Goal: Task Accomplishment & Management: Manage account settings

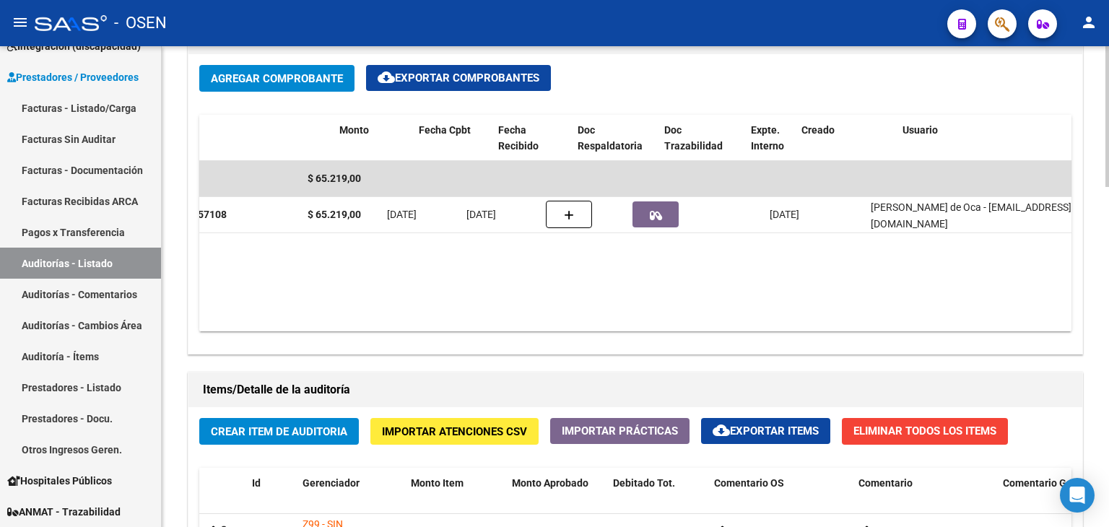
scroll to position [0, 435]
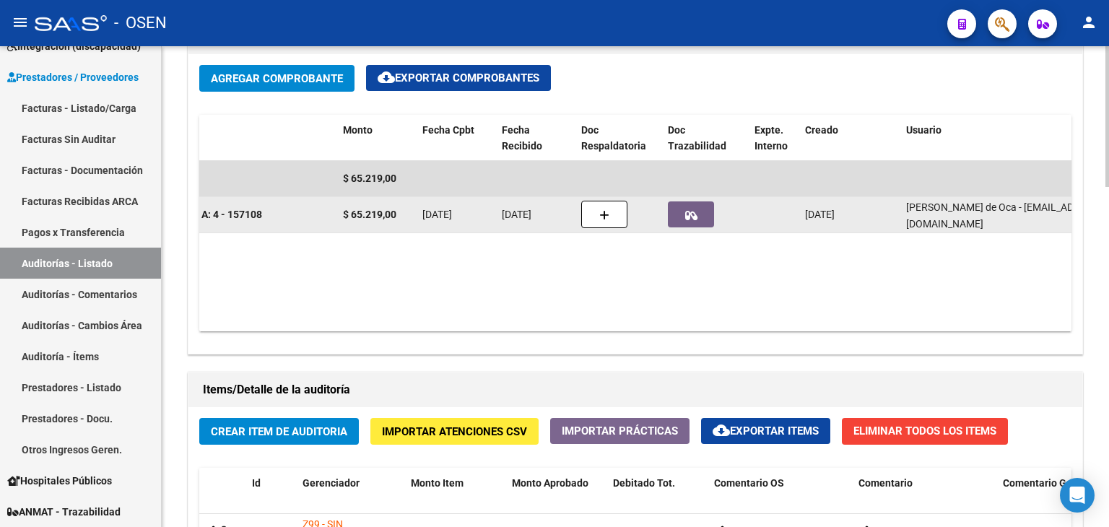
click at [696, 213] on icon "button" at bounding box center [691, 215] width 12 height 11
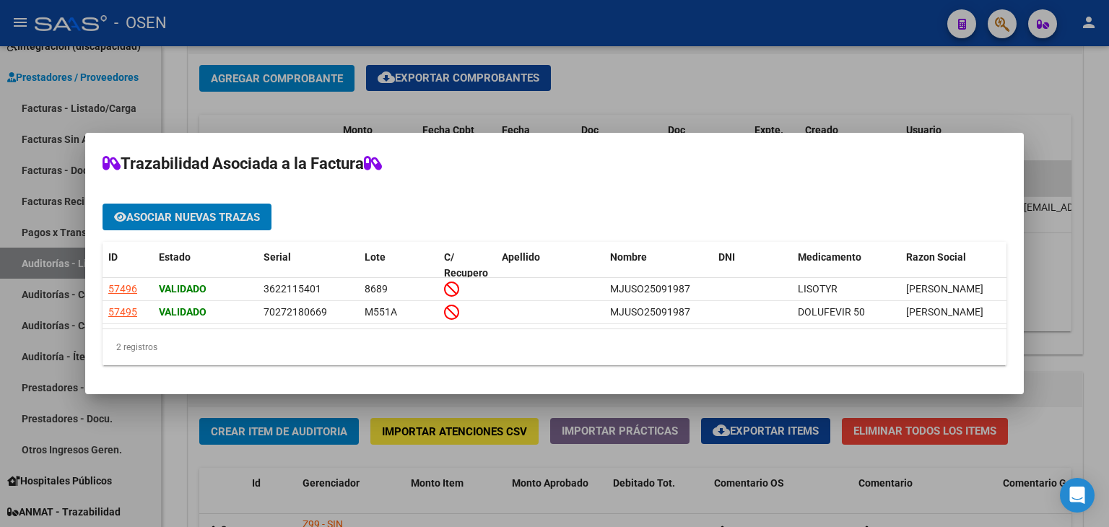
click at [866, 79] on div at bounding box center [554, 263] width 1109 height 527
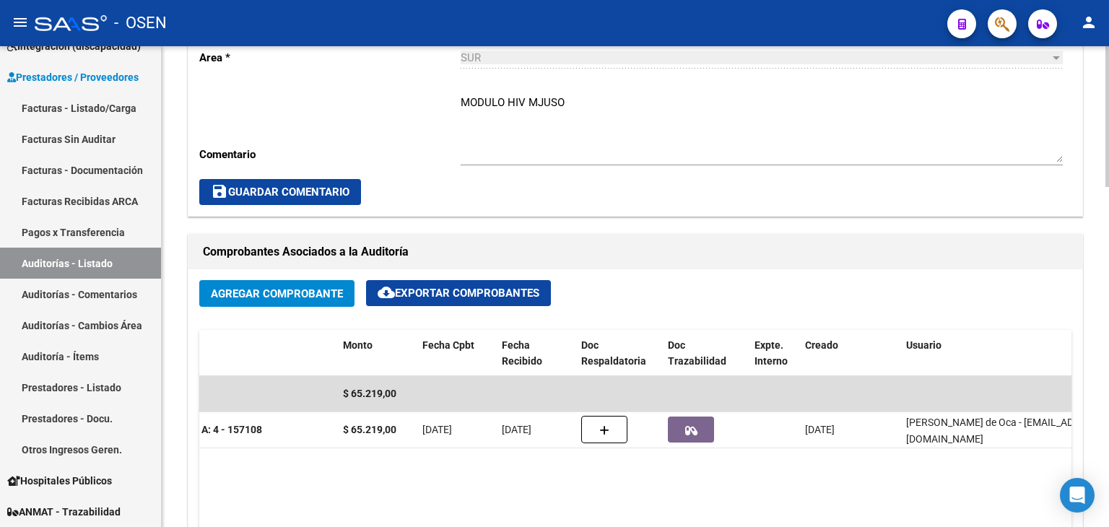
scroll to position [511, 0]
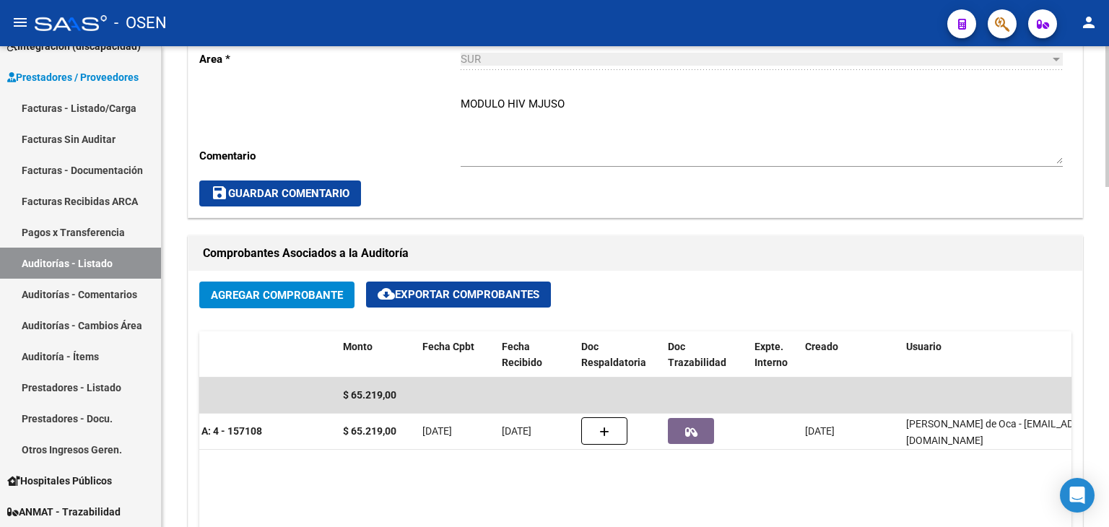
click at [581, 103] on textarea "MODULO HIV MJUSO" at bounding box center [762, 130] width 602 height 68
type textarea "MODULO HIV MJUSO [DATE]"
click at [298, 189] on span "save Guardar Comentario" at bounding box center [280, 193] width 139 height 13
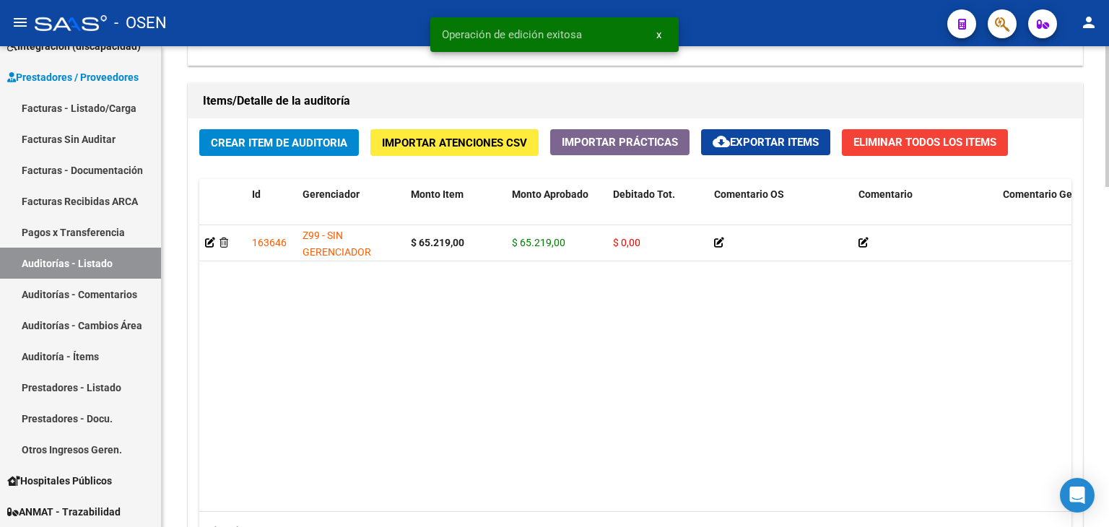
scroll to position [1161, 0]
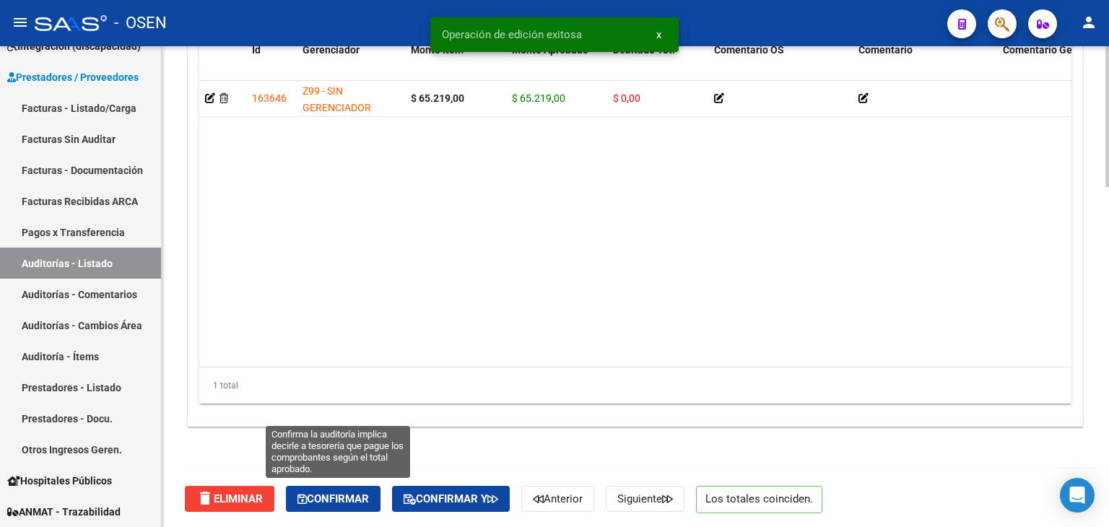
click at [332, 493] on span "Confirmar" at bounding box center [334, 499] width 72 height 13
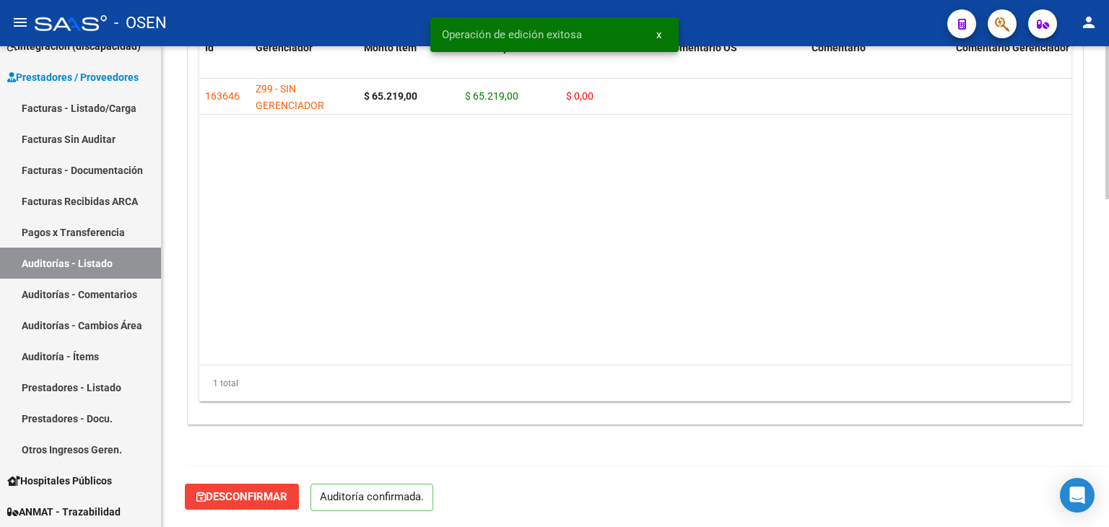
scroll to position [1033, 0]
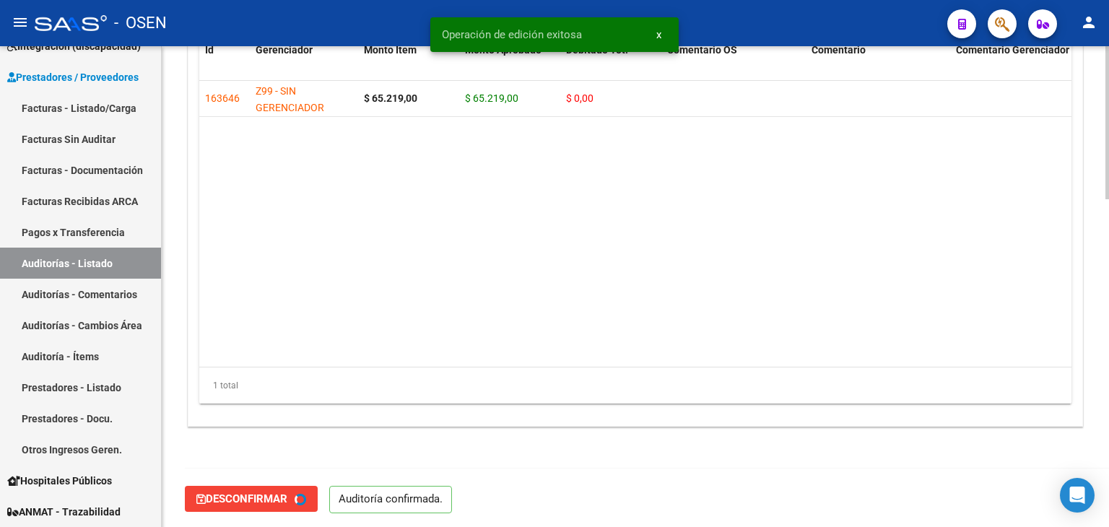
type input "202510"
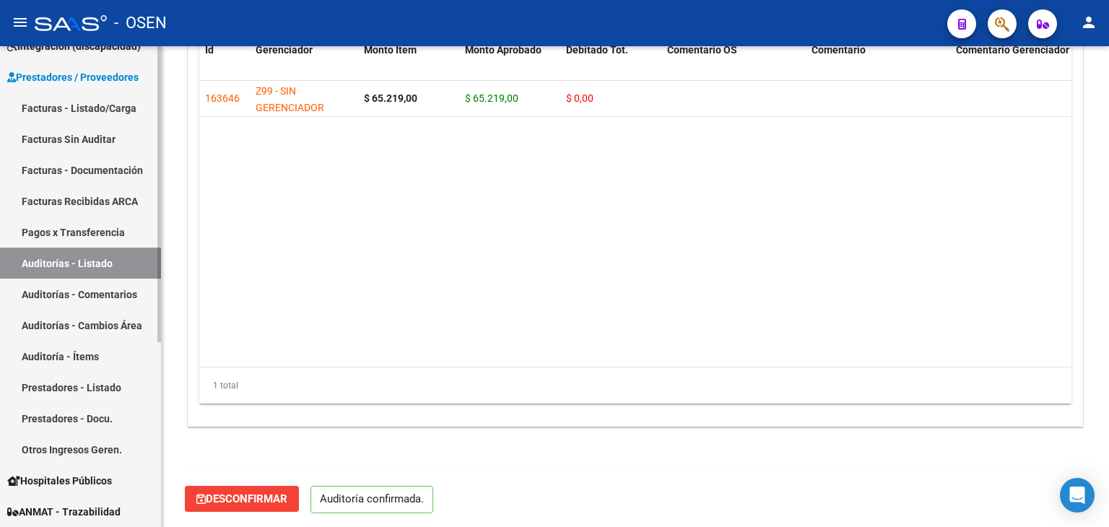
click at [61, 270] on link "Auditorías - Listado" at bounding box center [80, 263] width 161 height 31
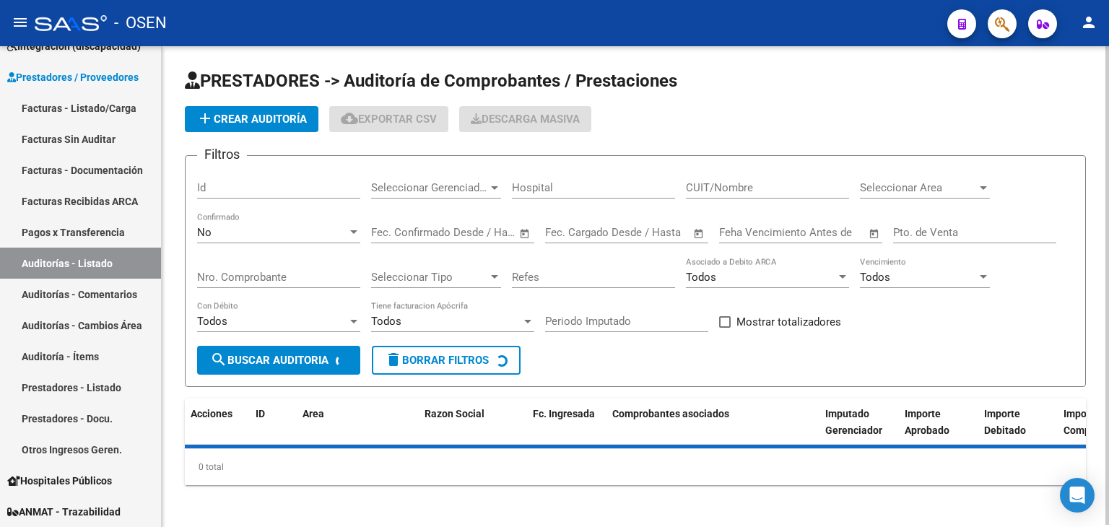
click at [888, 193] on span "Seleccionar Area" at bounding box center [918, 187] width 117 height 13
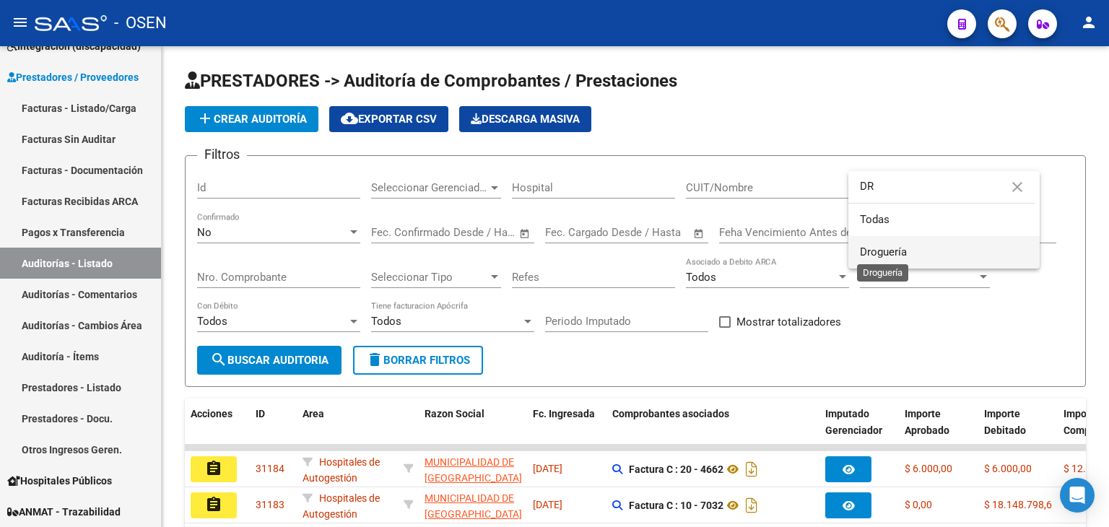
type input "DR"
drag, startPoint x: 904, startPoint y: 249, endPoint x: 880, endPoint y: 252, distance: 23.3
click at [903, 250] on span "Droguería" at bounding box center [883, 252] width 47 height 13
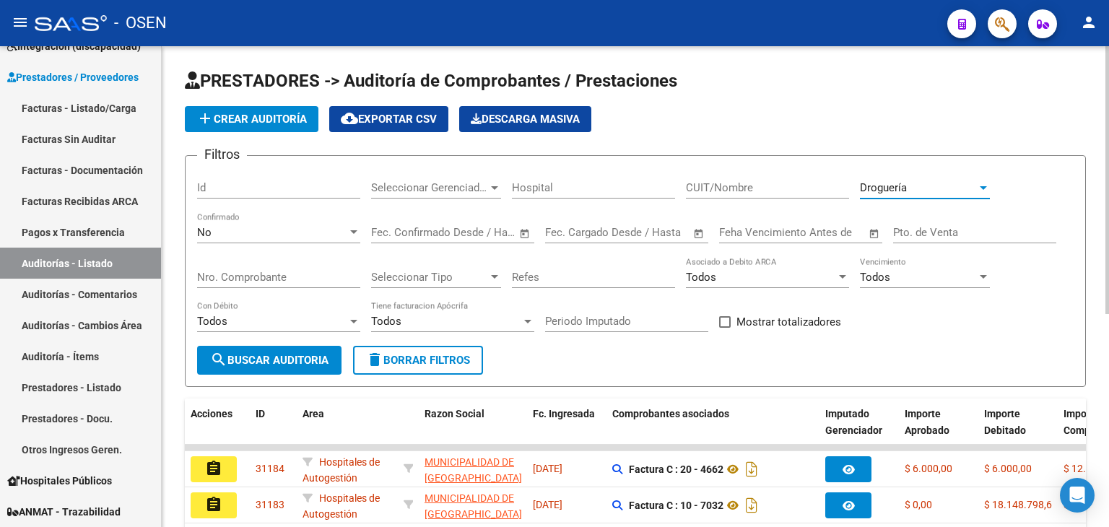
drag, startPoint x: 269, startPoint y: 361, endPoint x: 321, endPoint y: 317, distance: 68.2
click at [272, 358] on span "search Buscar Auditoria" at bounding box center [269, 360] width 118 height 13
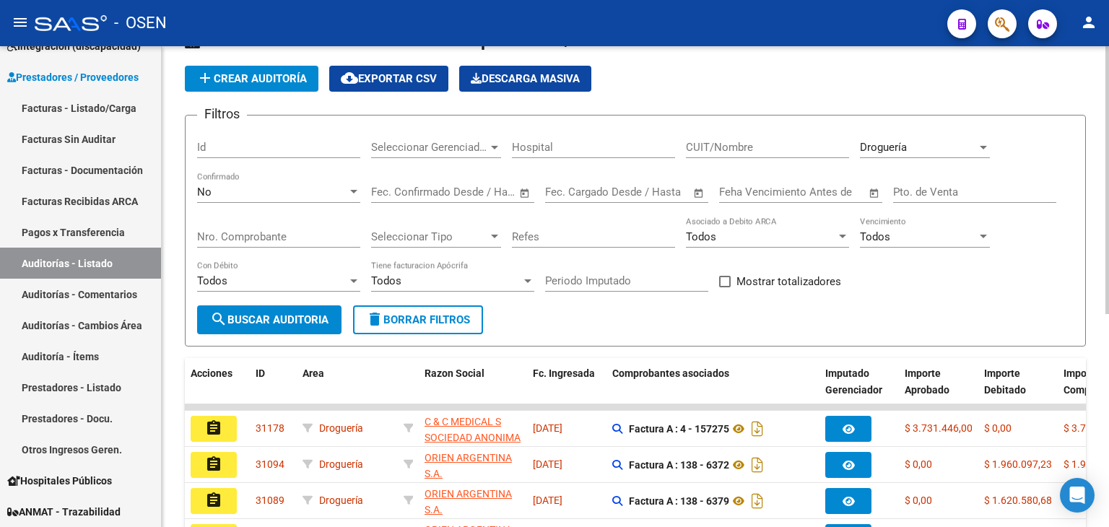
scroll to position [144, 0]
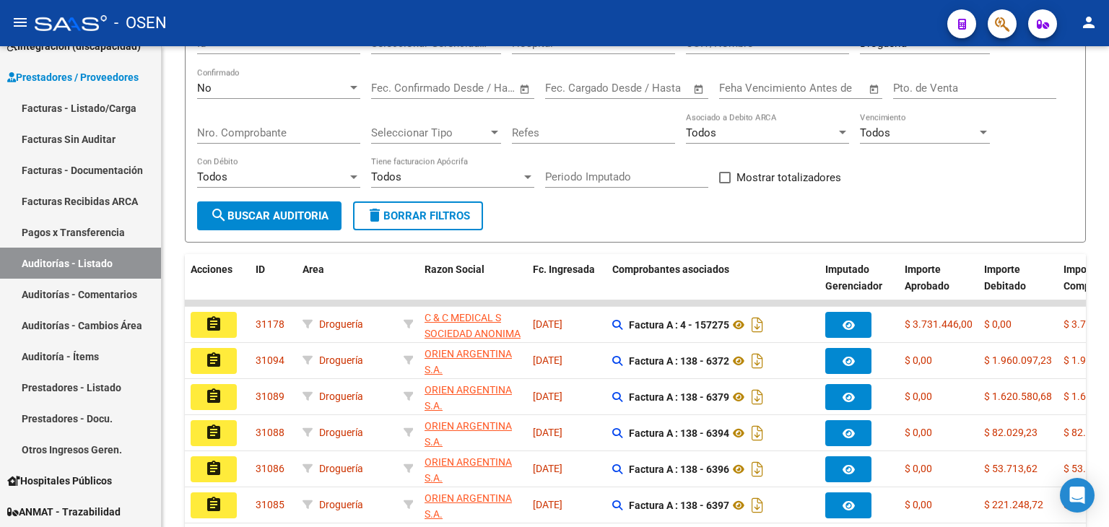
click at [225, 313] on button "assignment" at bounding box center [214, 325] width 46 height 26
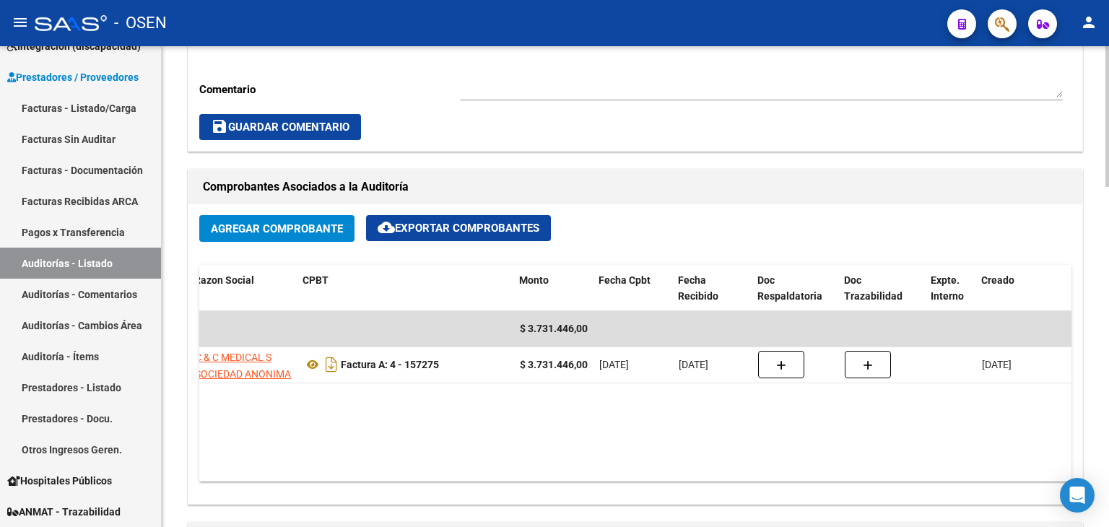
scroll to position [0, 261]
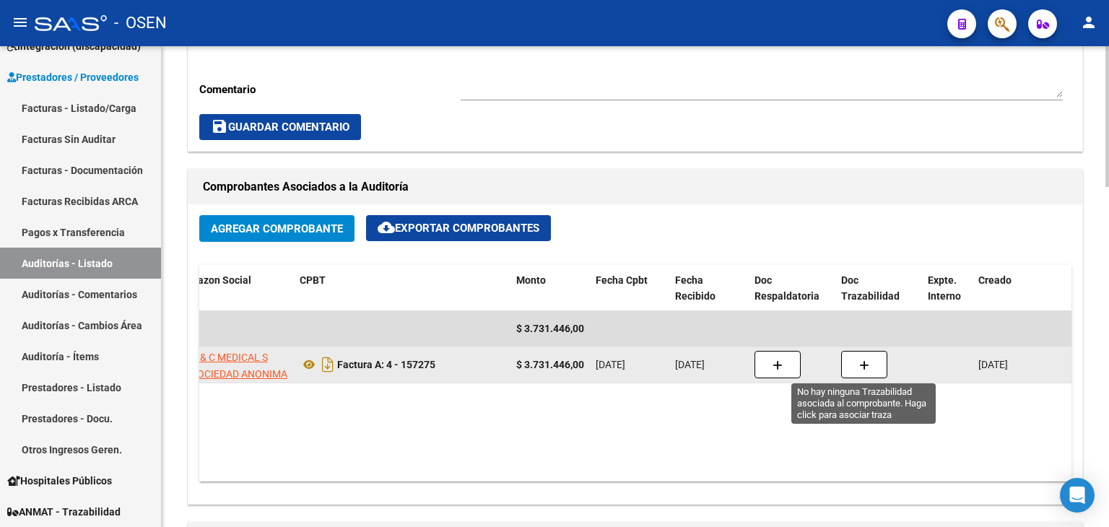
click at [874, 363] on button "button" at bounding box center [864, 364] width 46 height 27
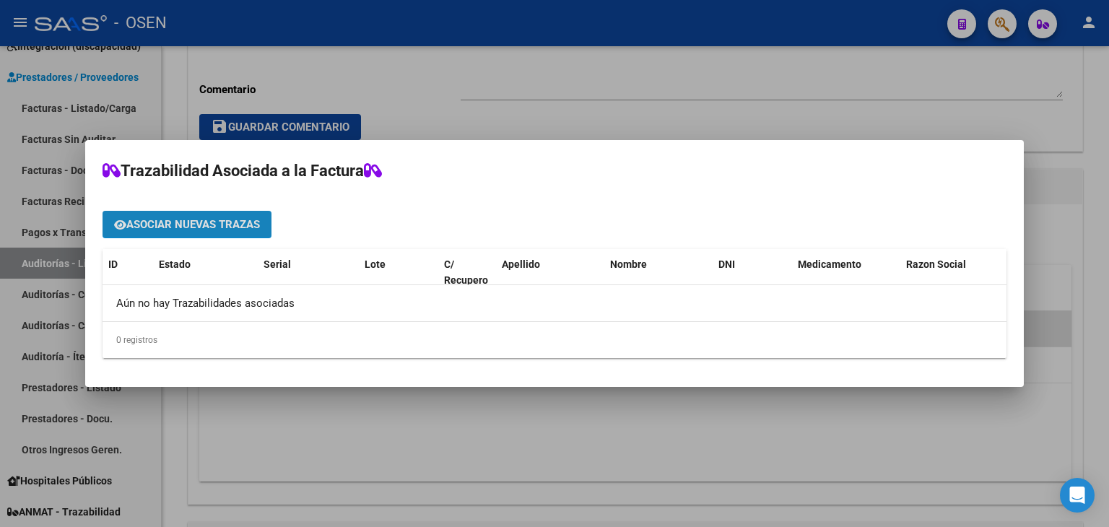
click at [176, 225] on span "Asociar nuevas trazas" at bounding box center [193, 224] width 134 height 13
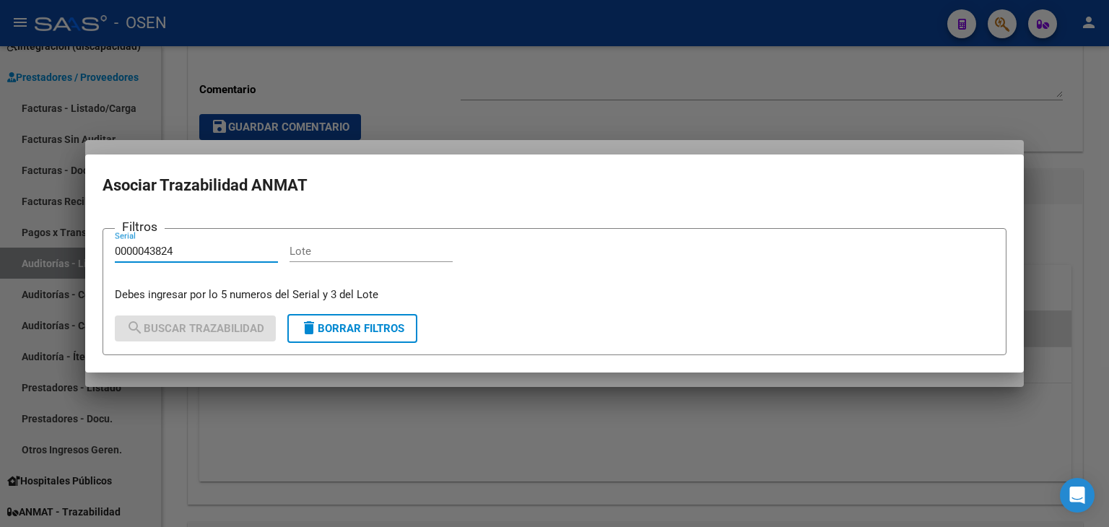
type input "0000043824"
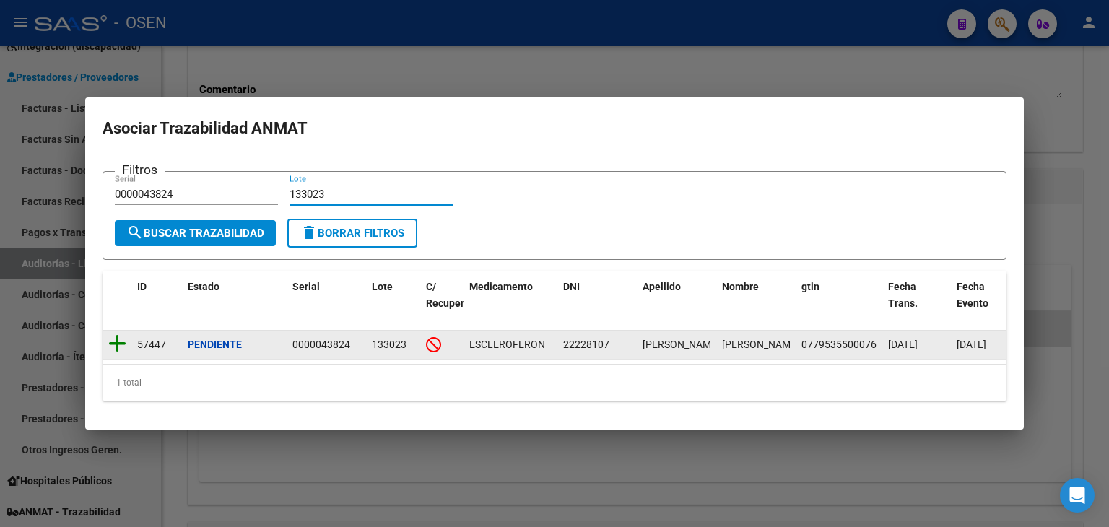
type input "133023"
click at [119, 336] on icon at bounding box center [117, 344] width 18 height 20
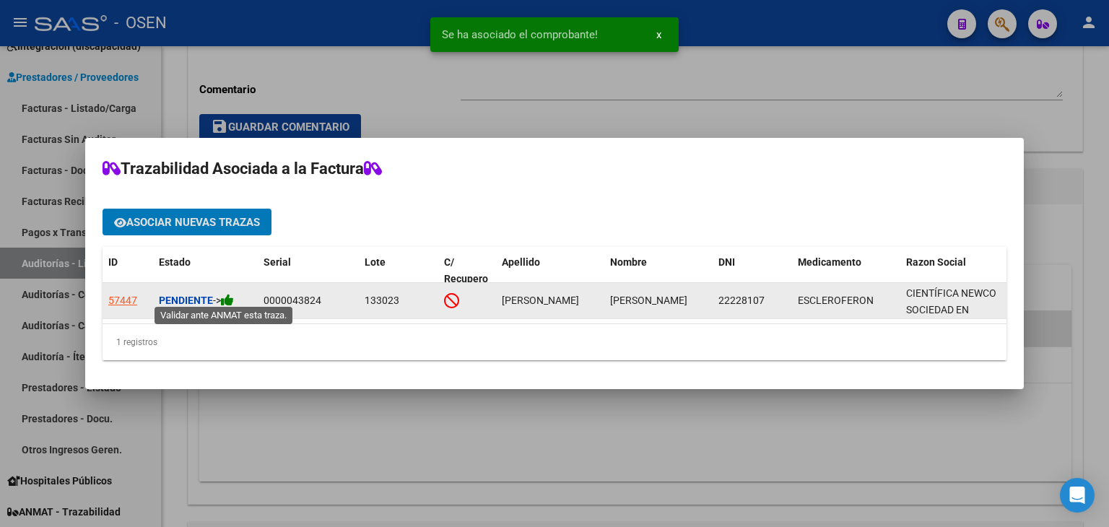
click at [234, 293] on icon at bounding box center [227, 300] width 13 height 14
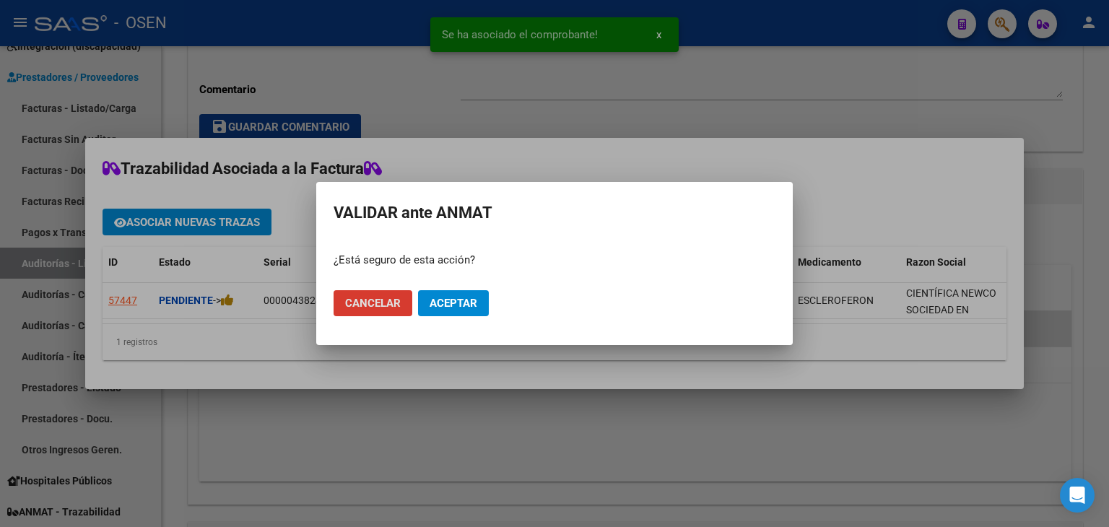
click at [460, 308] on span "Aceptar" at bounding box center [454, 303] width 48 height 13
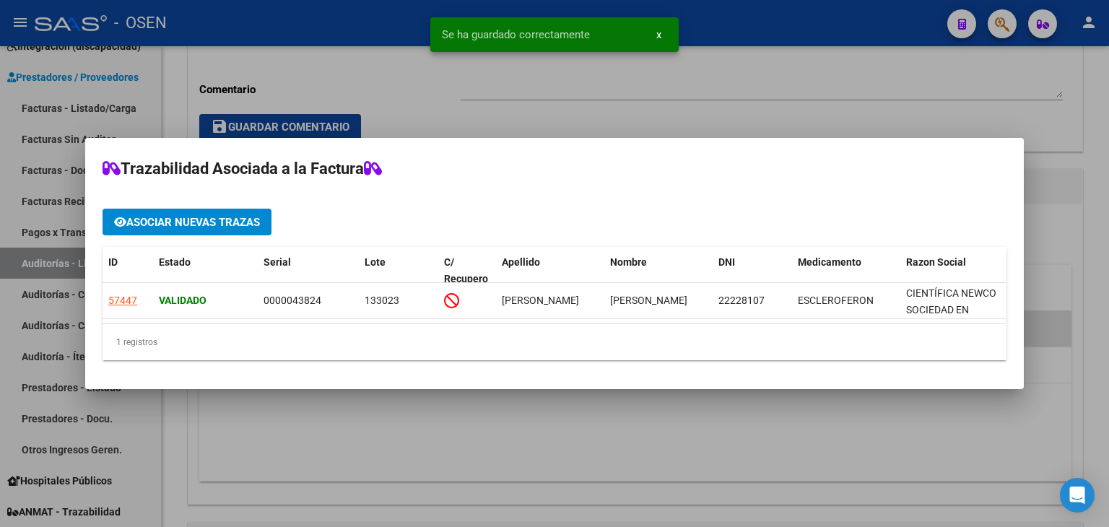
click at [664, 95] on div at bounding box center [554, 263] width 1109 height 527
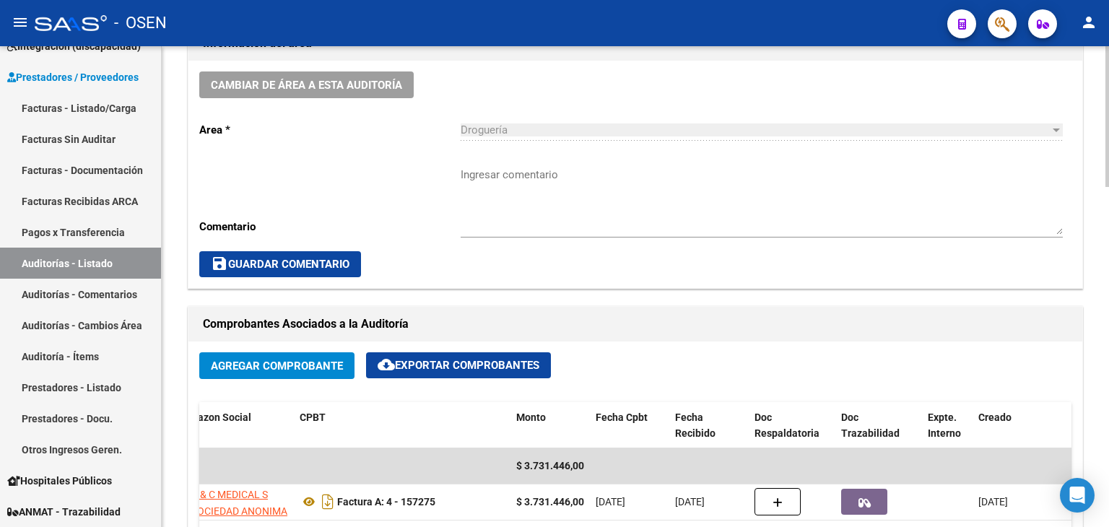
scroll to position [361, 0]
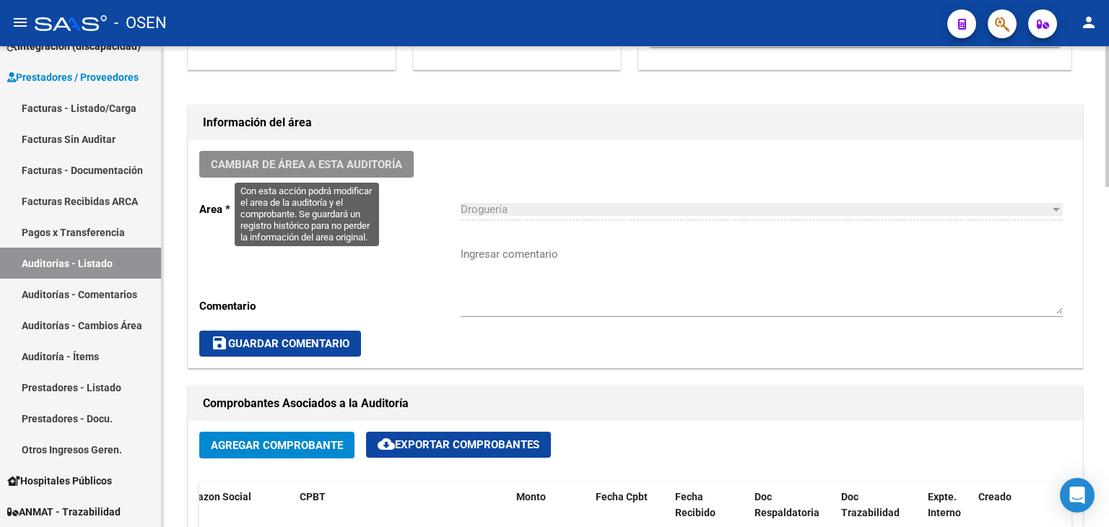
click at [367, 160] on span "Cambiar de área a esta auditoría" at bounding box center [306, 164] width 191 height 13
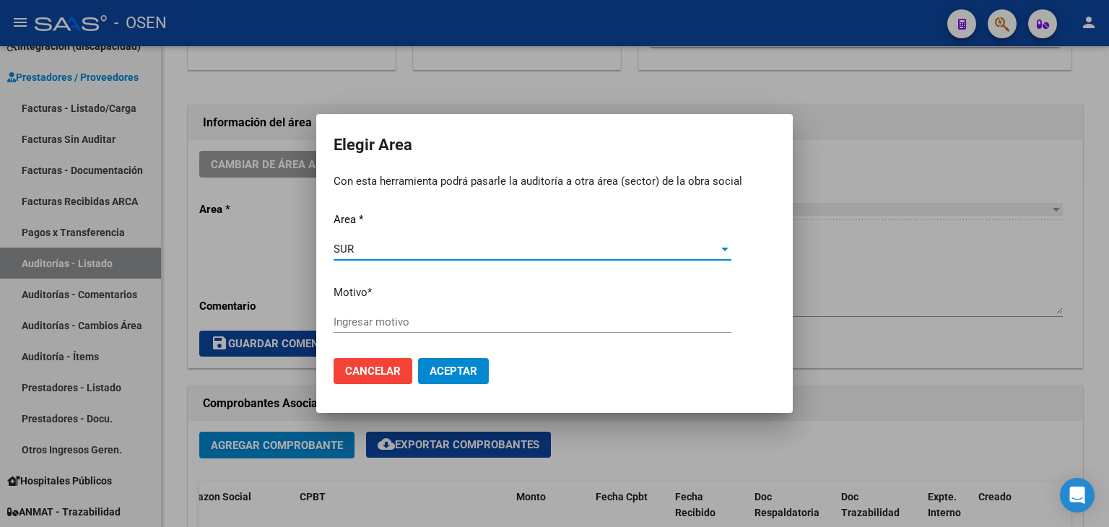
click at [402, 321] on input "Ingresar motivo" at bounding box center [533, 322] width 398 height 13
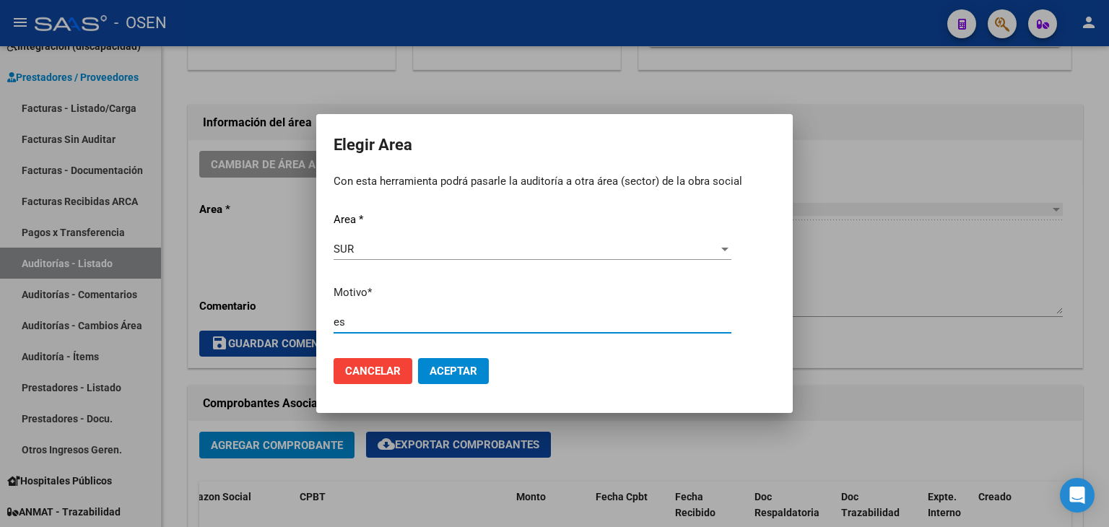
type input "e"
drag, startPoint x: 474, startPoint y: 324, endPoint x: 284, endPoint y: 321, distance: 190.0
click at [285, 321] on div "Elegir Area Con esta herramienta podrá pasarle la auditoría a otra área (sector…" at bounding box center [554, 263] width 1109 height 527
type input "ESCLEROSIS MULTIPLE"
click at [466, 372] on span "Aceptar" at bounding box center [454, 371] width 48 height 13
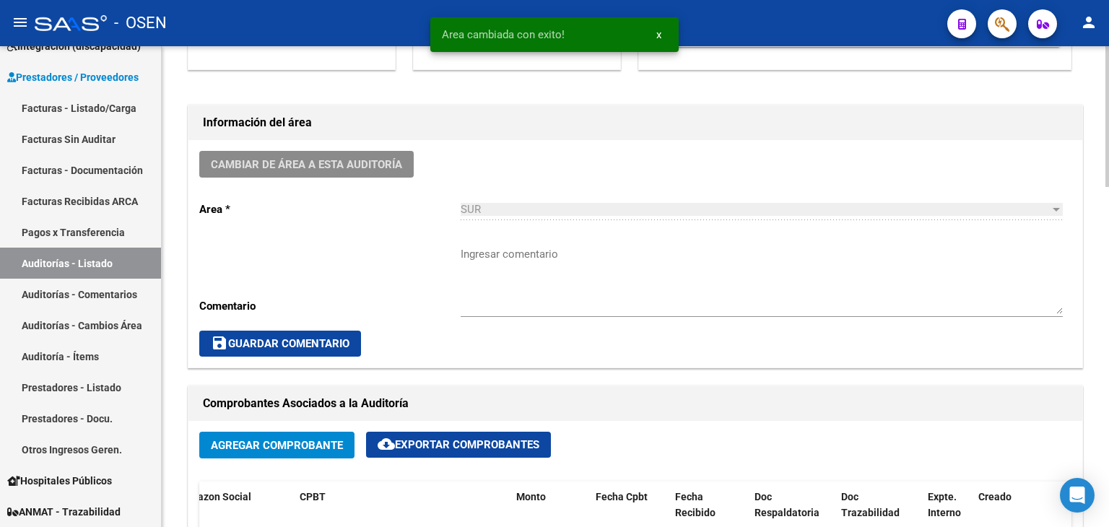
click at [485, 250] on textarea "Ingresar comentario" at bounding box center [762, 280] width 602 height 68
paste textarea "ESCLEROSIS MULTIPLE"
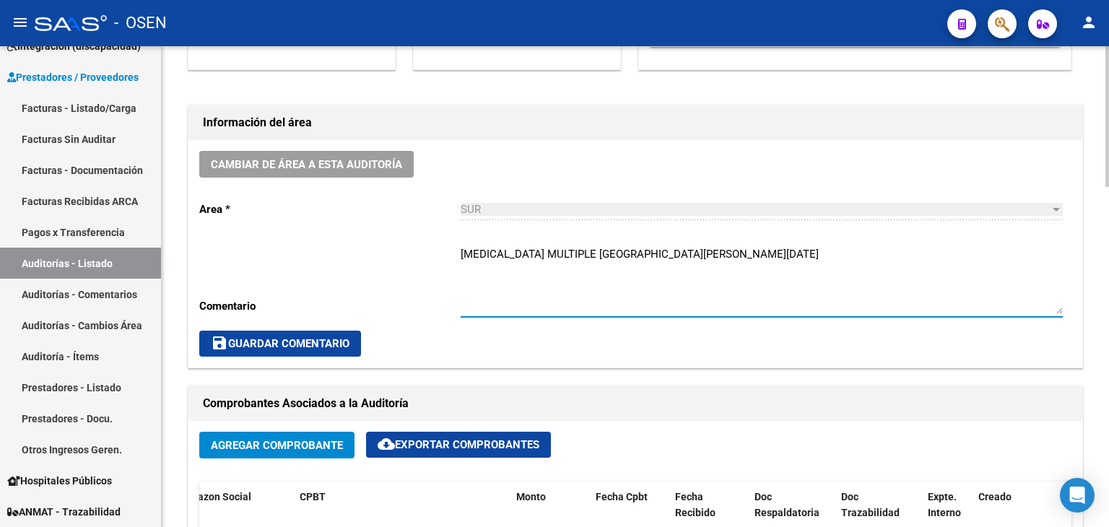
type textarea "[MEDICAL_DATA] MULTIPLE [GEOGRAPHIC_DATA][PERSON_NAME][DATE]"
click at [249, 339] on span "save Guardar Comentario" at bounding box center [280, 343] width 139 height 13
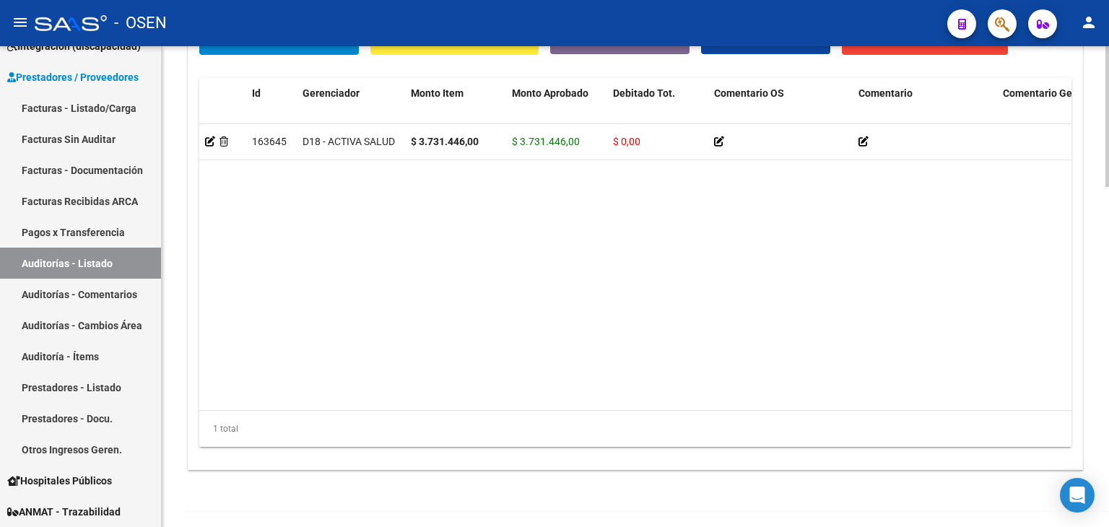
scroll to position [1161, 0]
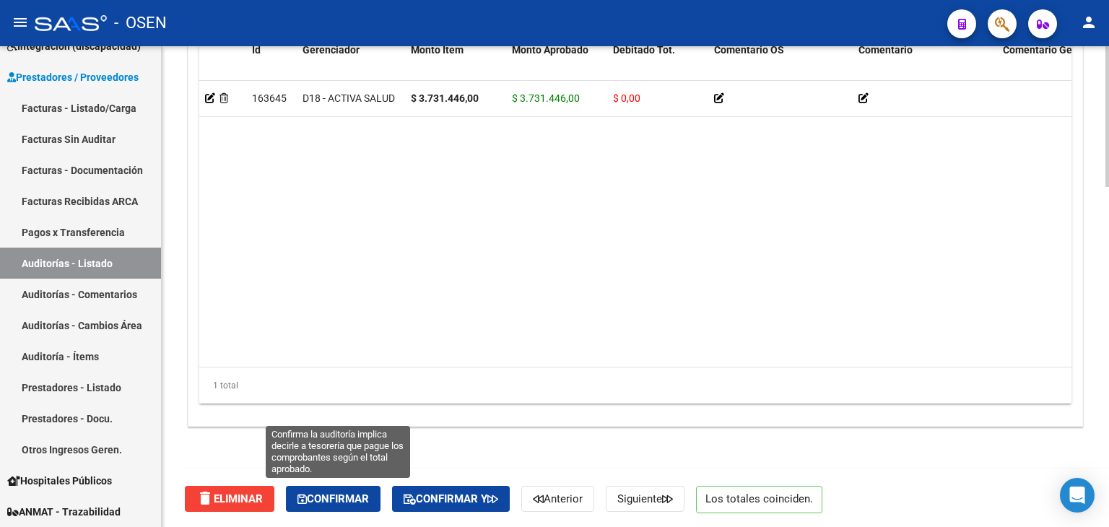
click at [342, 498] on span "Confirmar" at bounding box center [334, 499] width 72 height 13
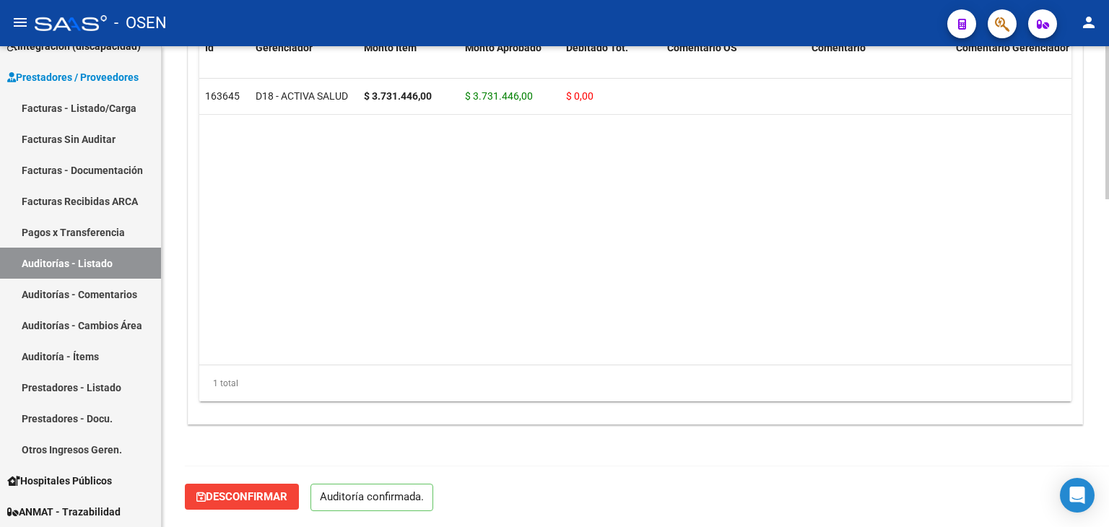
scroll to position [1033, 0]
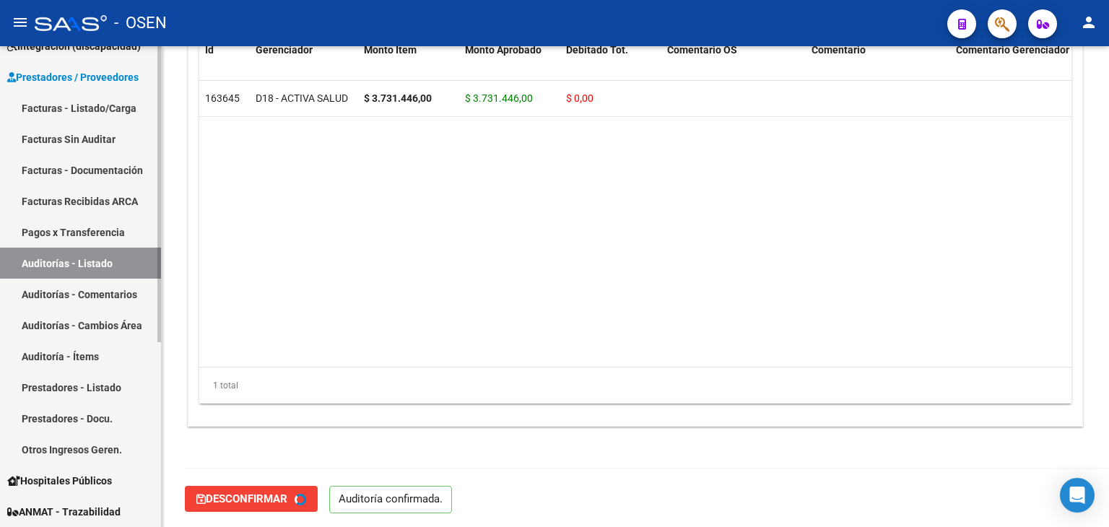
type input "202510"
click at [144, 265] on link "Auditorías - Listado" at bounding box center [80, 263] width 161 height 31
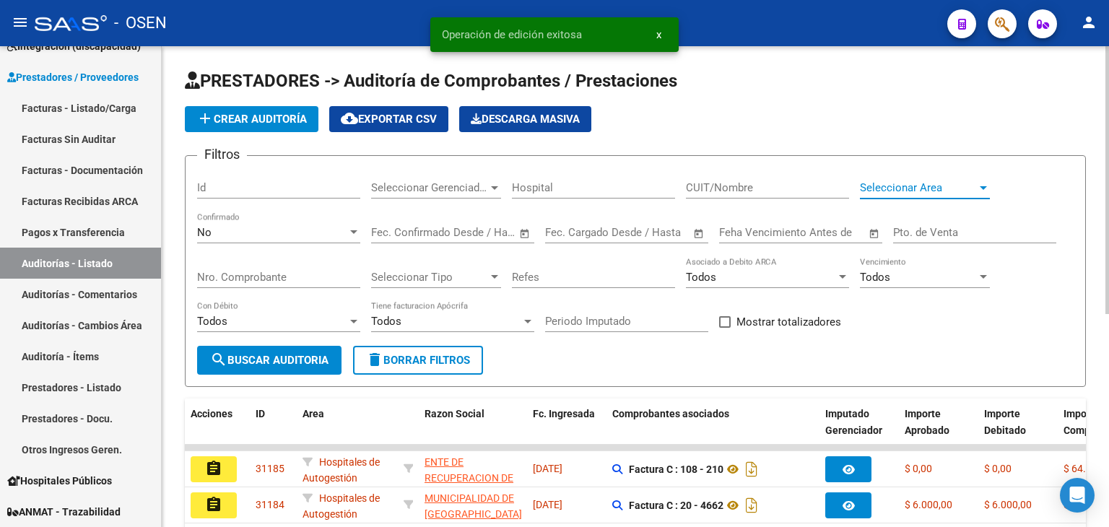
click at [958, 191] on span "Seleccionar Area" at bounding box center [918, 187] width 117 height 13
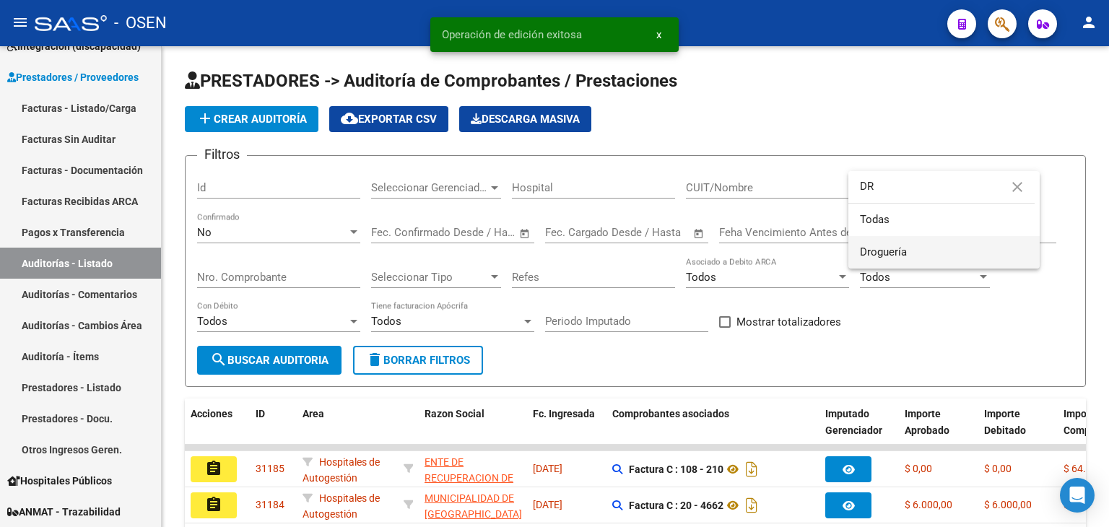
type input "DR"
click at [907, 245] on span "Droguería" at bounding box center [944, 252] width 168 height 33
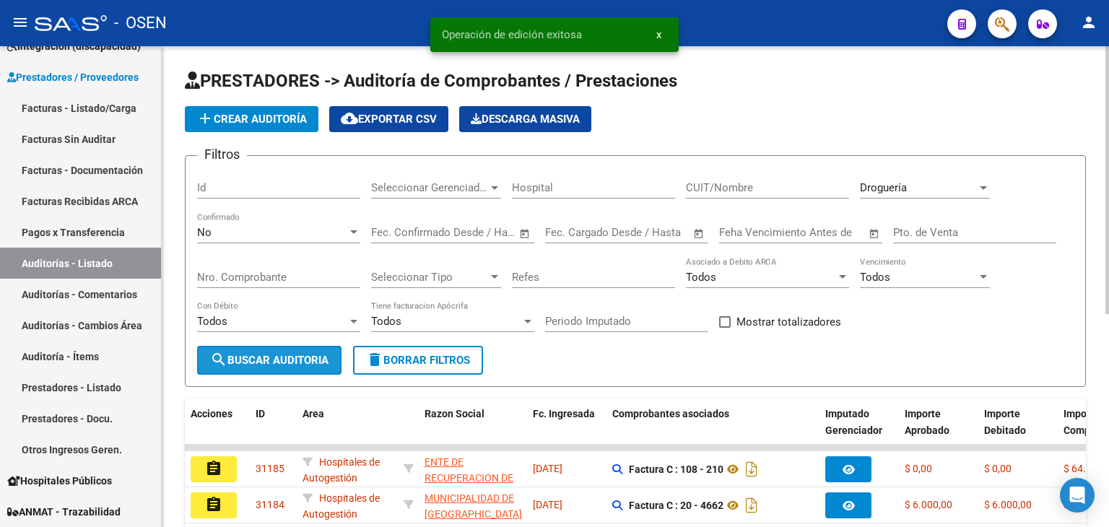
click at [329, 364] on span "search Buscar Auditoria" at bounding box center [269, 360] width 118 height 13
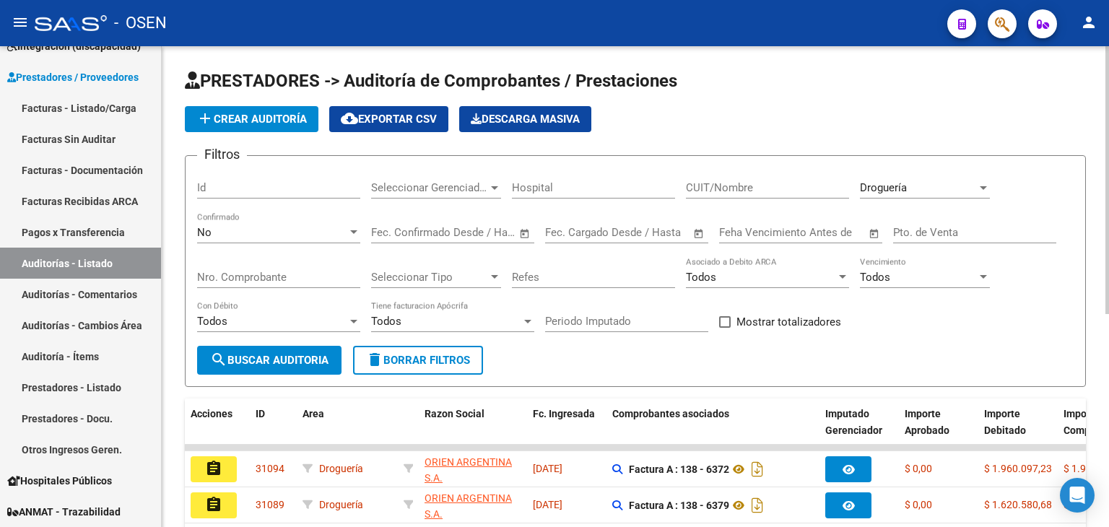
click at [964, 186] on div "Droguería" at bounding box center [918, 187] width 117 height 13
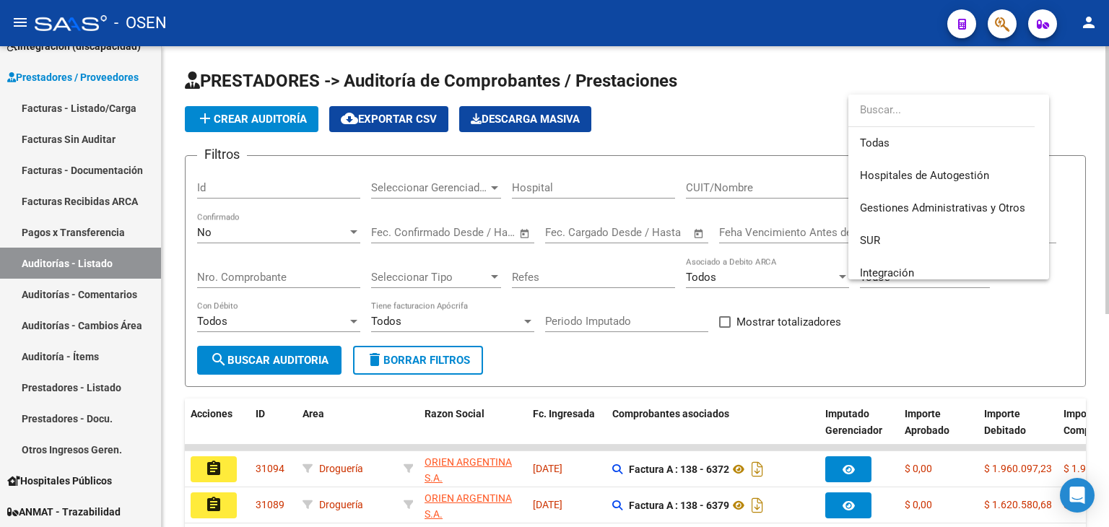
scroll to position [313, 0]
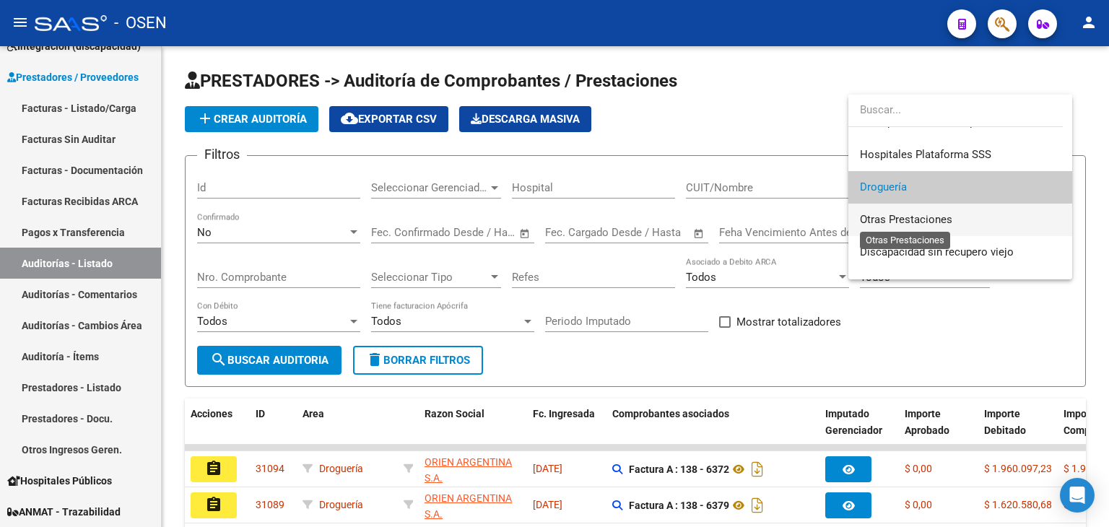
click at [919, 217] on span "Otras Prestaciones" at bounding box center [906, 219] width 92 height 13
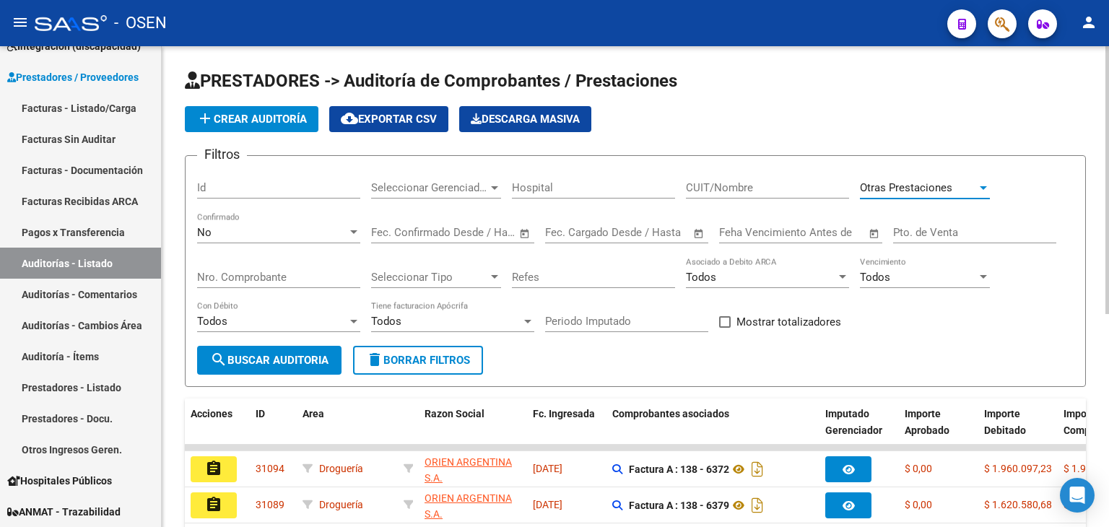
click at [277, 355] on span "search Buscar Auditoria" at bounding box center [269, 360] width 118 height 13
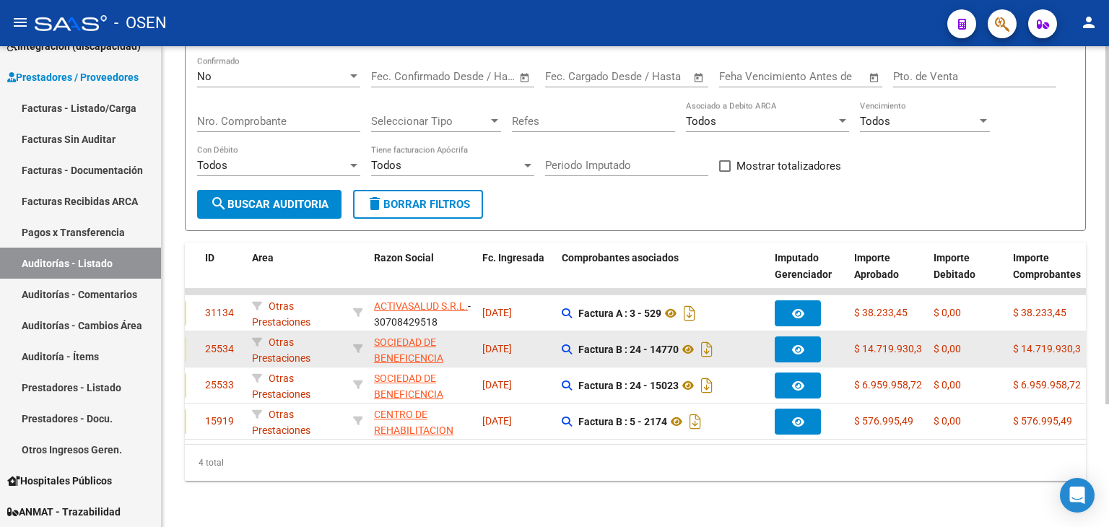
scroll to position [0, 0]
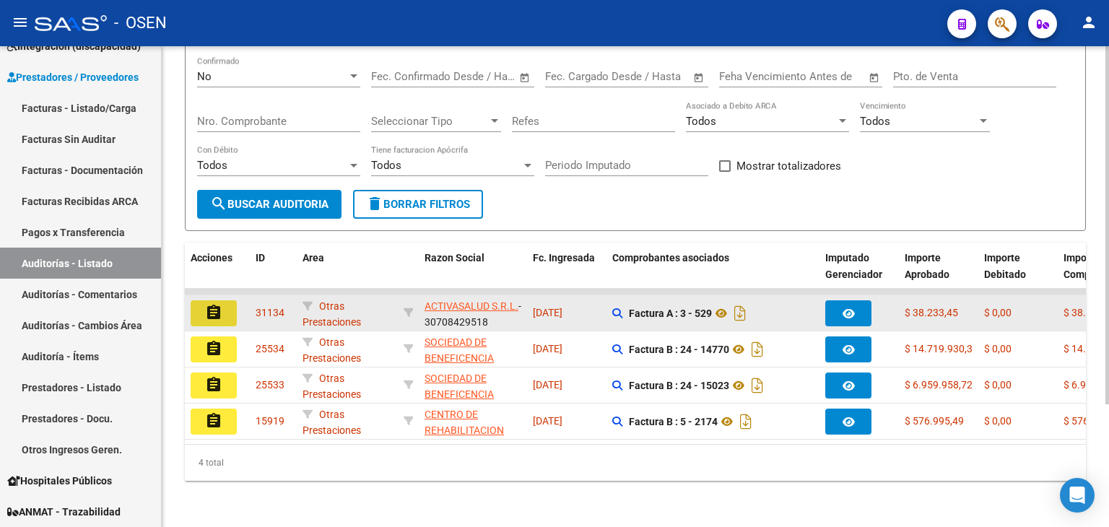
click at [222, 300] on button "assignment" at bounding box center [214, 313] width 46 height 26
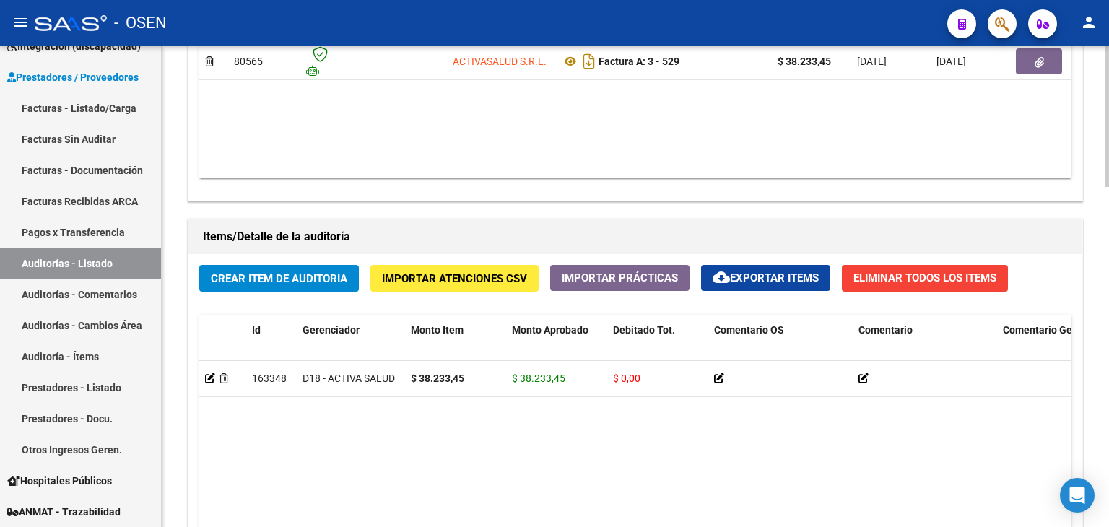
scroll to position [1161, 0]
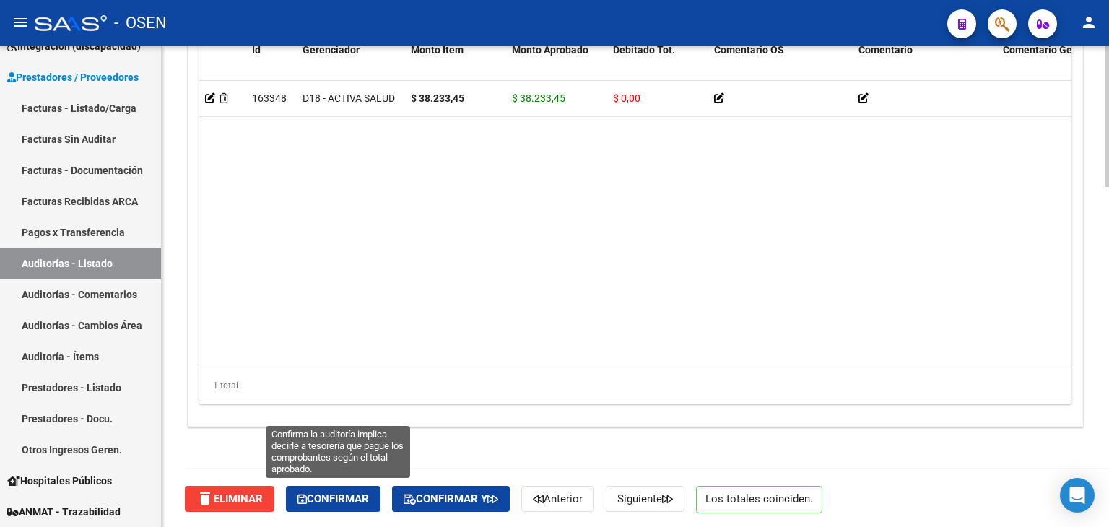
click at [348, 498] on span "Confirmar" at bounding box center [334, 499] width 72 height 13
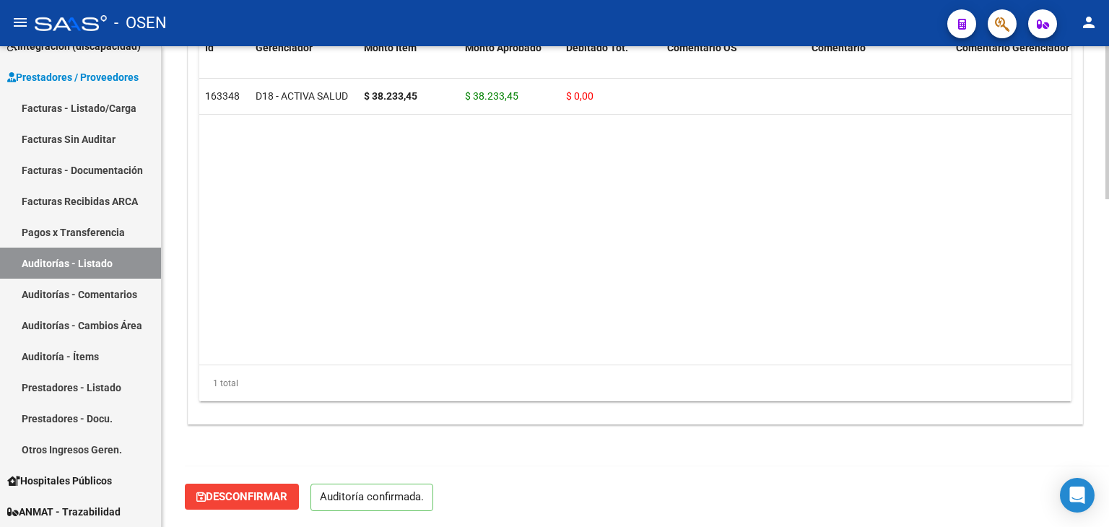
scroll to position [1033, 0]
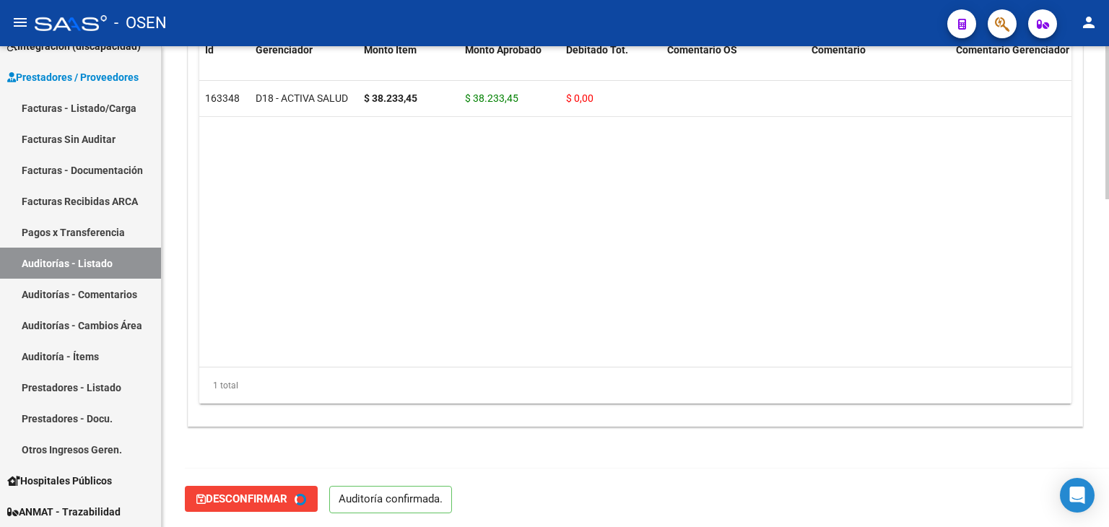
type input "202510"
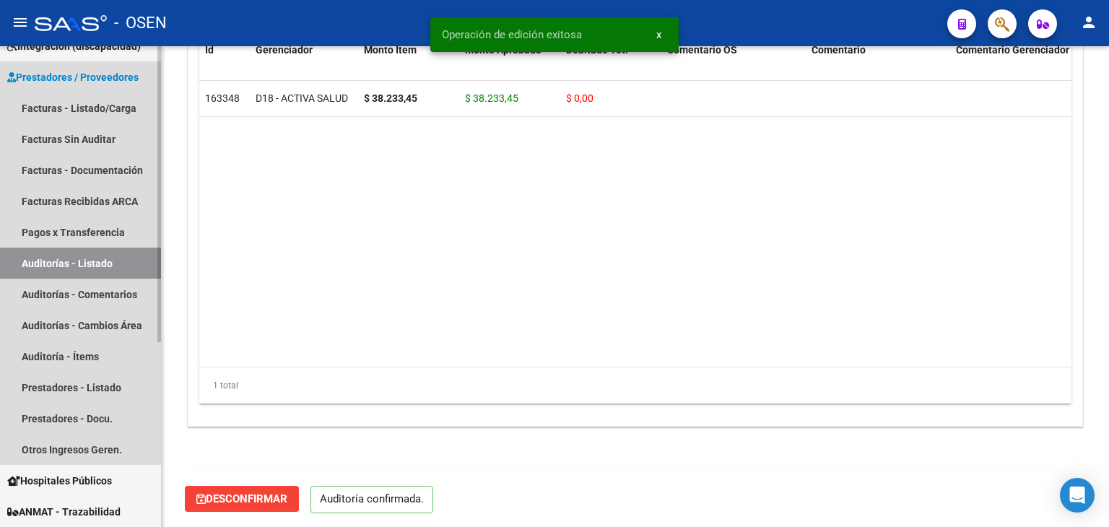
click at [82, 264] on link "Auditorías - Listado" at bounding box center [80, 263] width 161 height 31
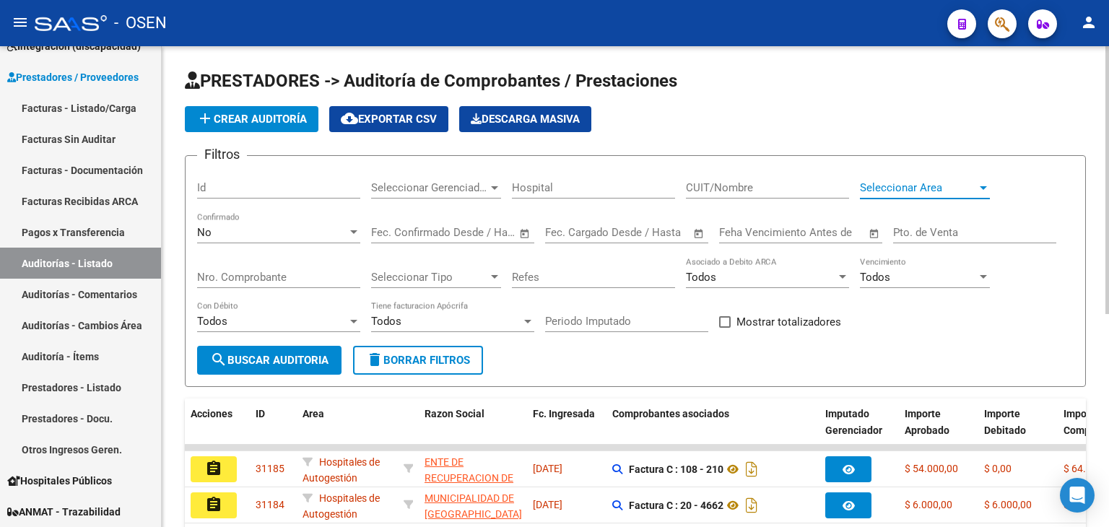
click at [927, 181] on span "Seleccionar Area" at bounding box center [918, 187] width 117 height 13
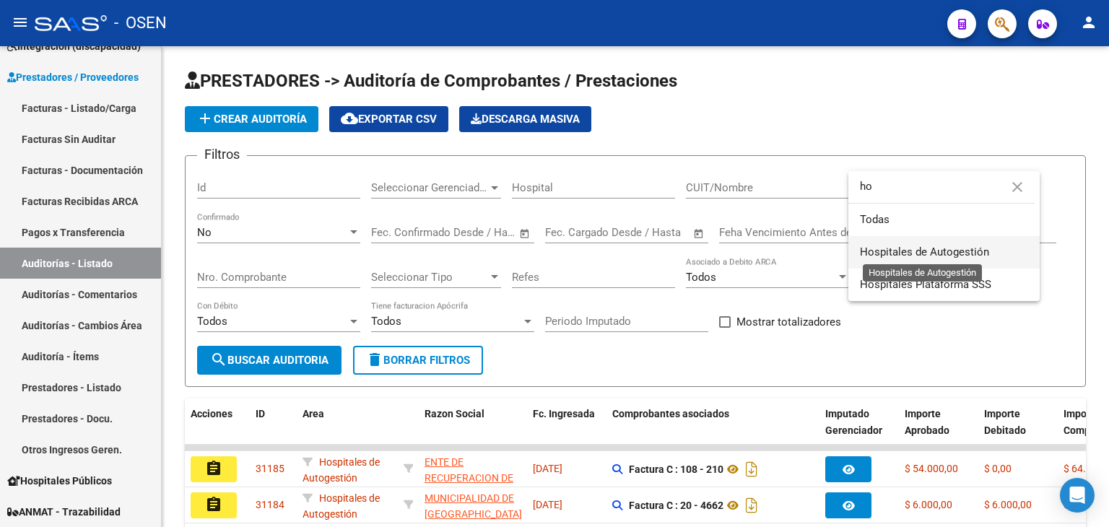
type input "ho"
click at [917, 244] on span "Hospitales de Autogestión" at bounding box center [944, 252] width 168 height 33
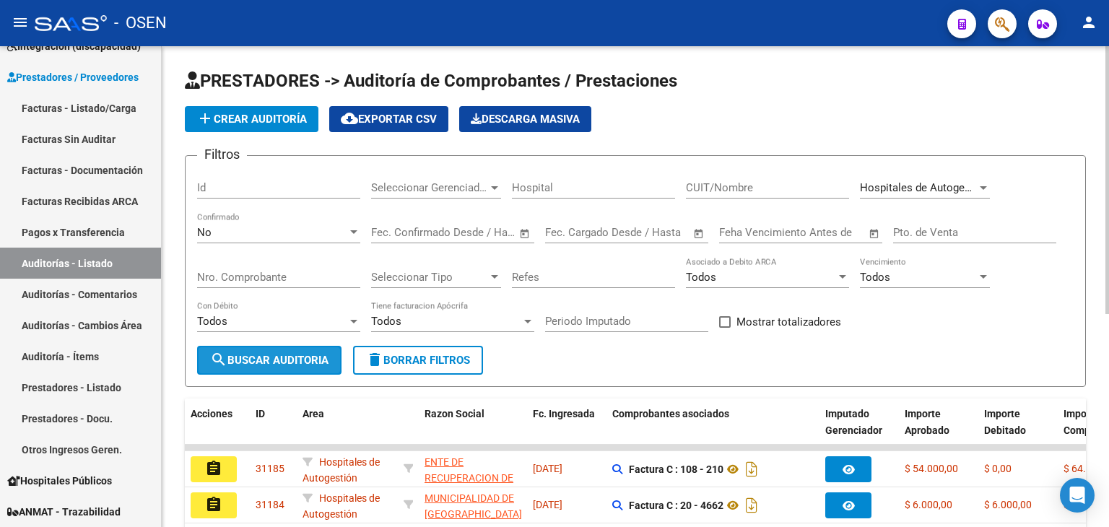
click at [261, 360] on span "search Buscar Auditoria" at bounding box center [269, 360] width 118 height 13
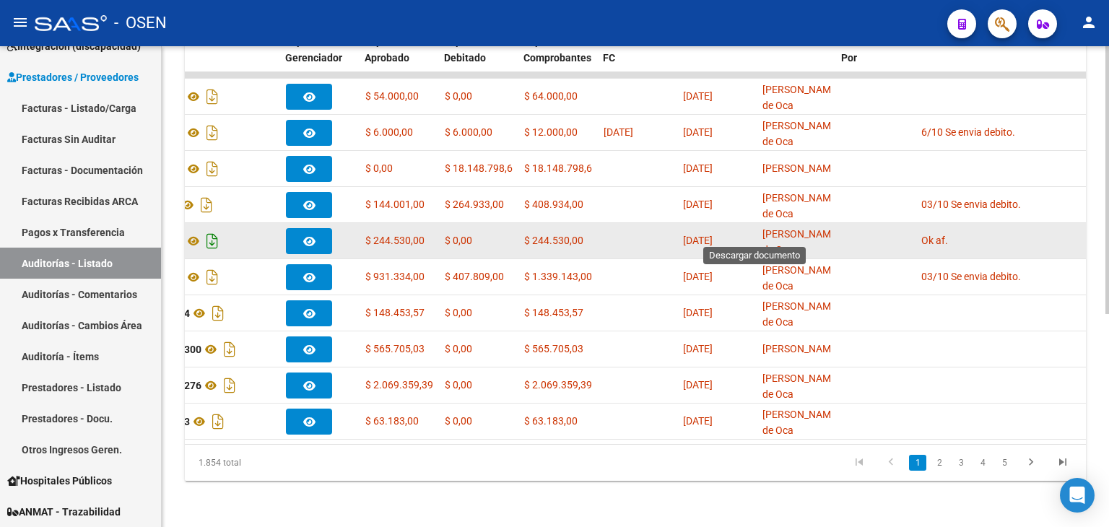
scroll to position [0, 540]
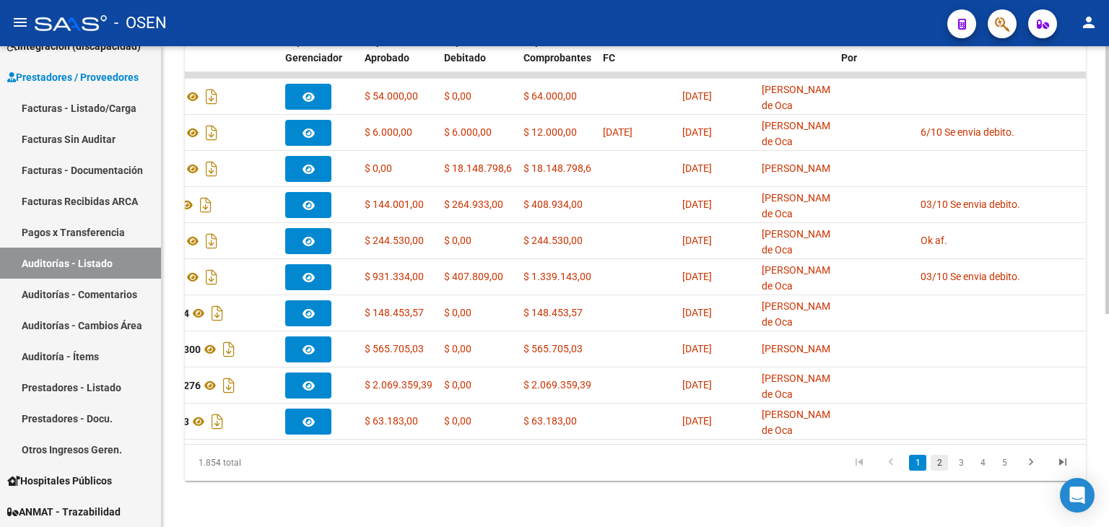
click at [938, 460] on link "2" at bounding box center [939, 463] width 17 height 16
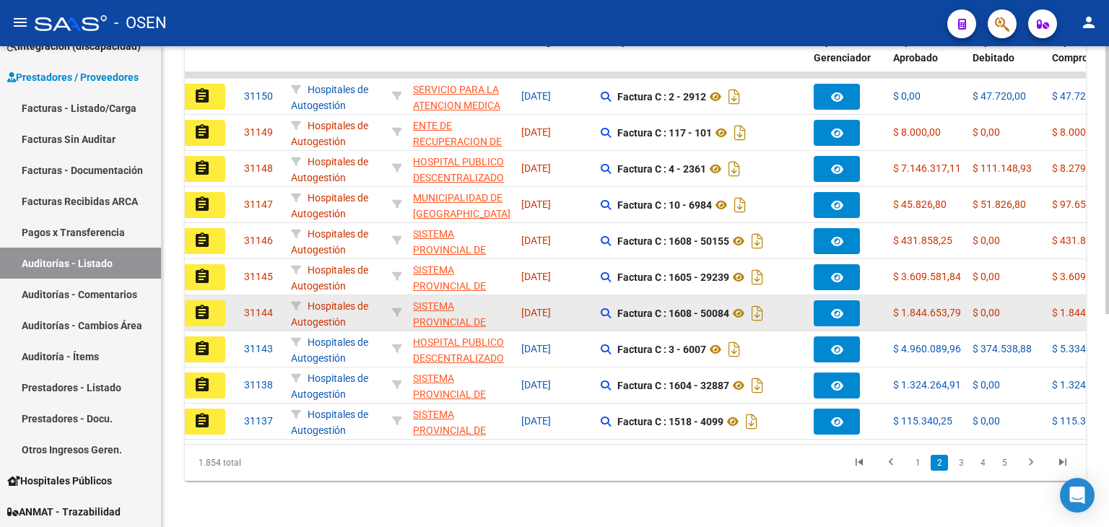
scroll to position [0, 0]
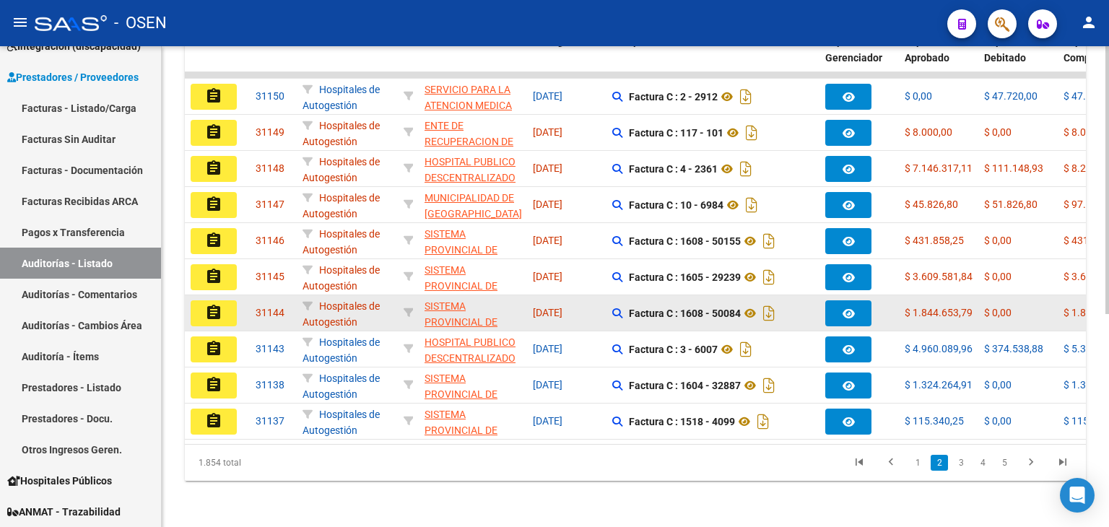
click at [215, 304] on mat-icon "assignment" at bounding box center [213, 312] width 17 height 17
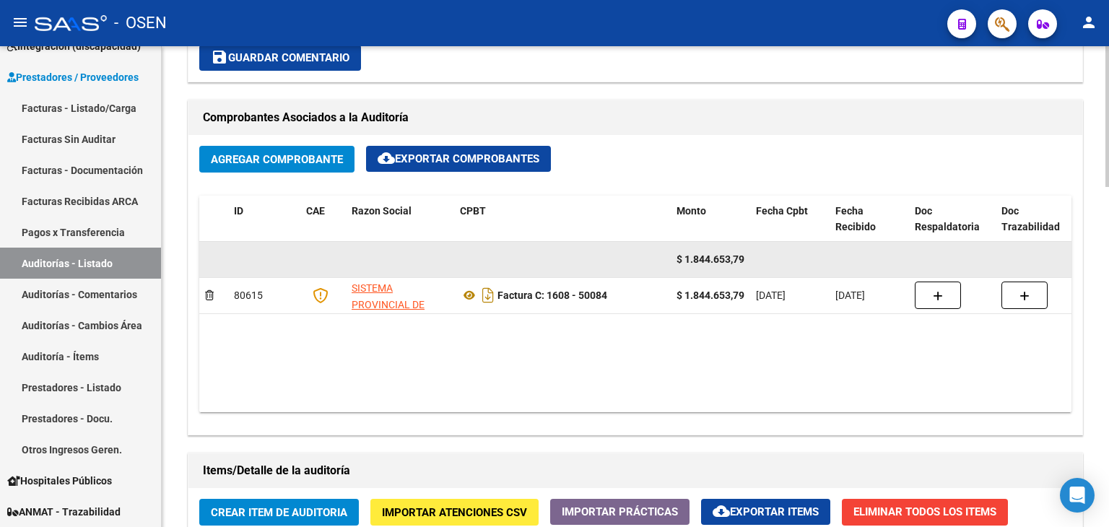
scroll to position [650, 0]
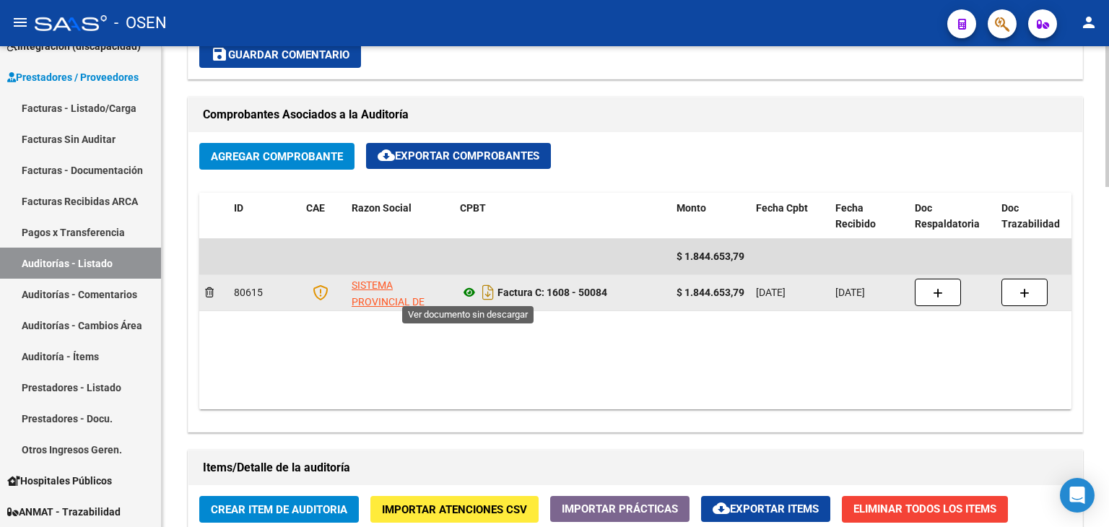
click at [465, 293] on icon at bounding box center [469, 292] width 19 height 17
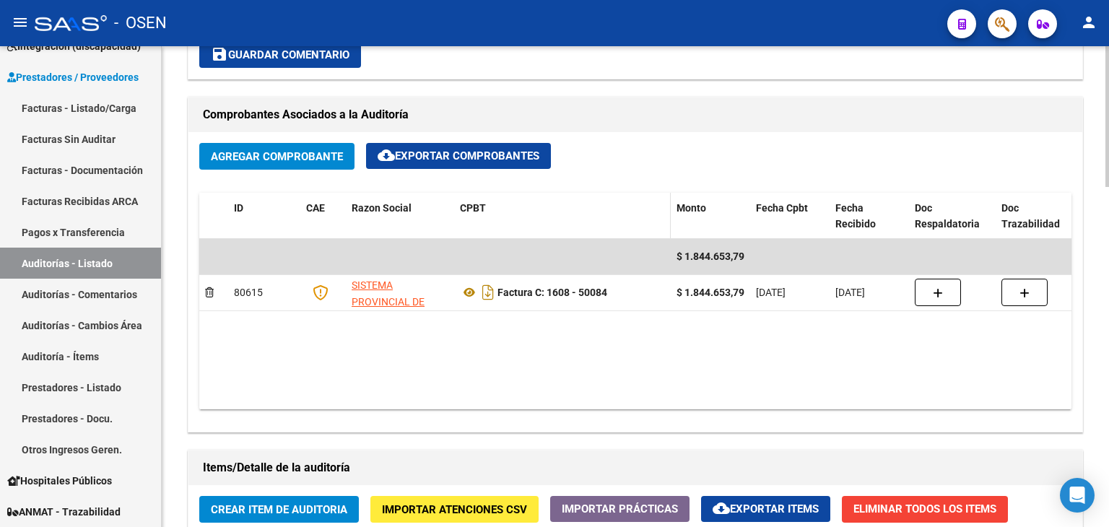
scroll to position [506, 0]
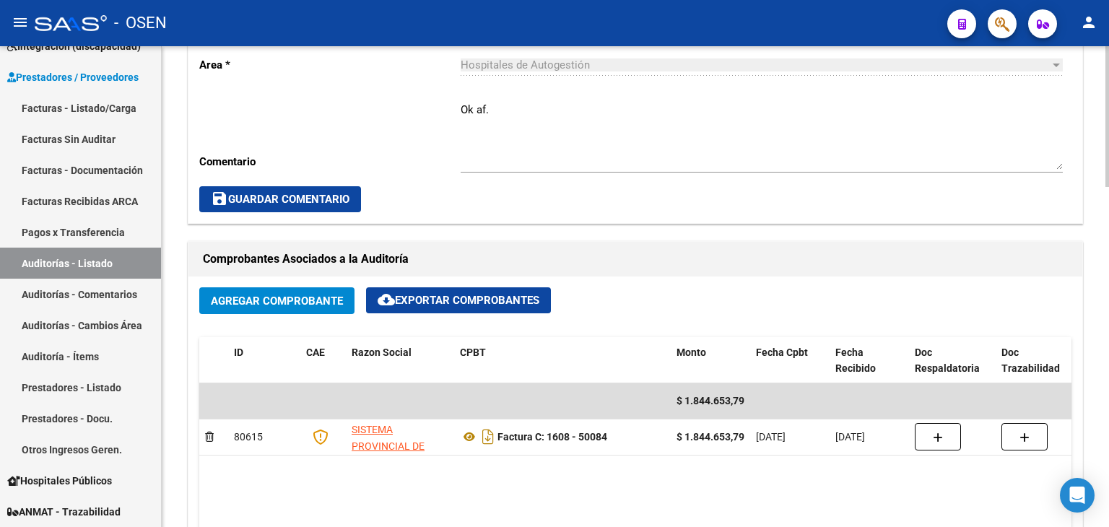
click at [521, 111] on textarea "Ok af." at bounding box center [762, 136] width 602 height 68
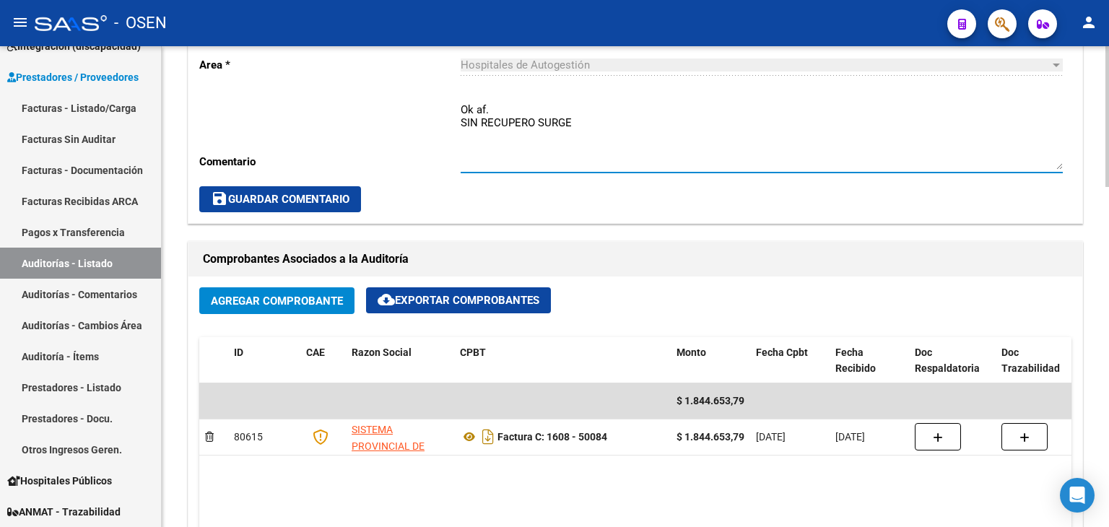
drag, startPoint x: 519, startPoint y: 119, endPoint x: 422, endPoint y: 116, distance: 97.5
click at [422, 116] on div "Cambiar de área a esta auditoría Area * Hospitales de Autogestión Seleccionar a…" at bounding box center [636, 110] width 894 height 228
type textarea "Ok af. SIN RECUPERO SURGE"
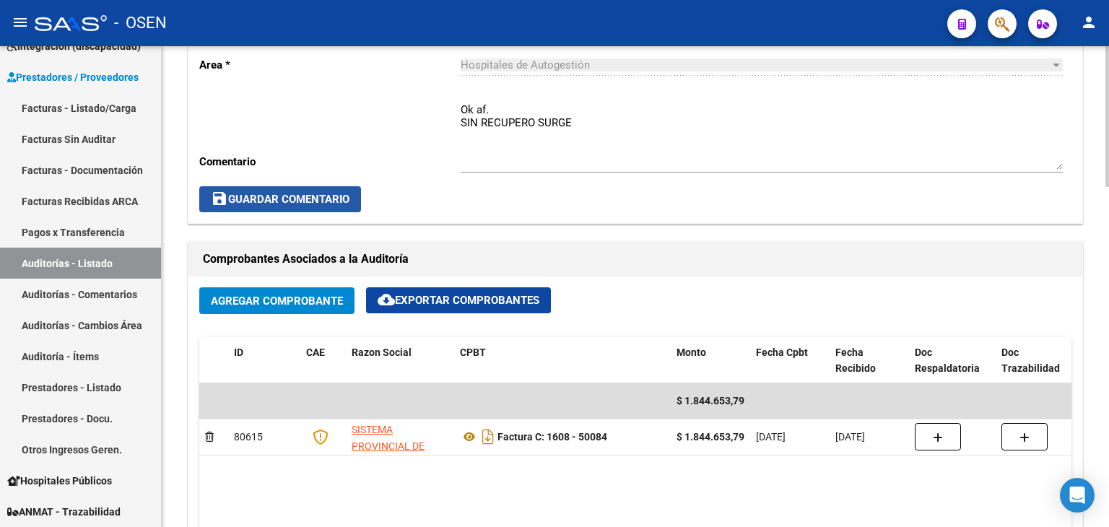
click at [336, 191] on button "save Guardar Comentario" at bounding box center [280, 199] width 162 height 26
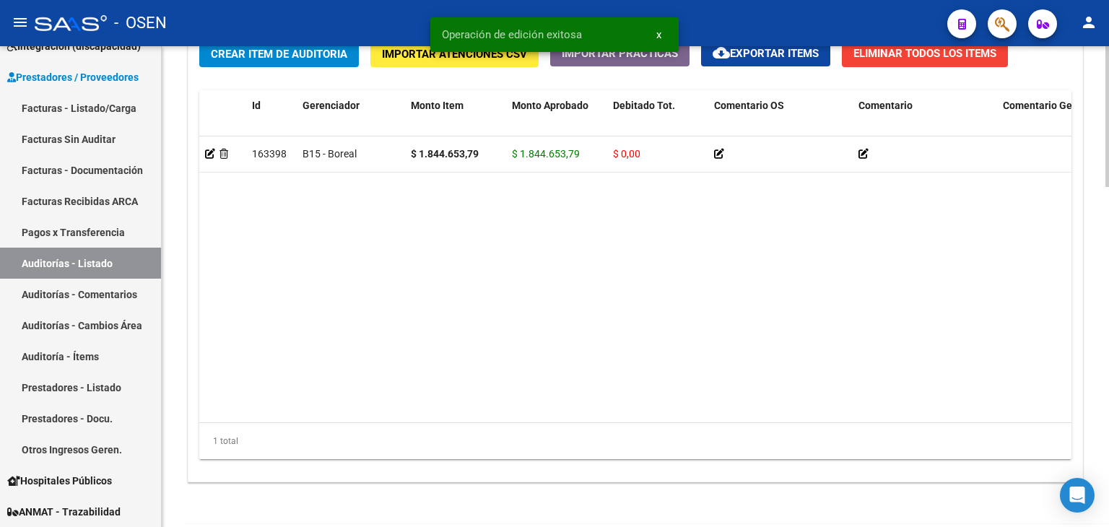
scroll to position [1161, 0]
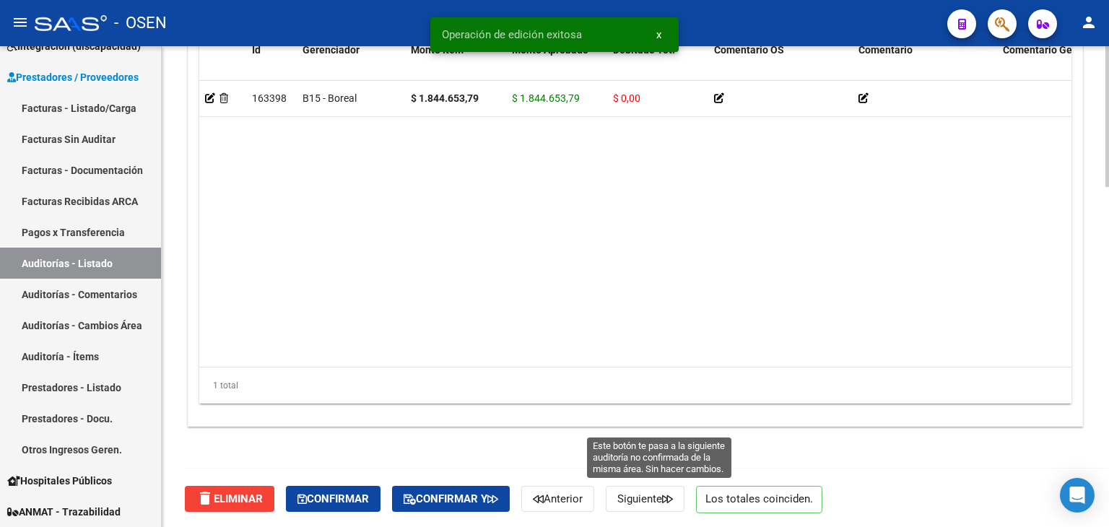
click at [643, 493] on span "Siguiente" at bounding box center [646, 499] width 56 height 13
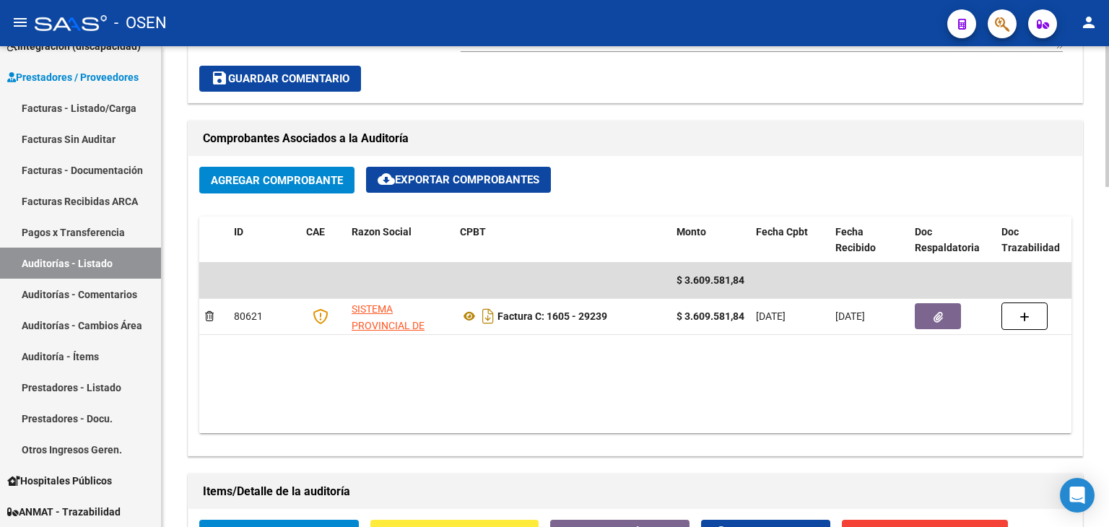
scroll to position [722, 0]
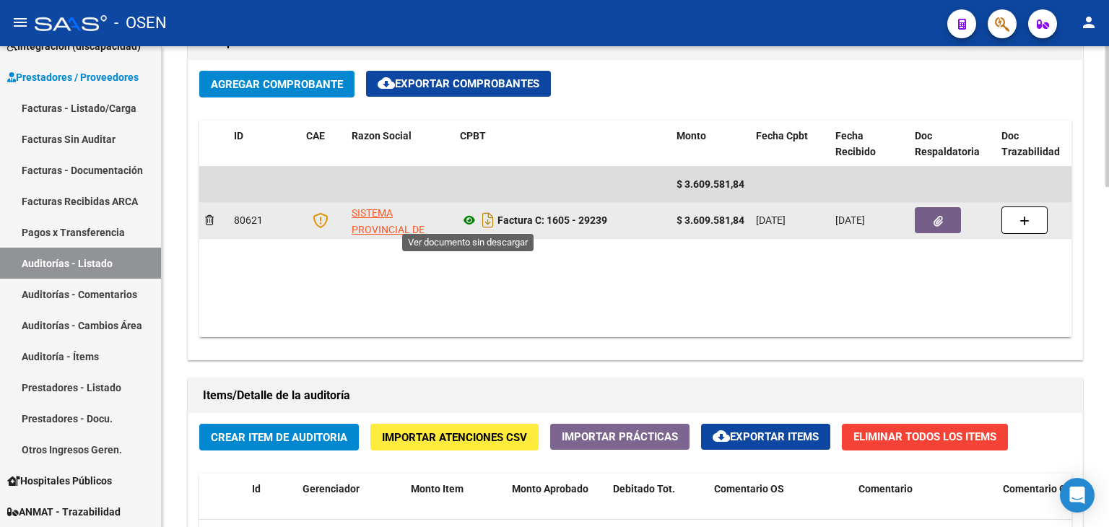
click at [468, 217] on icon at bounding box center [469, 220] width 19 height 17
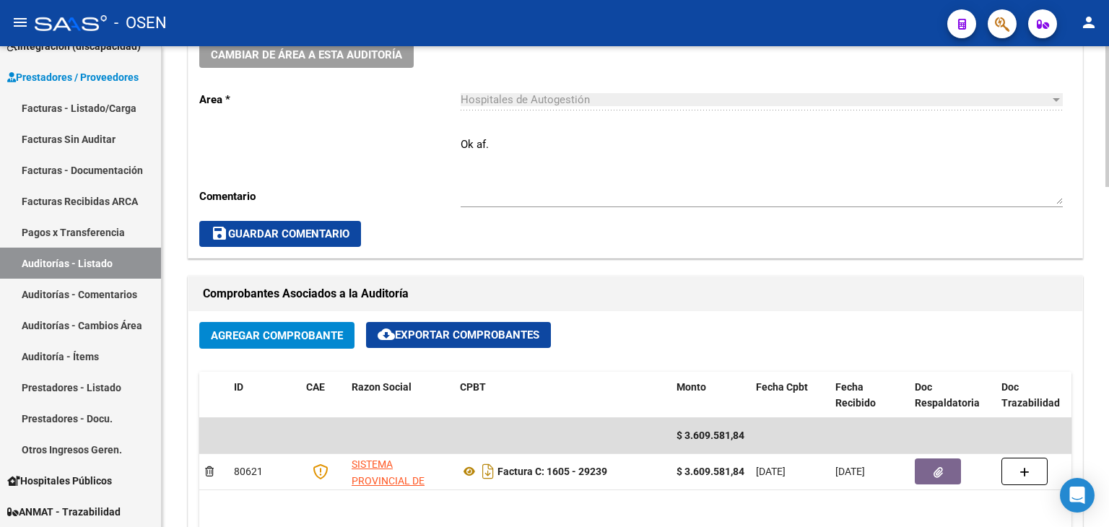
scroll to position [433, 0]
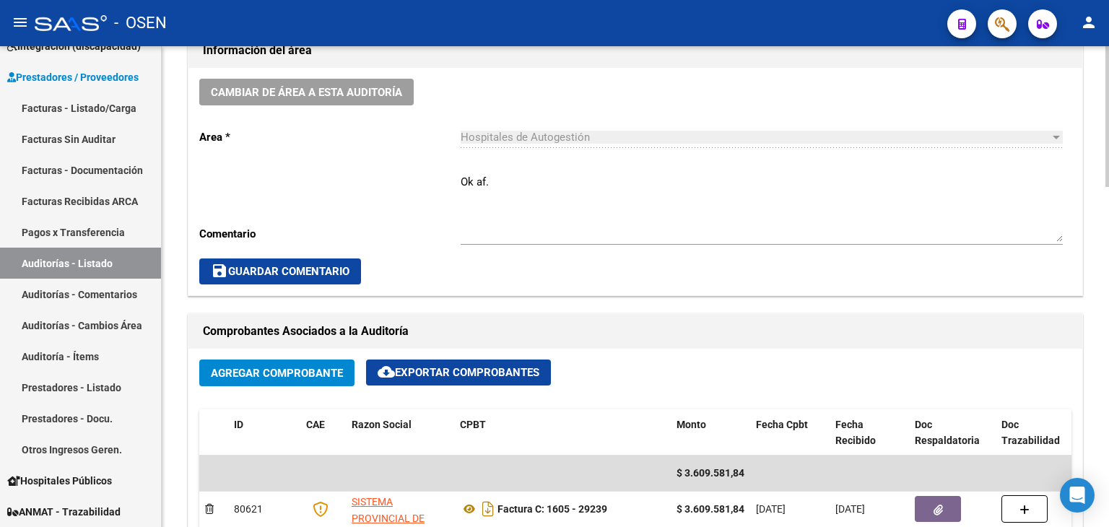
click at [572, 181] on textarea "Ok af." at bounding box center [762, 208] width 602 height 68
paste textarea "SIN RECUPERO SURGE"
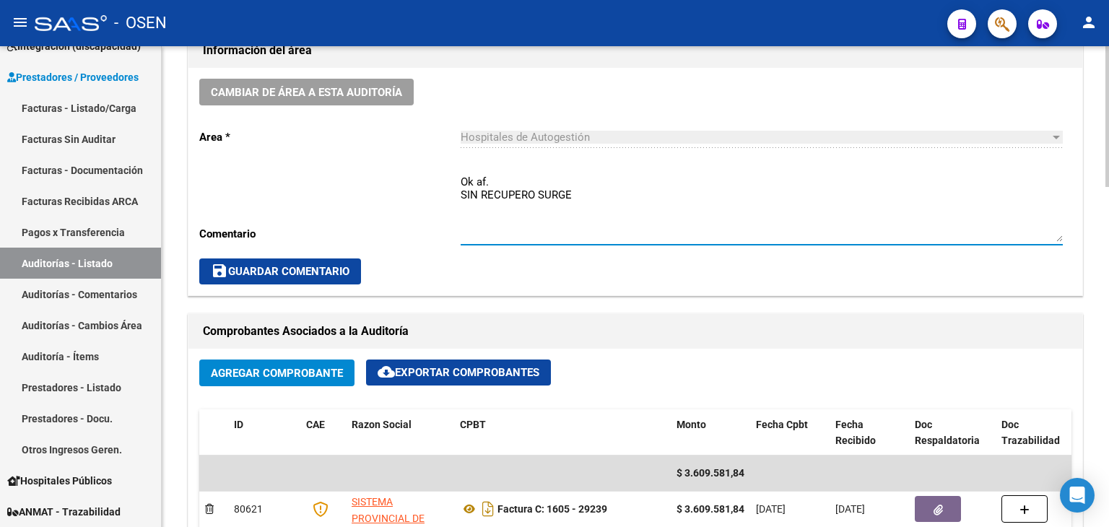
type textarea "Ok af. SIN RECUPERO SURGE"
click at [350, 259] on button "save Guardar Comentario" at bounding box center [280, 272] width 162 height 26
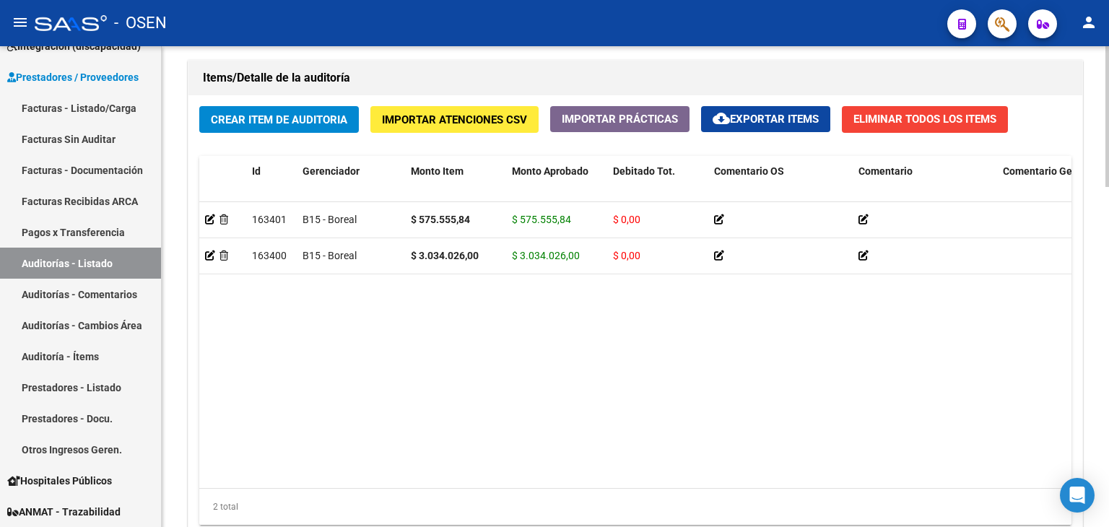
scroll to position [1161, 0]
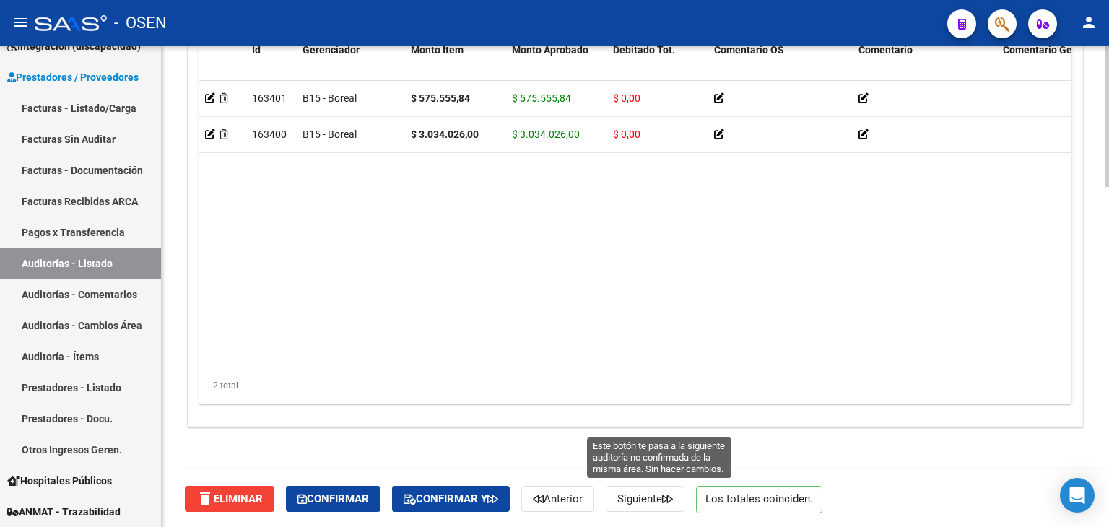
click at [667, 495] on span "Siguiente" at bounding box center [646, 499] width 56 height 13
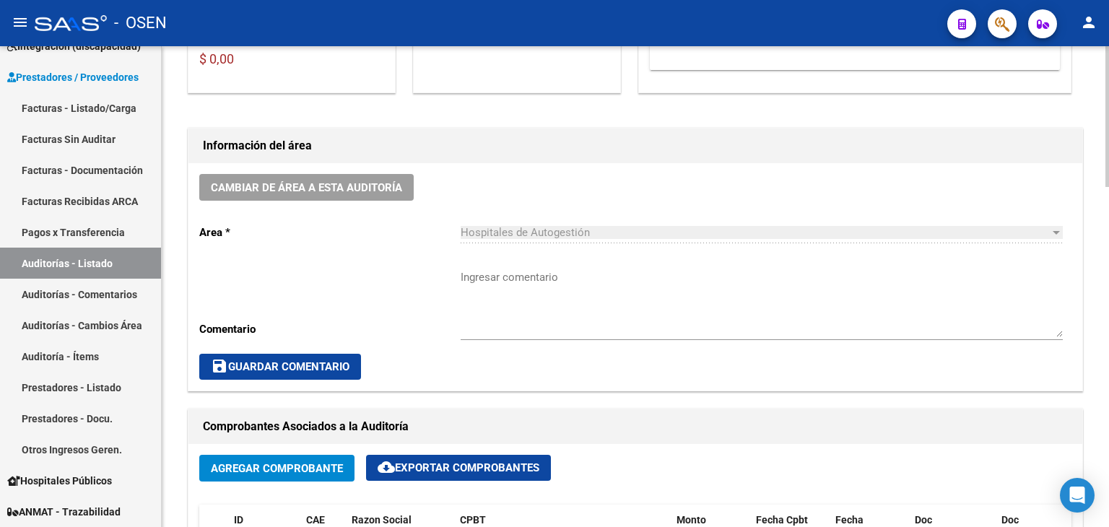
scroll to position [361, 0]
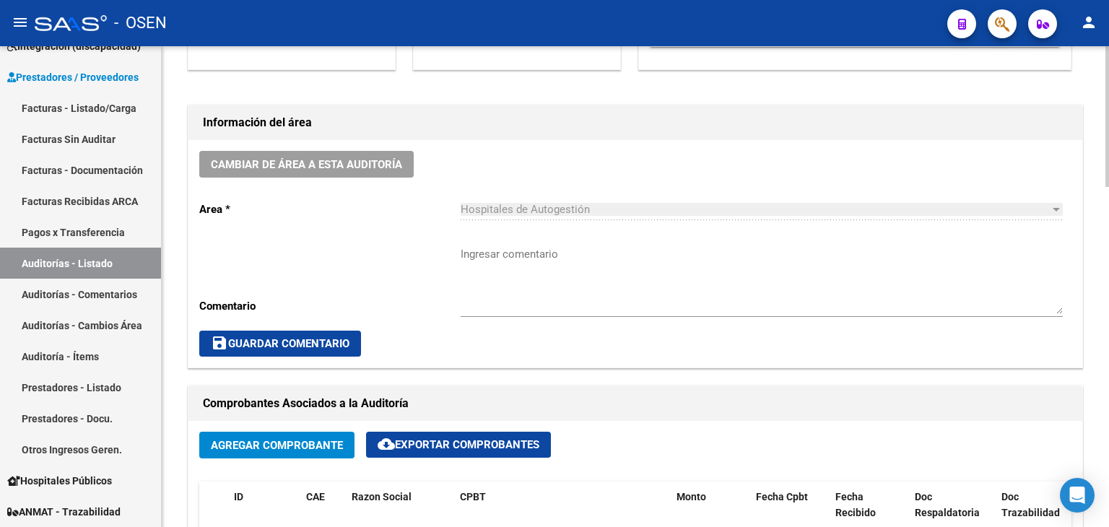
click at [477, 246] on textarea "Ingresar comentario" at bounding box center [762, 280] width 602 height 68
paste textarea "SIN RECUPERO SURGE"
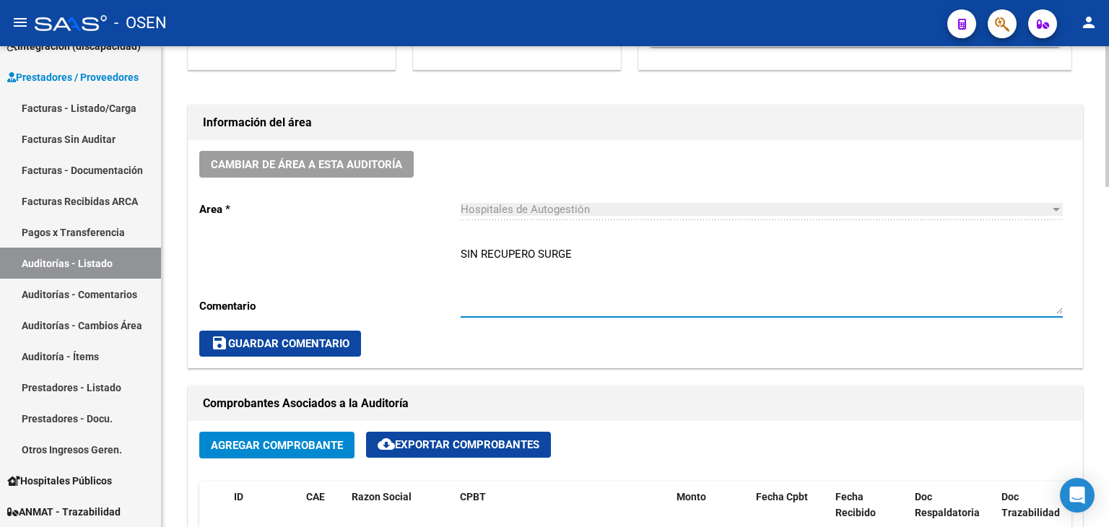
type textarea "SIN RECUPERO SURGE"
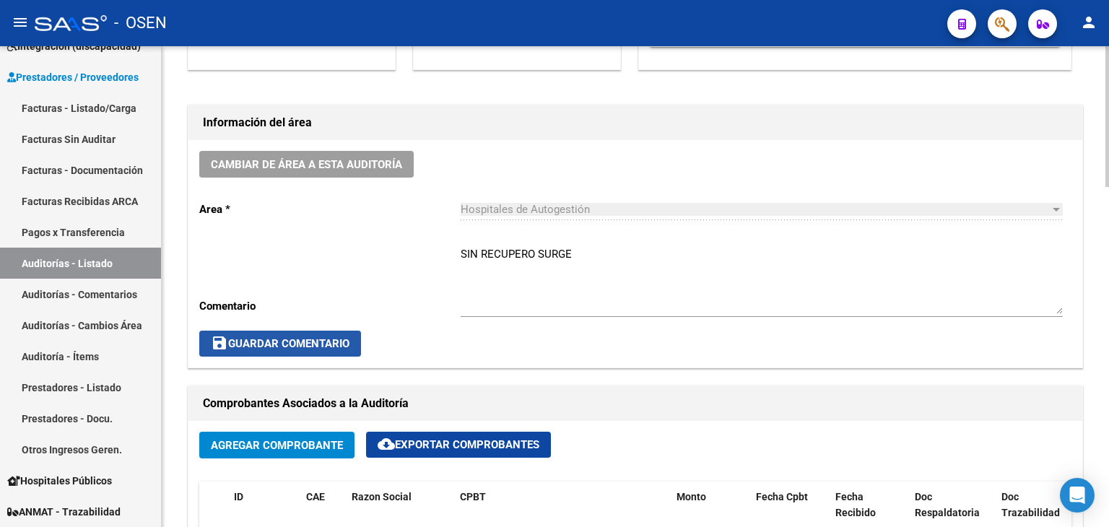
click at [311, 342] on span "save Guardar Comentario" at bounding box center [280, 343] width 139 height 13
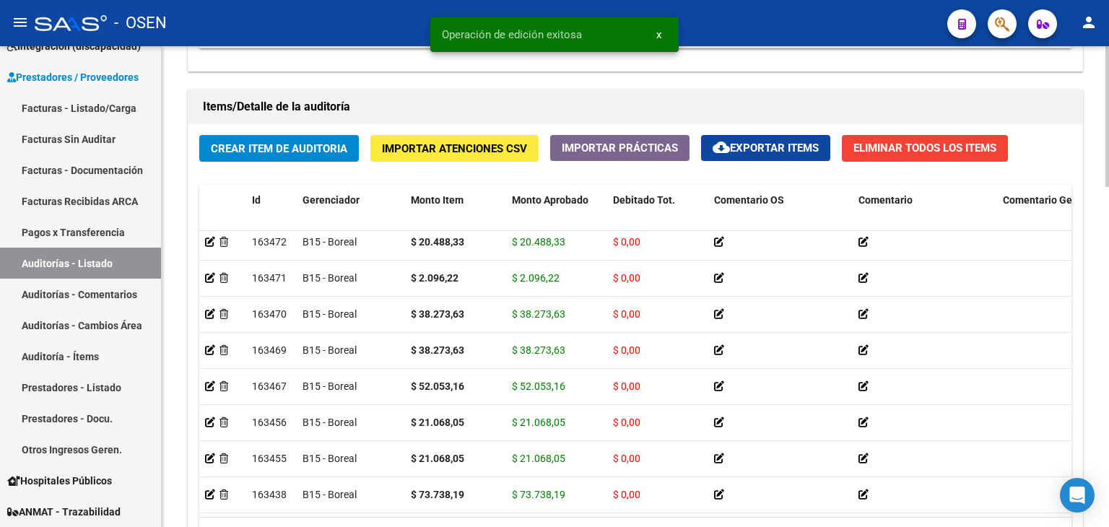
scroll to position [1161, 0]
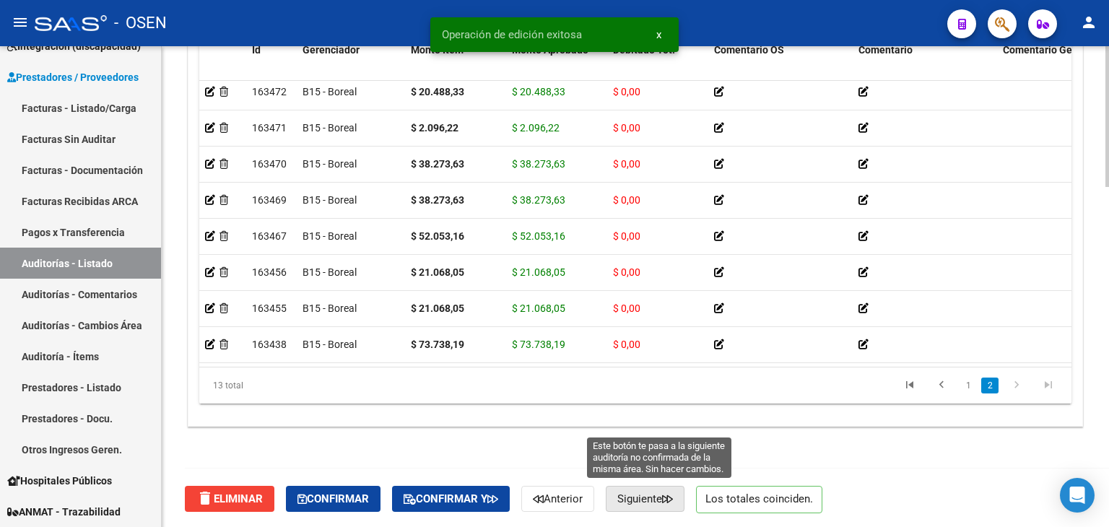
click at [642, 504] on button "Siguiente" at bounding box center [645, 499] width 79 height 26
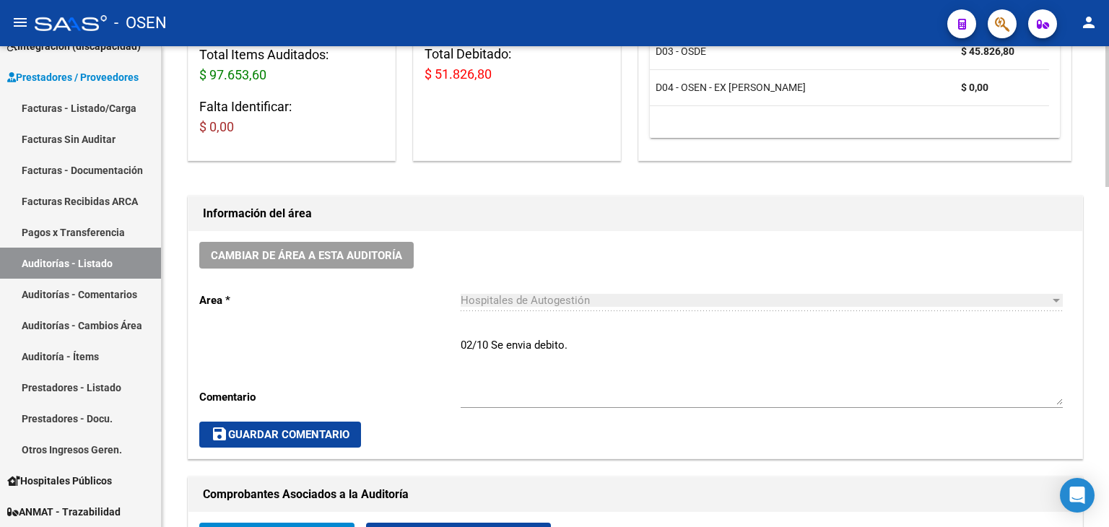
scroll to position [289, 0]
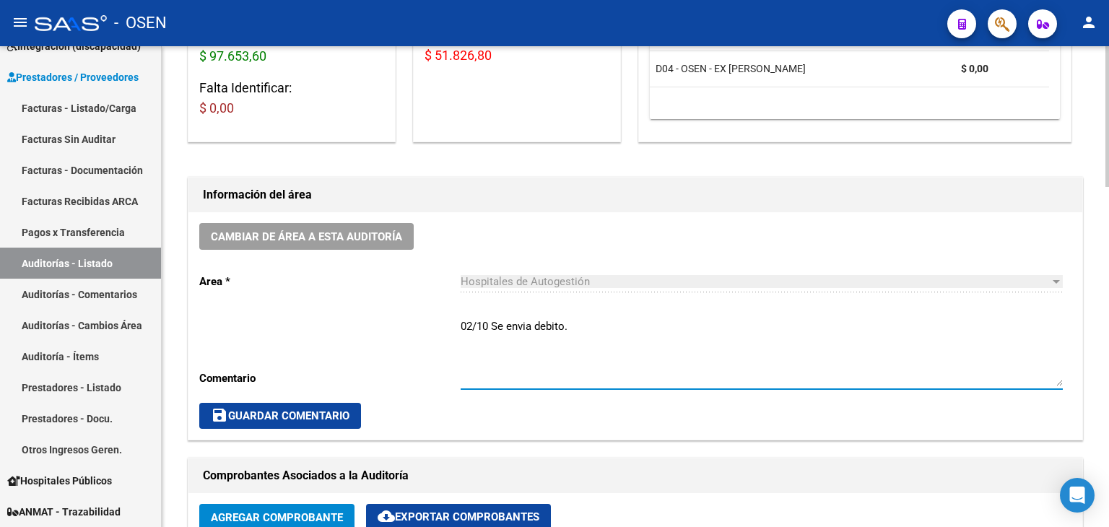
click at [635, 326] on textarea "02/10 Se envia debito." at bounding box center [762, 353] width 602 height 68
paste textarea "SIN RECUPERO SURGE"
type textarea "02/10 Se envia debito. SIN RECUPERO SURGE"
click at [292, 410] on span "save Guardar Comentario" at bounding box center [280, 416] width 139 height 13
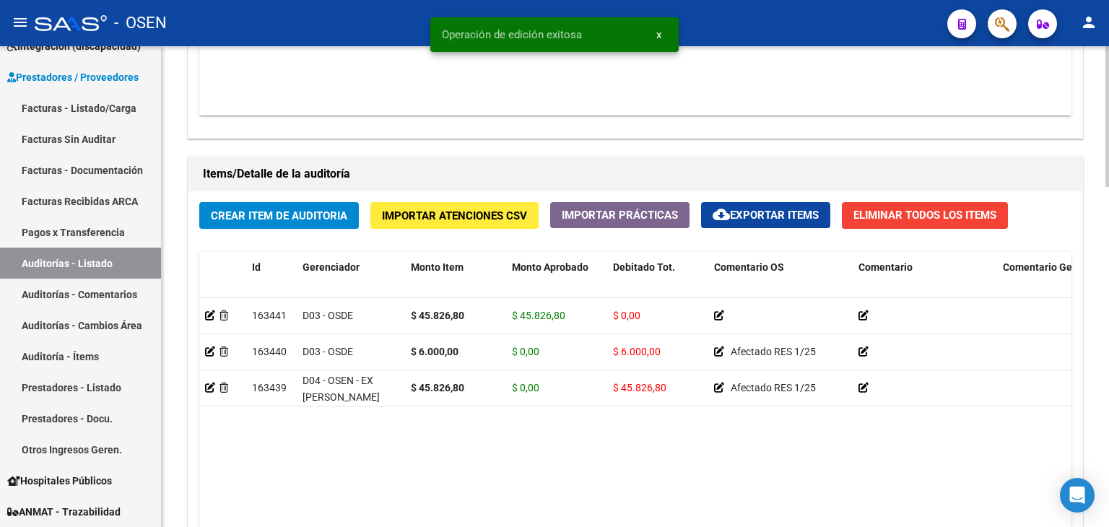
scroll to position [1161, 0]
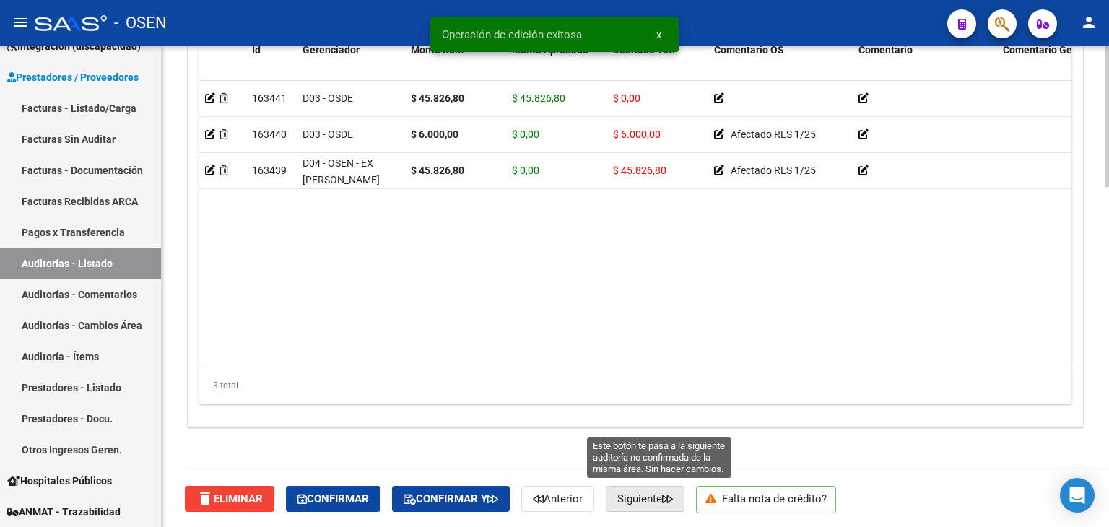
click at [656, 496] on span "Siguiente" at bounding box center [646, 499] width 56 height 13
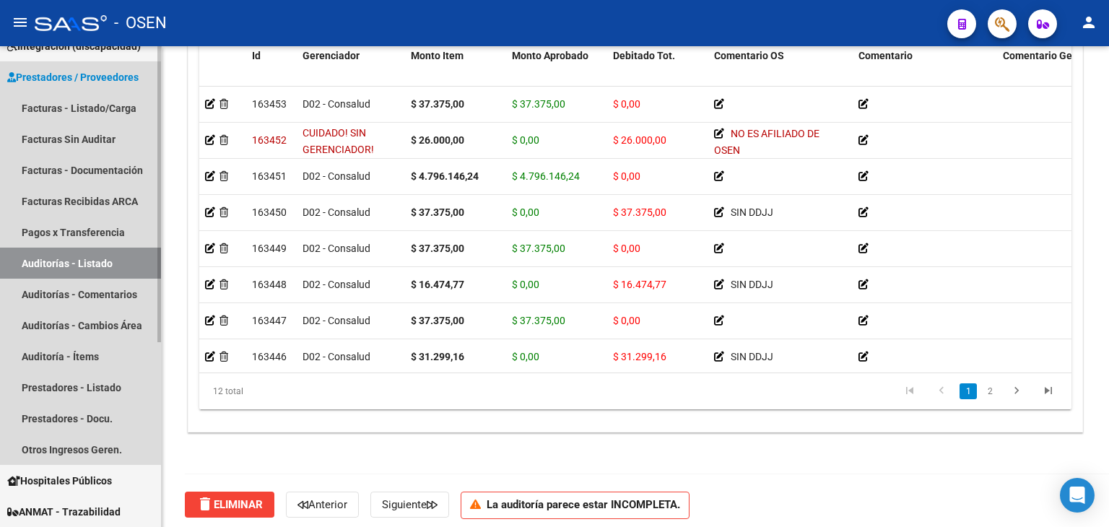
click at [77, 265] on link "Auditorías - Listado" at bounding box center [80, 263] width 161 height 31
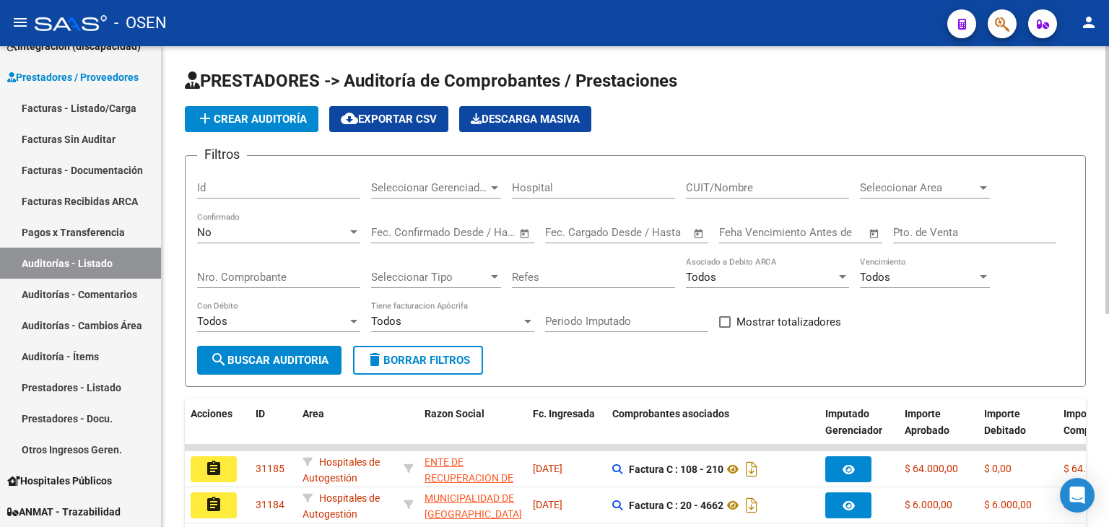
click at [888, 181] on span "Seleccionar Area" at bounding box center [918, 187] width 117 height 13
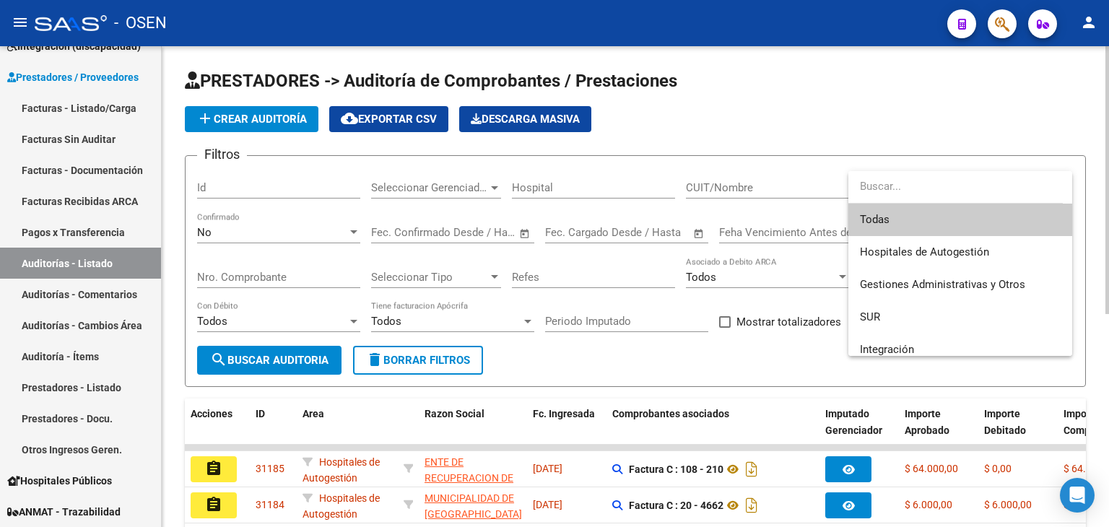
type input "F"
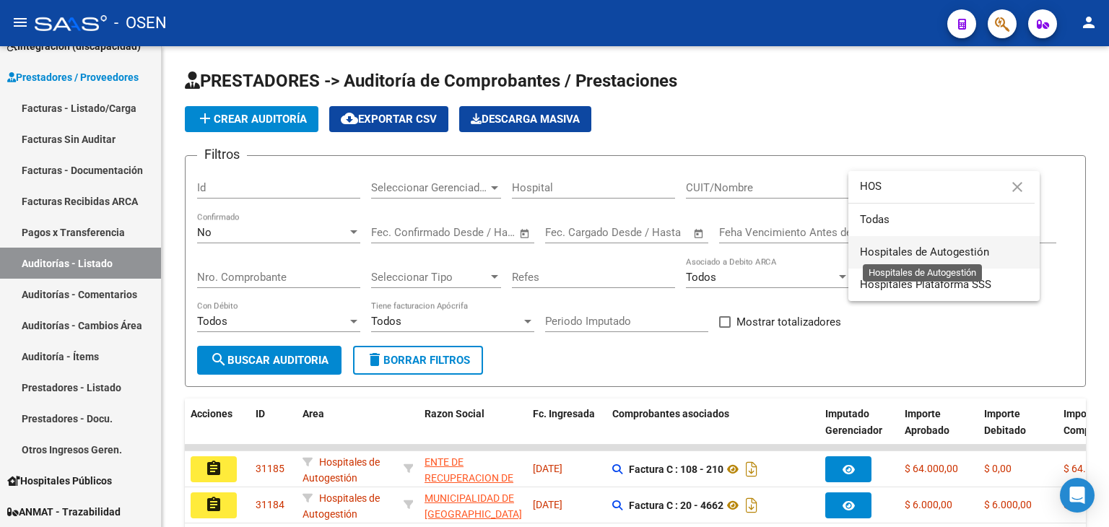
type input "HOS"
click at [934, 251] on span "Hospitales de Autogestión" at bounding box center [924, 252] width 129 height 13
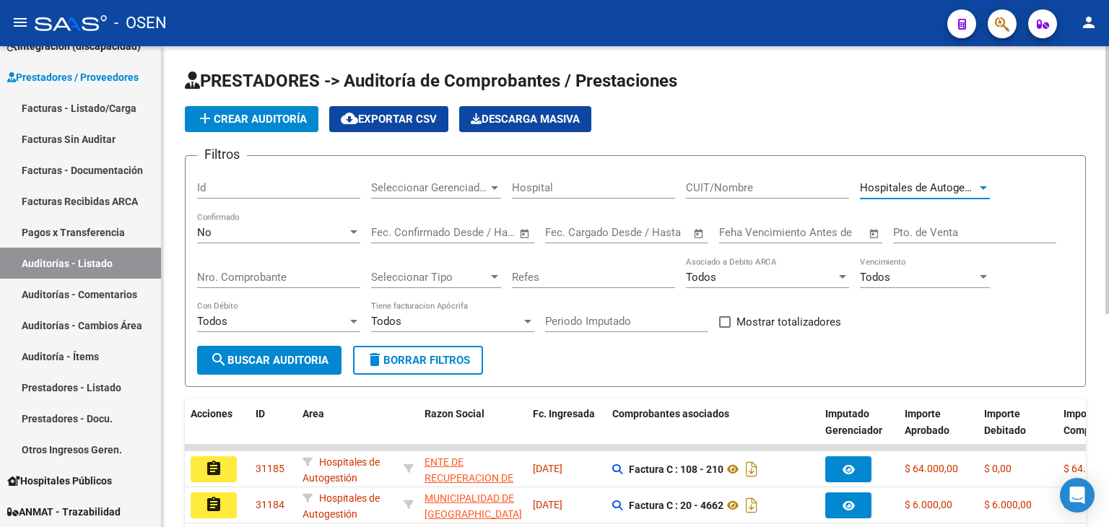
click at [285, 351] on button "search Buscar Auditoria" at bounding box center [269, 360] width 144 height 29
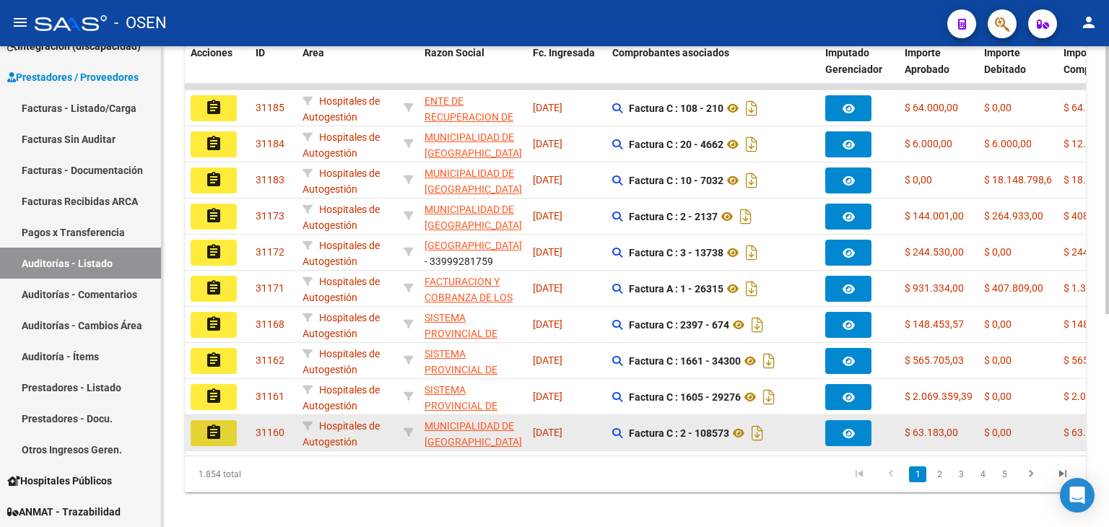
click at [220, 428] on mat-icon "assignment" at bounding box center [213, 432] width 17 height 17
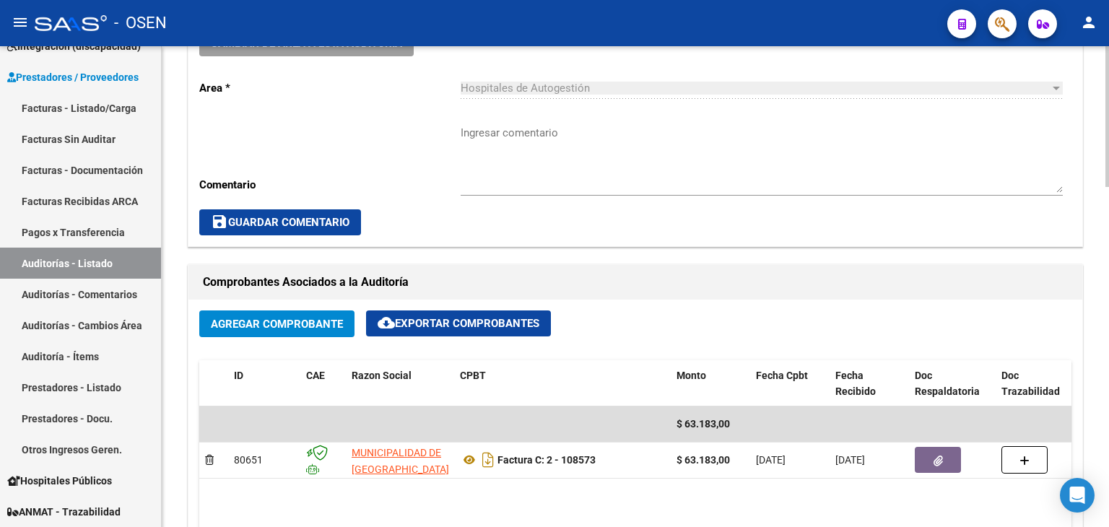
scroll to position [367, 0]
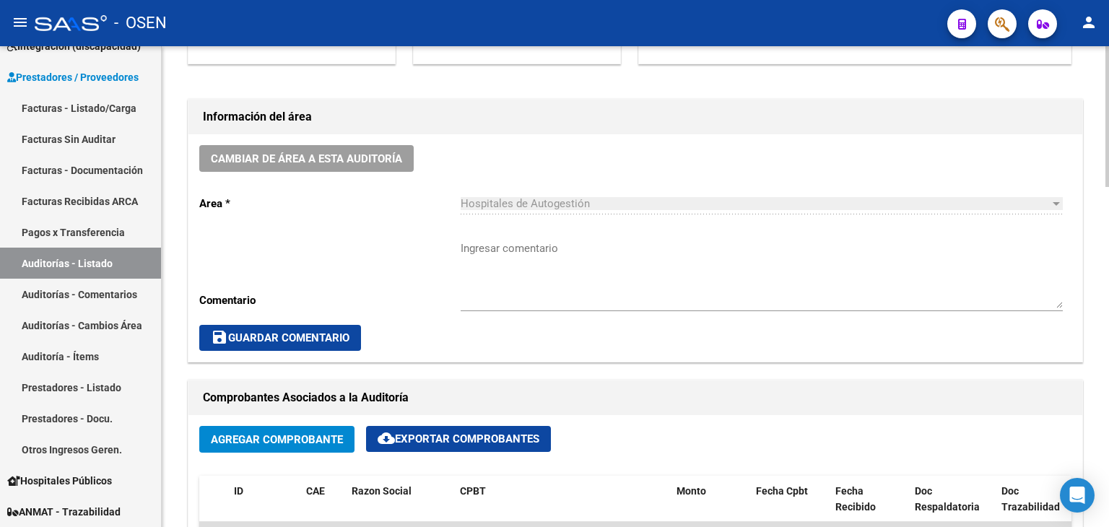
click at [496, 269] on textarea "Ingresar comentario" at bounding box center [762, 275] width 602 height 68
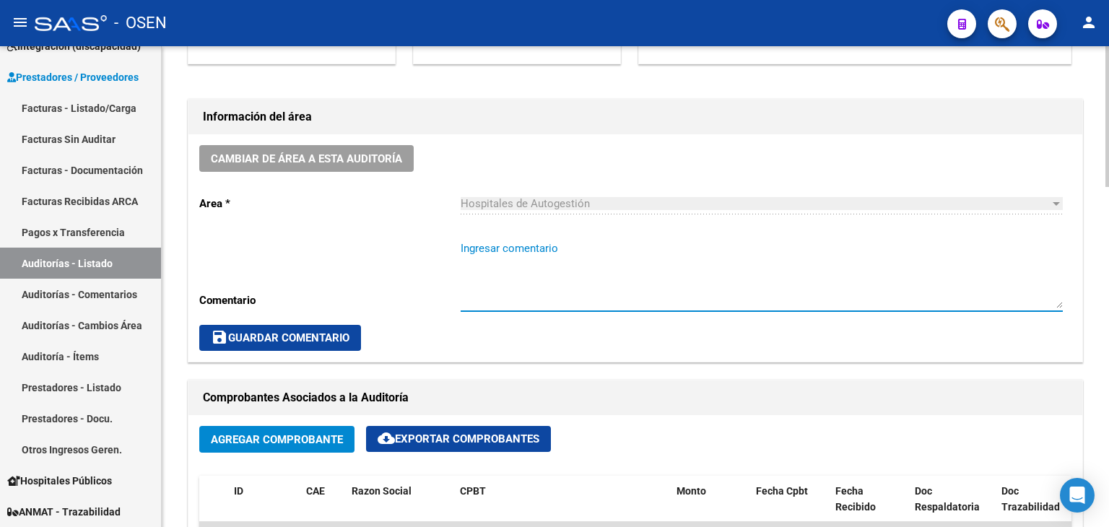
paste textarea "SIN RECUPERO SURGE"
type textarea "SIN RECUPERO SURGE"
click at [322, 344] on button "save Guardar Comentario" at bounding box center [280, 338] width 162 height 26
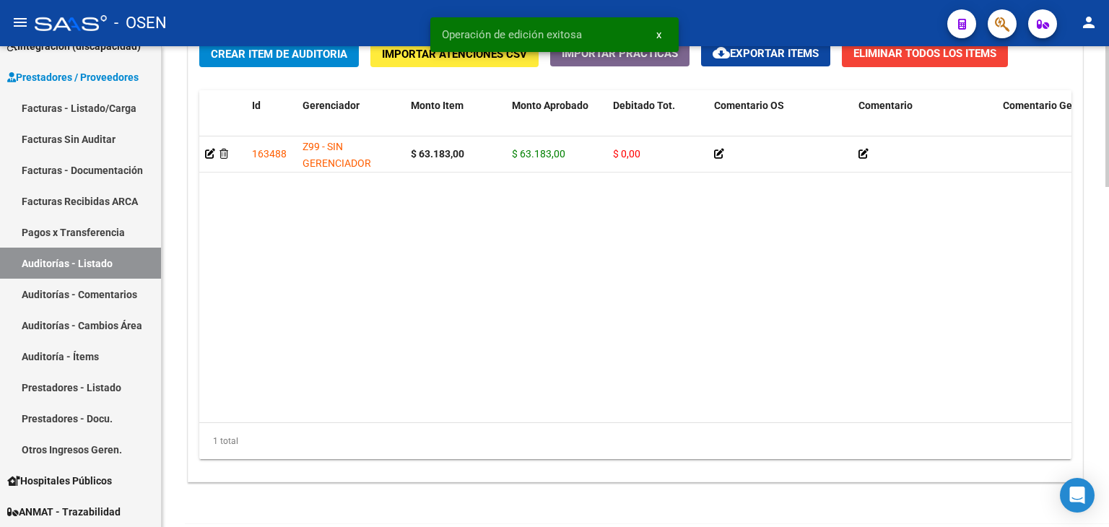
scroll to position [1161, 0]
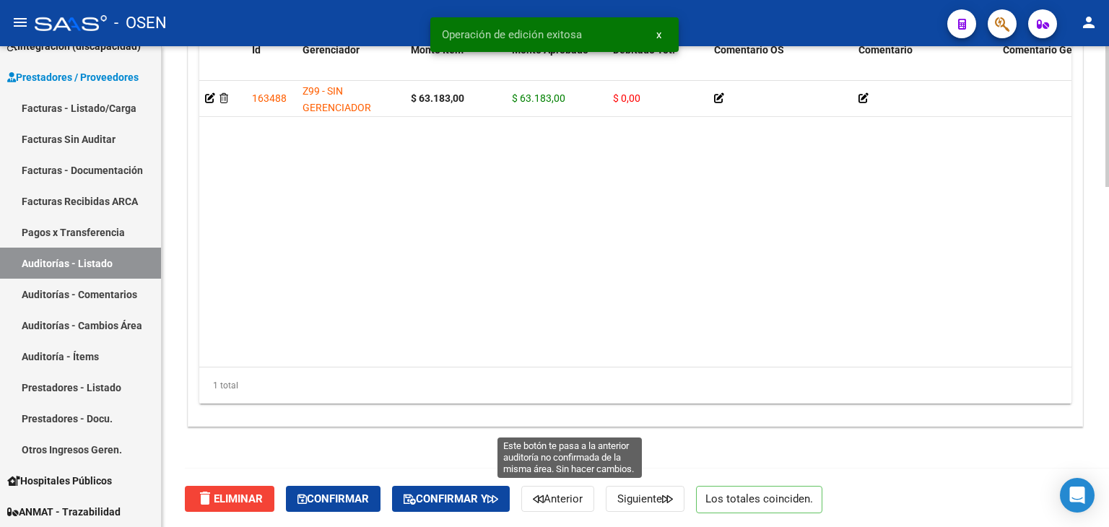
click at [571, 497] on span "Anterior" at bounding box center [558, 499] width 50 height 13
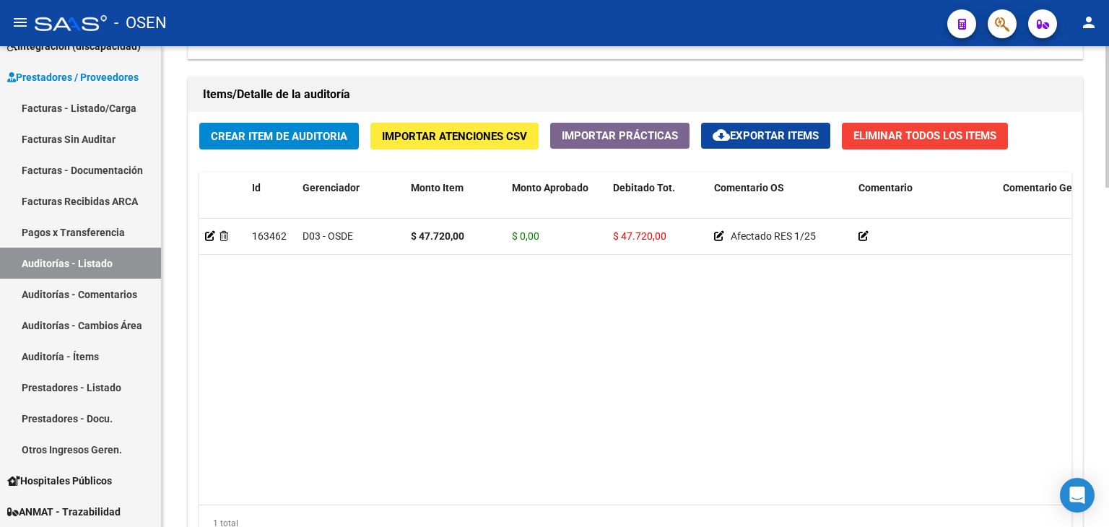
scroll to position [1150, 0]
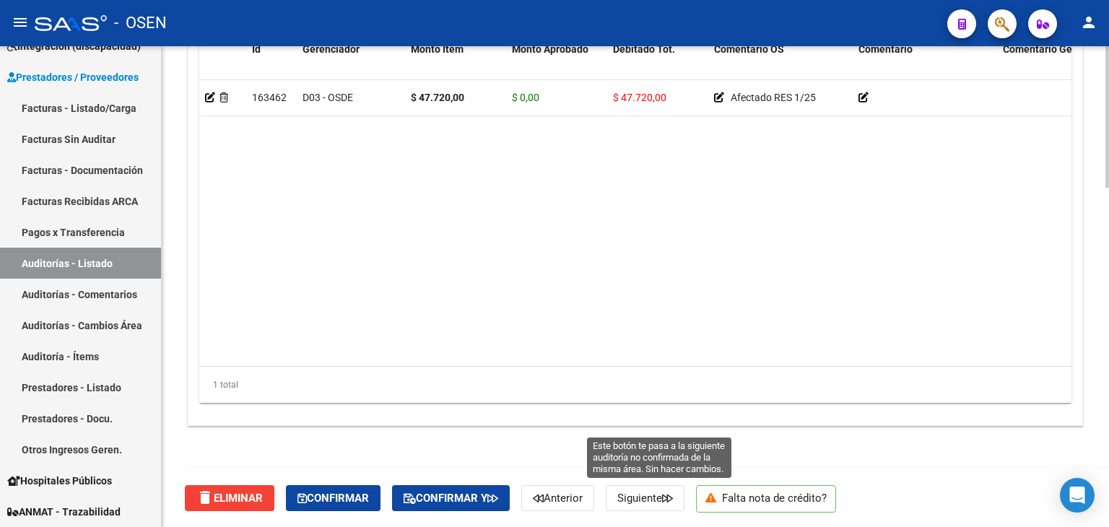
click at [661, 498] on span "Siguiente" at bounding box center [646, 498] width 56 height 13
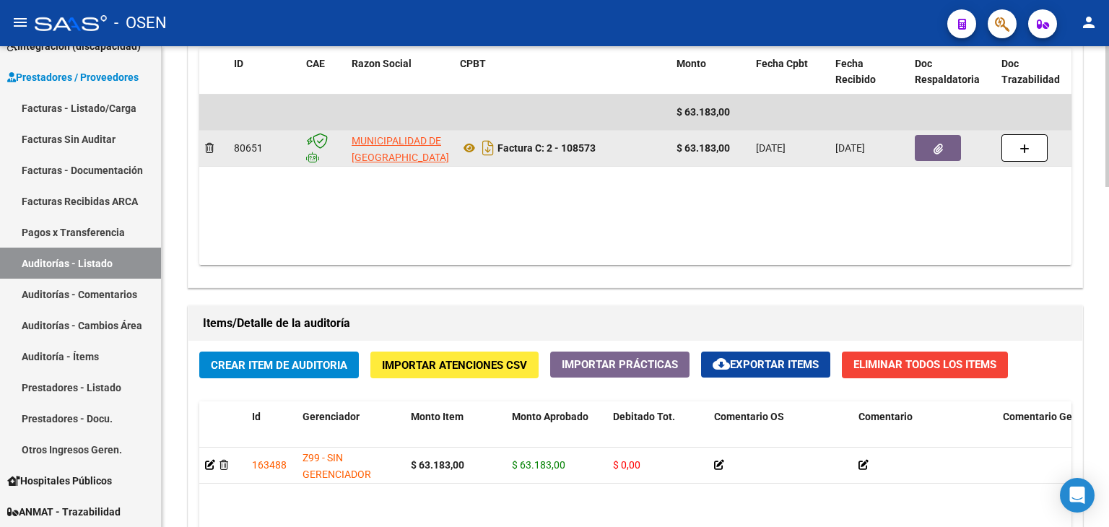
scroll to position [1156, 0]
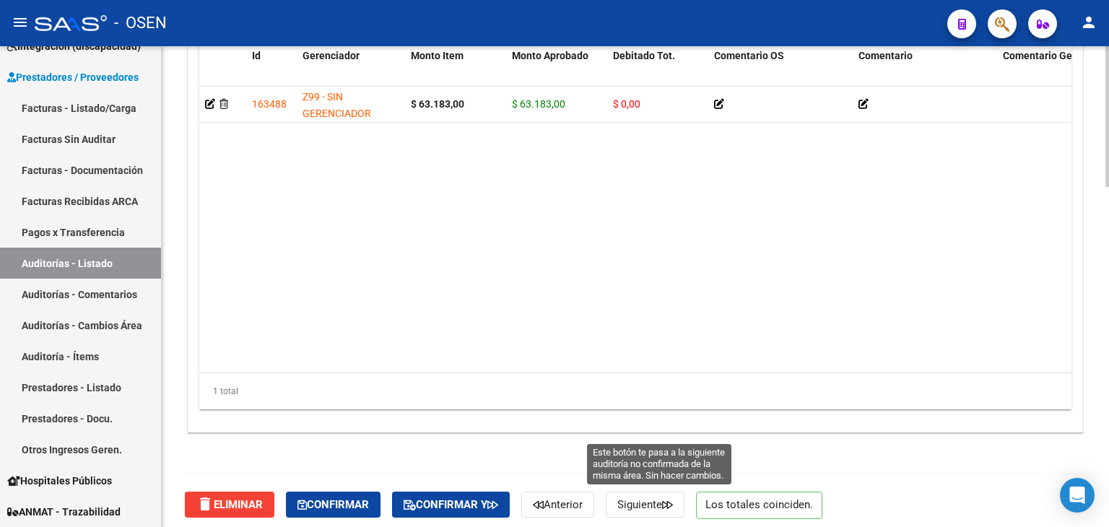
click at [657, 513] on button "Siguiente" at bounding box center [645, 505] width 79 height 26
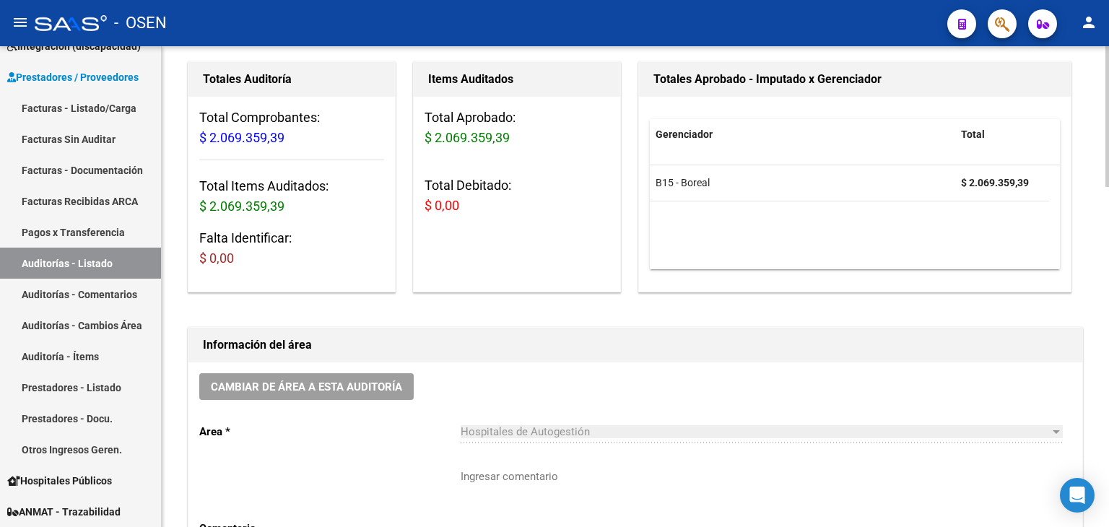
scroll to position [361, 0]
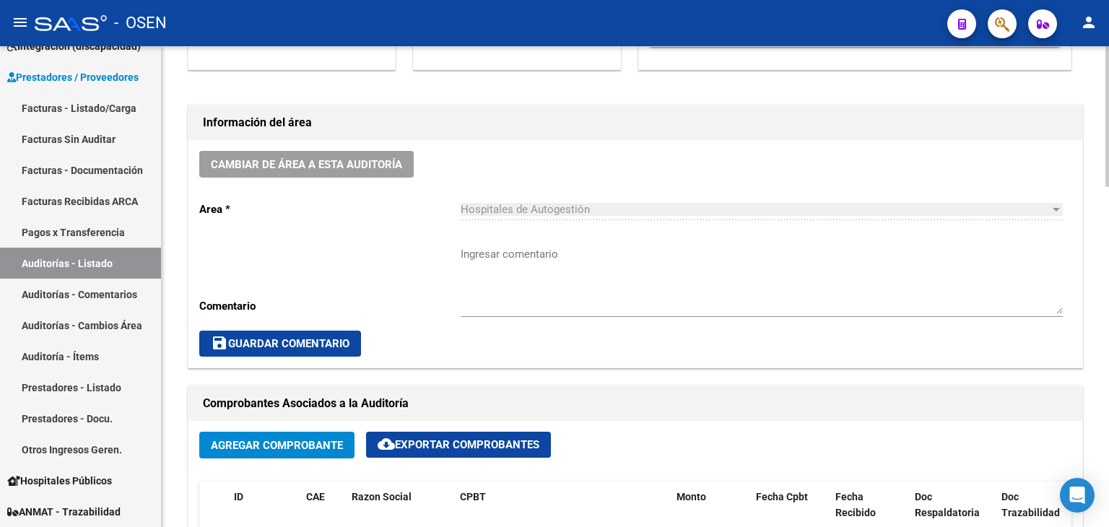
click at [533, 259] on textarea "Ingresar comentario" at bounding box center [762, 280] width 602 height 68
paste textarea "SIN RECUPERO SURGE"
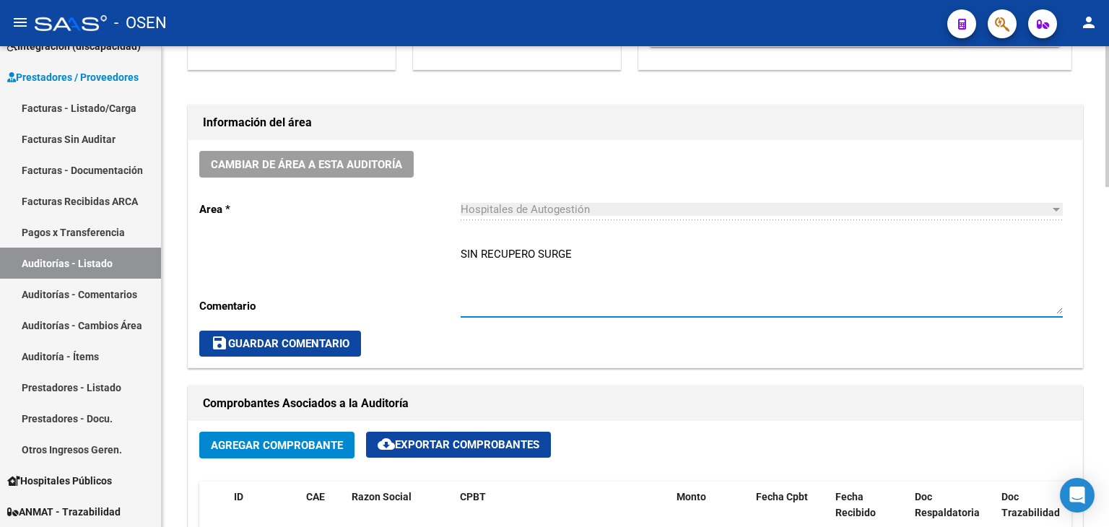
type textarea "SIN RECUPERO SURGE"
click at [316, 341] on span "save Guardar Comentario" at bounding box center [280, 343] width 139 height 13
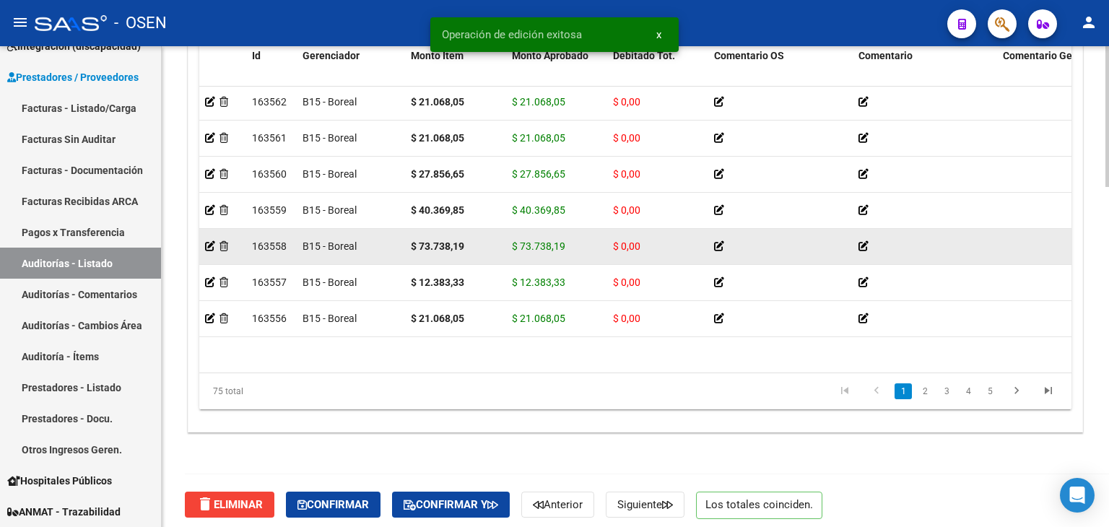
scroll to position [506, 0]
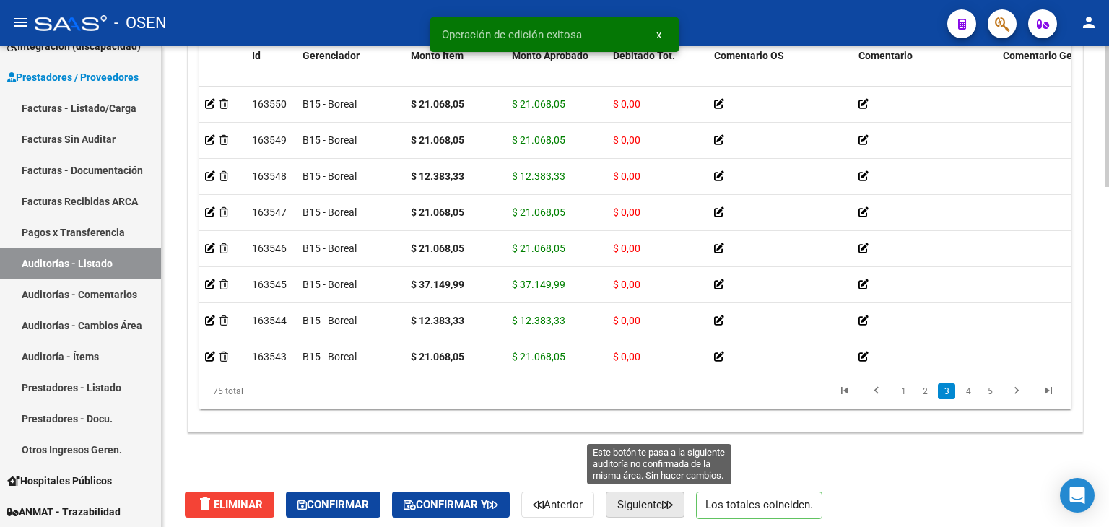
click at [658, 500] on span "Siguiente" at bounding box center [646, 504] width 56 height 13
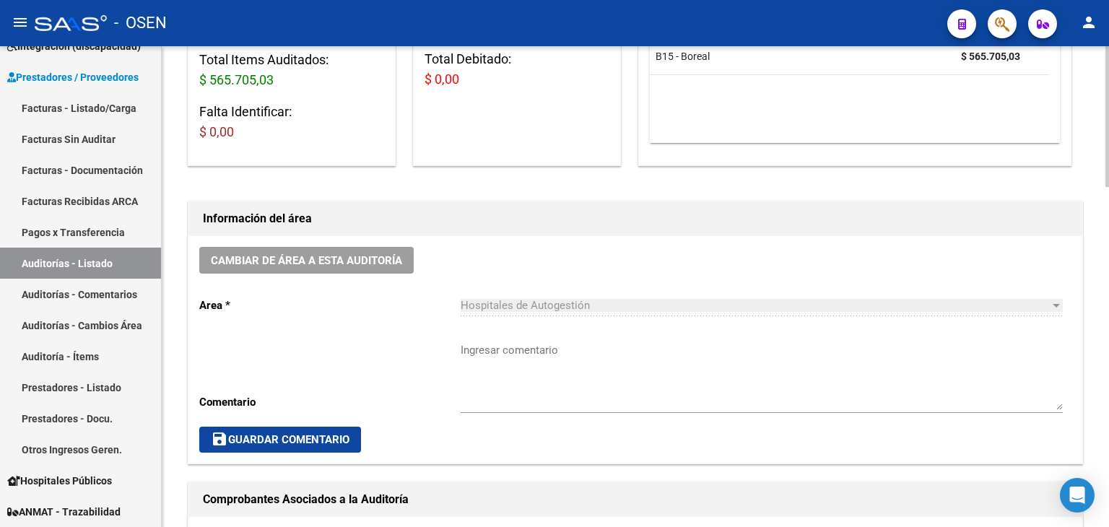
scroll to position [289, 0]
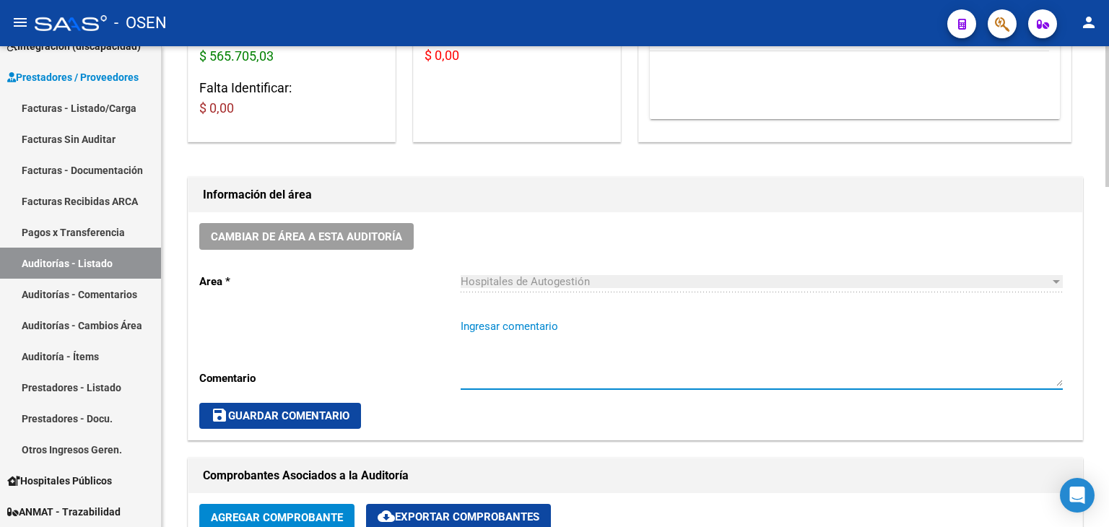
click at [511, 336] on textarea "Ingresar comentario" at bounding box center [762, 353] width 602 height 68
paste textarea "SIN RECUPERO SURGE"
type textarea "SIN RECUPERO SURGE"
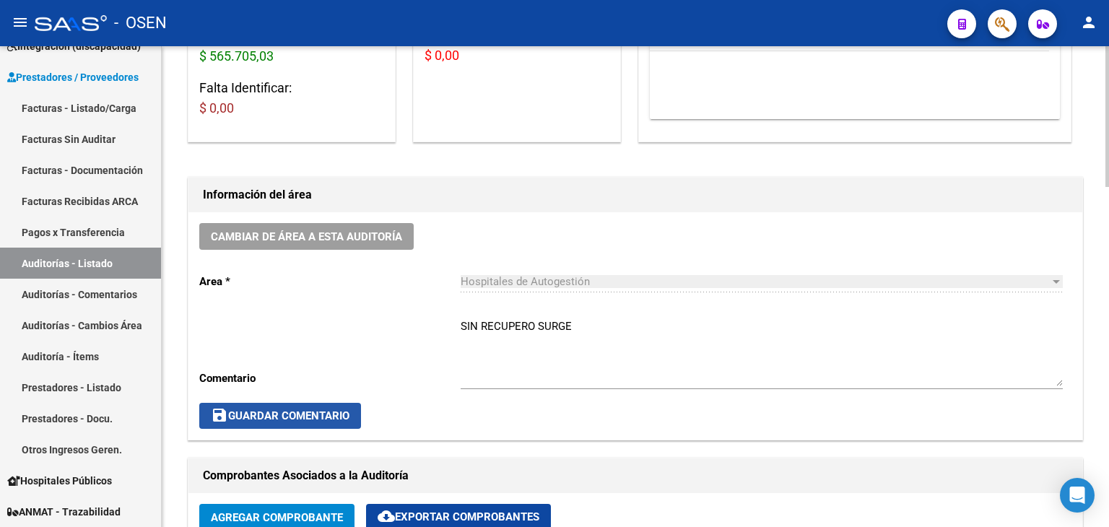
click at [323, 420] on span "save Guardar Comentario" at bounding box center [280, 416] width 139 height 13
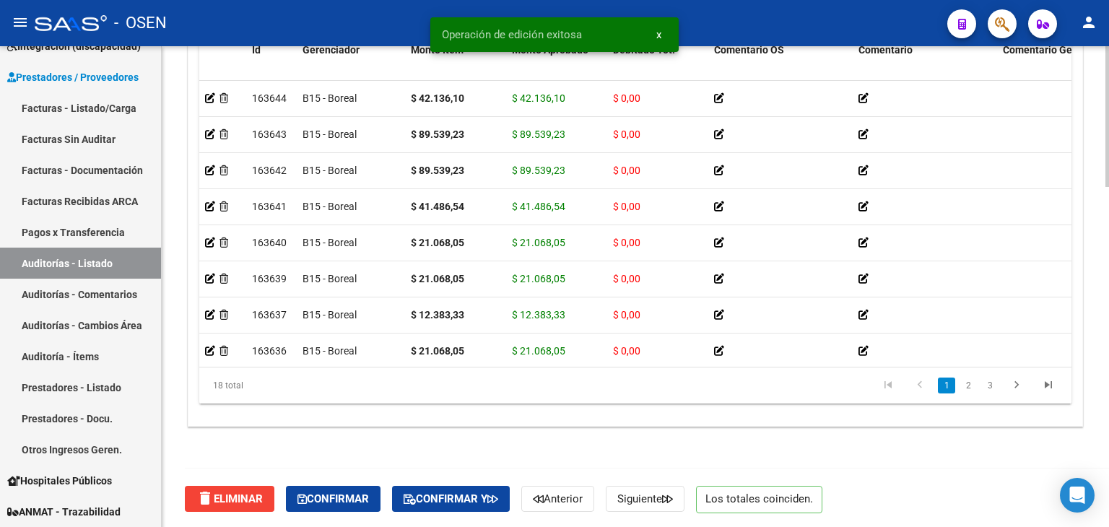
scroll to position [72, 0]
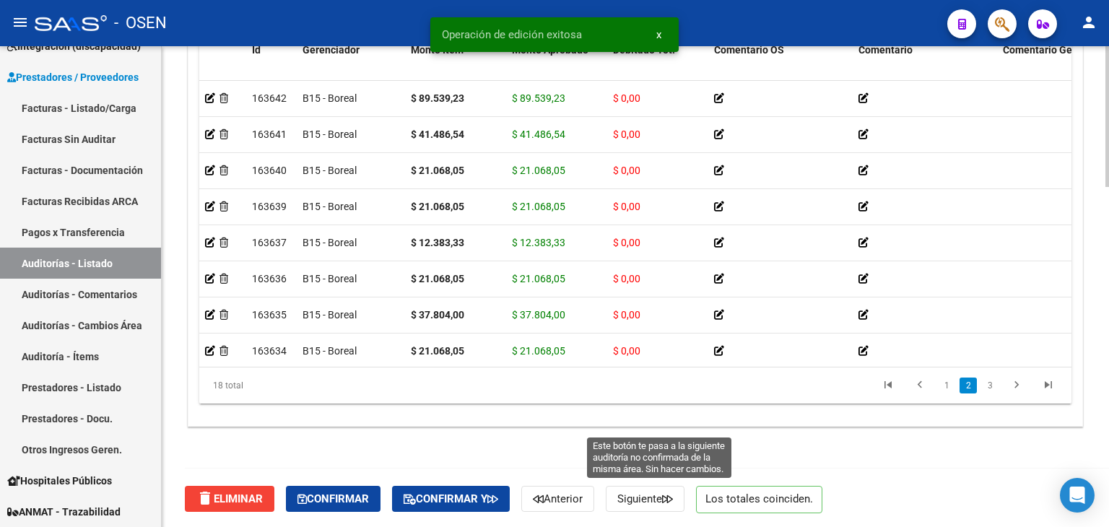
click at [664, 493] on span "Siguiente" at bounding box center [646, 499] width 56 height 13
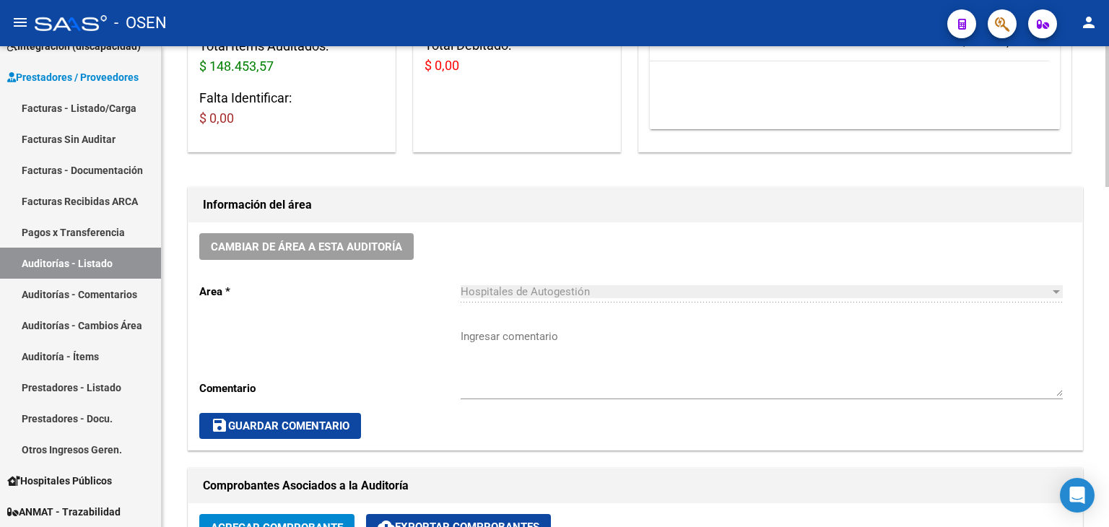
scroll to position [361, 0]
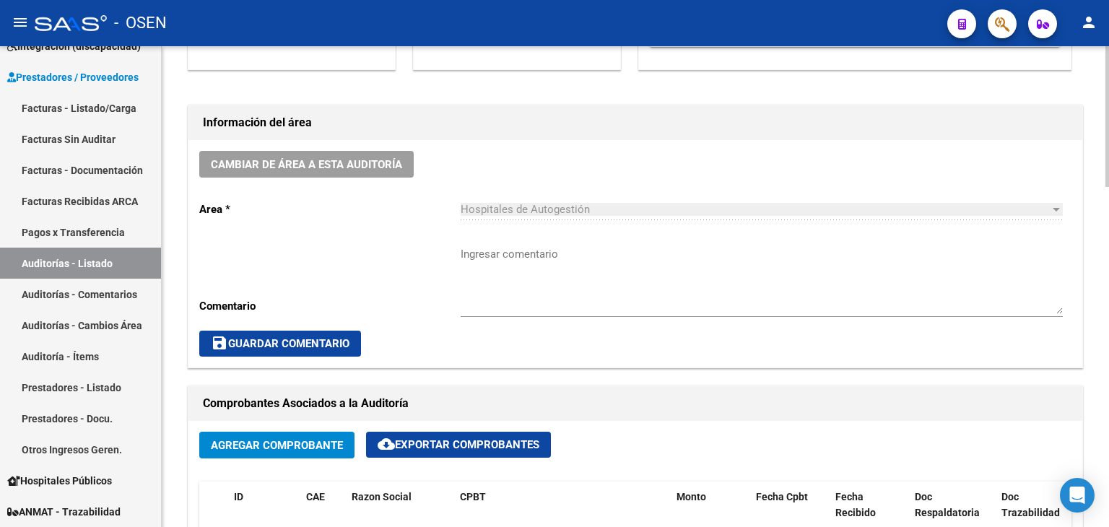
click at [485, 254] on textarea "Ingresar comentario" at bounding box center [762, 280] width 602 height 68
paste textarea "SIN RECUPERO SURGE"
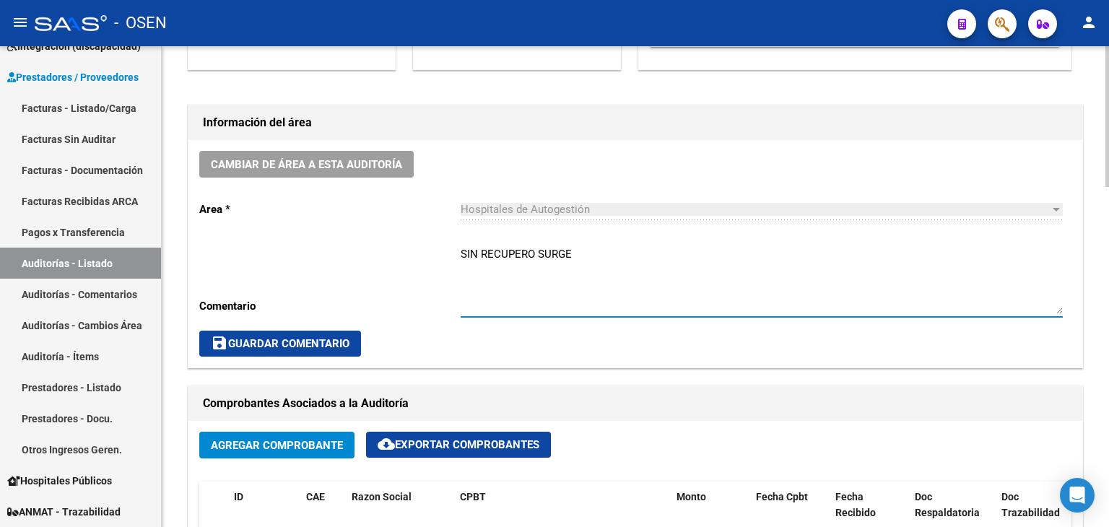
type textarea "SIN RECUPERO SURGE"
click at [307, 332] on button "save Guardar Comentario" at bounding box center [280, 344] width 162 height 26
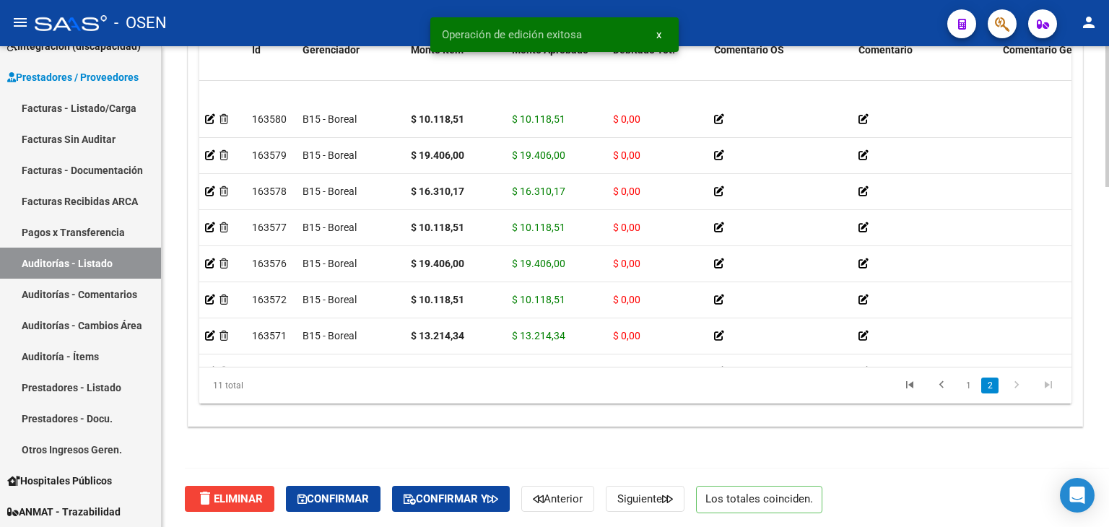
scroll to position [126, 0]
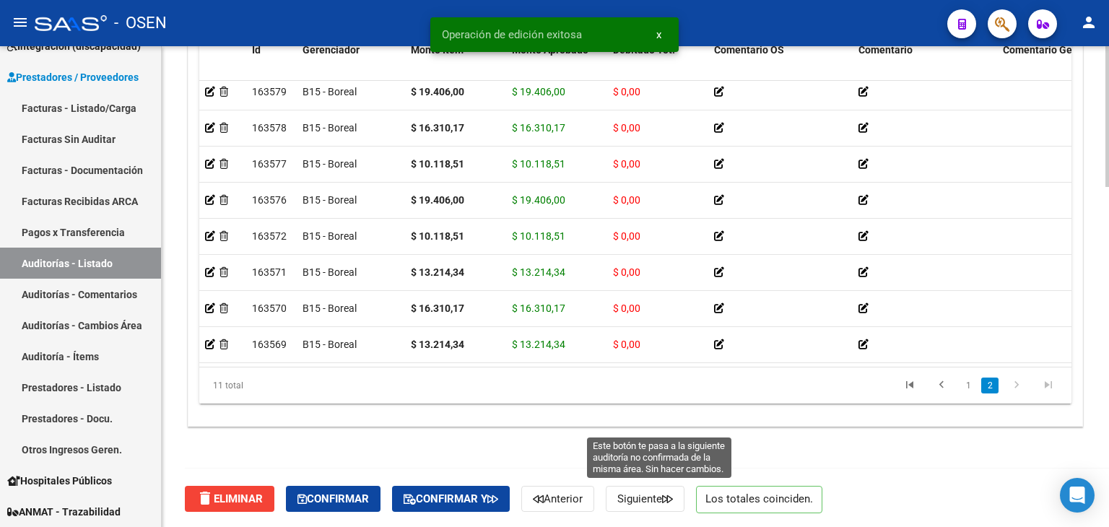
click at [668, 495] on span "Siguiente" at bounding box center [646, 499] width 56 height 13
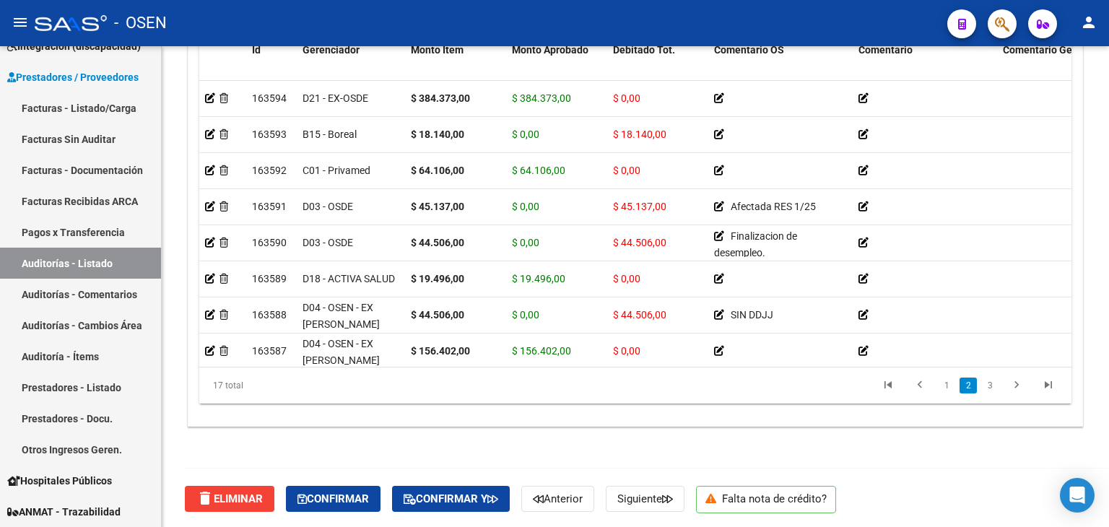
scroll to position [342, 0]
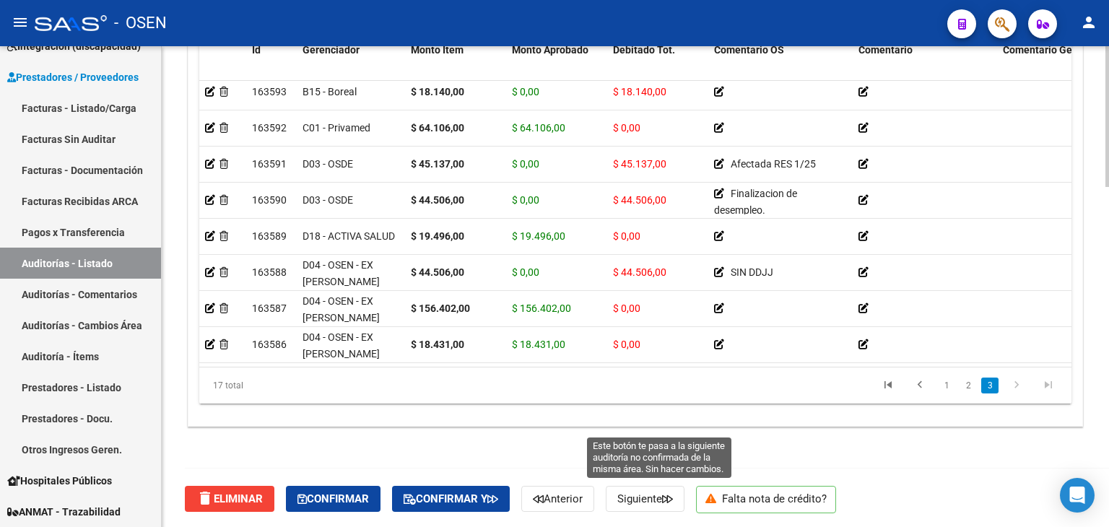
click at [656, 501] on span "Siguiente" at bounding box center [646, 499] width 56 height 13
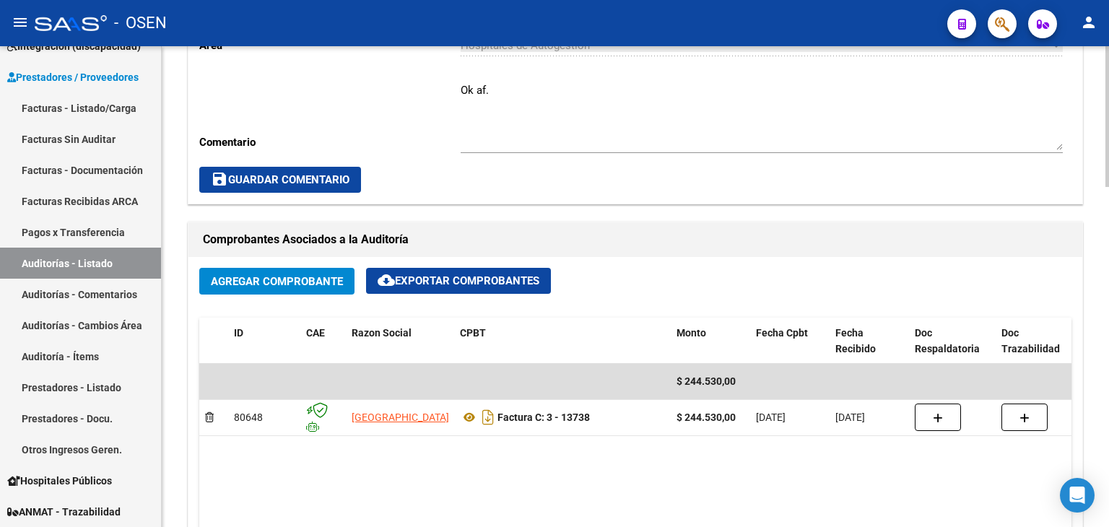
scroll to position [511, 0]
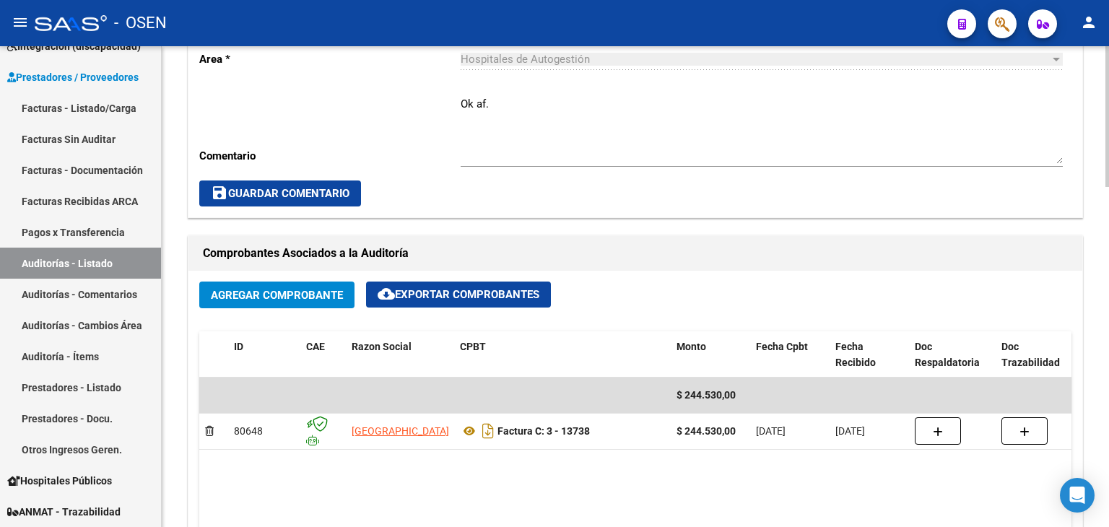
click at [545, 105] on textarea "Ok af." at bounding box center [762, 130] width 602 height 68
paste textarea "SIN RECUPERO SURGE"
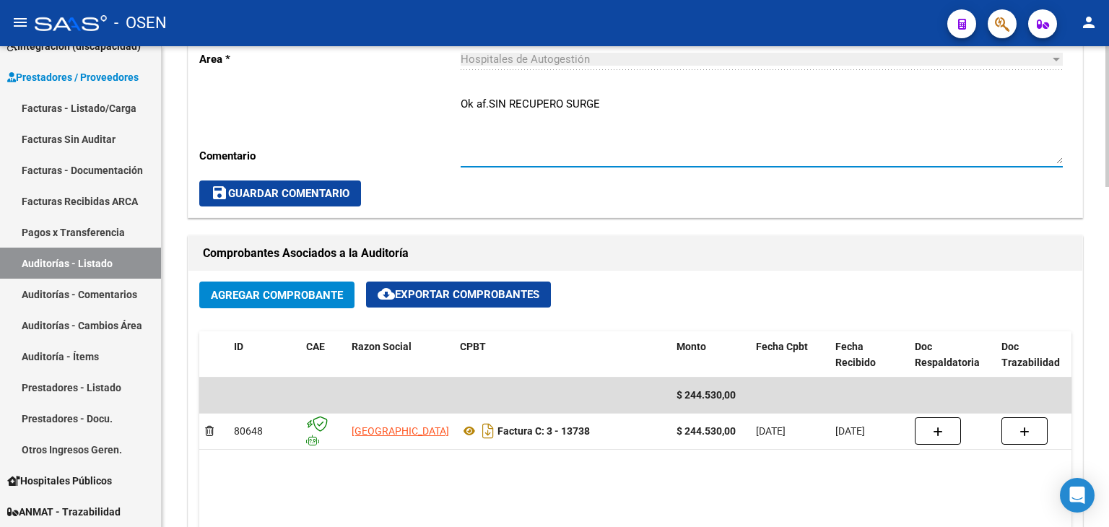
click at [341, 206] on div "Cambiar de área a esta auditoría Area * Hospitales de Autogestión Seleccionar a…" at bounding box center [636, 104] width 894 height 228
click at [342, 194] on span "save Guardar Comentario" at bounding box center [280, 193] width 139 height 13
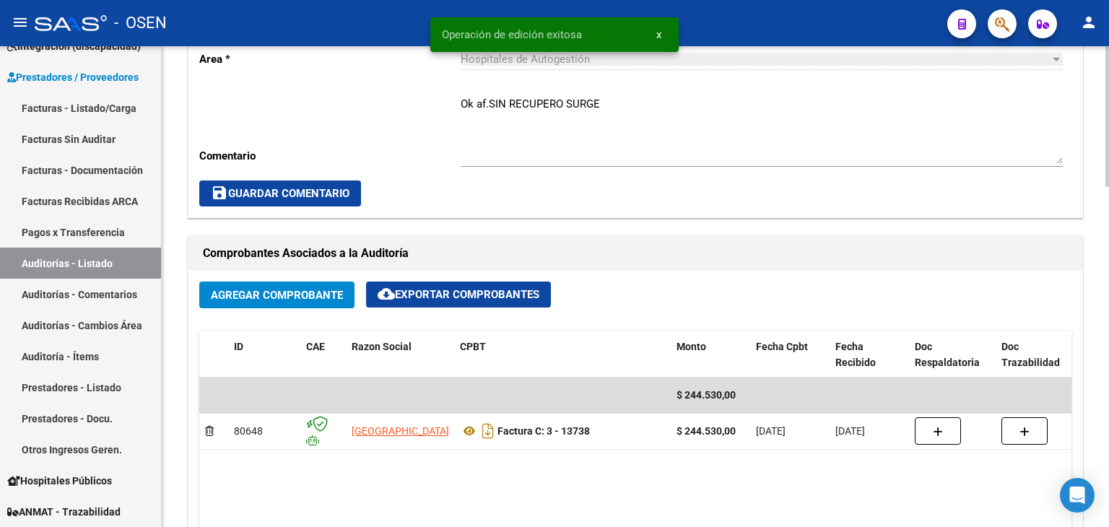
click at [492, 107] on textarea "Ok af.SIN RECUPERO SURGE" at bounding box center [762, 130] width 602 height 68
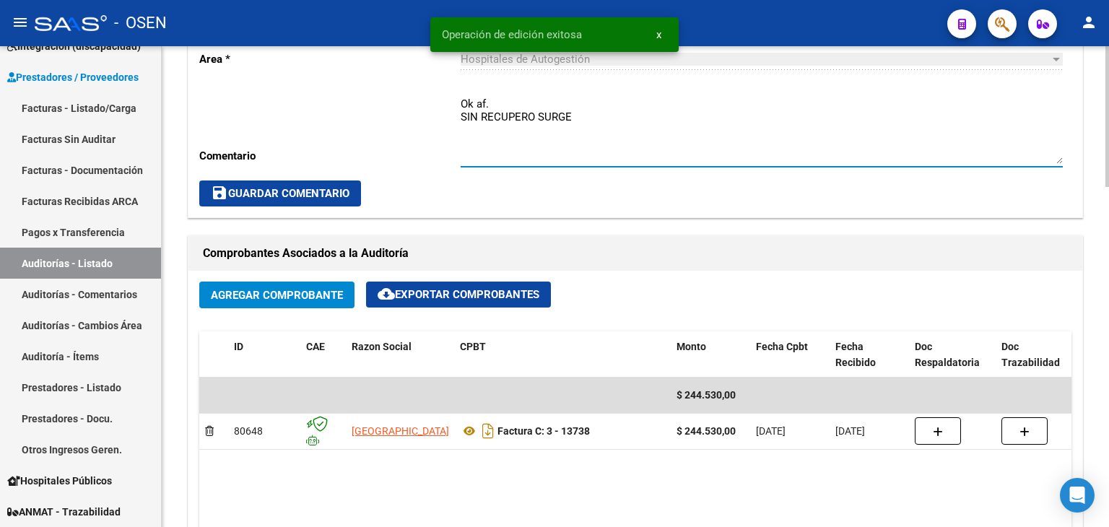
type textarea "Ok af. SIN RECUPERO SURGE"
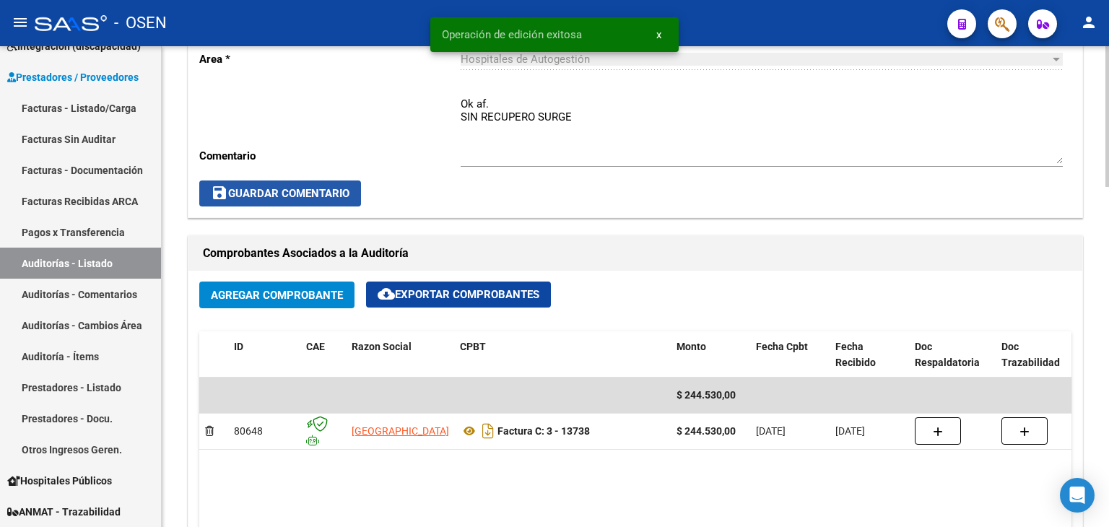
click at [352, 181] on button "save Guardar Comentario" at bounding box center [280, 194] width 162 height 26
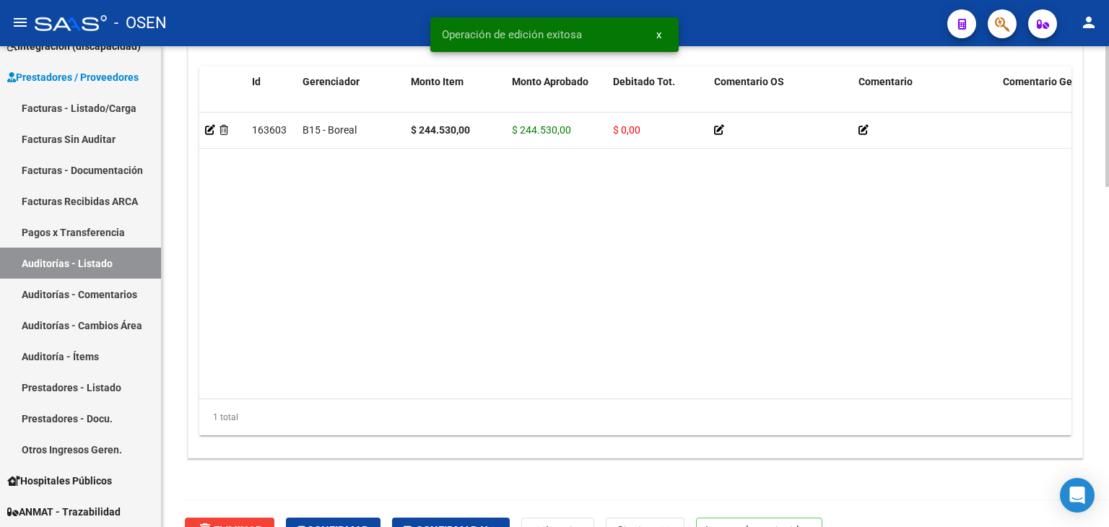
scroll to position [1161, 0]
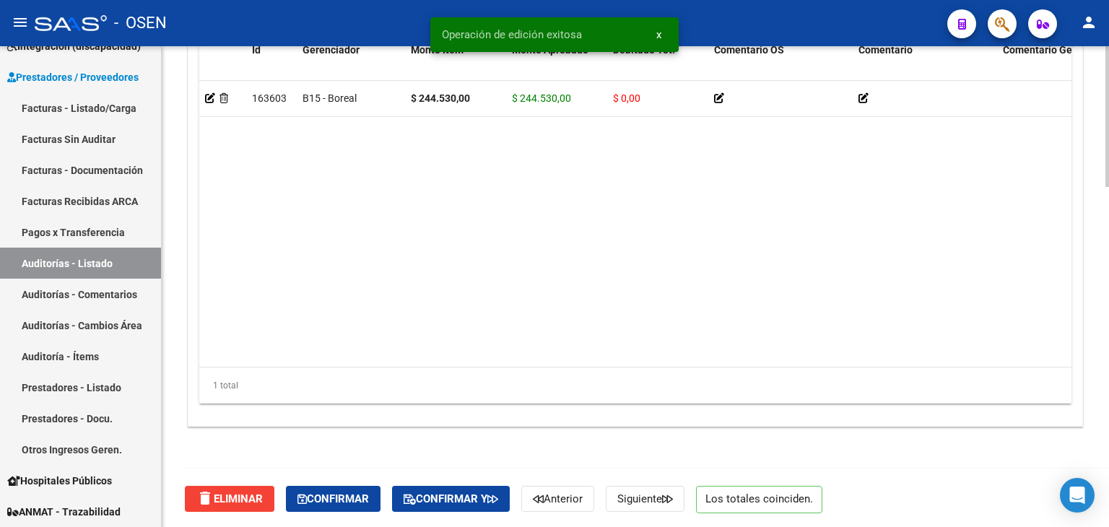
click at [641, 483] on div "delete Eliminar Confirmar Confirmar y Anterior Siguiente Los totales coinciden." at bounding box center [642, 499] width 914 height 61
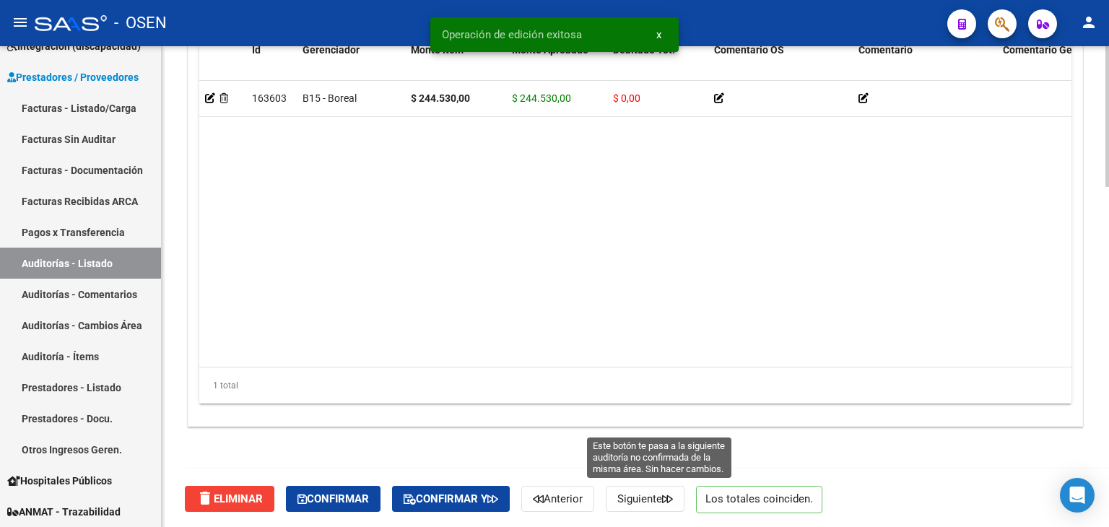
click at [646, 496] on span "Siguiente" at bounding box center [646, 499] width 56 height 13
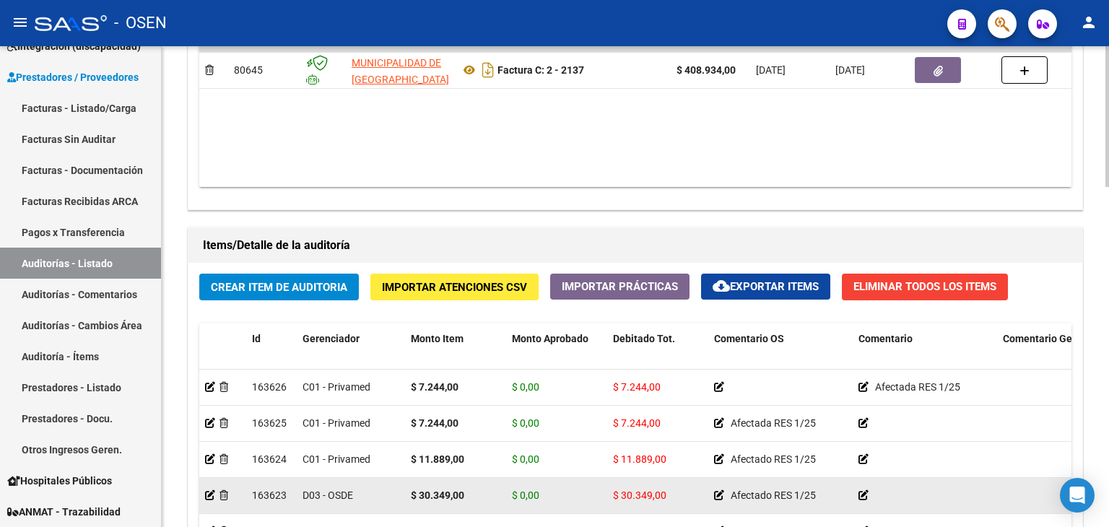
scroll to position [1161, 0]
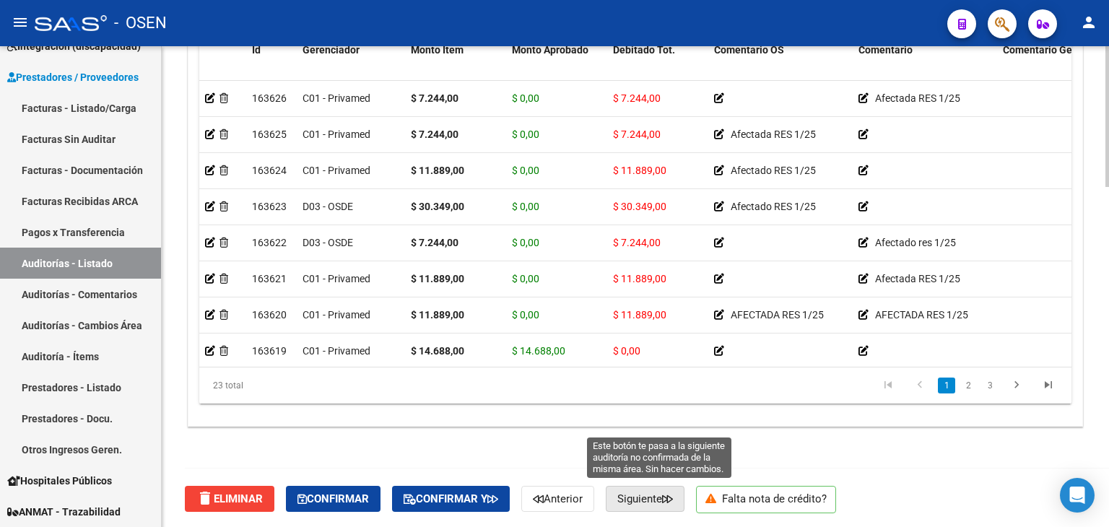
click at [657, 501] on span "Siguiente" at bounding box center [646, 499] width 56 height 13
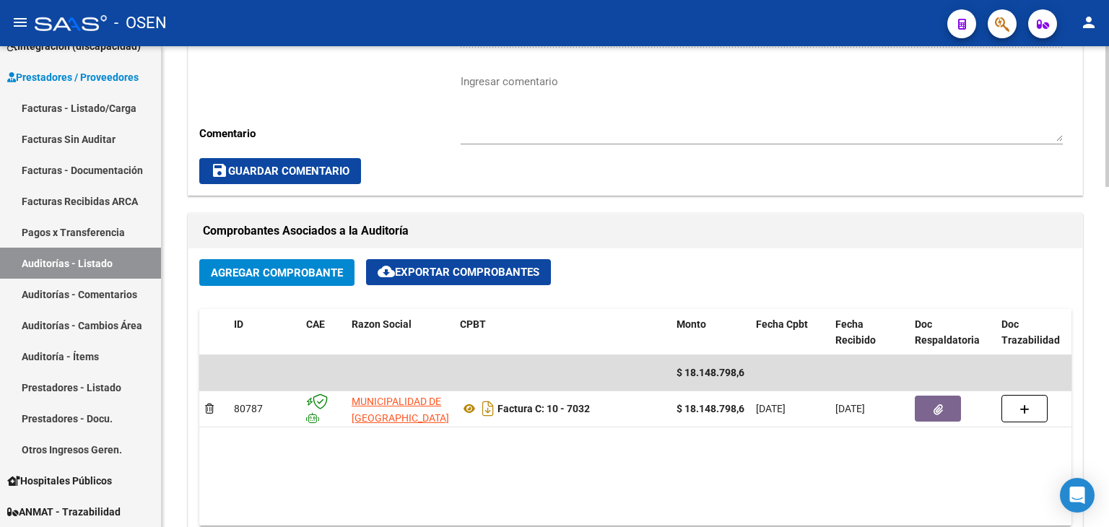
scroll to position [511, 0]
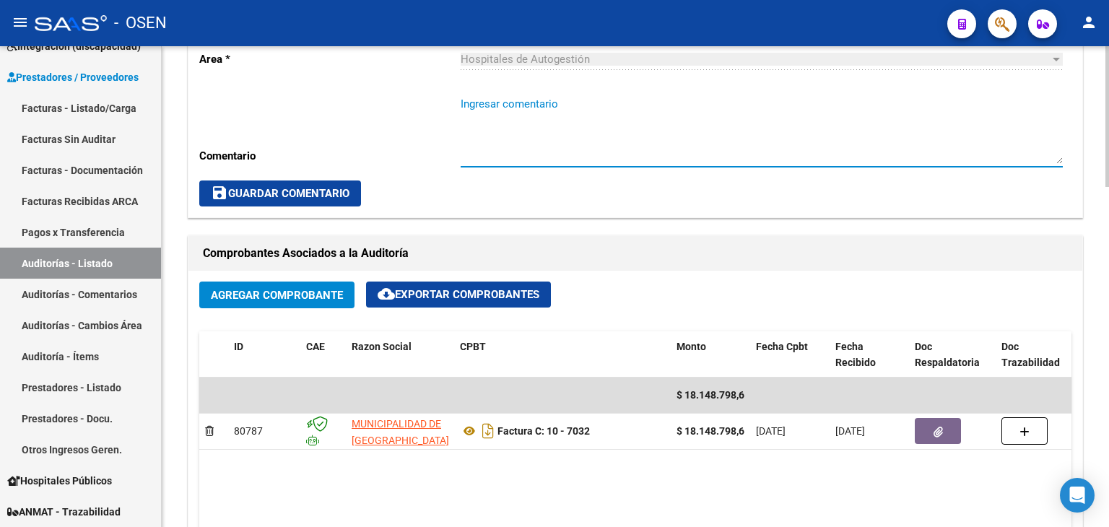
click at [485, 113] on textarea "Ingresar comentario" at bounding box center [762, 130] width 602 height 68
paste textarea "SIN RECUPERO SURGE"
type textarea "SIN RECUPERO SURGE"
click at [311, 199] on button "save Guardar Comentario" at bounding box center [280, 194] width 162 height 26
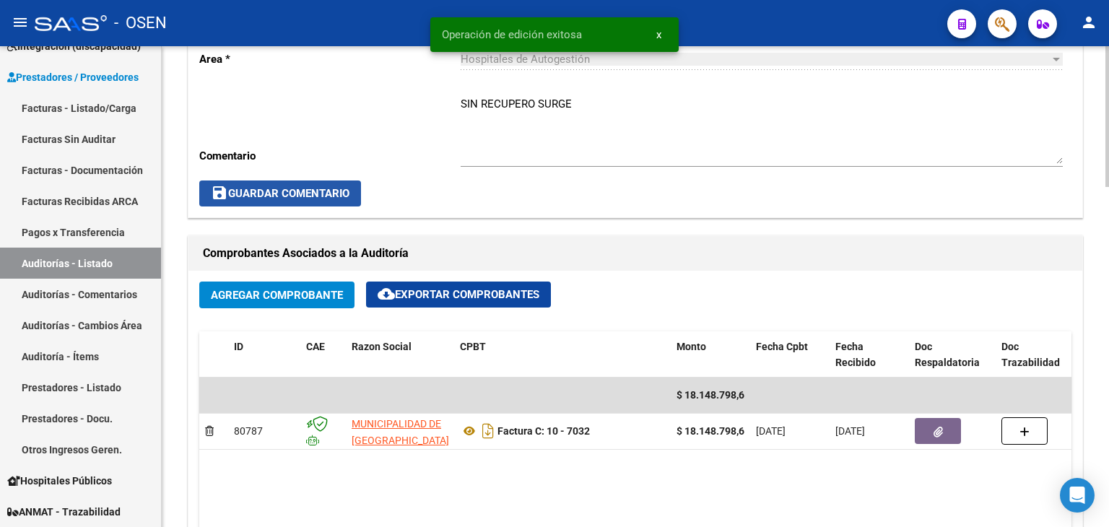
drag, startPoint x: 338, startPoint y: 196, endPoint x: 503, endPoint y: 188, distance: 164.9
click at [338, 195] on span "save Guardar Comentario" at bounding box center [280, 193] width 139 height 13
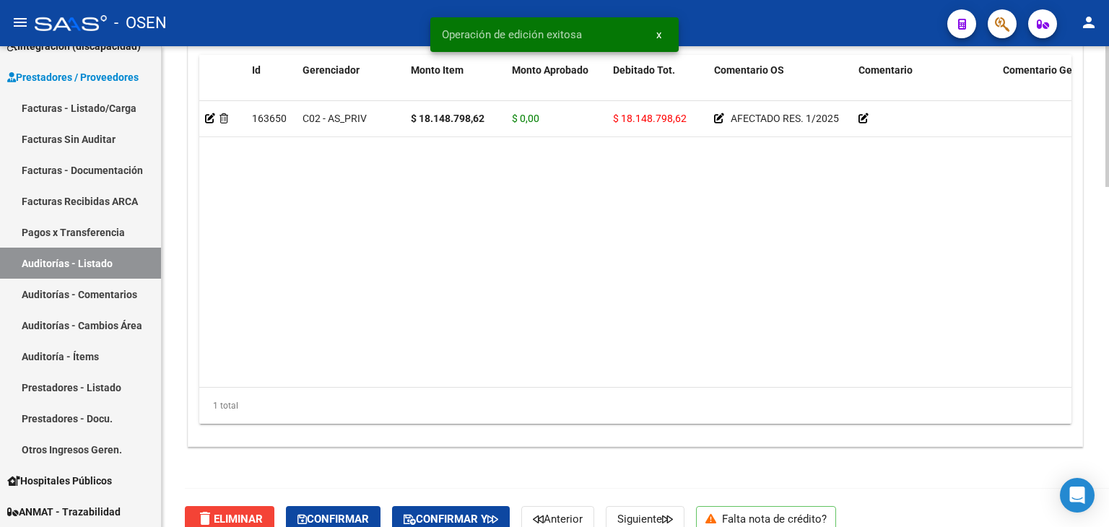
scroll to position [1161, 0]
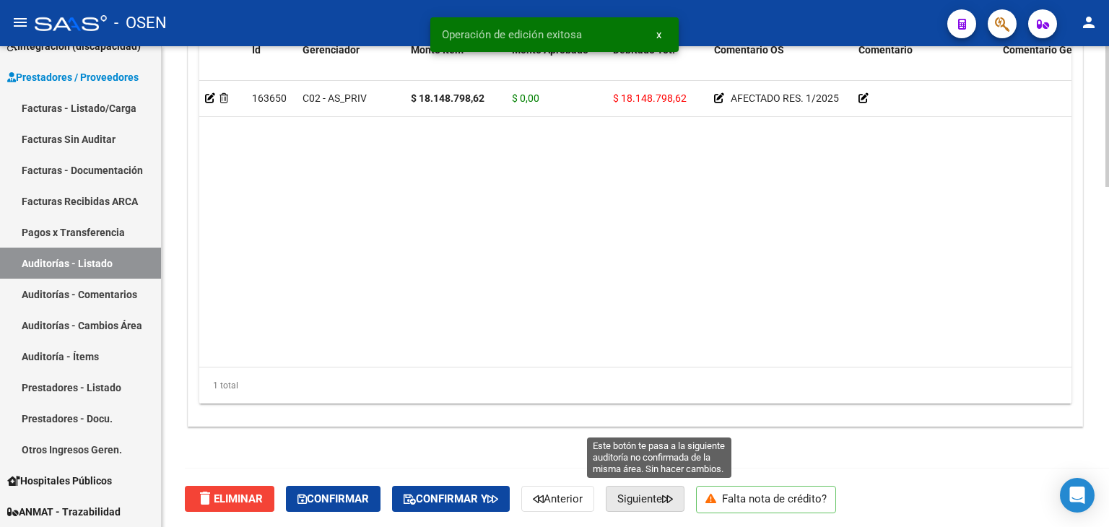
click at [647, 496] on span "Siguiente" at bounding box center [646, 499] width 56 height 13
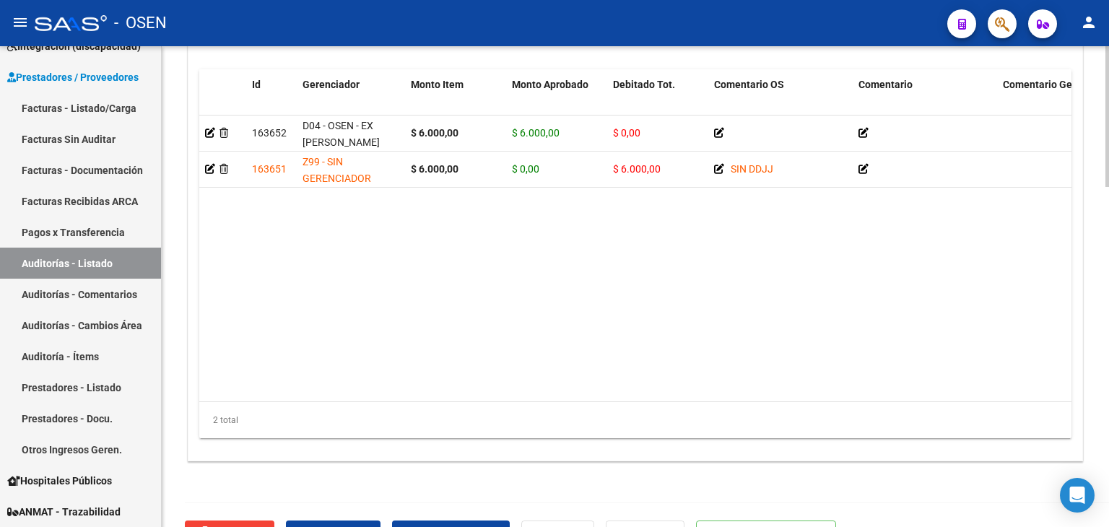
scroll to position [1161, 0]
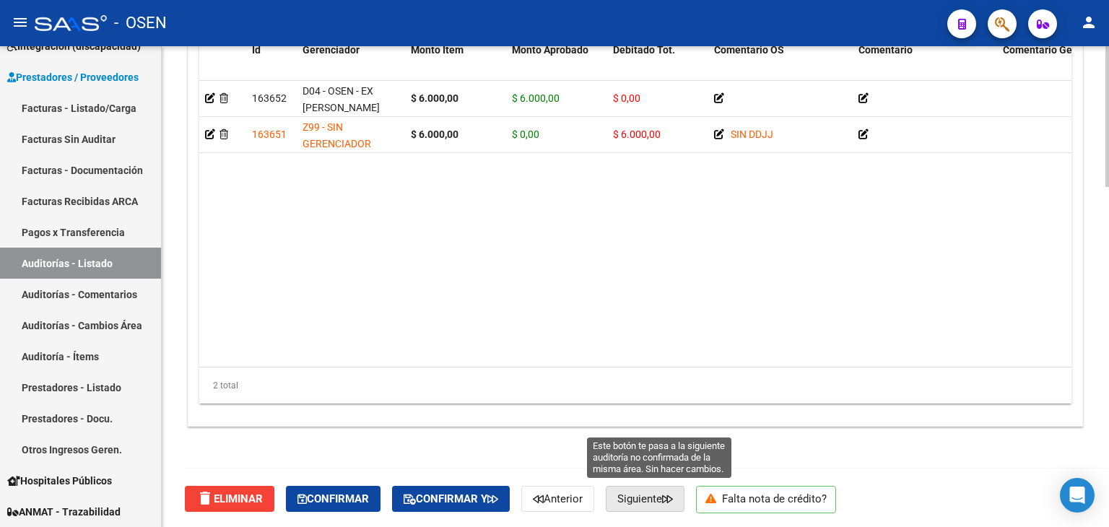
click at [646, 503] on span "Siguiente" at bounding box center [646, 499] width 56 height 13
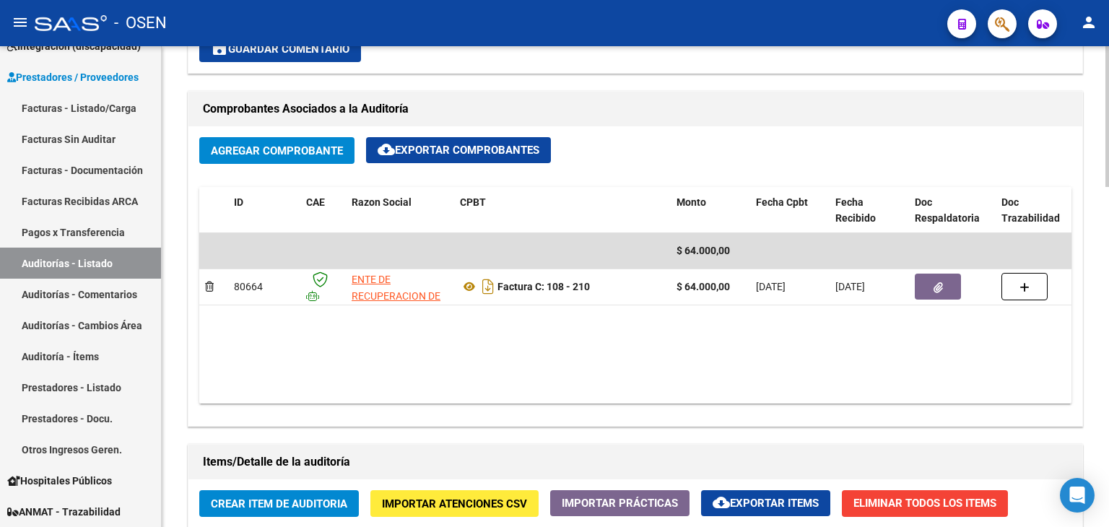
scroll to position [439, 0]
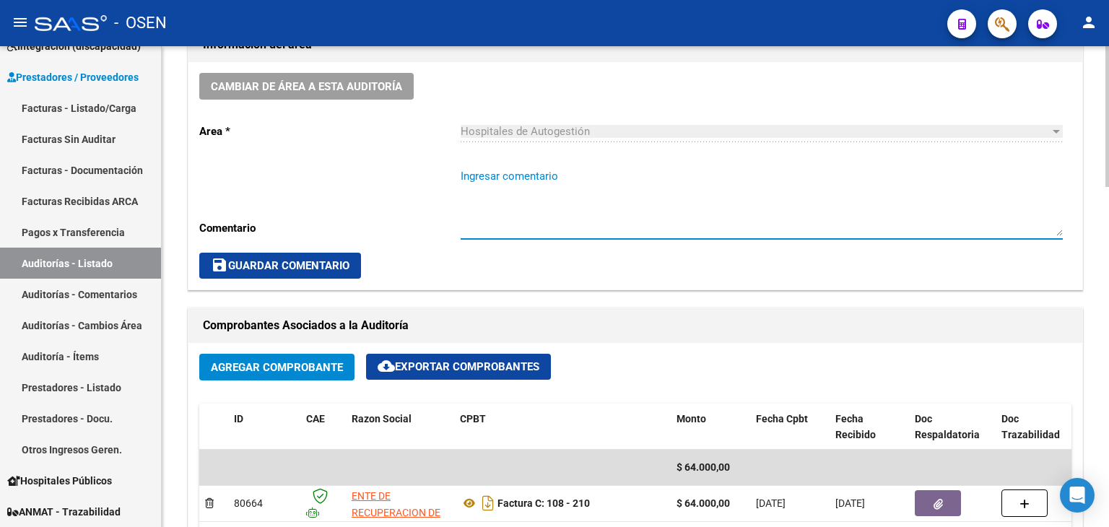
click at [548, 169] on textarea "Ingresar comentario" at bounding box center [762, 202] width 602 height 68
paste textarea "SIN RECUPERO SURGE"
type textarea "SIN RECUPERO SURGE"
click at [318, 259] on span "save Guardar Comentario" at bounding box center [280, 265] width 139 height 13
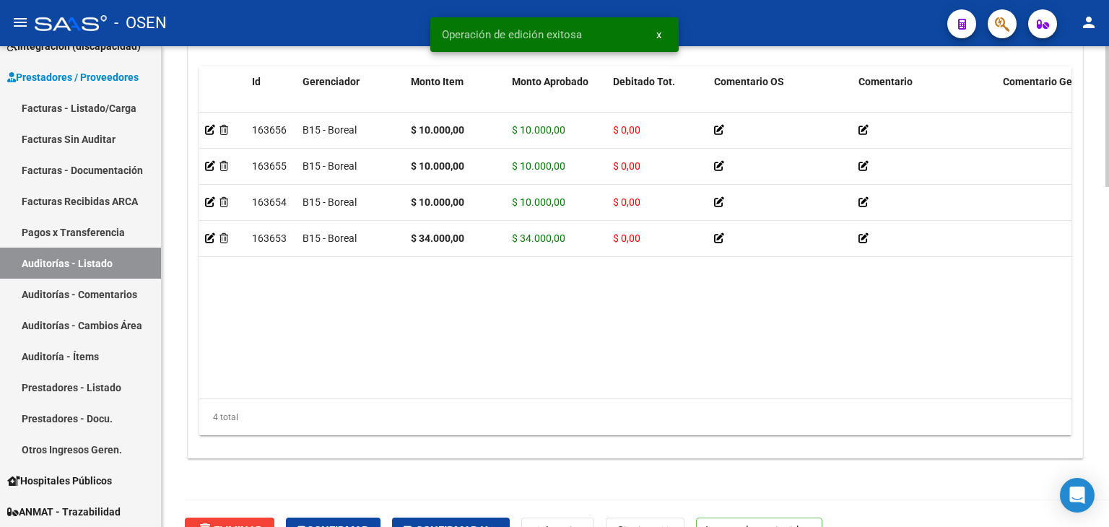
scroll to position [1161, 0]
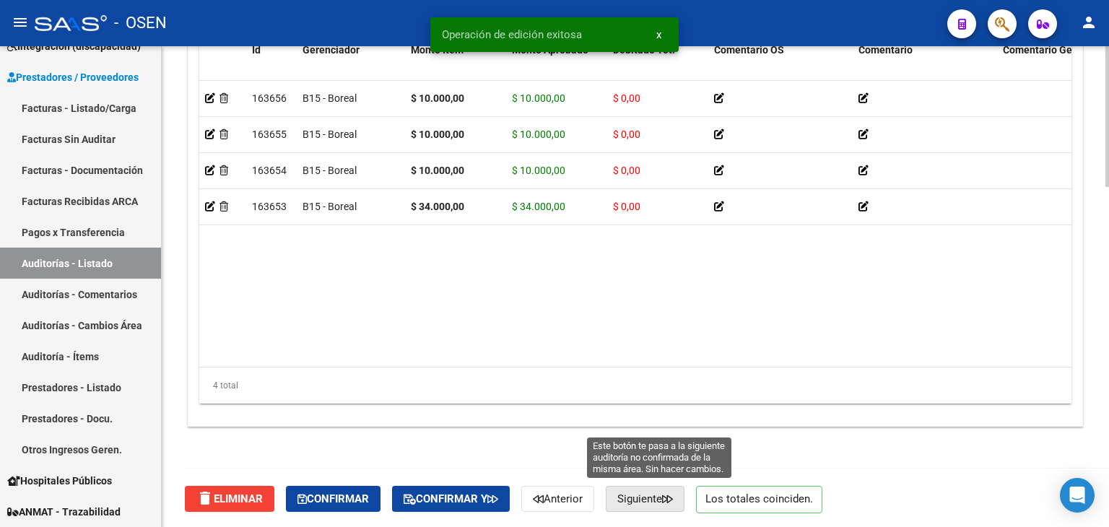
click at [673, 500] on icon "button" at bounding box center [667, 499] width 11 height 11
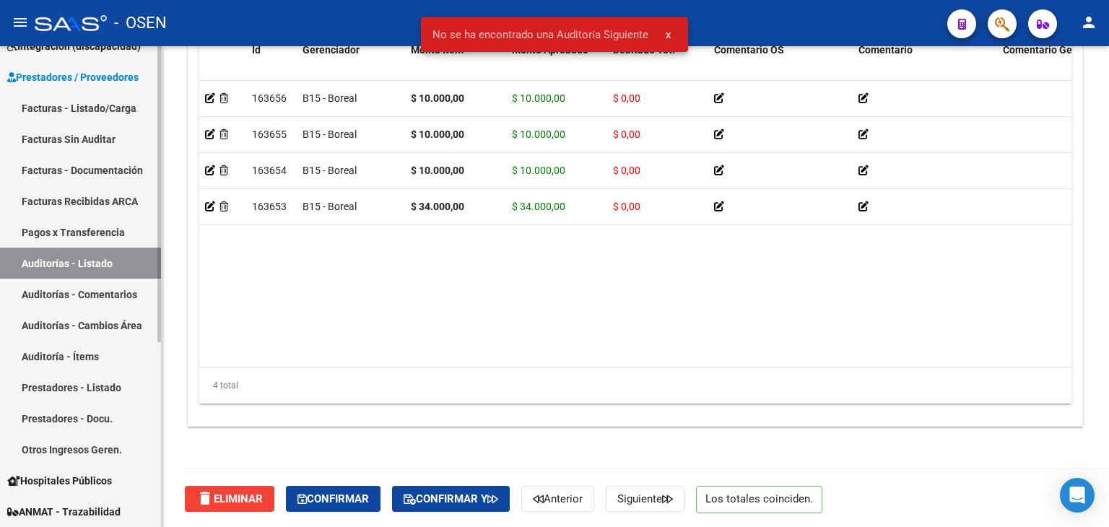
click at [68, 258] on link "Auditorías - Listado" at bounding box center [80, 263] width 161 height 31
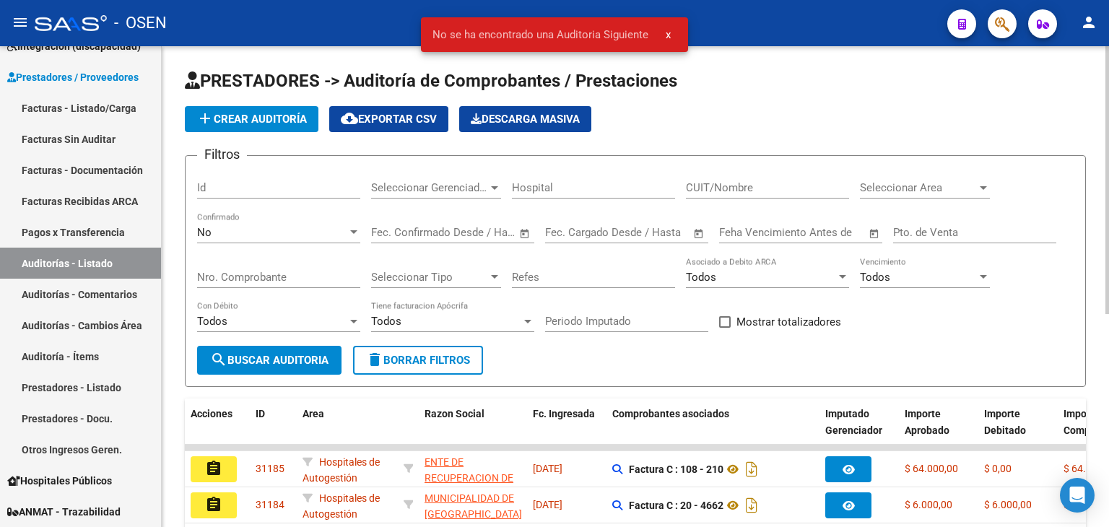
click at [920, 178] on div "Seleccionar Area Seleccionar Area" at bounding box center [925, 183] width 130 height 31
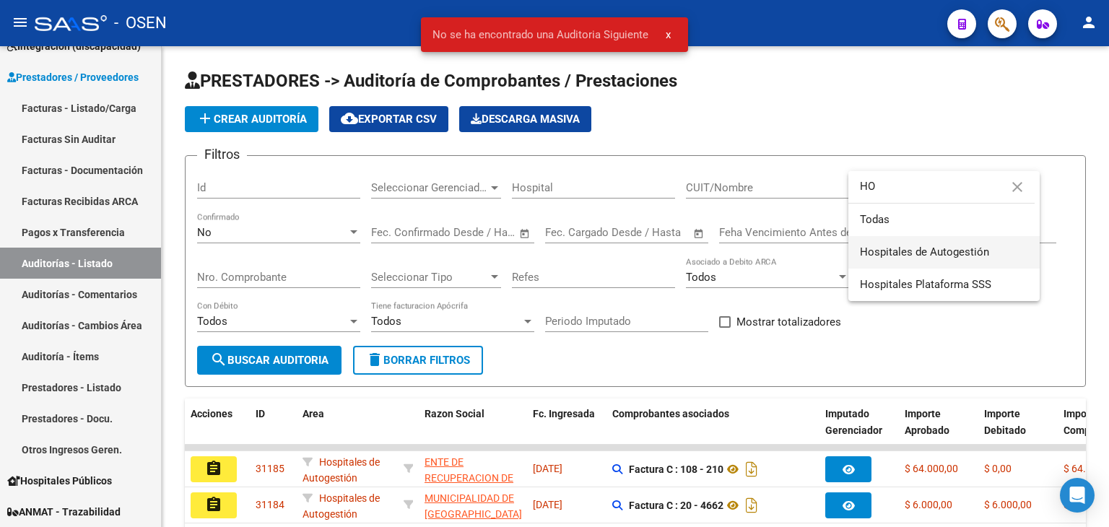
type input "HO"
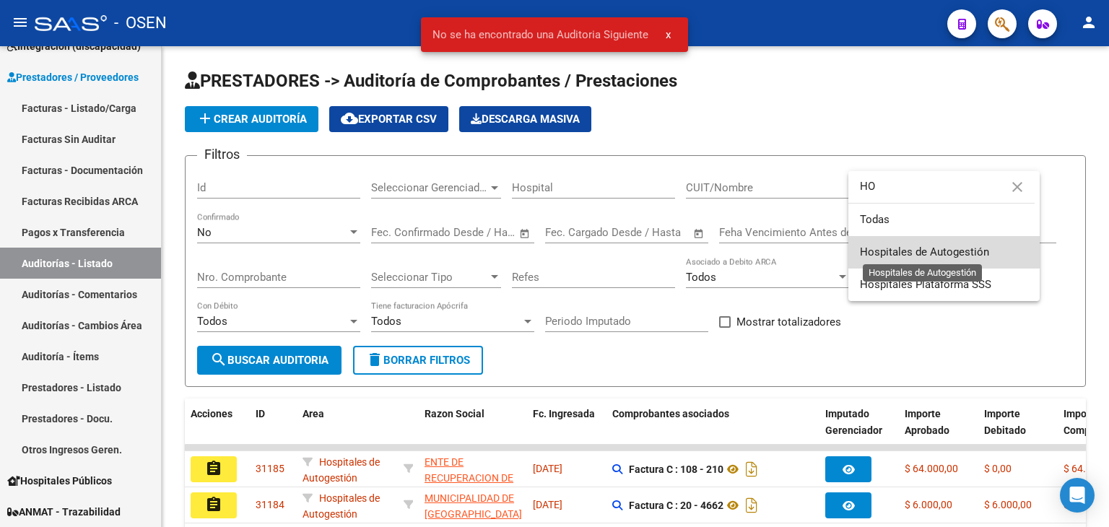
click at [974, 246] on span "Hospitales de Autogestión" at bounding box center [924, 252] width 129 height 13
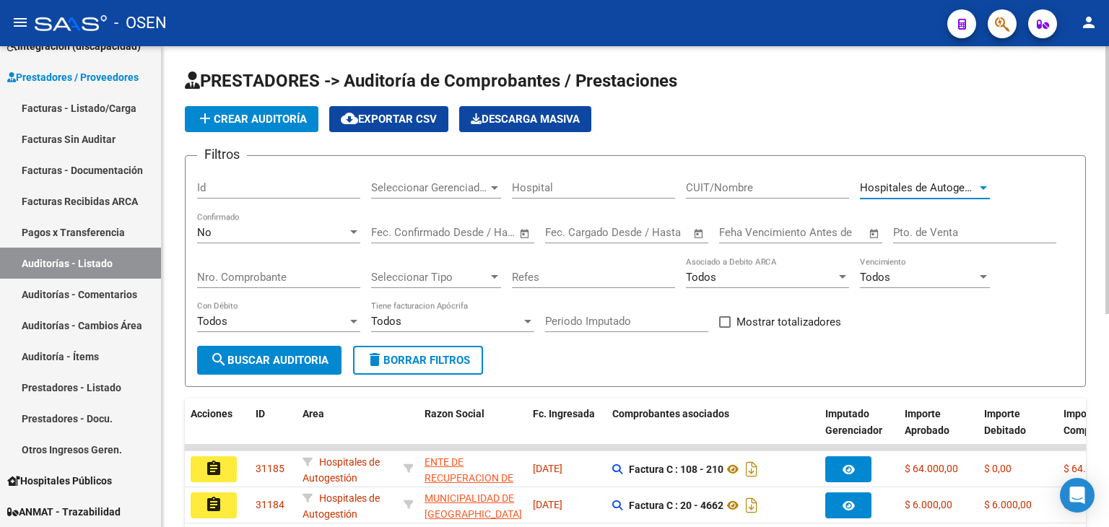
click at [272, 350] on button "search Buscar Auditoria" at bounding box center [269, 360] width 144 height 29
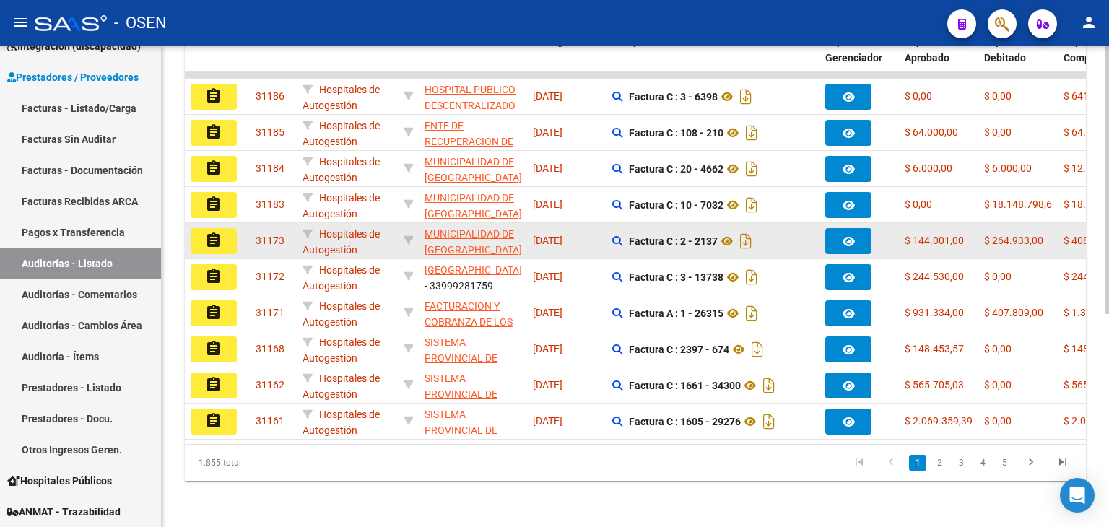
scroll to position [381, 0]
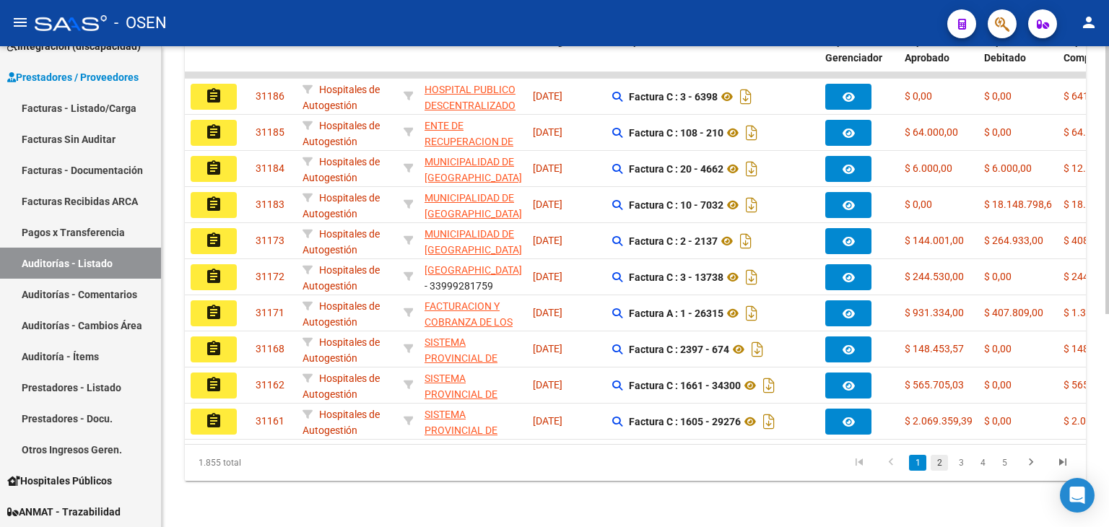
click at [938, 465] on link "2" at bounding box center [939, 463] width 17 height 16
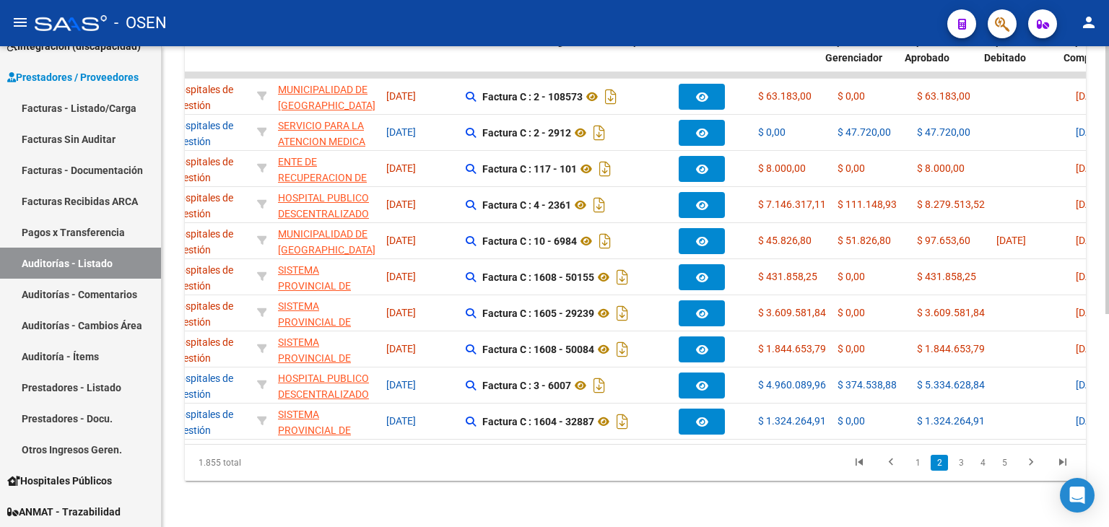
scroll to position [0, 0]
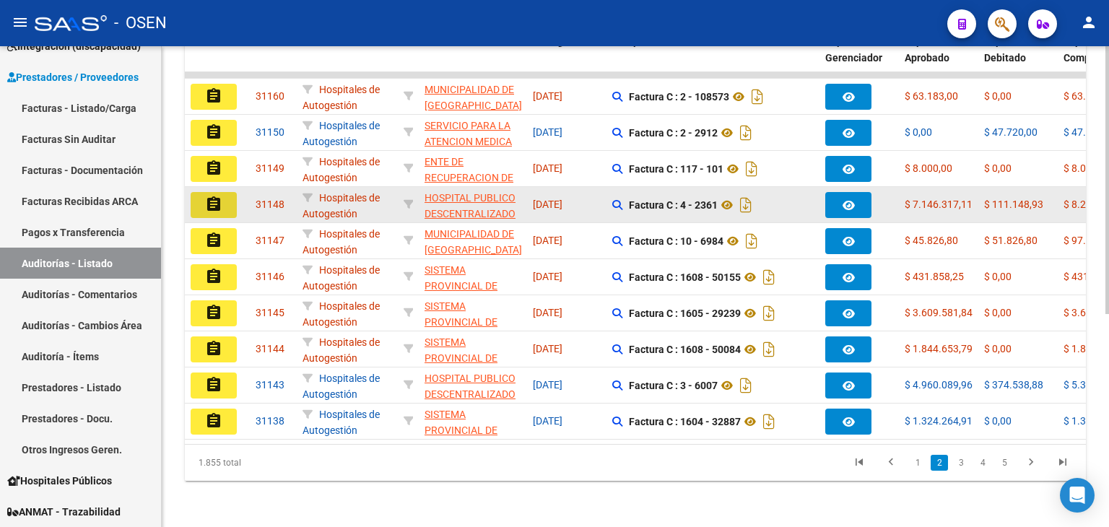
click at [218, 196] on mat-icon "assignment" at bounding box center [213, 204] width 17 height 17
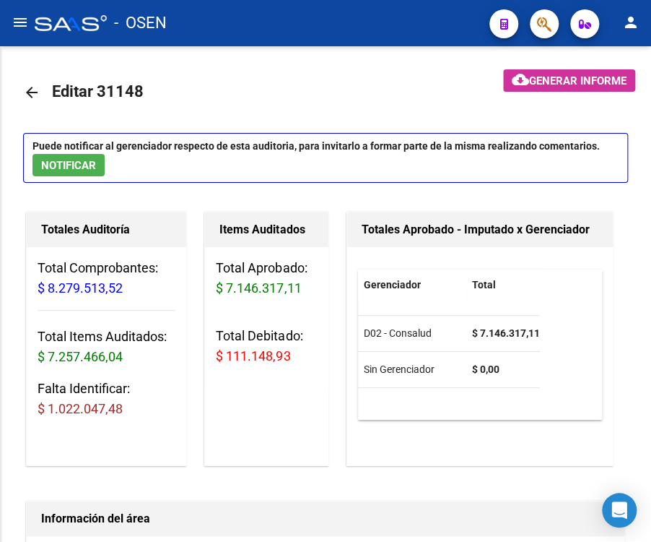
scroll to position [152, 0]
click at [17, 16] on mat-icon "menu" at bounding box center [20, 22] width 17 height 17
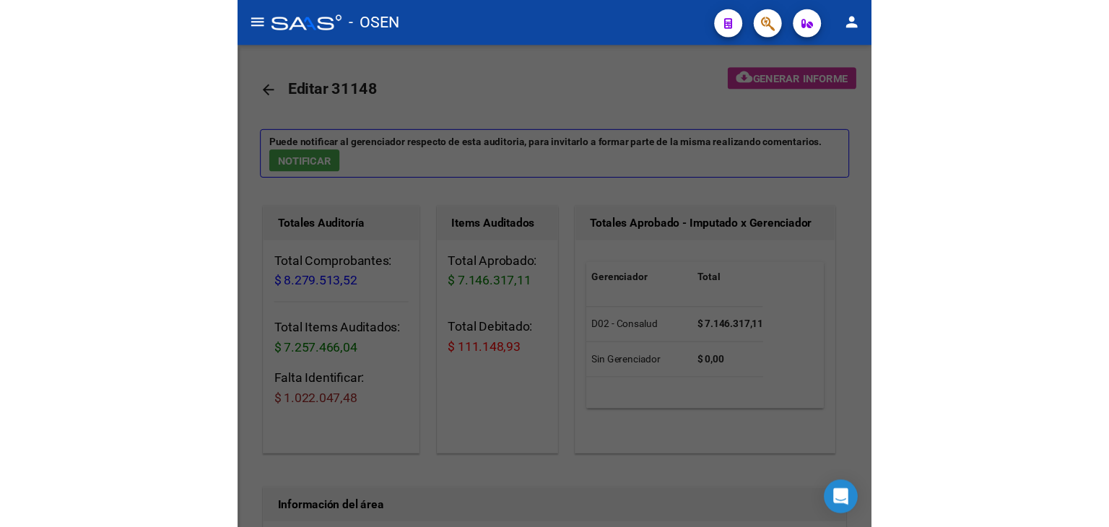
scroll to position [0, 0]
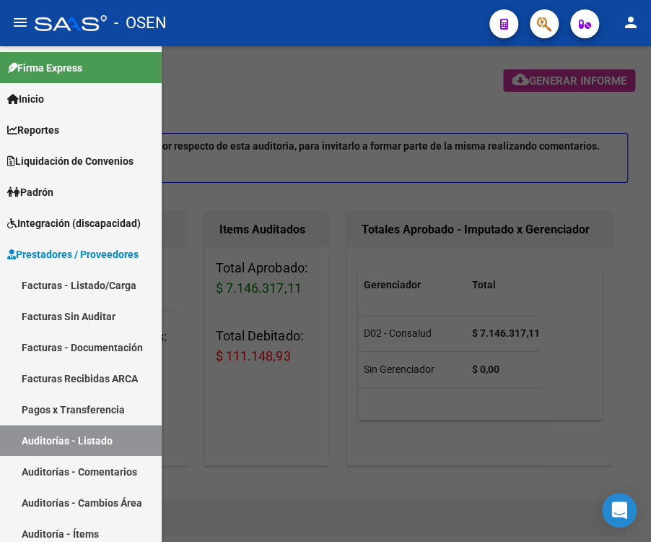
drag, startPoint x: 69, startPoint y: 281, endPoint x: 163, endPoint y: 220, distance: 111.2
click at [69, 281] on link "Facturas - Listado/Carga" at bounding box center [81, 284] width 162 height 31
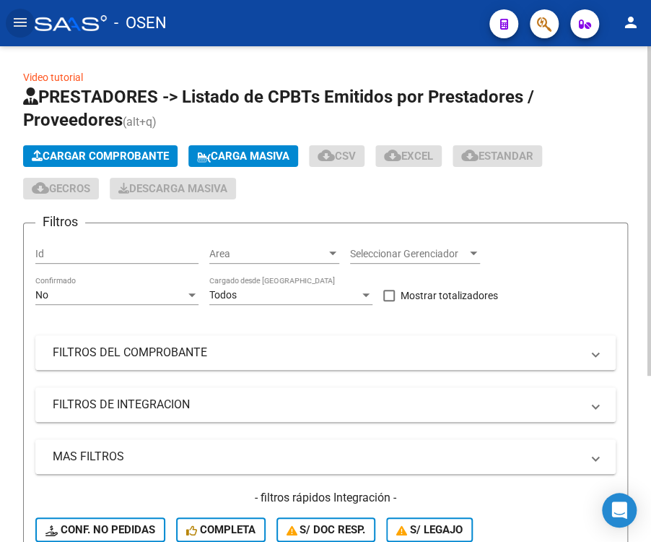
click at [85, 154] on span "Cargar Comprobante" at bounding box center [100, 156] width 137 height 13
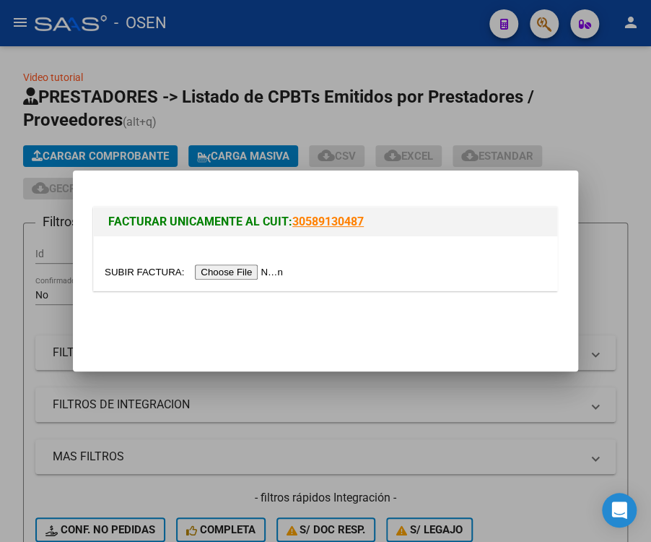
click at [237, 275] on input "file" at bounding box center [196, 271] width 183 height 15
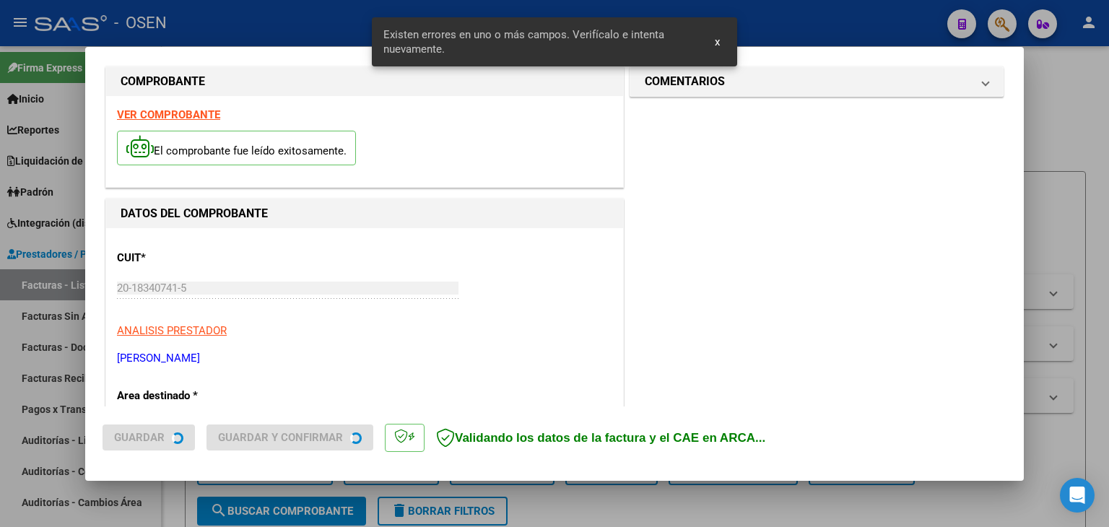
scroll to position [372, 0]
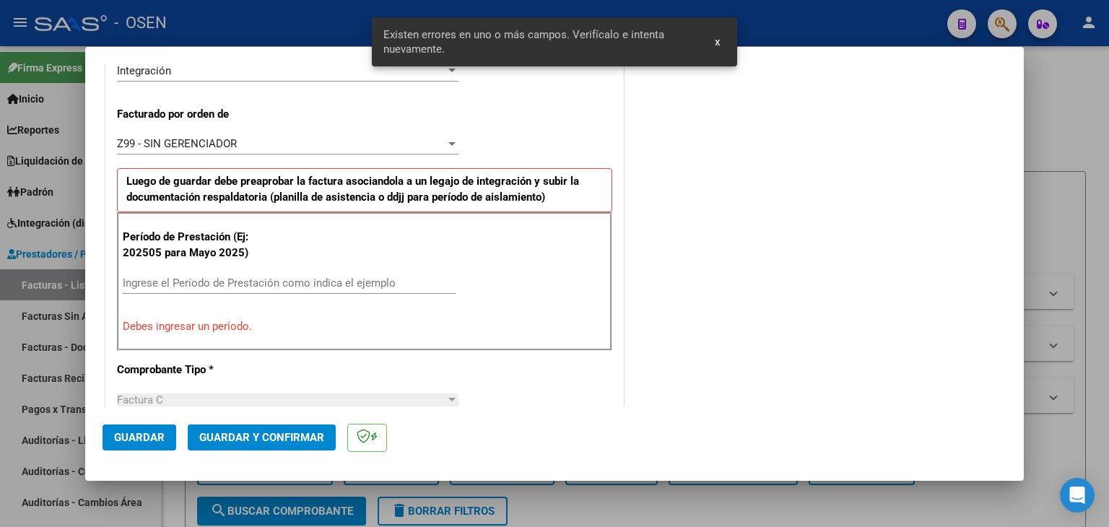
click at [181, 281] on input "Ingrese el Período de Prestación como indica el ejemplo" at bounding box center [290, 283] width 334 height 13
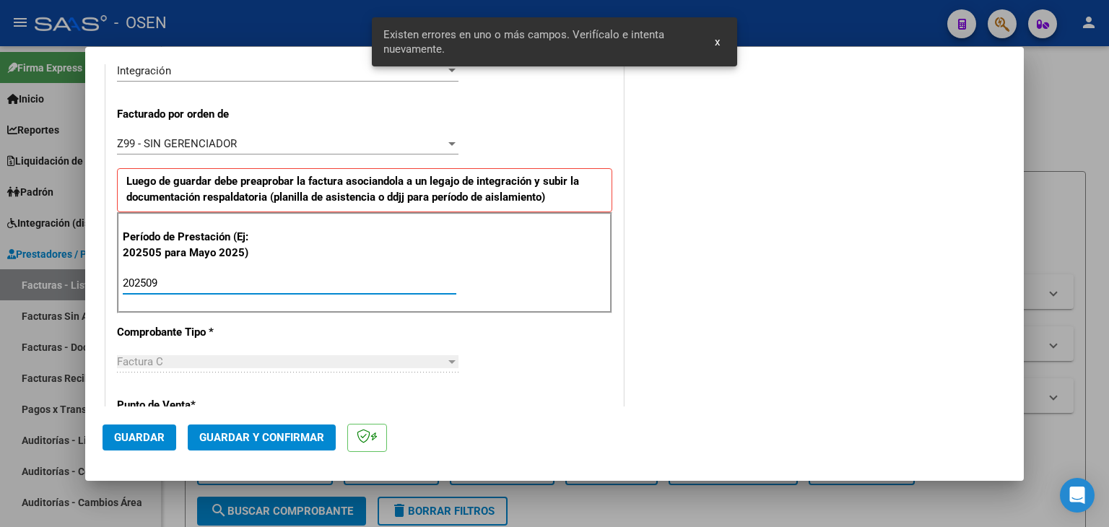
type input "202509"
click at [144, 431] on span "Guardar" at bounding box center [139, 437] width 51 height 13
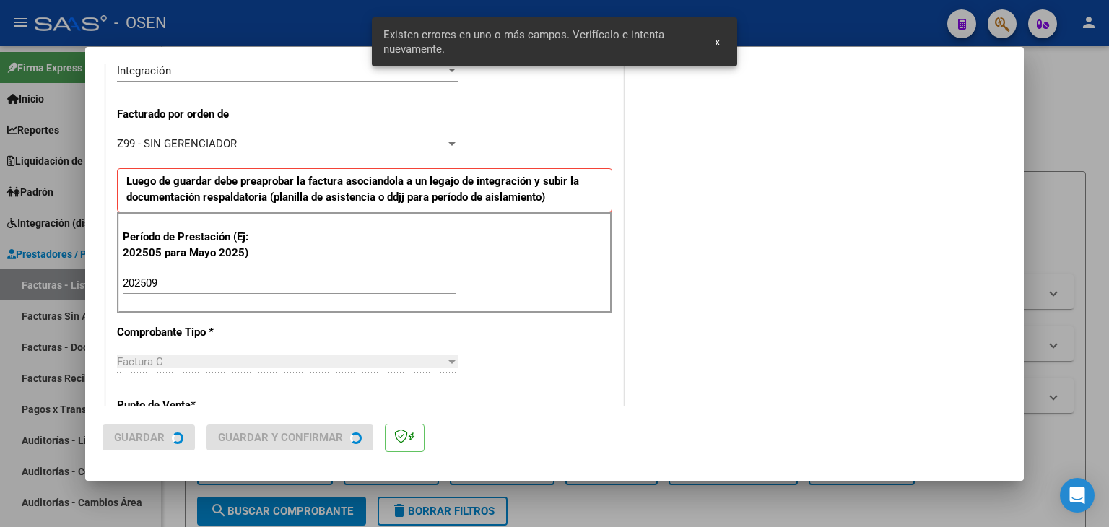
scroll to position [0, 0]
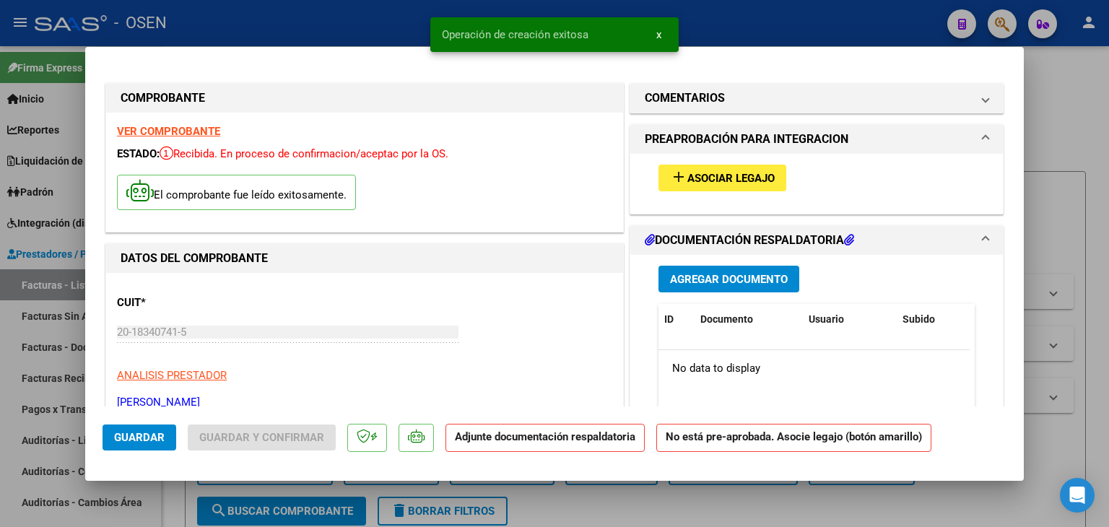
click at [719, 181] on span "Asociar Legajo" at bounding box center [731, 178] width 87 height 13
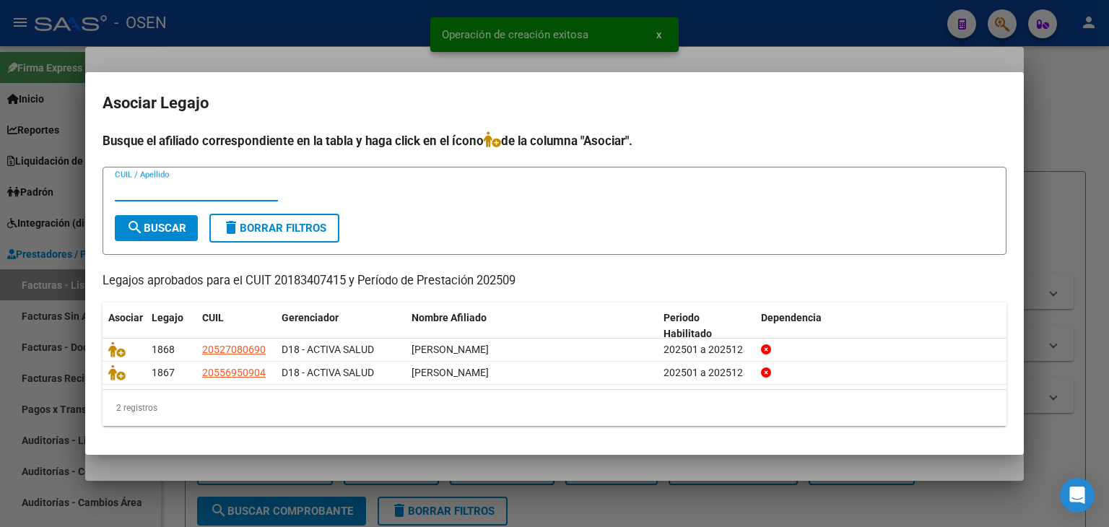
click at [860, 46] on div at bounding box center [554, 263] width 1109 height 527
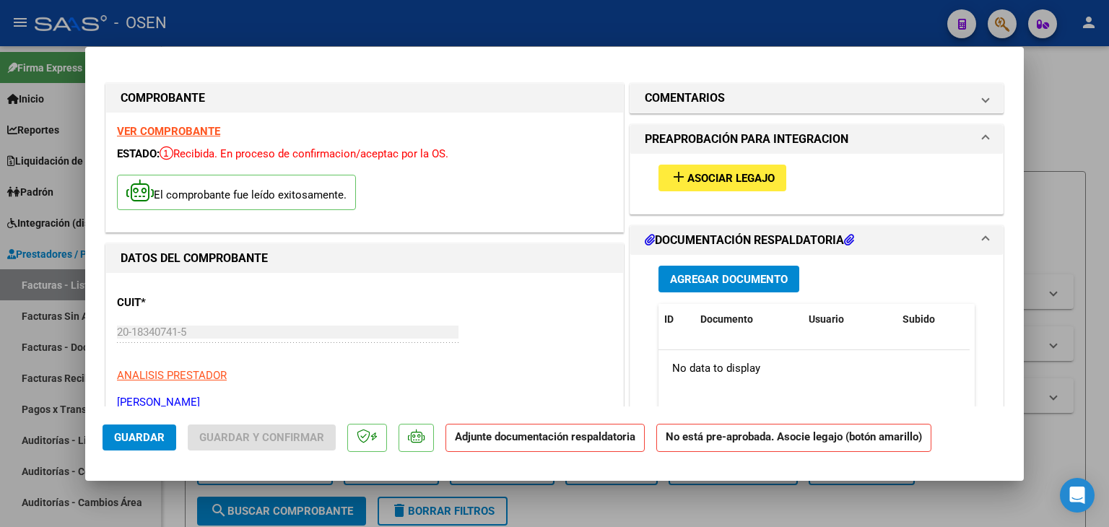
click at [756, 287] on button "Agregar Documento" at bounding box center [729, 279] width 141 height 27
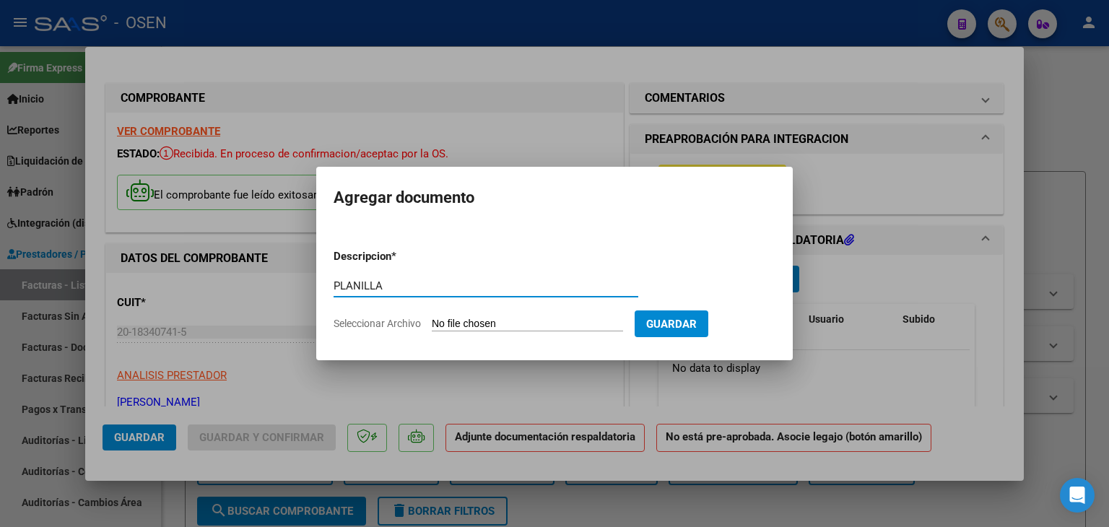
type input "PLANILLA"
click at [432, 318] on input "Seleccionar Archivo" at bounding box center [527, 325] width 191 height 14
type input "C:\fakepath\asistencia [PERSON_NAME] septiembre.pdf"
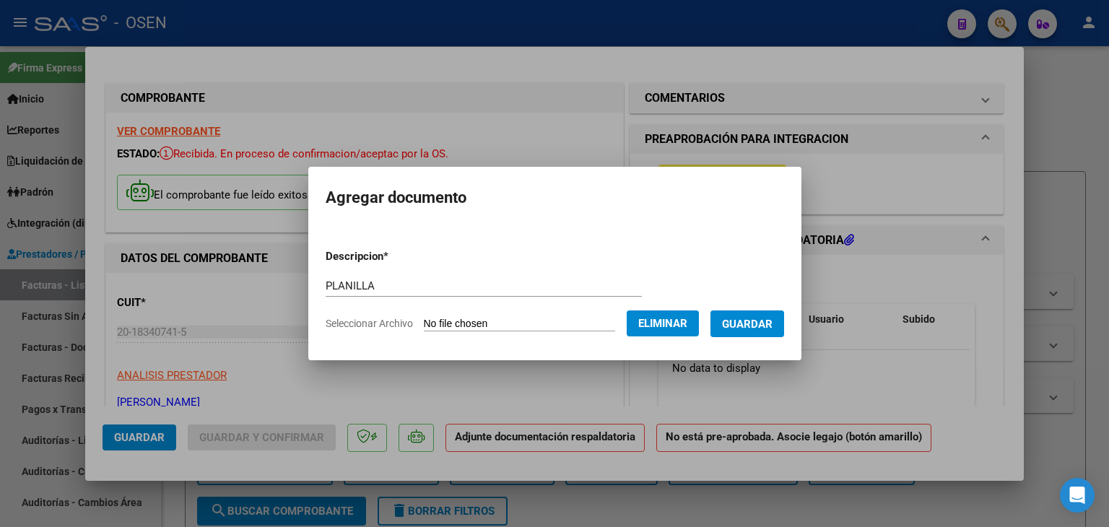
click at [767, 334] on button "Guardar" at bounding box center [748, 324] width 74 height 27
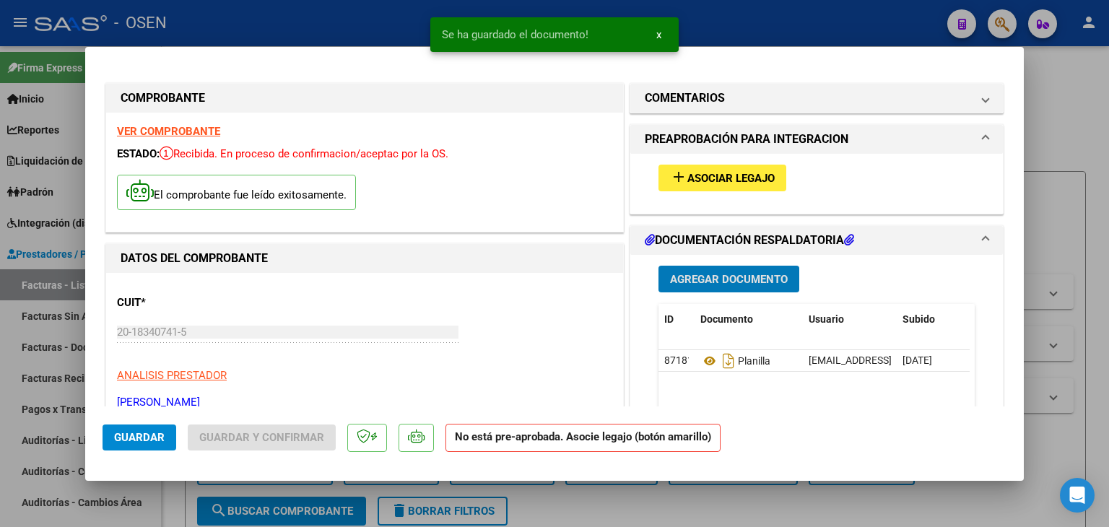
click at [768, 180] on span "Asociar Legajo" at bounding box center [731, 178] width 87 height 13
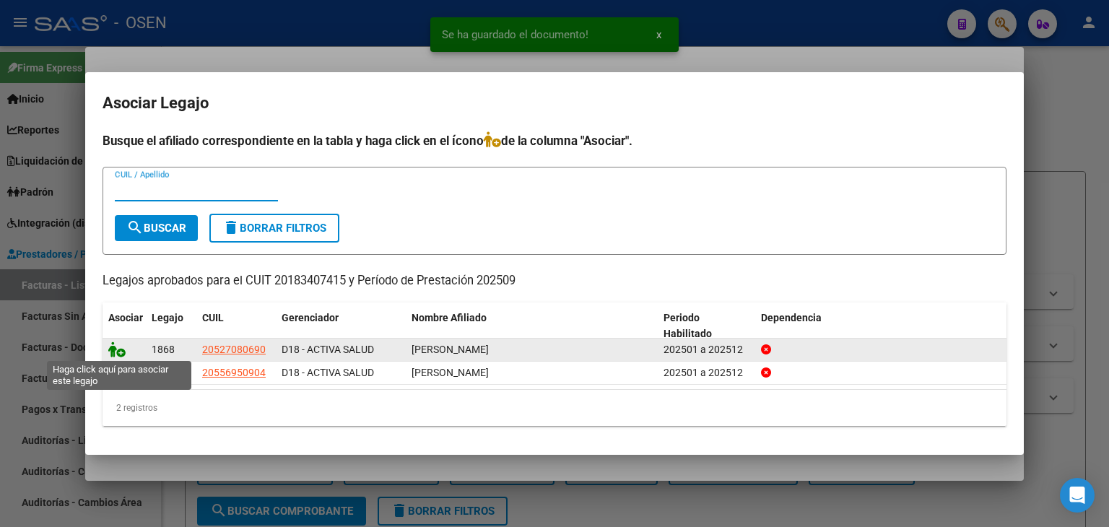
click at [116, 350] on icon at bounding box center [116, 350] width 17 height 16
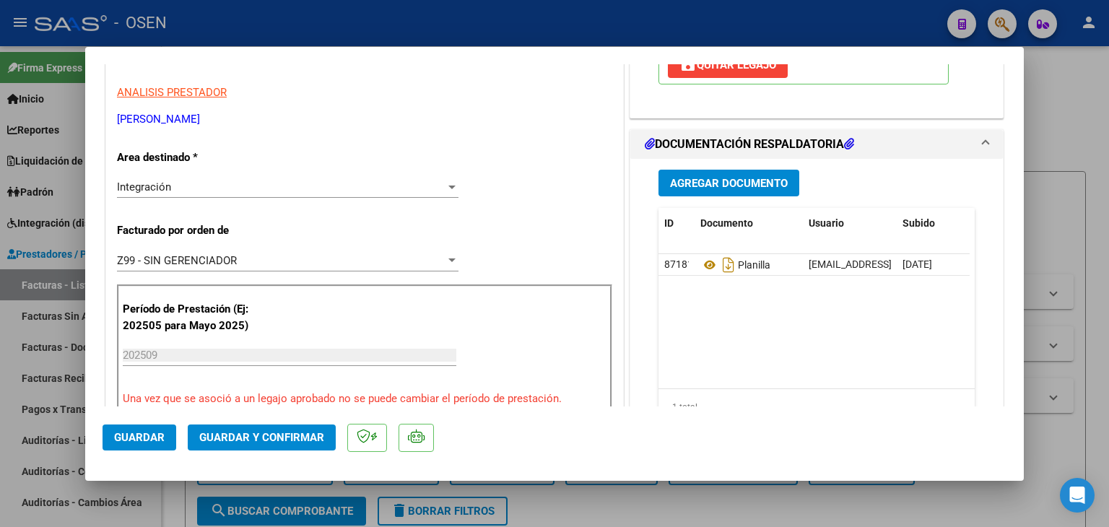
scroll to position [289, 0]
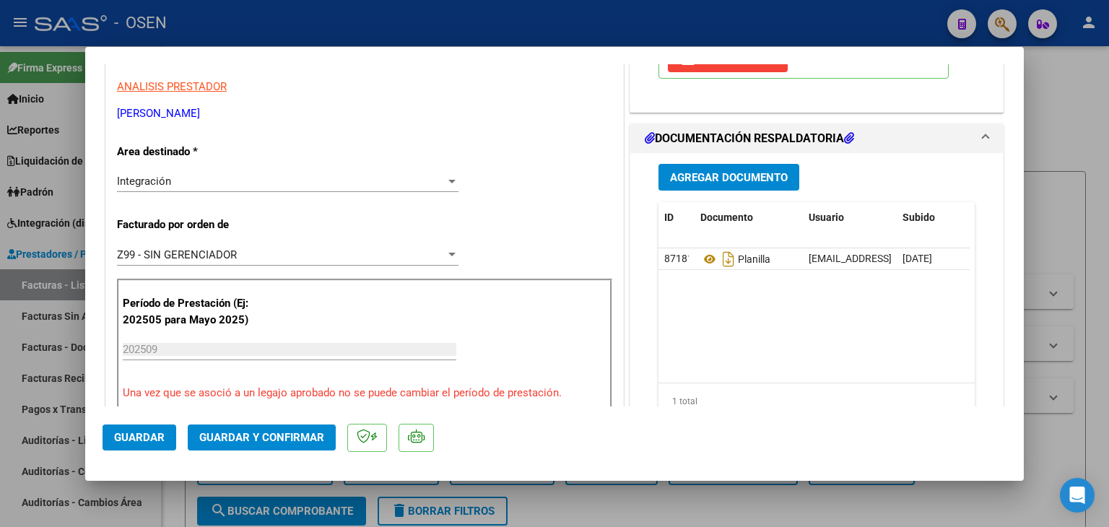
click at [239, 249] on div "Z99 - SIN GERENCIADOR" at bounding box center [281, 254] width 329 height 13
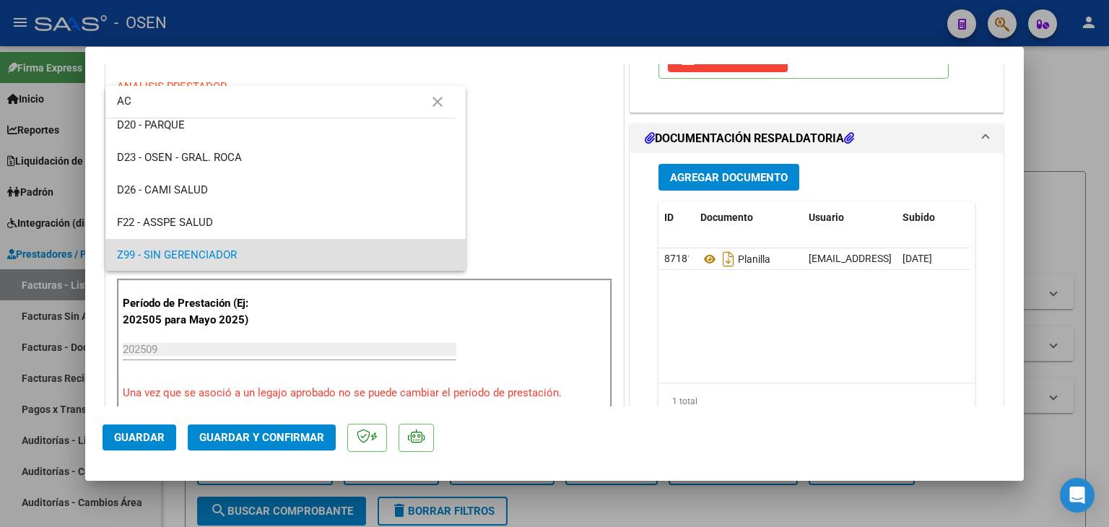
scroll to position [0, 0]
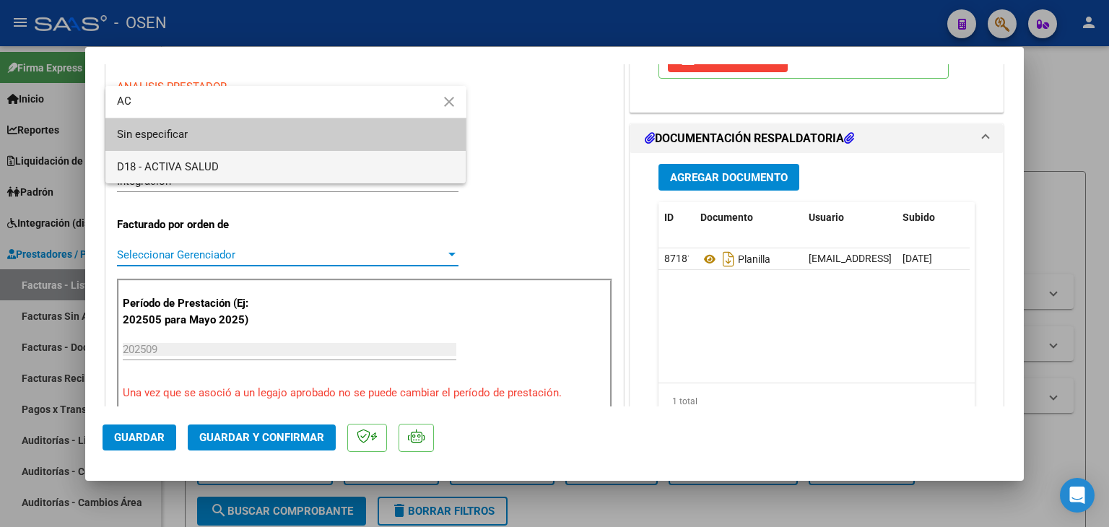
type input "AC"
click at [223, 171] on span "D18 - ACTIVA SALUD" at bounding box center [286, 167] width 338 height 33
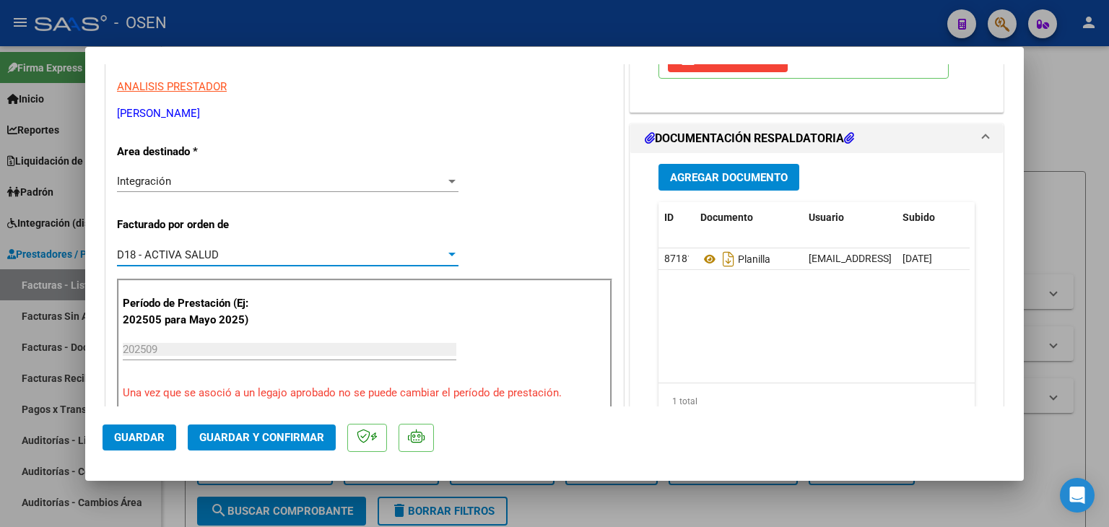
click at [159, 431] on span "Guardar" at bounding box center [139, 437] width 51 height 13
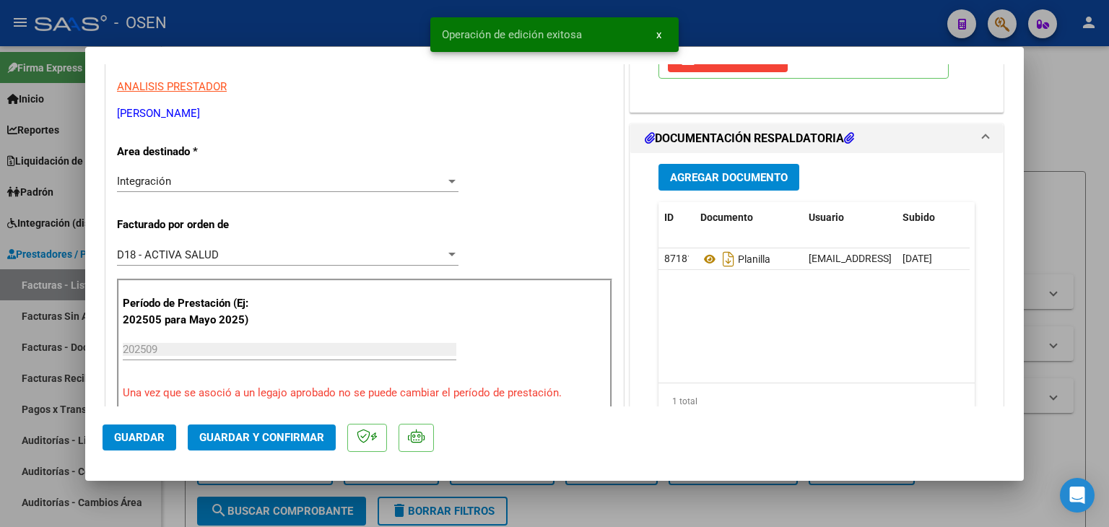
click at [181, 495] on div at bounding box center [554, 263] width 1109 height 527
type input "$ 0,00"
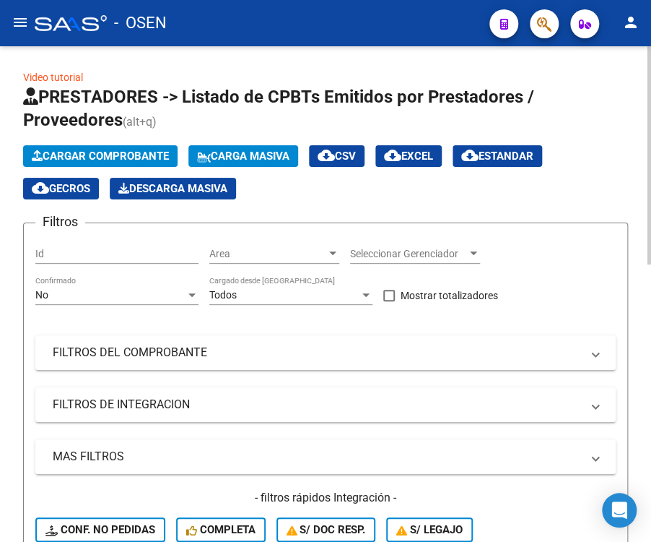
click at [81, 153] on span "Cargar Comprobante" at bounding box center [100, 156] width 137 height 13
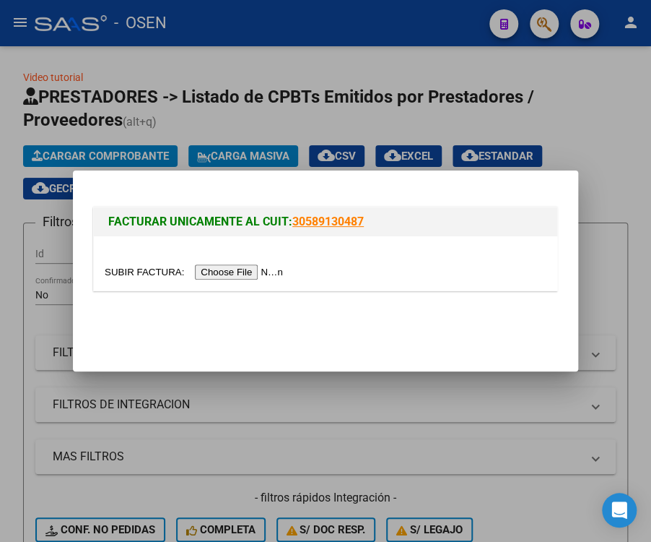
click at [220, 274] on input "file" at bounding box center [196, 271] width 183 height 15
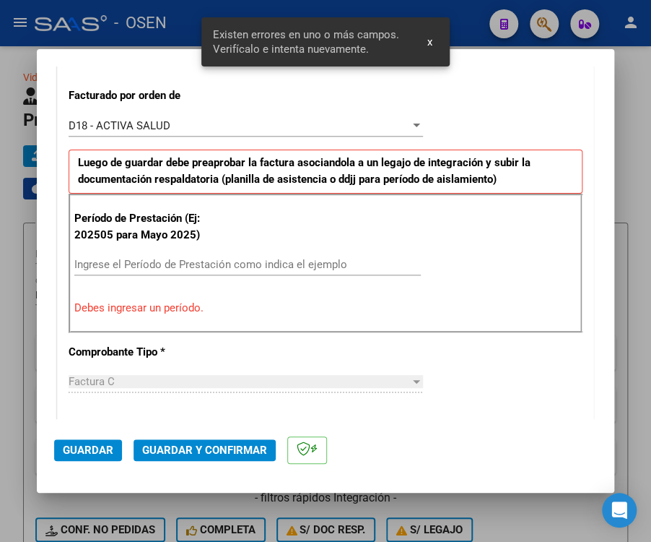
scroll to position [399, 0]
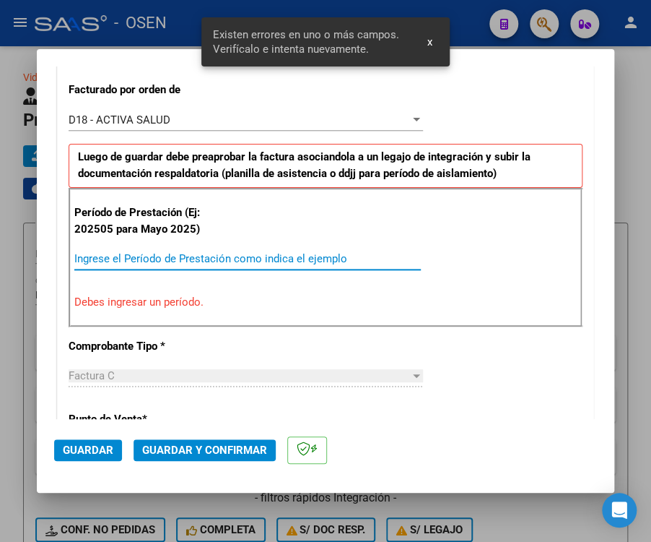
click at [137, 257] on input "Ingrese el Período de Prestación como indica el ejemplo" at bounding box center [247, 258] width 347 height 13
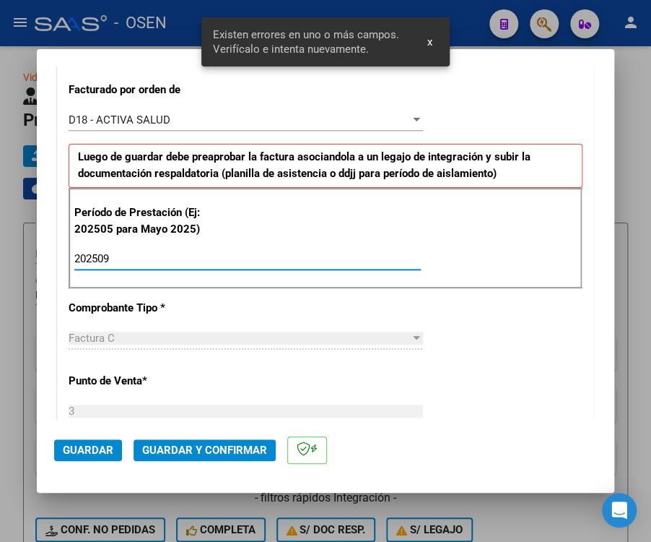
type input "202509"
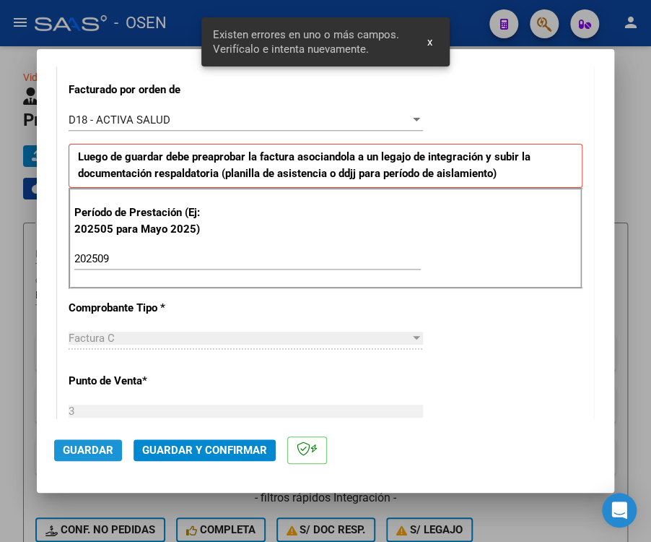
click at [66, 447] on span "Guardar" at bounding box center [88, 449] width 51 height 13
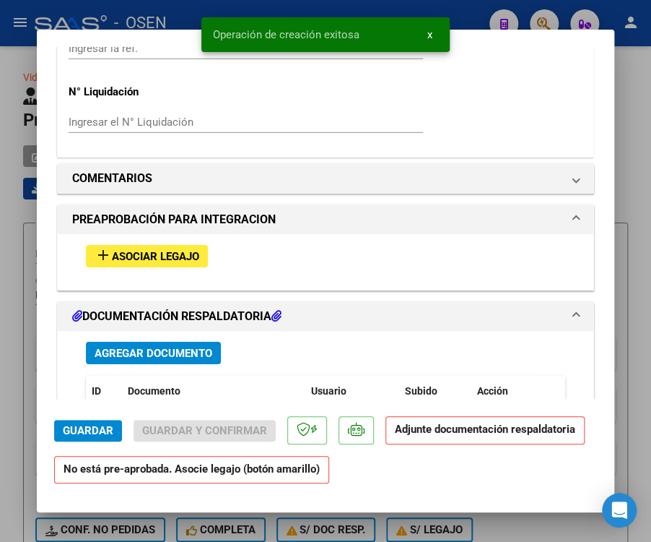
scroll to position [1300, 0]
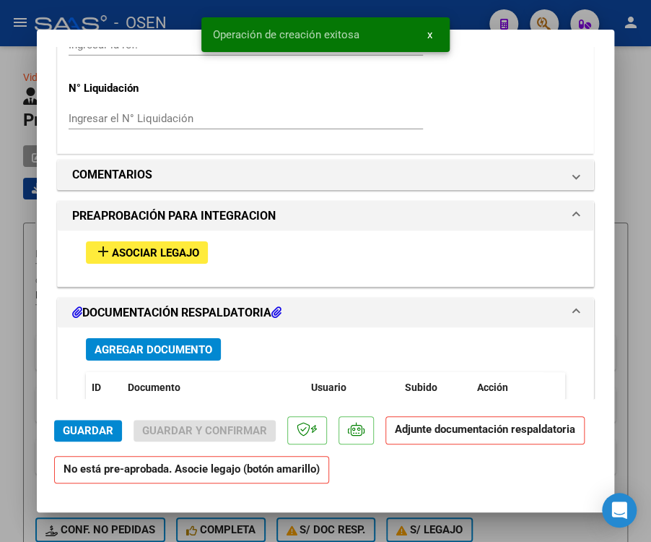
click at [194, 252] on span "Asociar Legajo" at bounding box center [155, 252] width 87 height 13
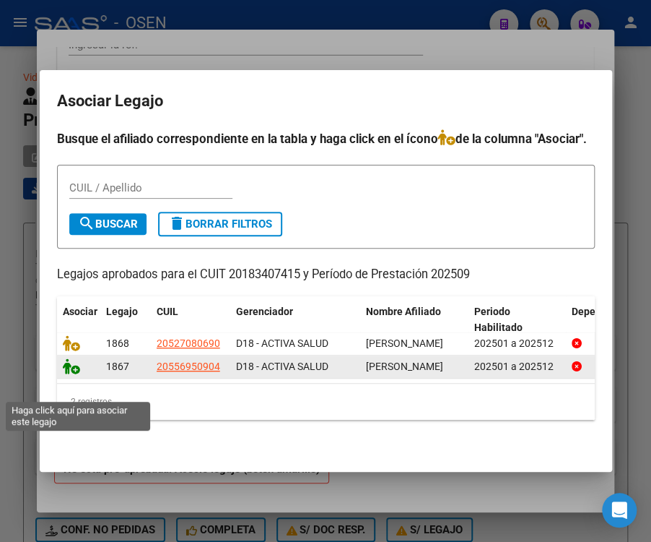
click at [70, 374] on icon at bounding box center [71, 366] width 17 height 16
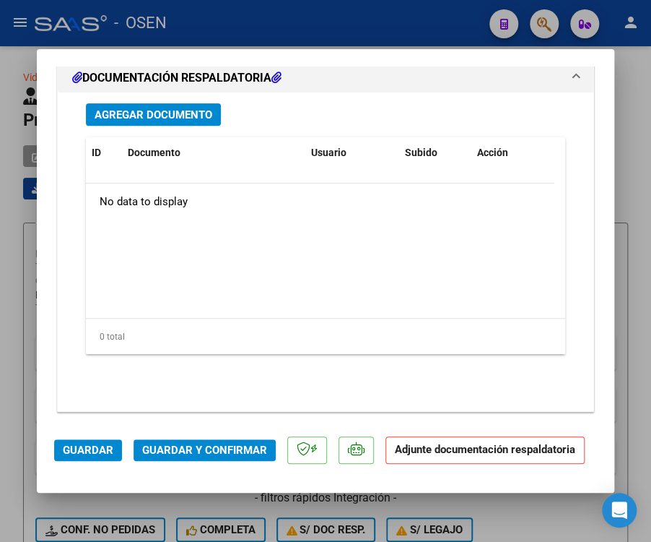
scroll to position [1781, 0]
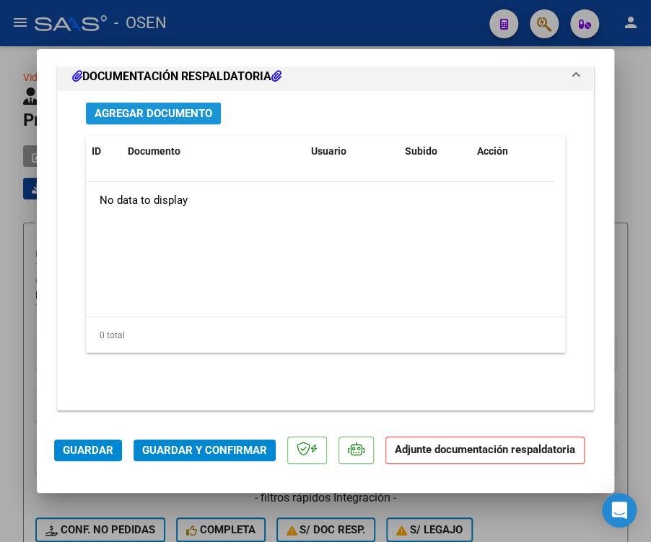
click at [174, 113] on span "Agregar Documento" at bounding box center [154, 113] width 118 height 13
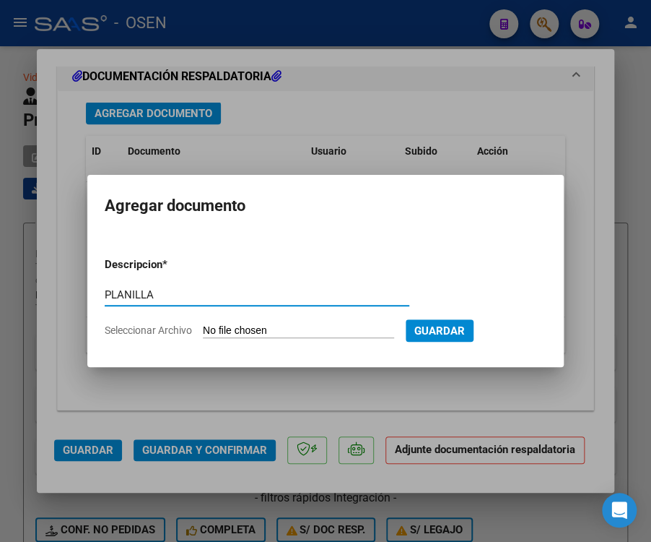
type input "PLANILLA"
click at [203, 324] on input "Seleccionar Archivo" at bounding box center [298, 331] width 191 height 14
type input "C:\fakepath\asistencia [PERSON_NAME].pdf"
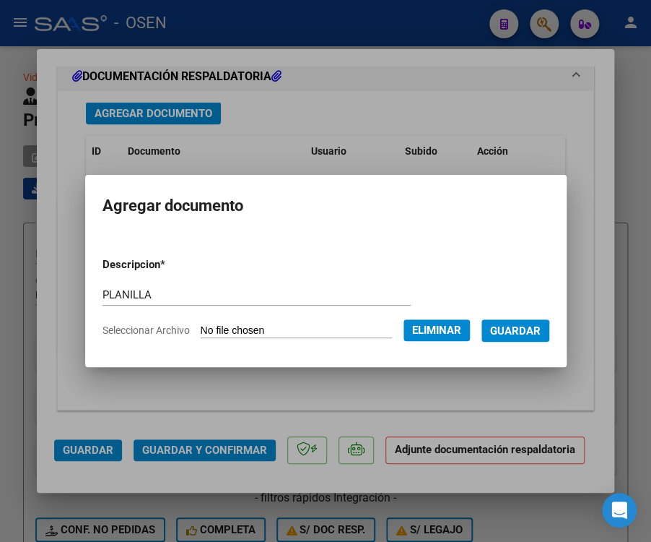
click at [518, 335] on span "Guardar" at bounding box center [515, 330] width 51 height 13
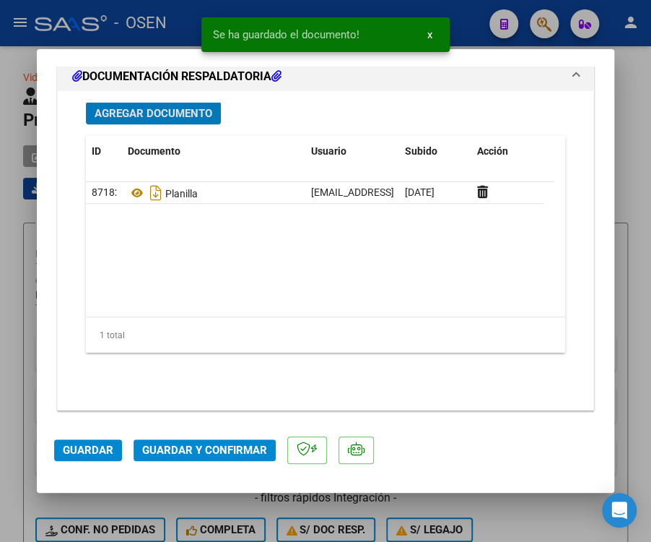
click at [101, 446] on span "Guardar" at bounding box center [88, 449] width 51 height 13
click at [9, 431] on div at bounding box center [325, 271] width 651 height 542
type input "$ 0,00"
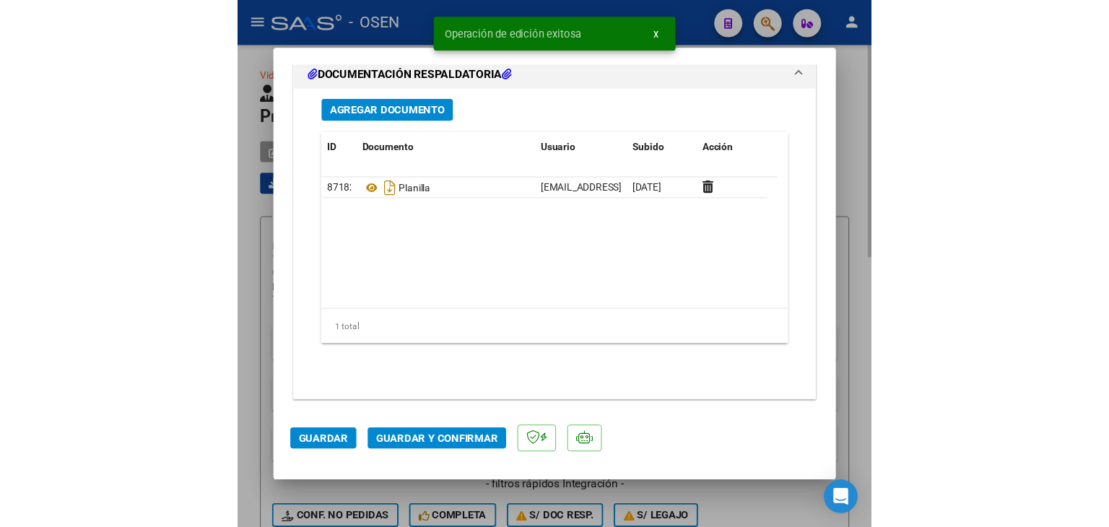
scroll to position [1632, 0]
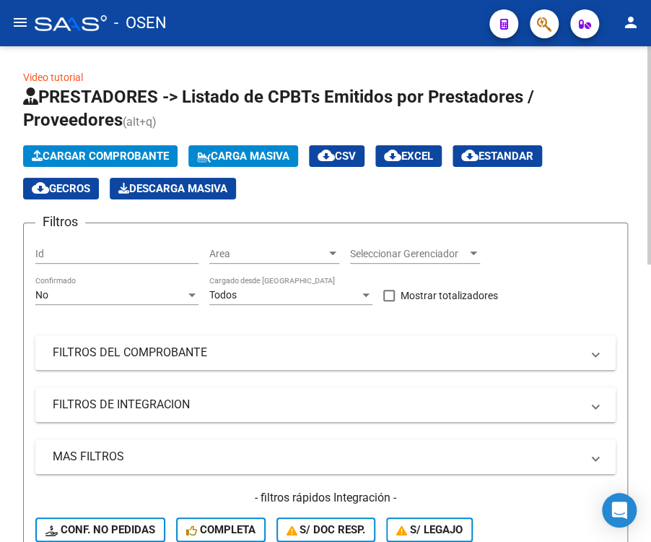
click at [87, 151] on span "Cargar Comprobante" at bounding box center [100, 156] width 137 height 13
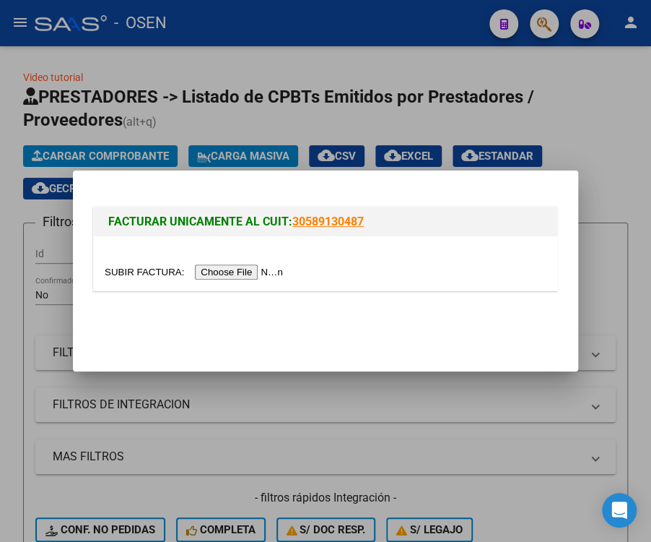
click at [232, 278] on input "file" at bounding box center [196, 271] width 183 height 15
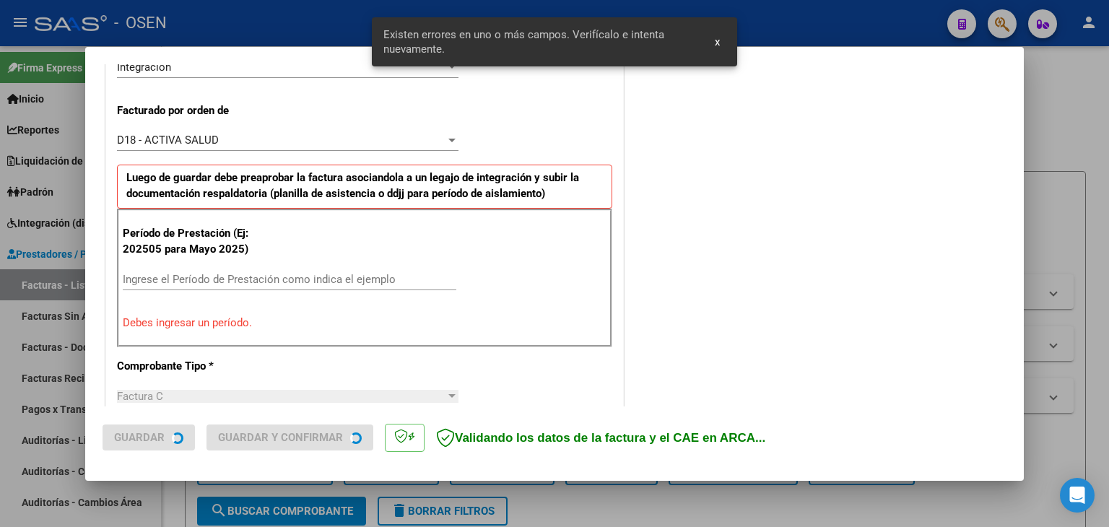
scroll to position [376, 0]
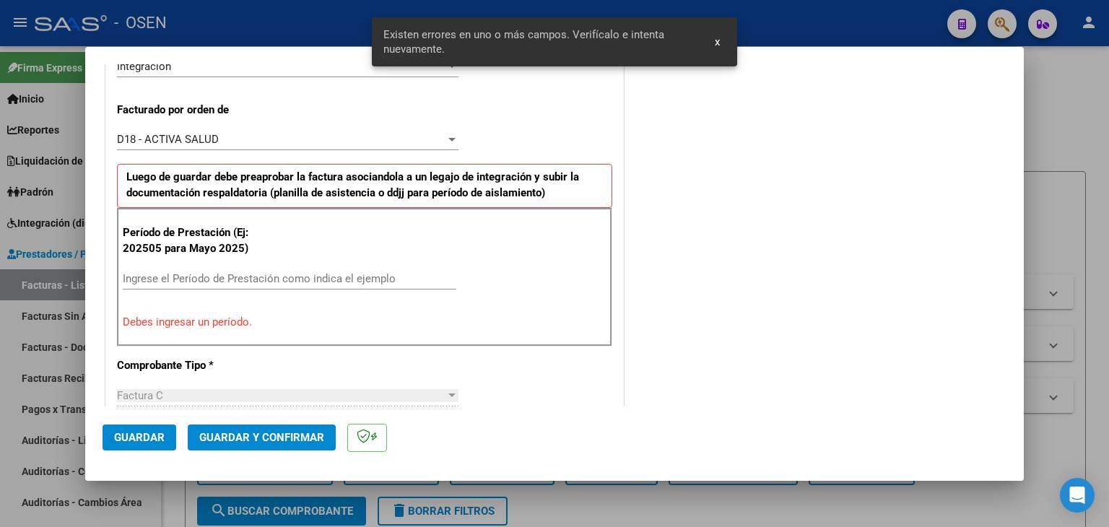
click at [203, 287] on div "Ingrese el Período de Prestación como indica el ejemplo" at bounding box center [290, 279] width 334 height 22
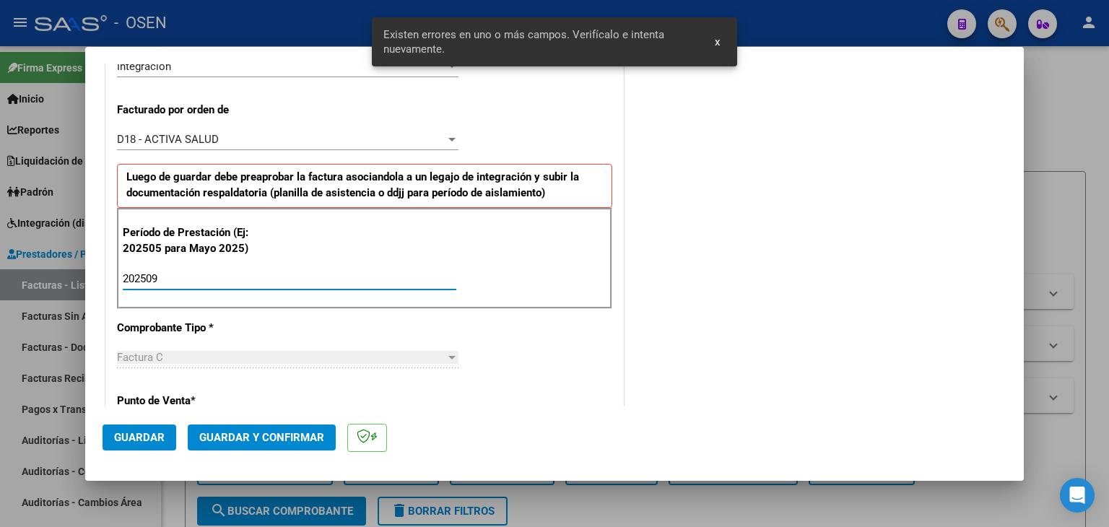
type input "202509"
click at [139, 423] on mat-dialog-actions "Guardar Guardar y Confirmar" at bounding box center [555, 435] width 904 height 57
click at [138, 431] on span "Guardar" at bounding box center [139, 437] width 51 height 13
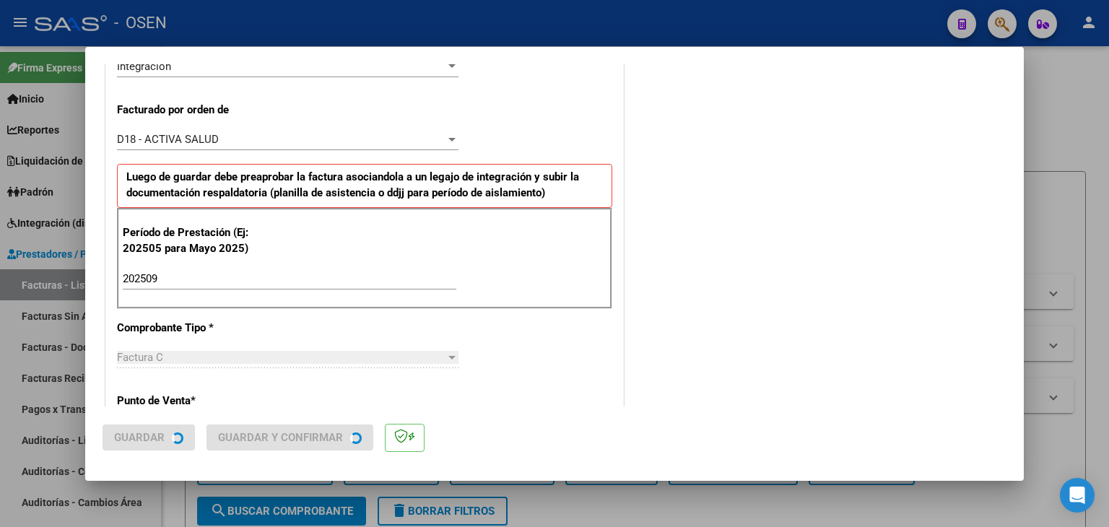
scroll to position [0, 0]
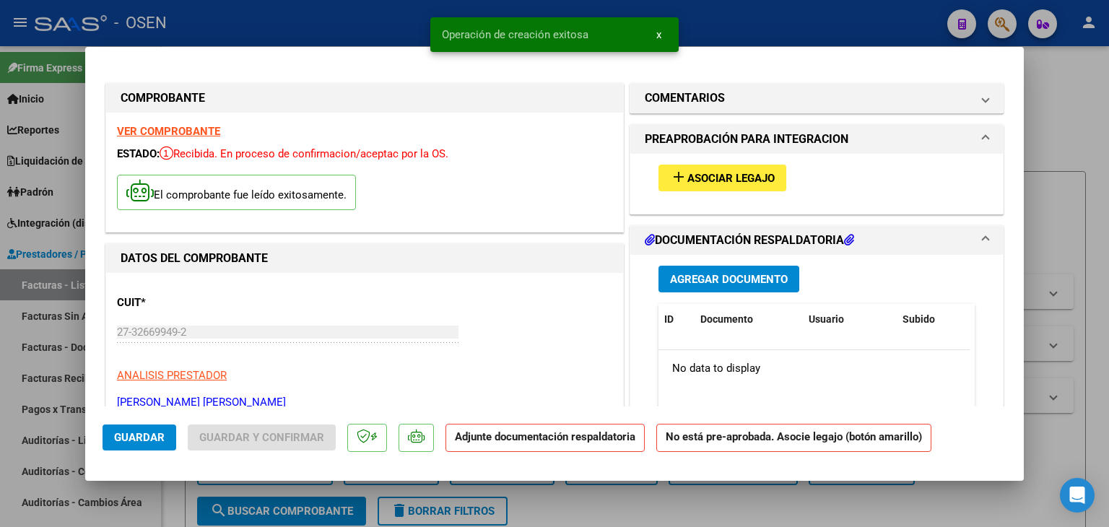
click at [741, 174] on span "Asociar Legajo" at bounding box center [731, 178] width 87 height 13
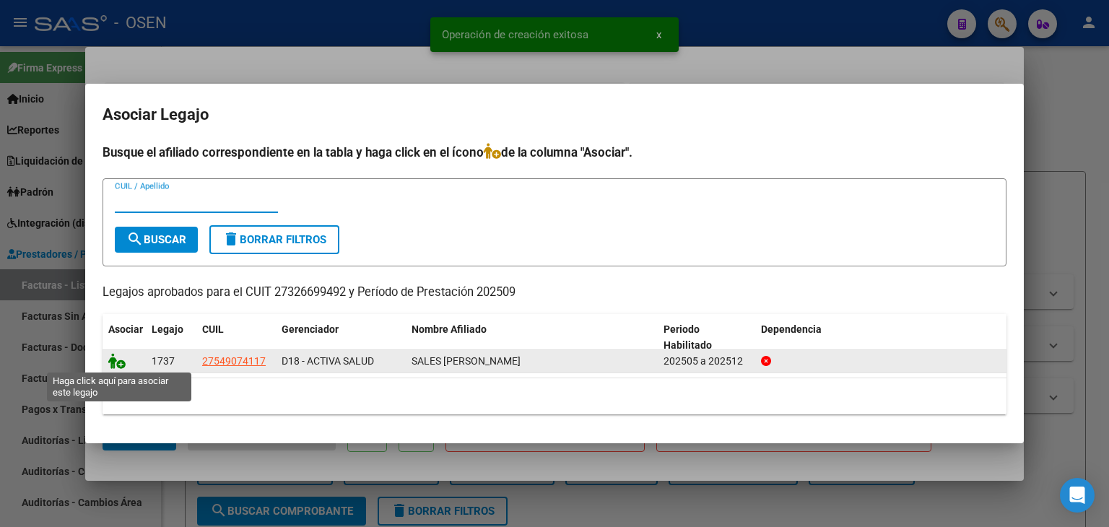
click at [116, 359] on icon at bounding box center [116, 361] width 17 height 16
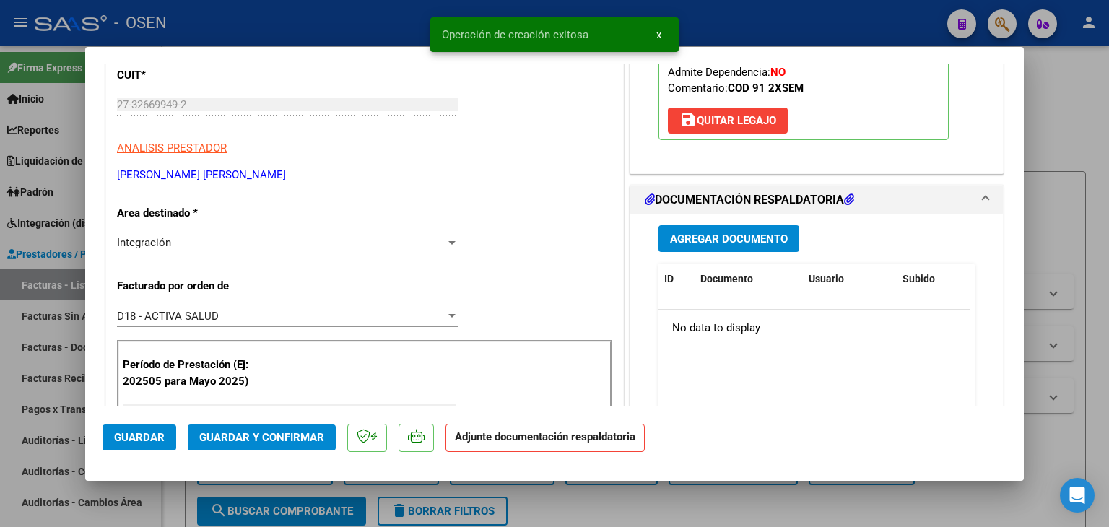
scroll to position [361, 0]
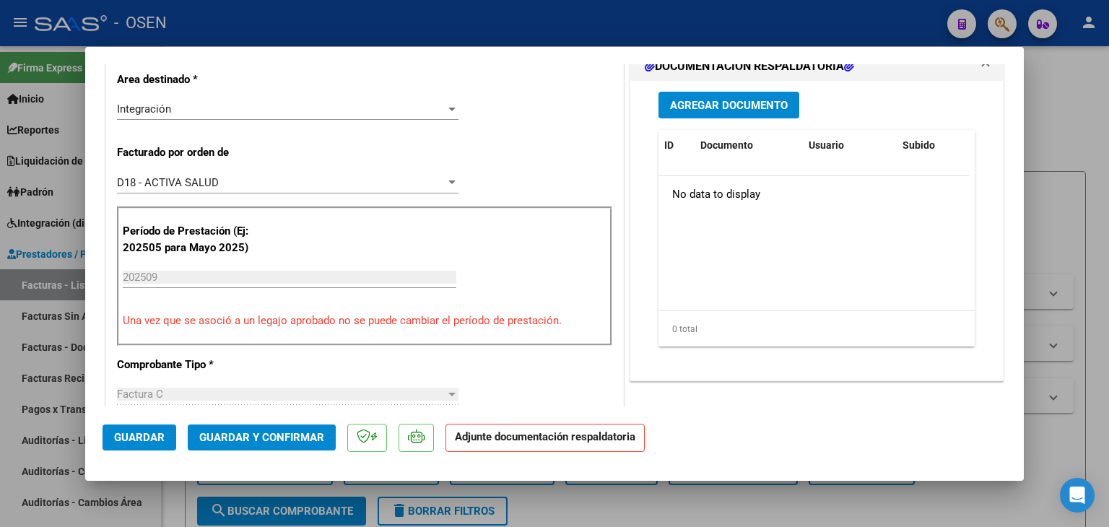
click at [735, 111] on button "Agregar Documento" at bounding box center [729, 105] width 141 height 27
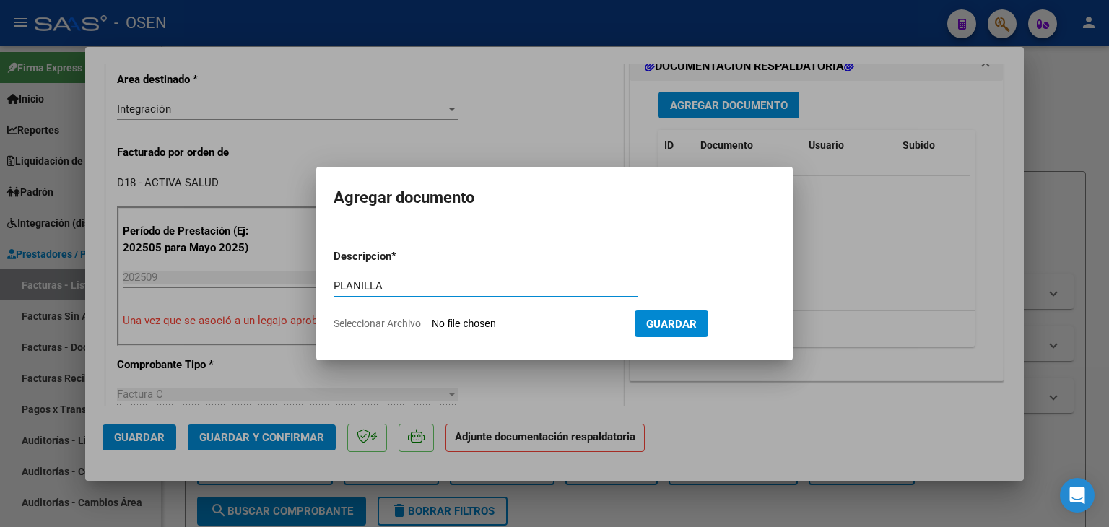
type input "PLANILLA"
click at [432, 318] on input "Seleccionar Archivo" at bounding box center [527, 325] width 191 height 14
type input "C:\fakepath\planilla de asistencia [DATE] [PERSON_NAME] sales [PERSON_NAME].pdf"
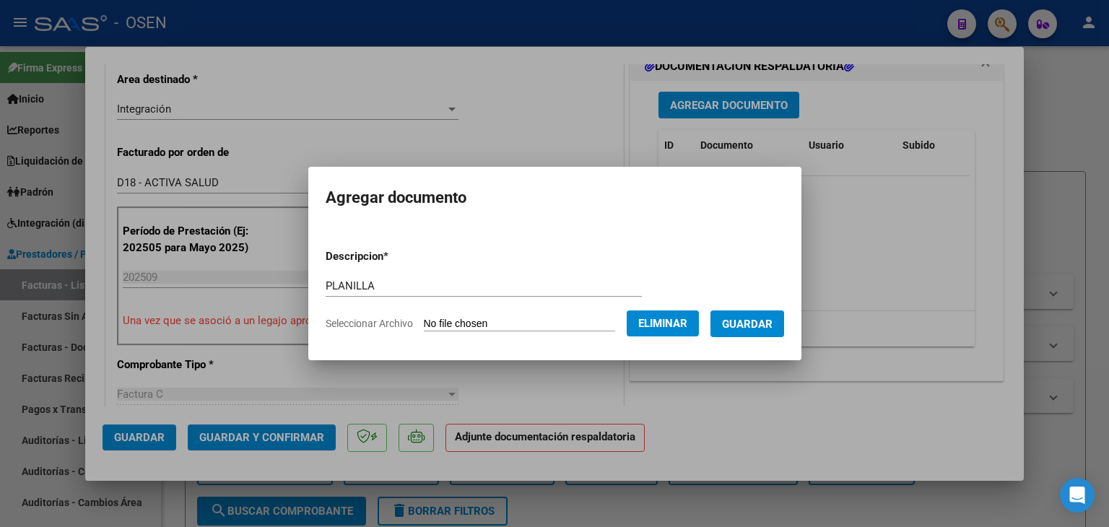
click at [771, 324] on span "Guardar" at bounding box center [747, 324] width 51 height 13
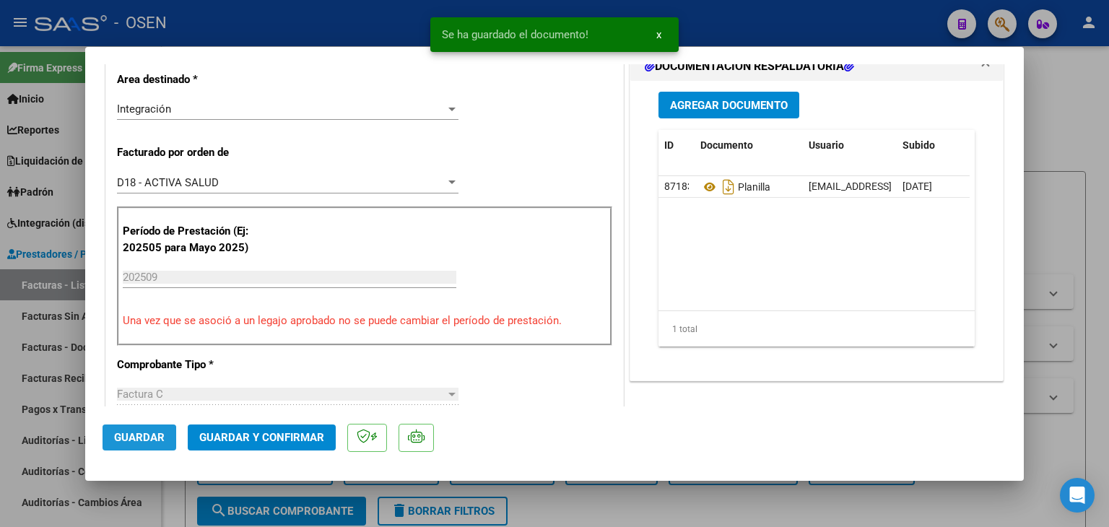
click at [136, 439] on span "Guardar" at bounding box center [139, 437] width 51 height 13
click at [166, 506] on div at bounding box center [554, 263] width 1109 height 527
type input "$ 0,00"
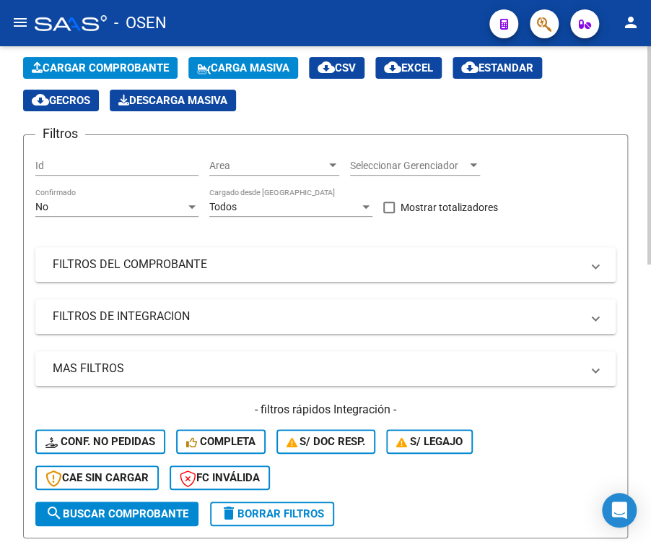
scroll to position [0, 0]
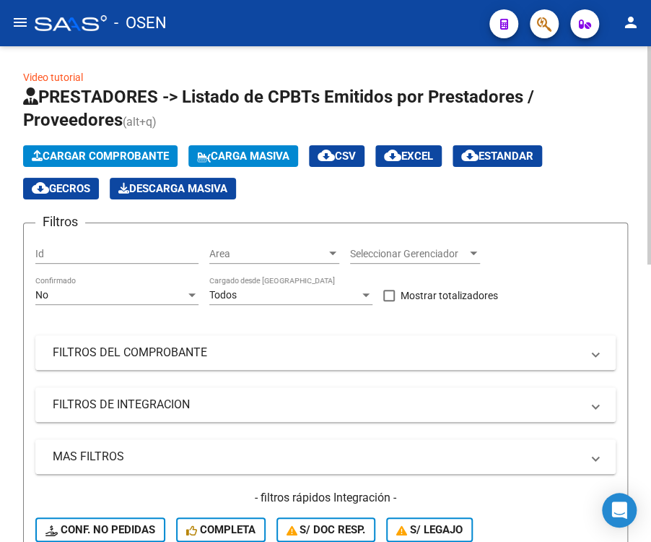
click at [78, 158] on span "Cargar Comprobante" at bounding box center [100, 156] width 137 height 13
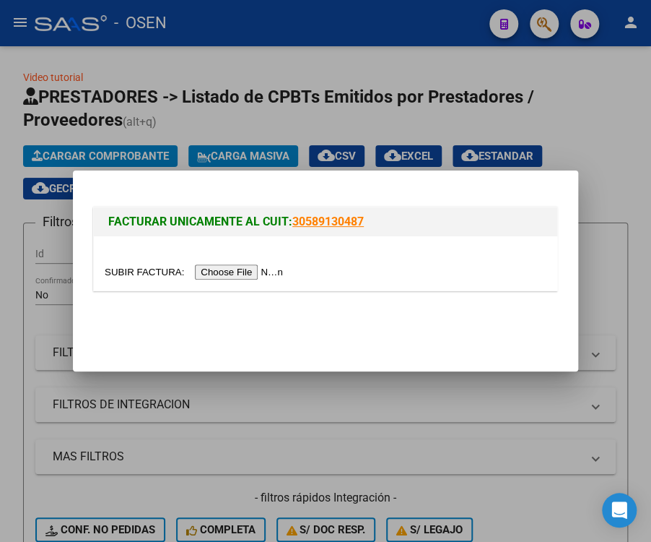
click at [239, 272] on input "file" at bounding box center [196, 271] width 183 height 15
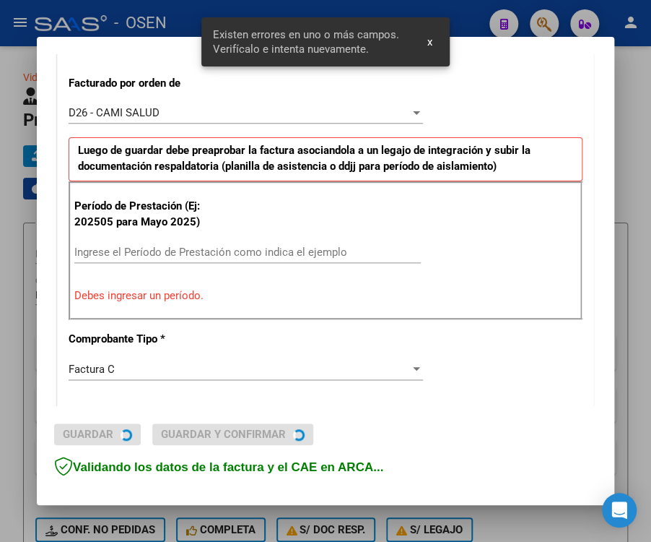
scroll to position [399, 0]
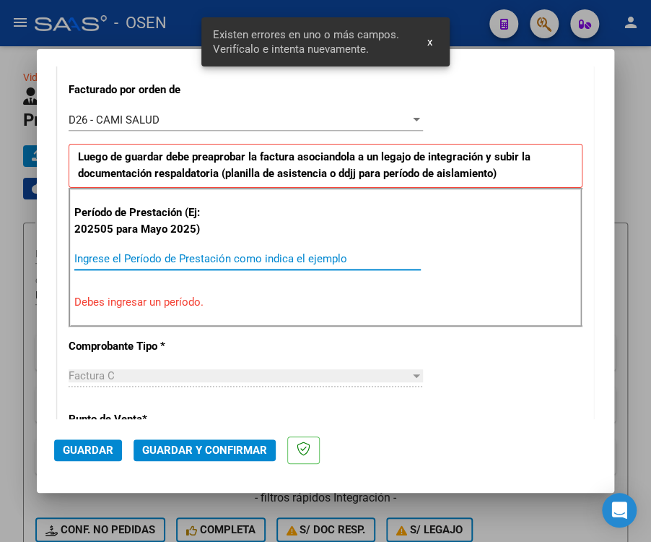
click at [204, 254] on input "Ingrese el Período de Prestación como indica el ejemplo" at bounding box center [247, 258] width 347 height 13
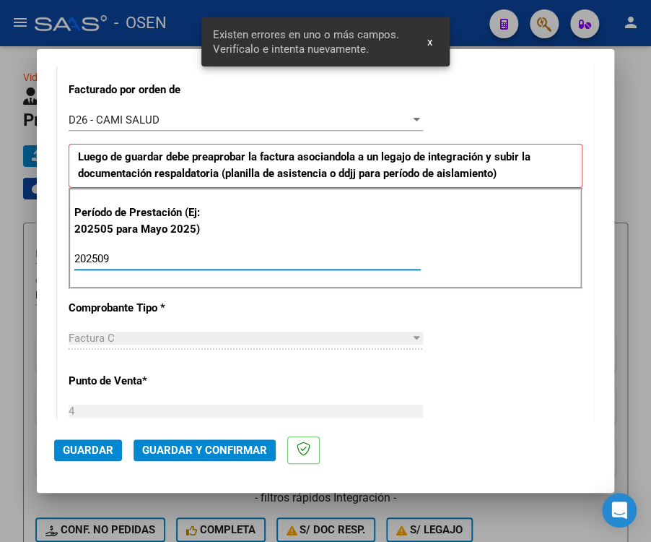
type input "202509"
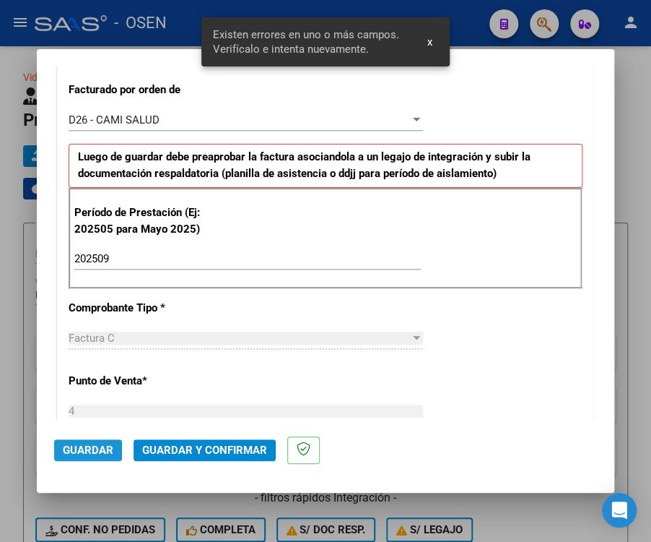
click at [74, 449] on span "Guardar" at bounding box center [88, 449] width 51 height 13
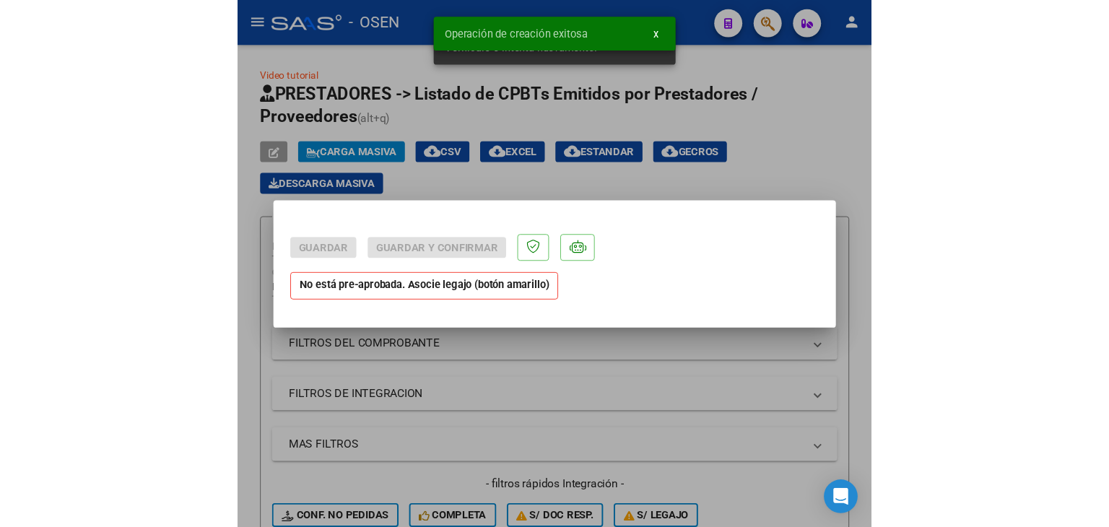
scroll to position [0, 0]
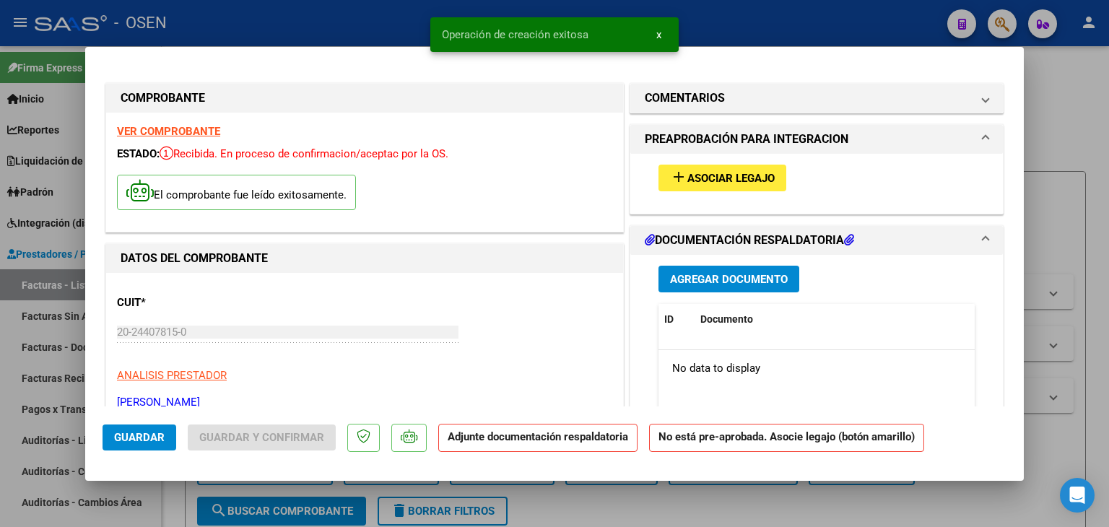
click at [705, 174] on span "Asociar Legajo" at bounding box center [731, 178] width 87 height 13
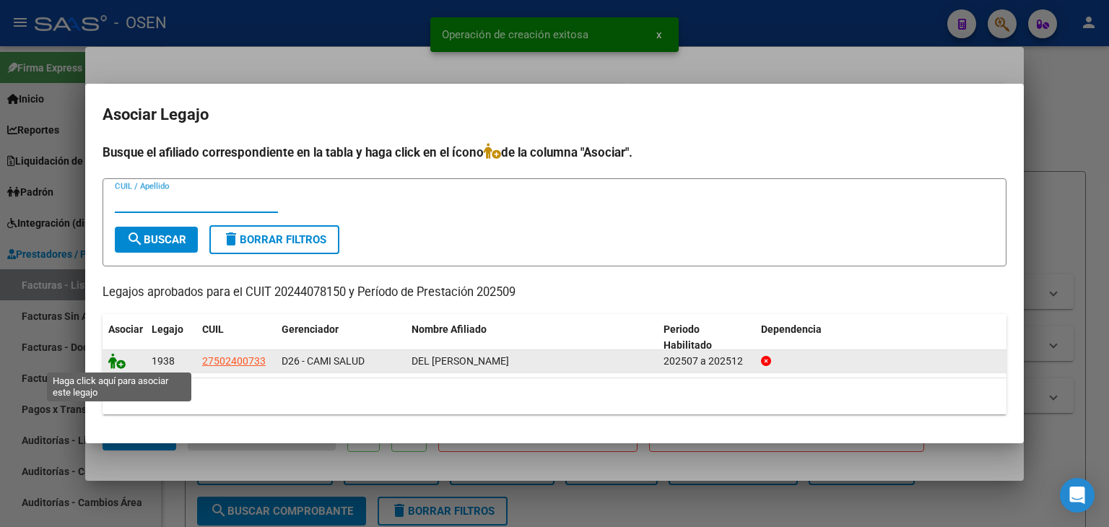
click at [121, 363] on icon at bounding box center [116, 361] width 17 height 16
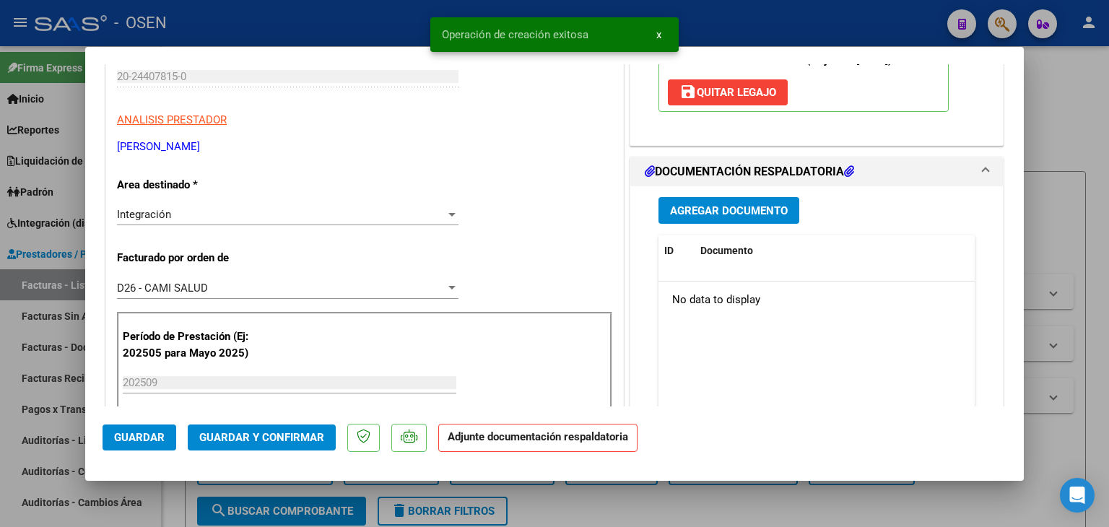
scroll to position [289, 0]
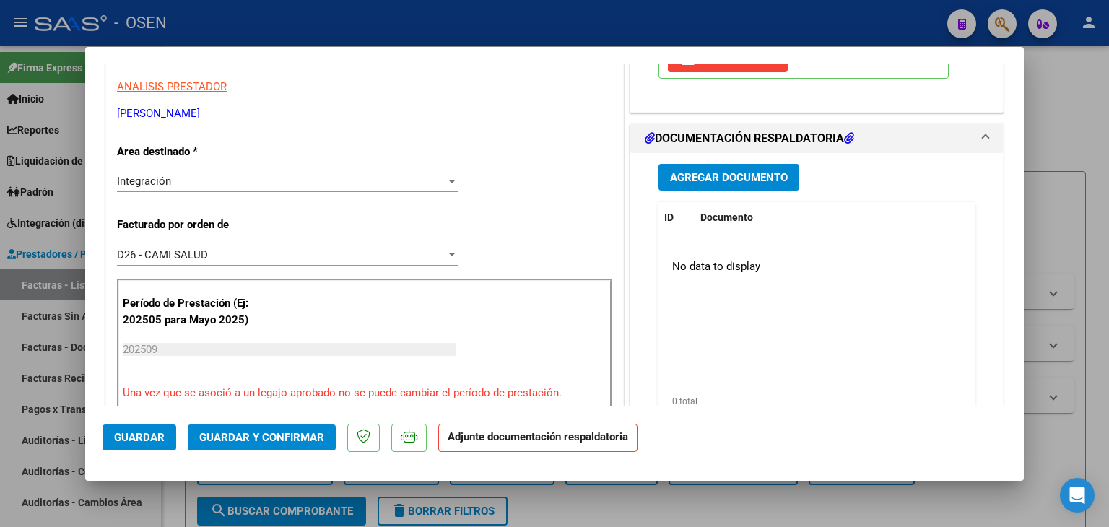
click at [740, 172] on span "Agregar Documento" at bounding box center [729, 177] width 118 height 13
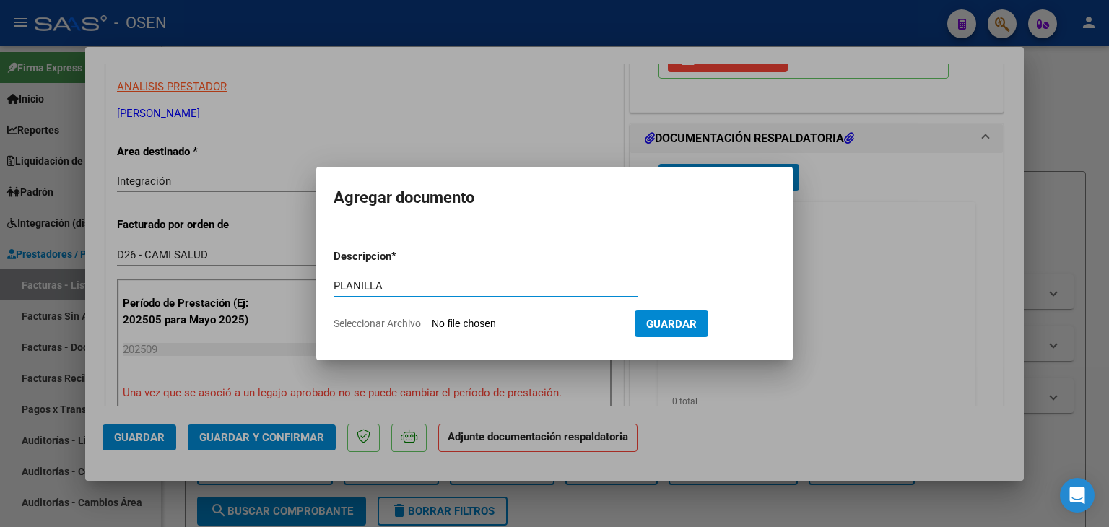
type input "PLANILLA"
click at [432, 318] on input "Seleccionar Archivo" at bounding box center [527, 325] width 191 height 14
type input "C:\fakepath\PLANILLA ASISTENCIA.pdf"
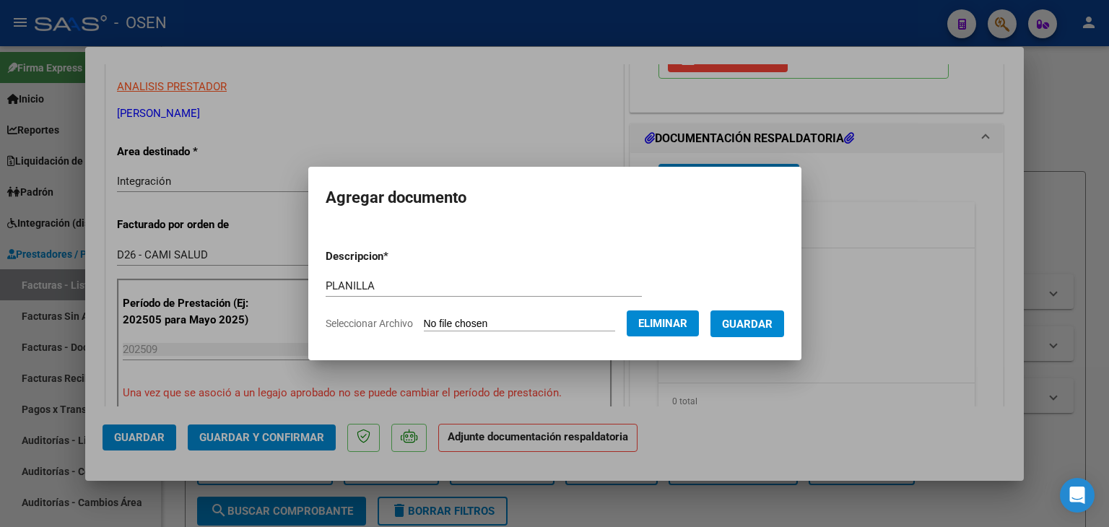
click at [768, 316] on button "Guardar" at bounding box center [748, 324] width 74 height 27
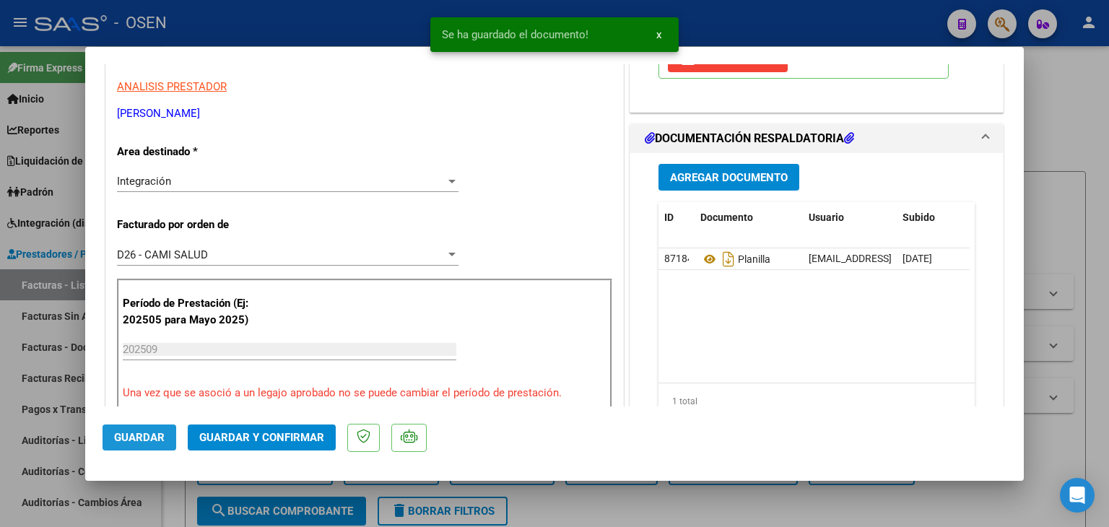
click at [135, 442] on span "Guardar" at bounding box center [139, 437] width 51 height 13
click at [176, 501] on div at bounding box center [554, 263] width 1109 height 527
type input "$ 0,00"
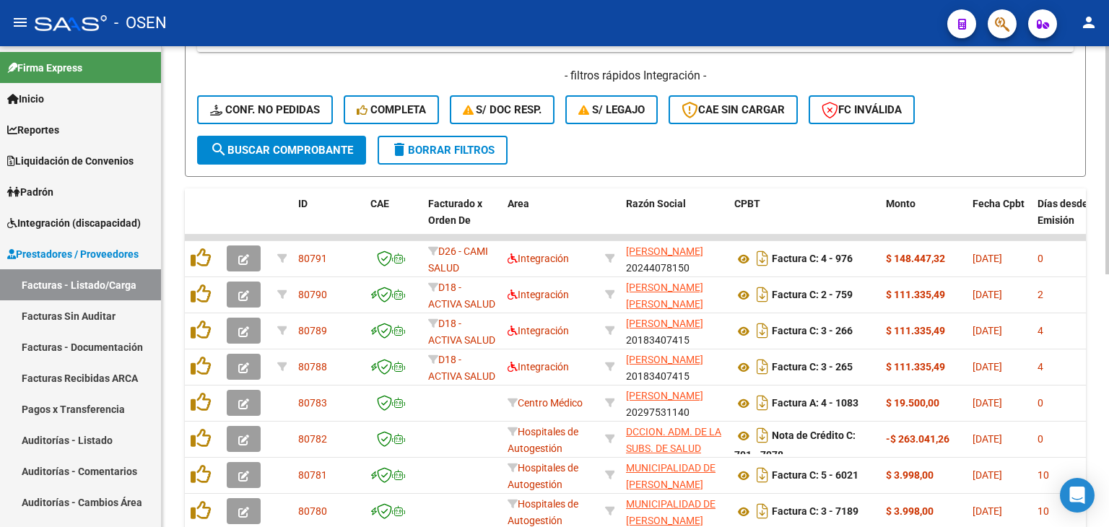
scroll to position [532, 0]
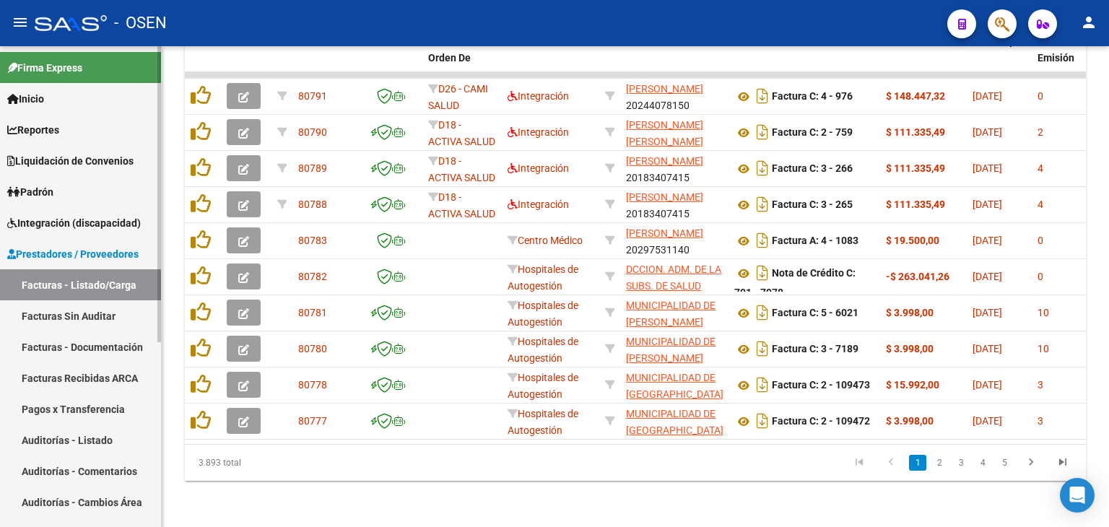
click at [50, 223] on span "Integración (discapacidad)" at bounding box center [74, 223] width 134 height 16
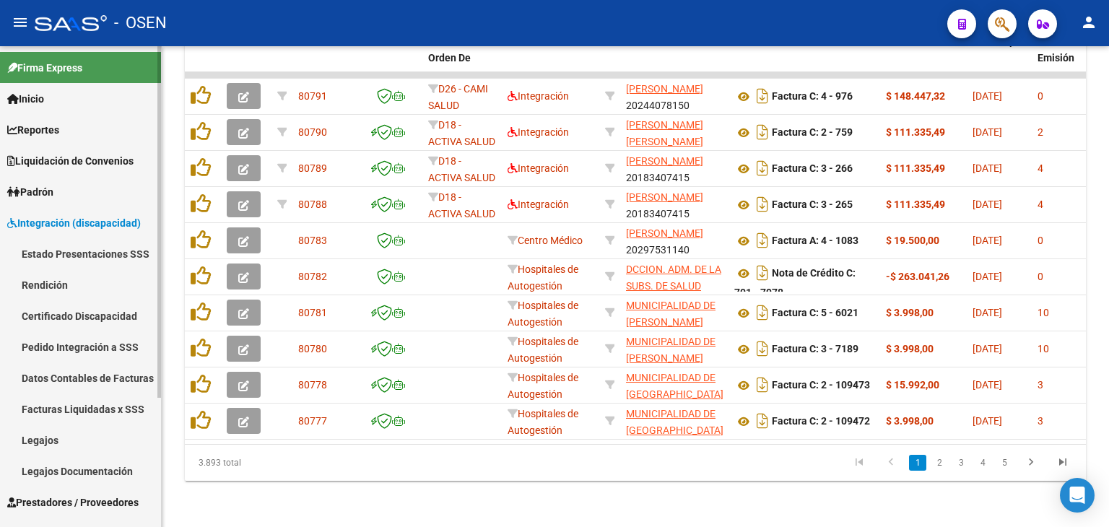
click at [78, 254] on link "Estado Presentaciones SSS" at bounding box center [80, 253] width 161 height 31
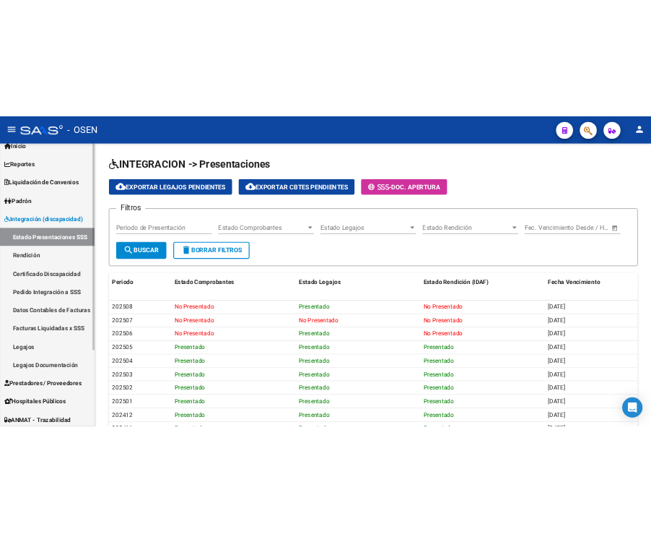
scroll to position [72, 0]
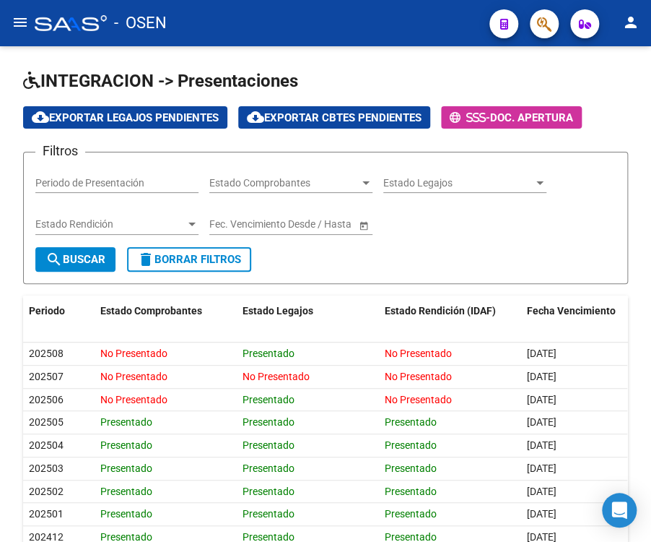
click at [17, 32] on button "menu" at bounding box center [20, 23] width 29 height 29
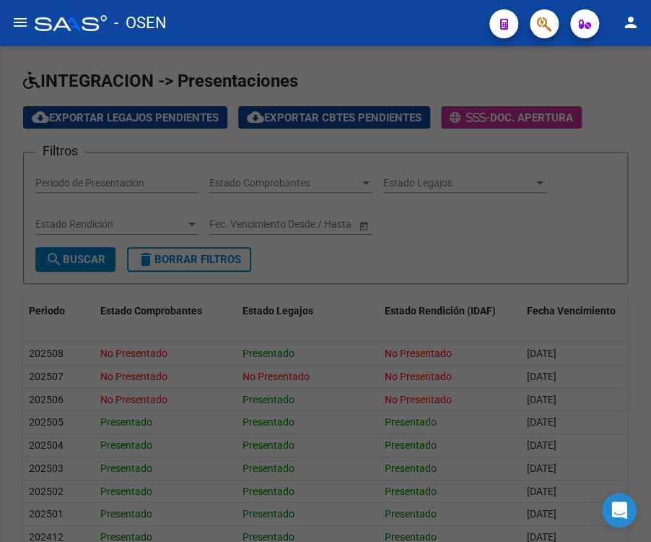
scroll to position [0, 0]
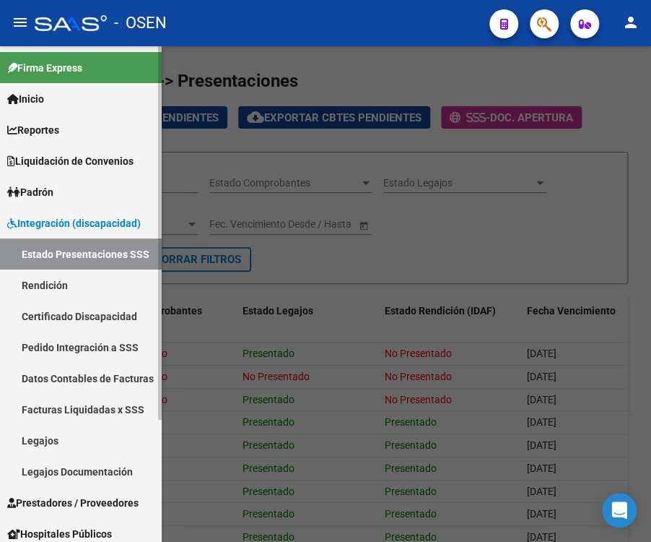
click at [64, 225] on span "Integración (discapacidad)" at bounding box center [74, 223] width 134 height 16
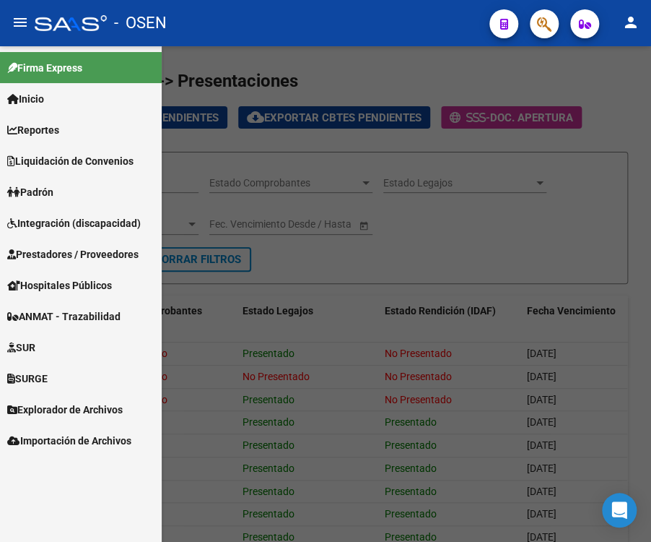
click at [78, 222] on span "Integración (discapacidad)" at bounding box center [74, 223] width 134 height 16
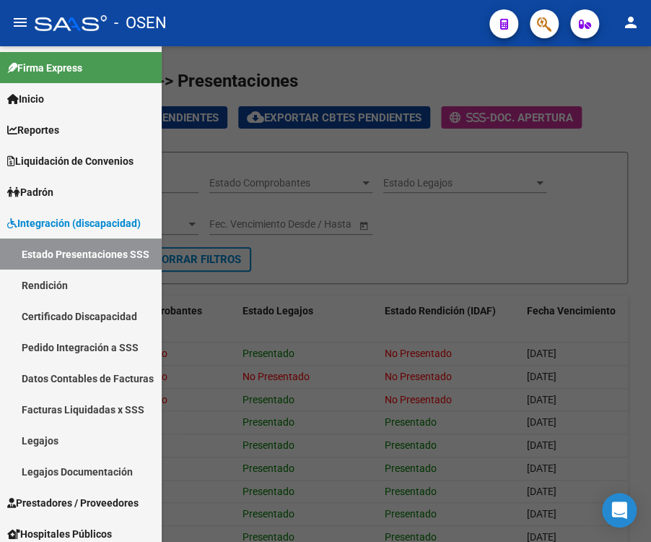
click at [338, 67] on div at bounding box center [325, 293] width 651 height 495
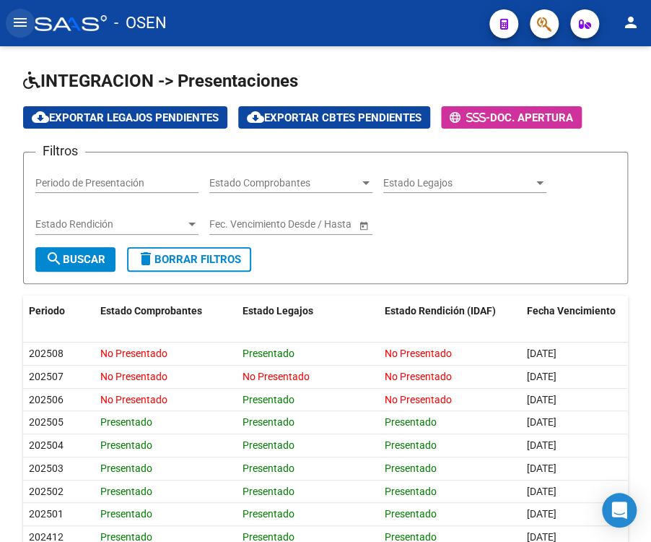
click at [24, 17] on mat-icon "menu" at bounding box center [20, 22] width 17 height 17
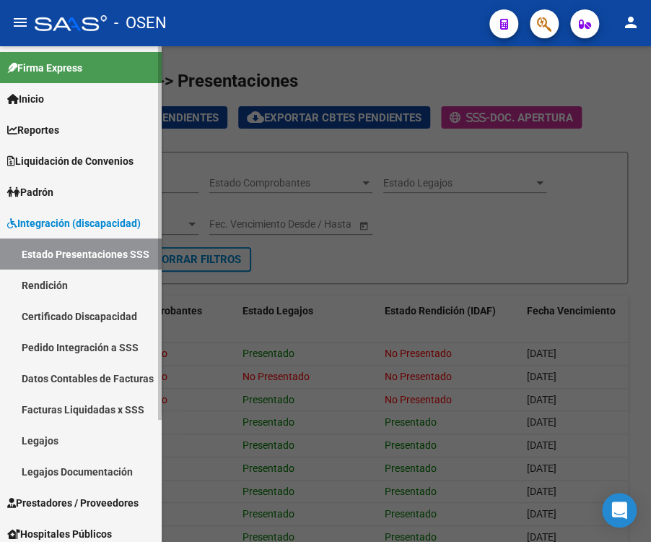
click at [47, 227] on span "Integración (discapacidad)" at bounding box center [74, 223] width 134 height 16
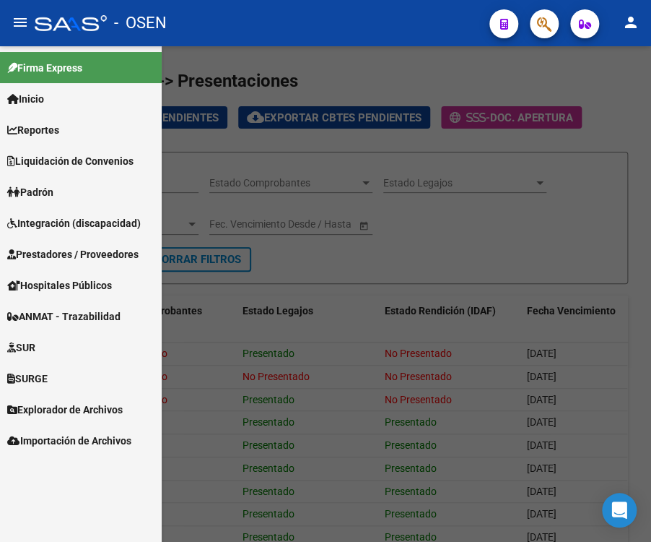
click at [58, 255] on span "Prestadores / Proveedores" at bounding box center [72, 254] width 131 height 16
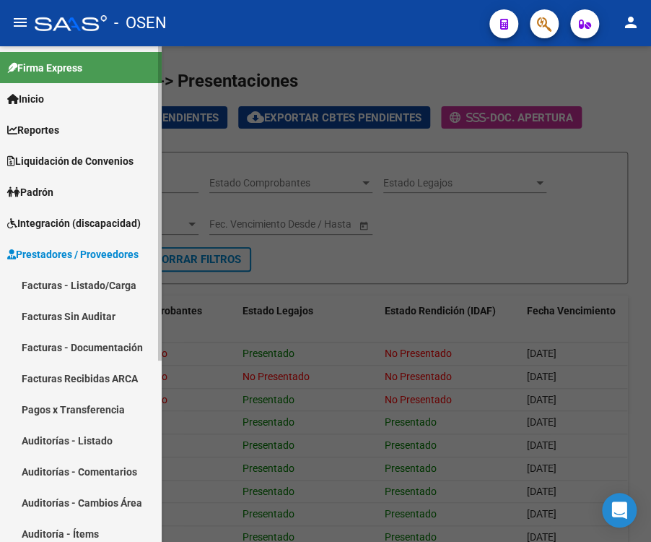
click at [55, 275] on link "Facturas - Listado/Carga" at bounding box center [81, 284] width 162 height 31
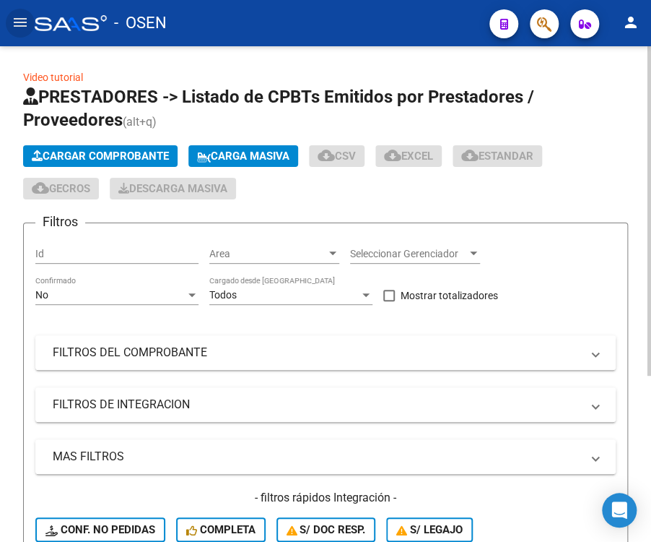
click at [81, 157] on span "Cargar Comprobante" at bounding box center [100, 156] width 137 height 13
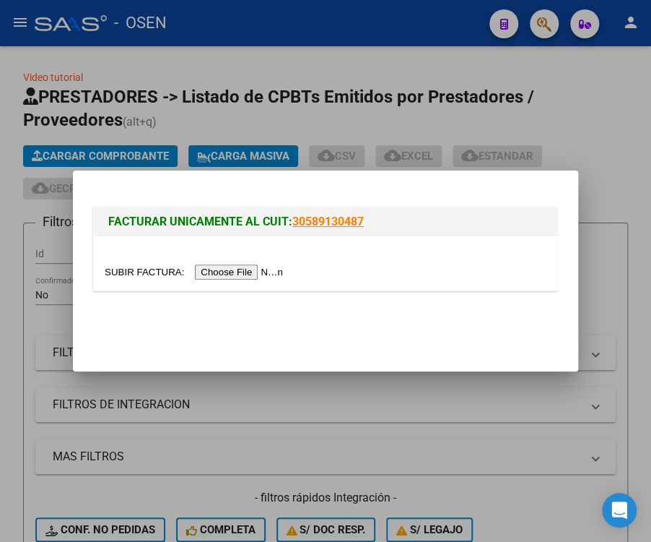
click at [207, 269] on input "file" at bounding box center [196, 271] width 183 height 15
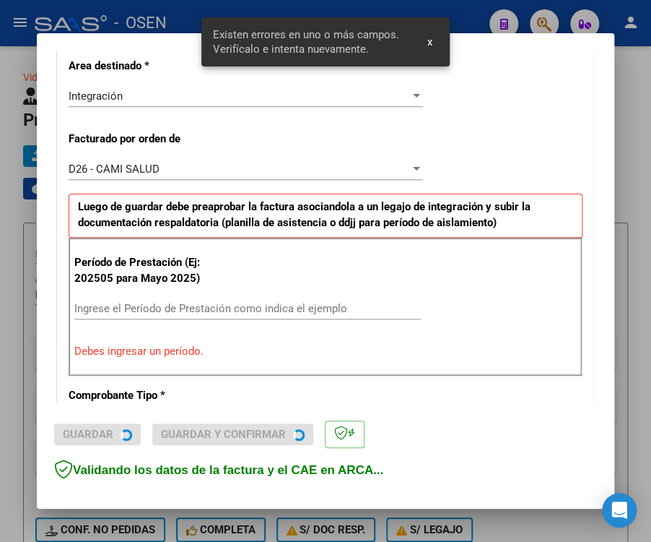
scroll to position [372, 0]
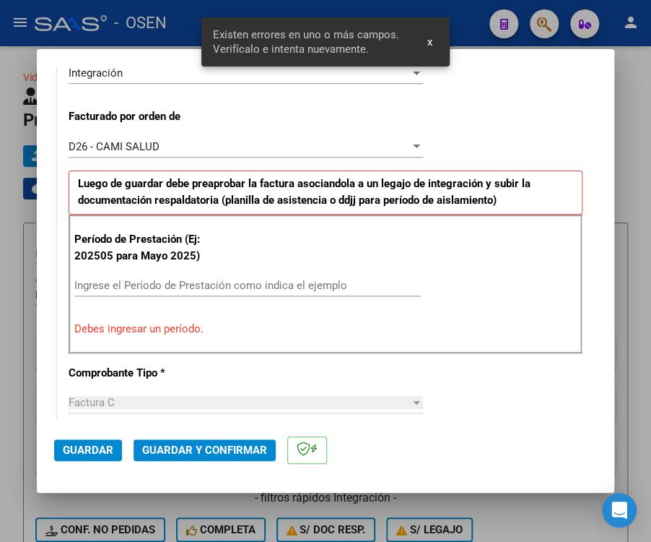
click at [114, 289] on input "Ingrese el Período de Prestación como indica el ejemplo" at bounding box center [247, 285] width 347 height 13
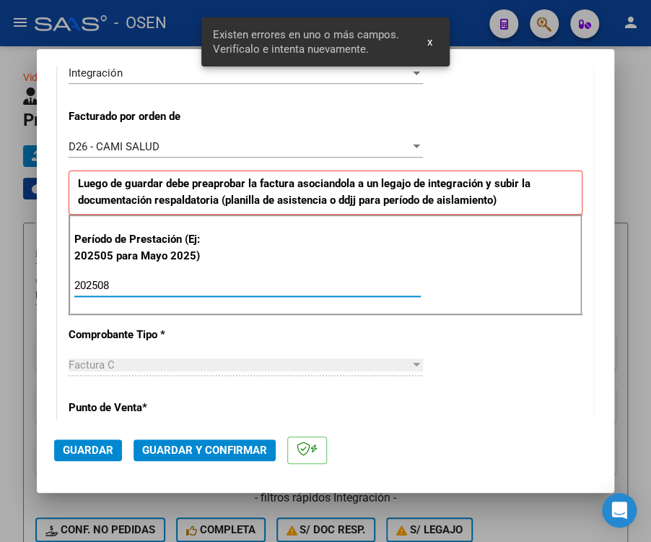
type input "202508"
click at [81, 449] on span "Guardar" at bounding box center [88, 449] width 51 height 13
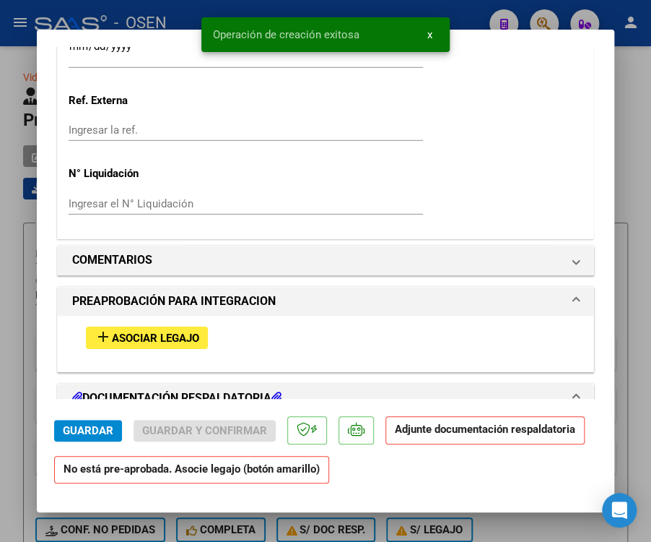
scroll to position [1300, 0]
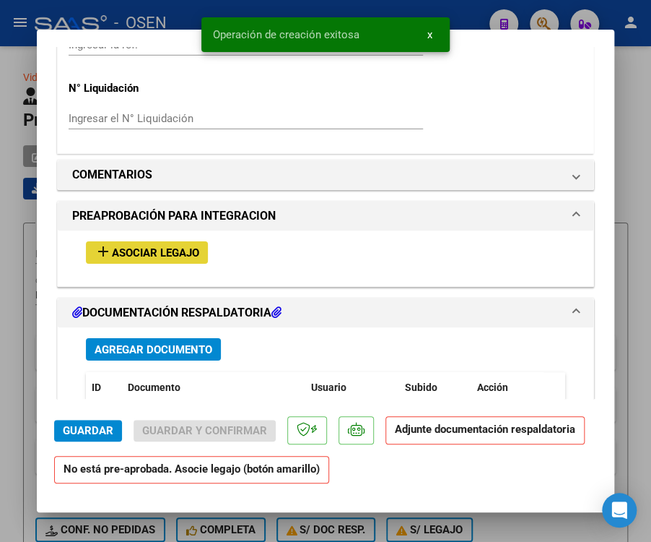
click at [173, 241] on button "add Asociar Legajo" at bounding box center [147, 252] width 122 height 22
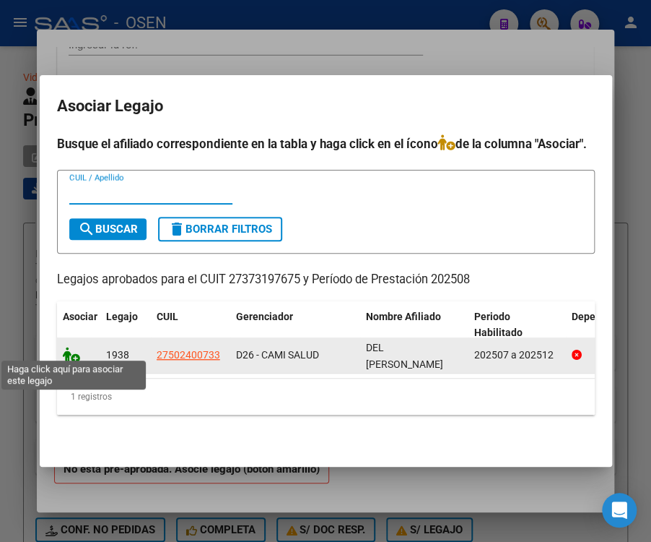
click at [69, 347] on icon at bounding box center [71, 355] width 17 height 16
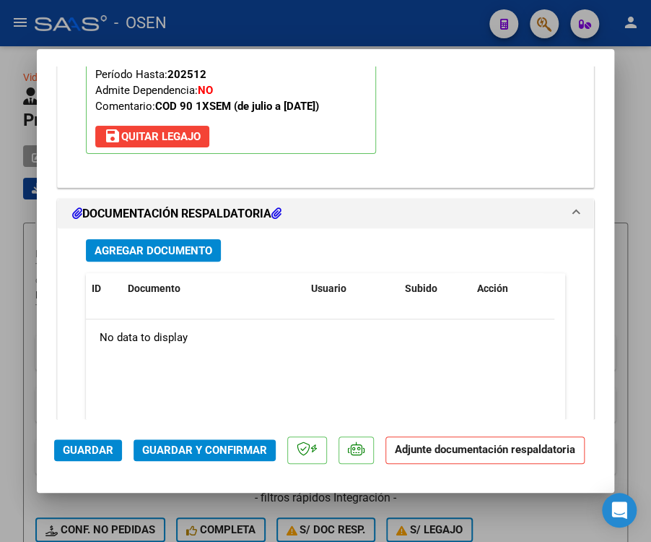
scroll to position [1699, 0]
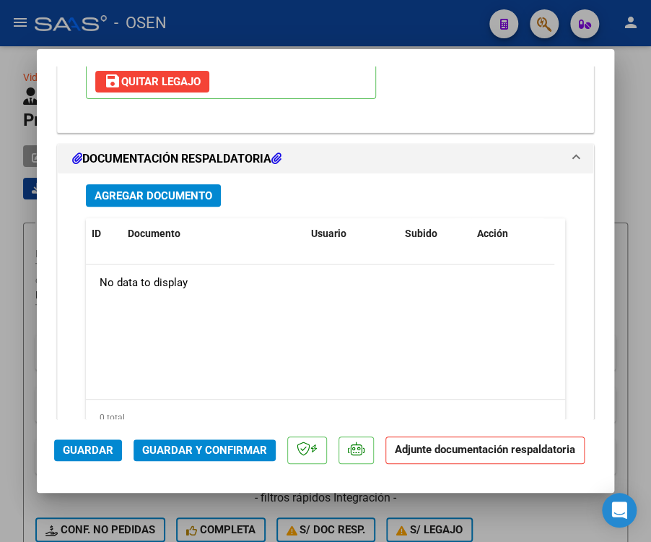
click at [172, 189] on span "Agregar Documento" at bounding box center [154, 195] width 118 height 13
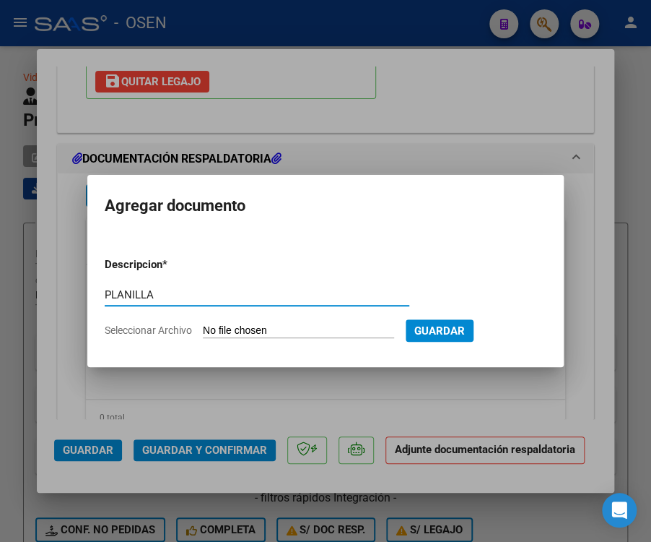
type input "PLANILLA"
click at [203, 324] on input "Seleccionar Archivo" at bounding box center [298, 331] width 191 height 14
click at [349, 330] on input "Seleccionar Archivo" at bounding box center [298, 331] width 191 height 14
type input "C:\fakepath\planilla asist Septiembre TO [PERSON_NAME][GEOGRAPHIC_DATA]pdf"
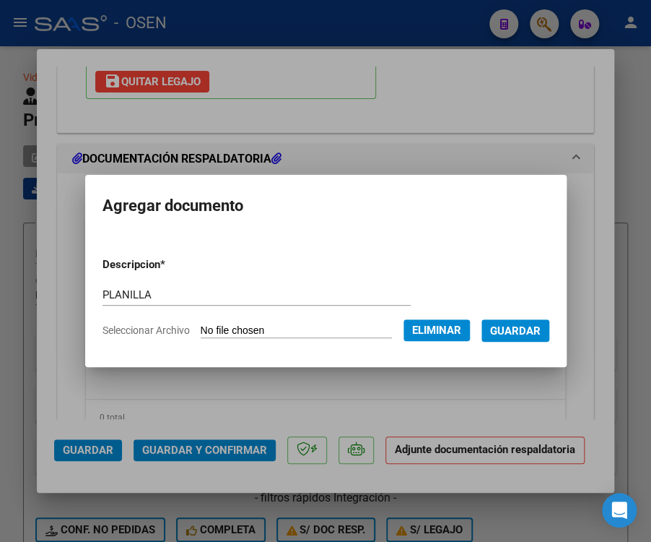
click at [524, 329] on span "Guardar" at bounding box center [515, 330] width 51 height 13
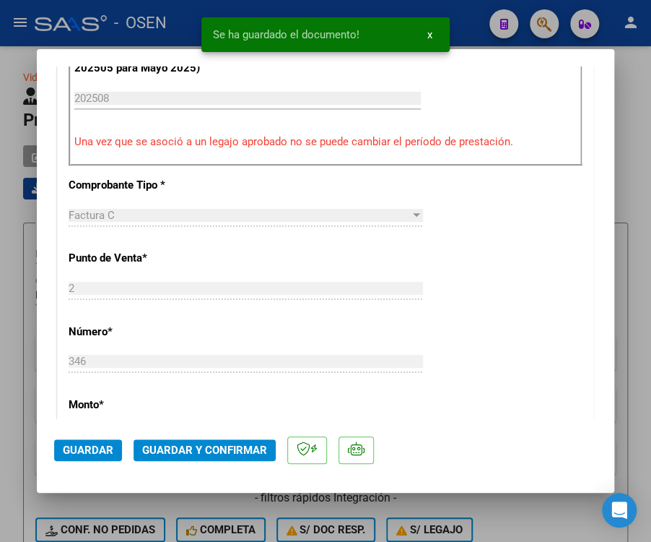
scroll to position [399, 0]
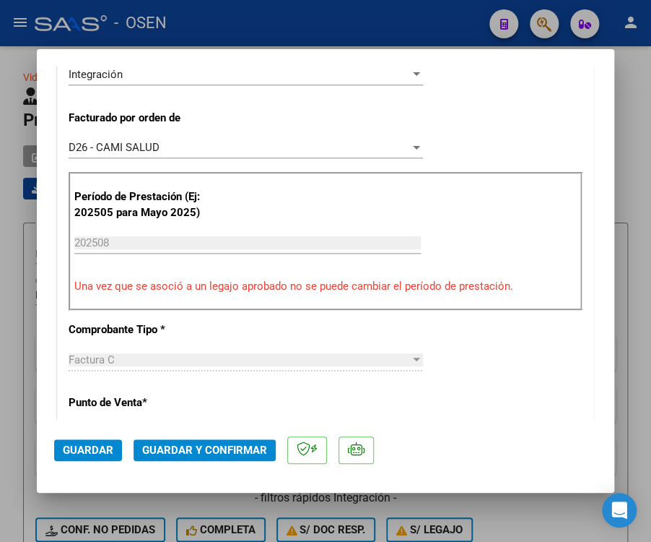
click at [132, 236] on input "202508" at bounding box center [247, 242] width 347 height 13
drag, startPoint x: 119, startPoint y: 238, endPoint x: 59, endPoint y: 233, distance: 60.9
click at [59, 233] on div "CUIT * 27-37319767-5 Ingresar CUIT ANALISIS PRESTADOR [PERSON_NAME] [PERSON_NAM…" at bounding box center [326, 494] width 536 height 1236
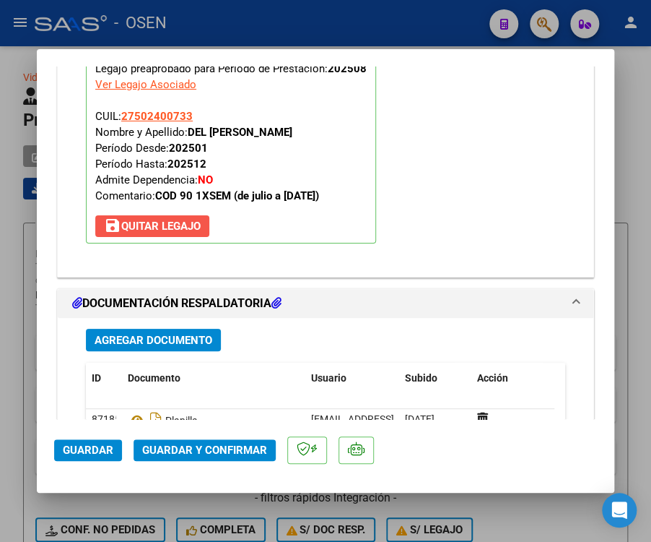
click at [147, 220] on span "save [PERSON_NAME]" at bounding box center [152, 226] width 97 height 13
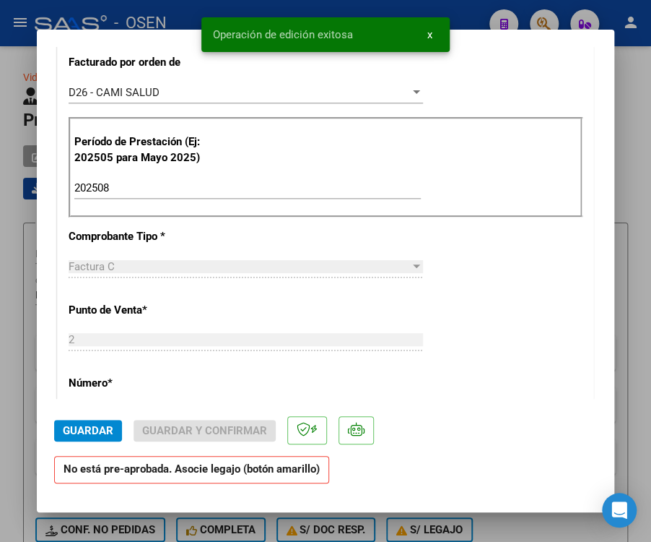
scroll to position [433, 0]
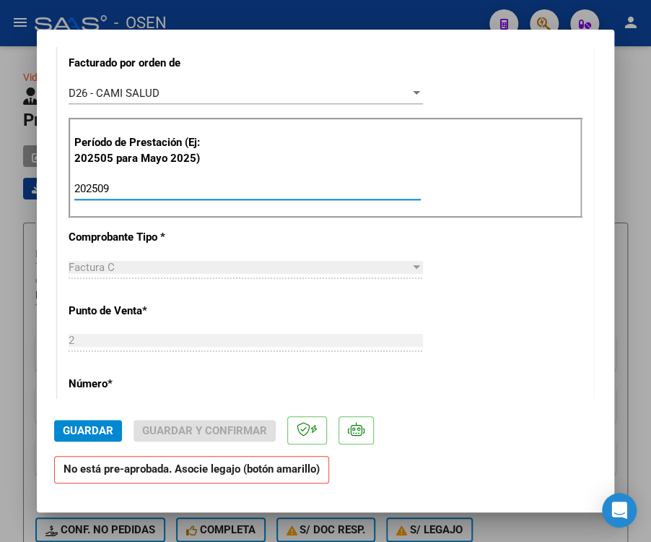
type input "202509"
click at [106, 426] on span "Guardar" at bounding box center [88, 430] width 51 height 13
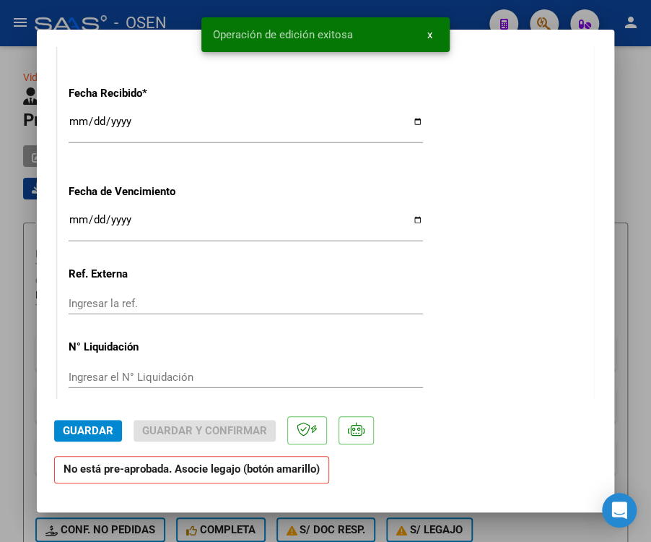
scroll to position [1300, 0]
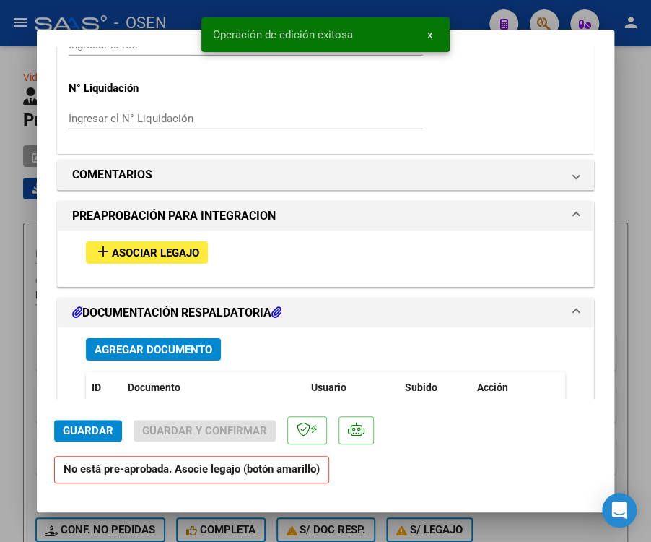
click at [178, 246] on span "Asociar Legajo" at bounding box center [155, 252] width 87 height 13
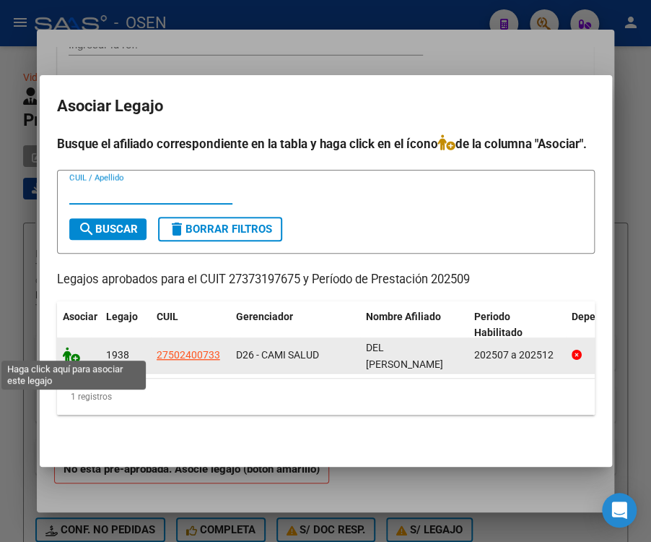
click at [69, 349] on icon at bounding box center [71, 355] width 17 height 16
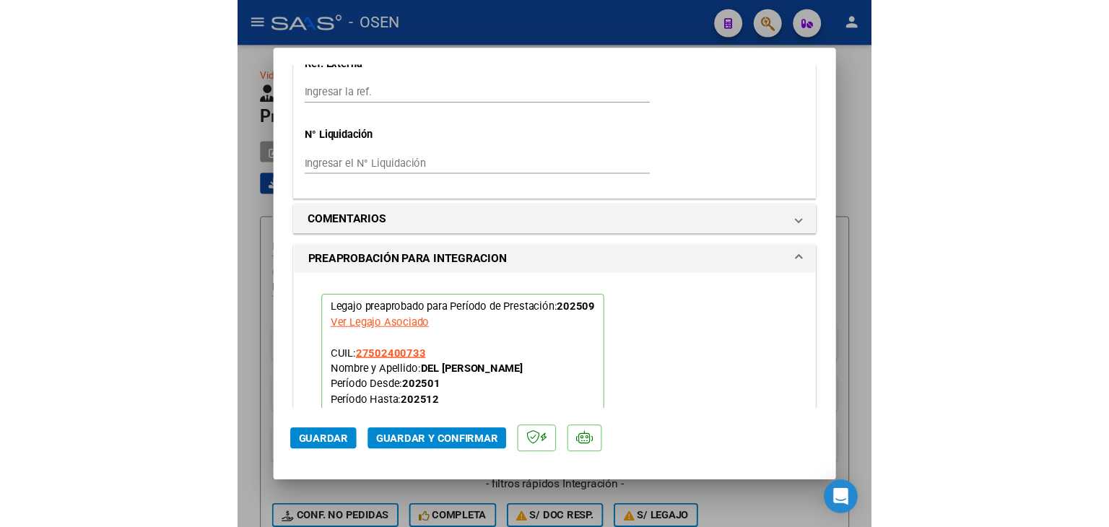
scroll to position [1276, 0]
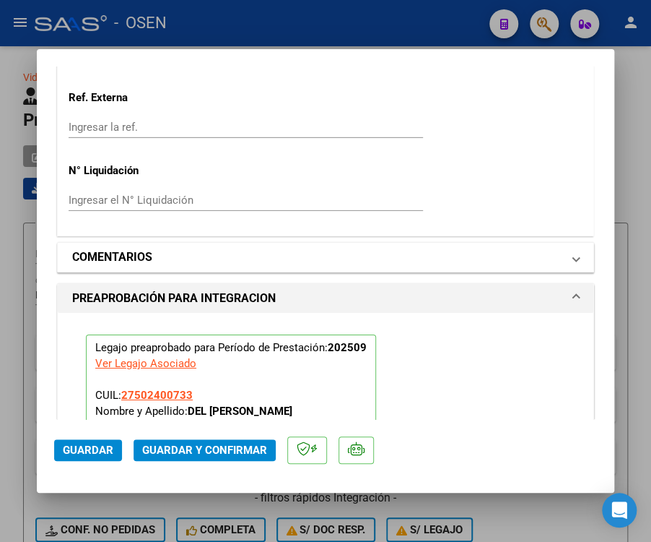
click at [165, 250] on mat-panel-title "COMENTARIOS" at bounding box center [317, 256] width 490 height 17
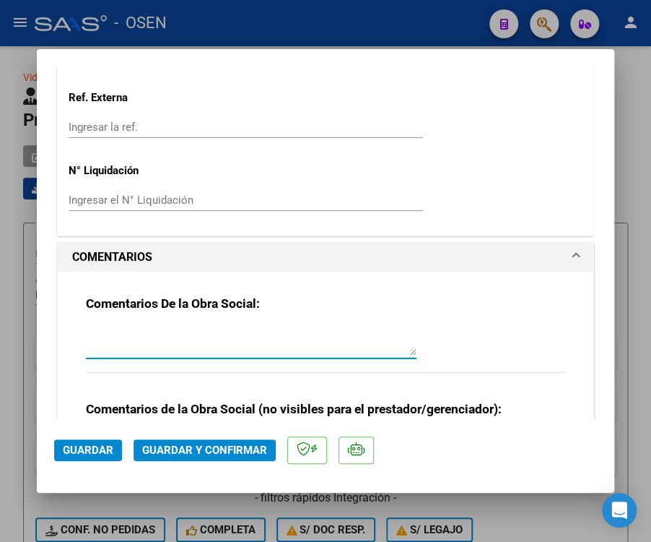
click at [142, 336] on textarea at bounding box center [251, 340] width 331 height 29
type textarea "SE PIDE NOTA ACLARATORIA DEL PERIODO"
click at [80, 444] on span "Guardar" at bounding box center [88, 449] width 51 height 13
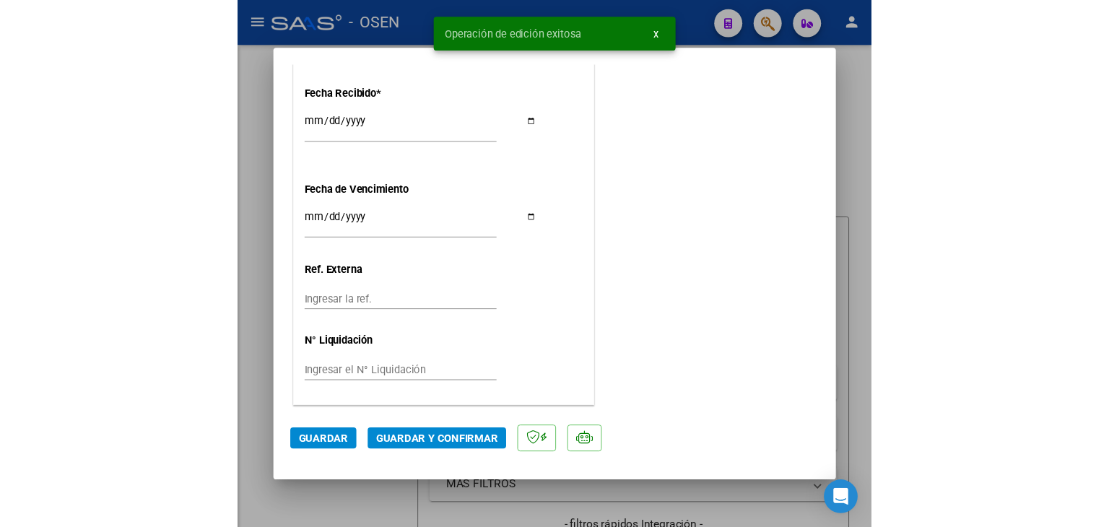
scroll to position [1104, 0]
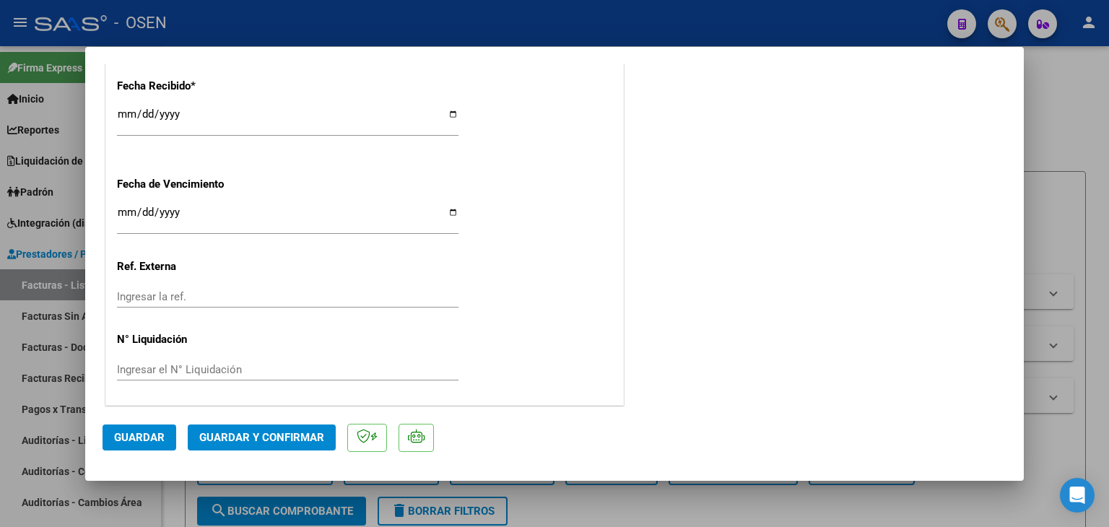
drag, startPoint x: 141, startPoint y: 435, endPoint x: 155, endPoint y: 454, distance: 24.3
click at [141, 436] on span "Guardar" at bounding box center [139, 437] width 51 height 13
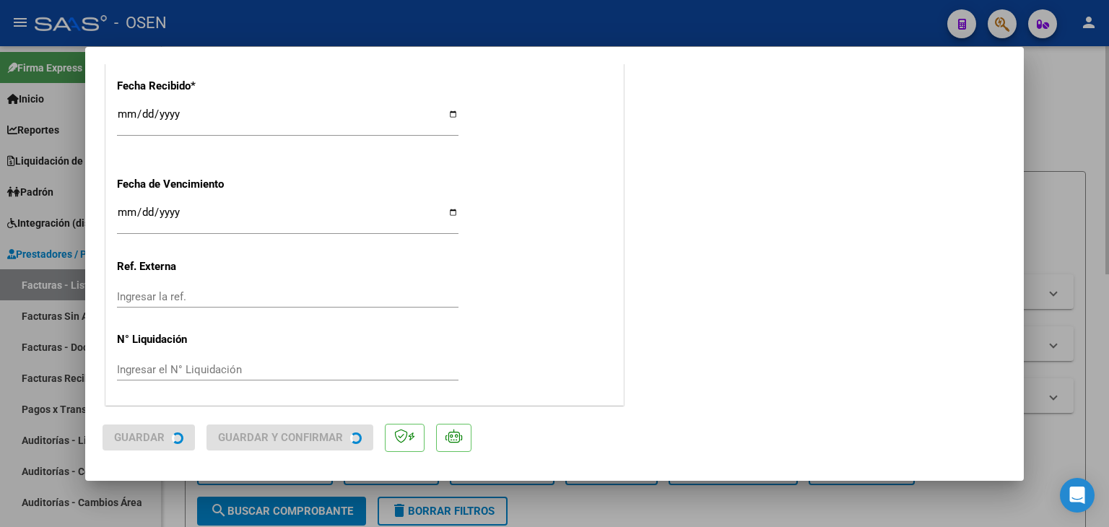
click at [180, 493] on div at bounding box center [554, 263] width 1109 height 527
type input "$ 0,00"
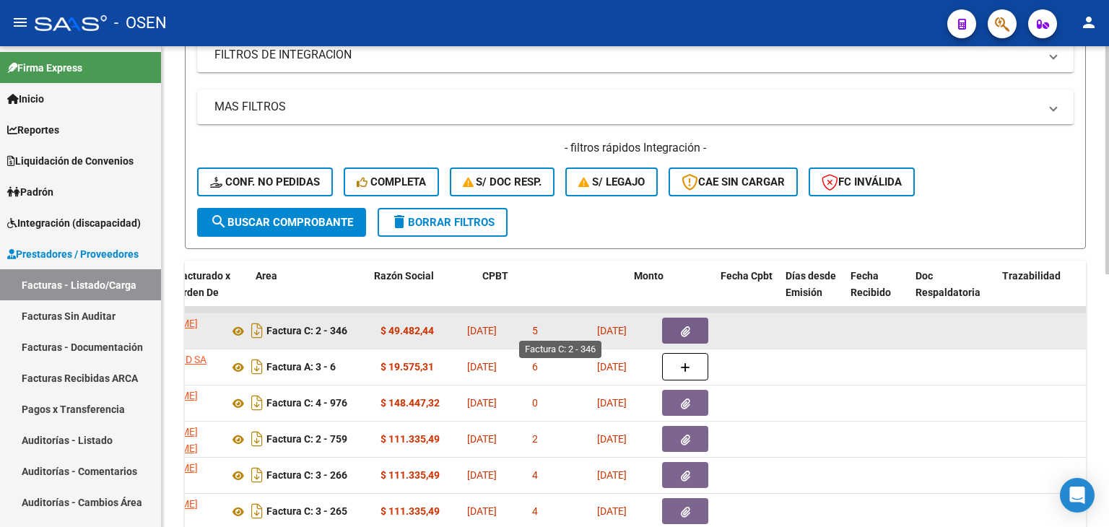
scroll to position [0, 0]
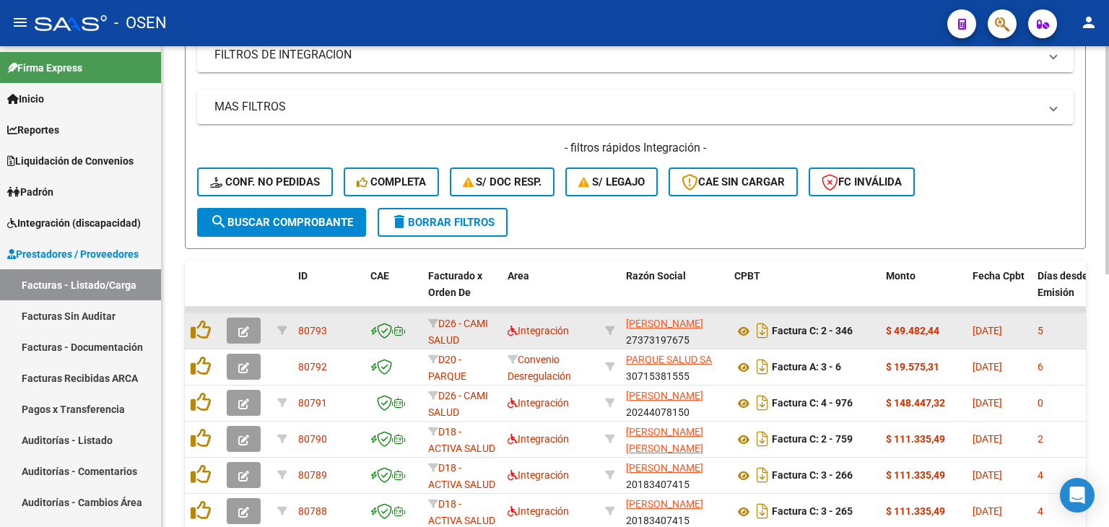
click at [246, 333] on icon "button" at bounding box center [243, 331] width 11 height 11
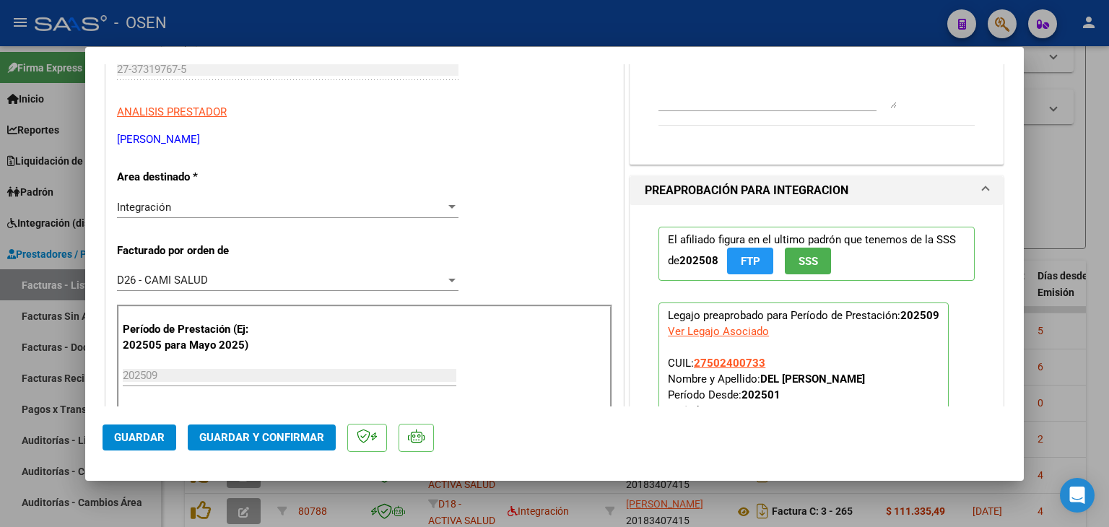
scroll to position [289, 0]
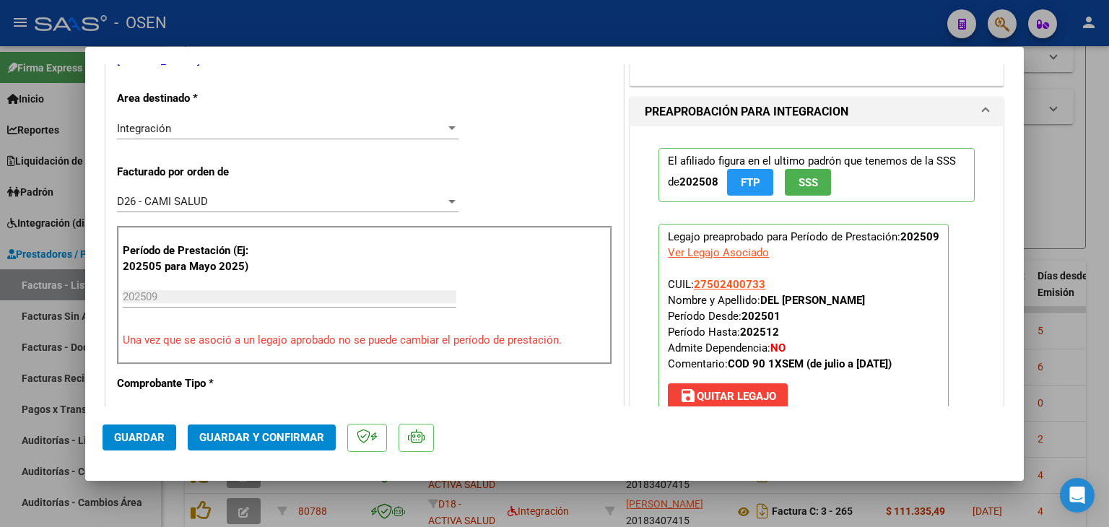
click at [1103, 177] on div at bounding box center [554, 263] width 1109 height 527
type input "$ 0,00"
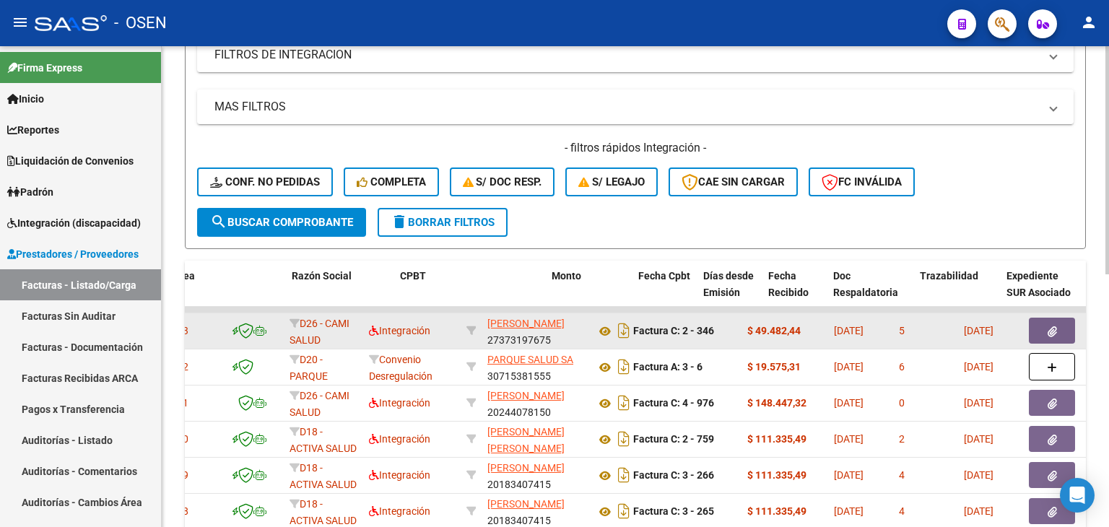
scroll to position [0, 0]
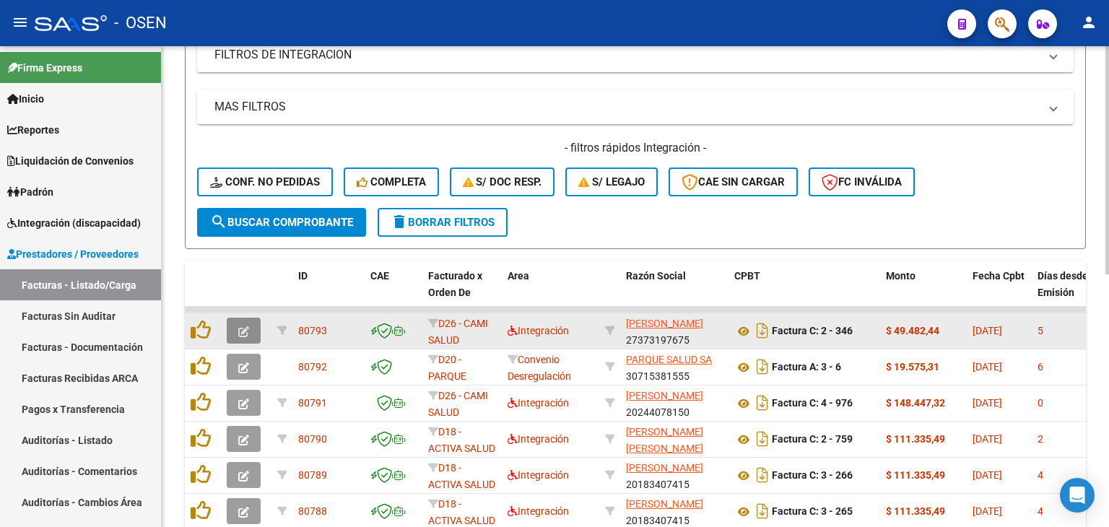
click at [248, 329] on icon "button" at bounding box center [243, 331] width 11 height 11
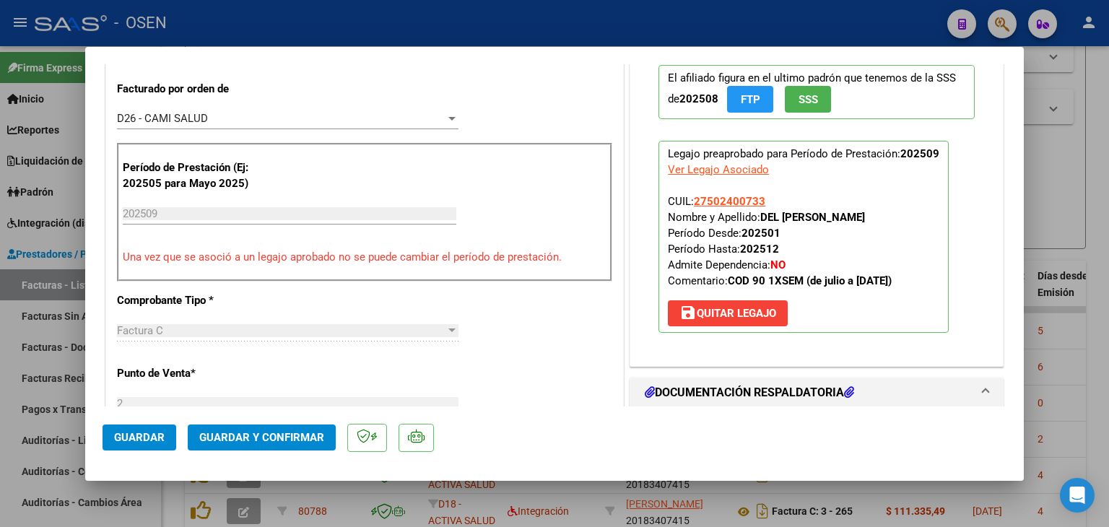
scroll to position [433, 0]
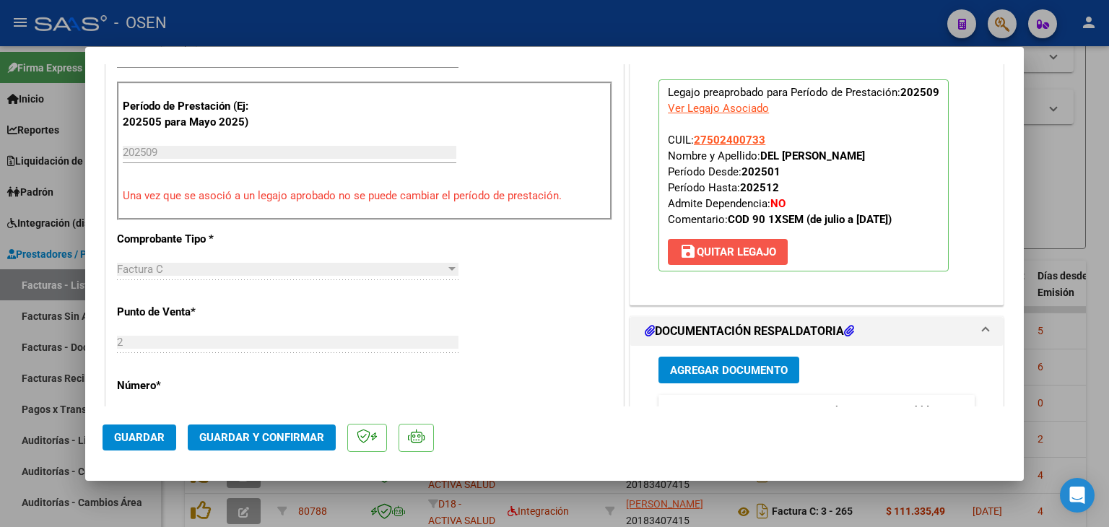
click at [764, 246] on span "save [PERSON_NAME]" at bounding box center [728, 252] width 97 height 13
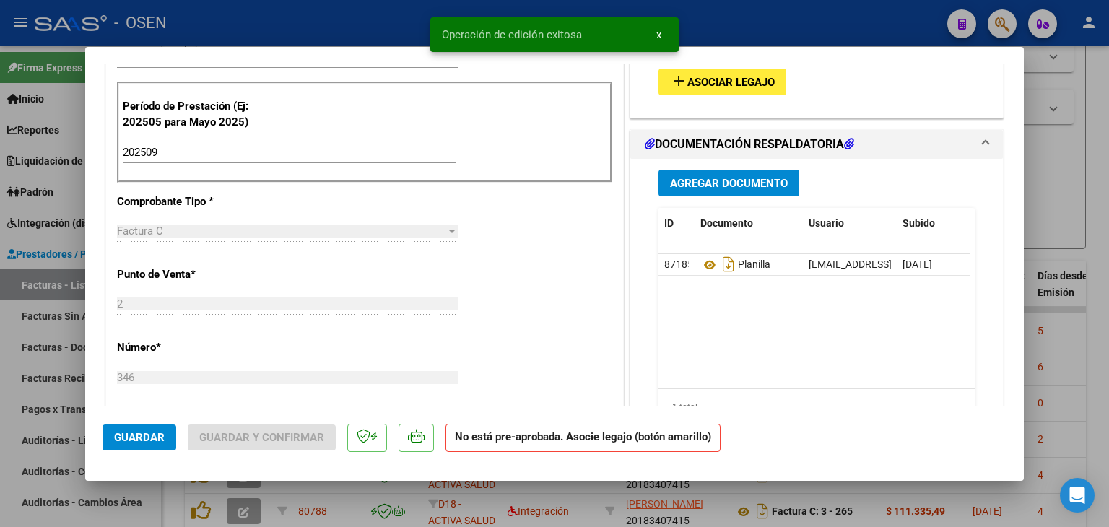
click at [1101, 149] on div at bounding box center [554, 263] width 1109 height 527
type input "$ 0,00"
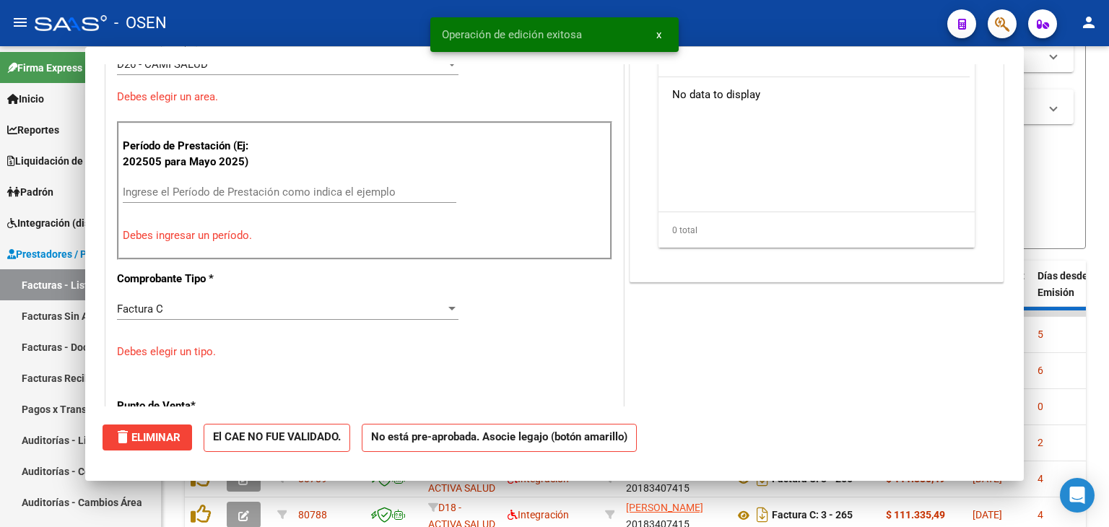
scroll to position [440, 0]
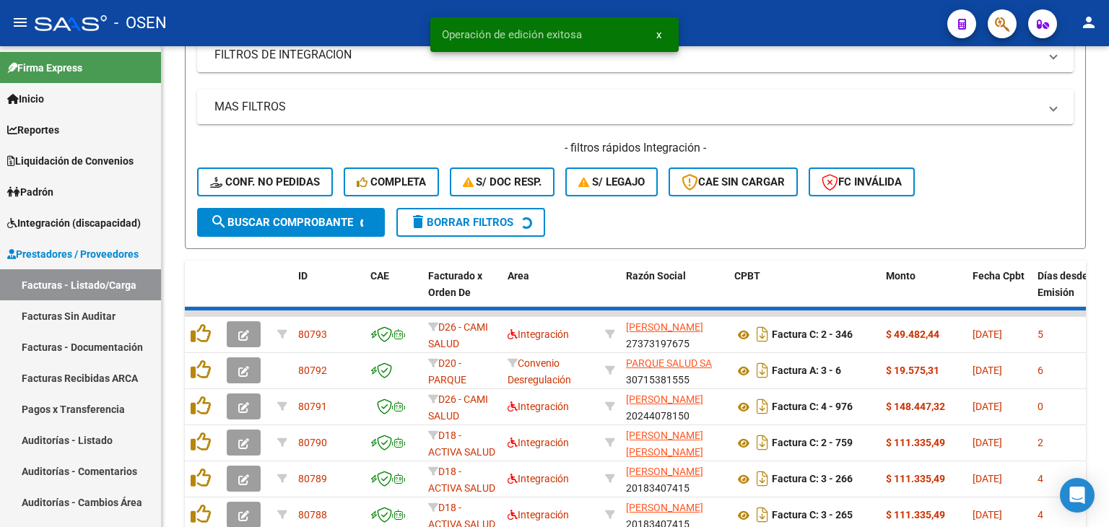
click at [1000, 15] on span "button" at bounding box center [1002, 24] width 14 height 30
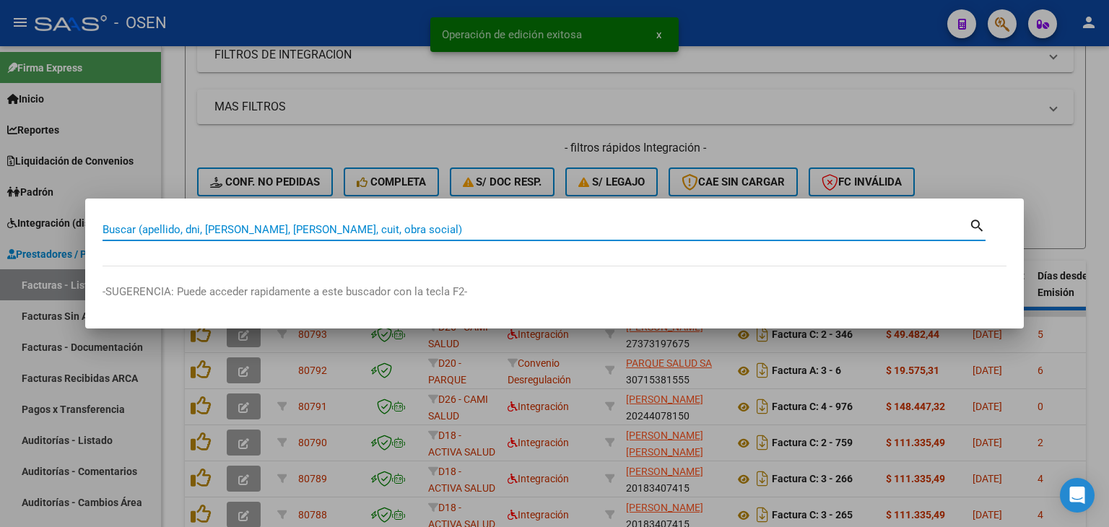
paste input "36023220"
type input "36023220"
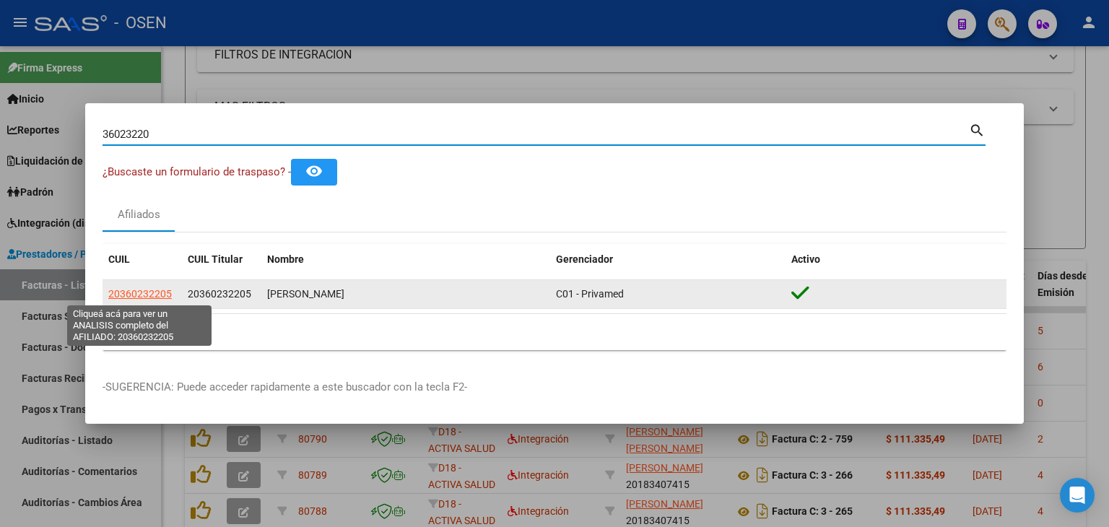
click at [151, 290] on span "20360232205" at bounding box center [140, 294] width 64 height 12
type textarea "20360232205"
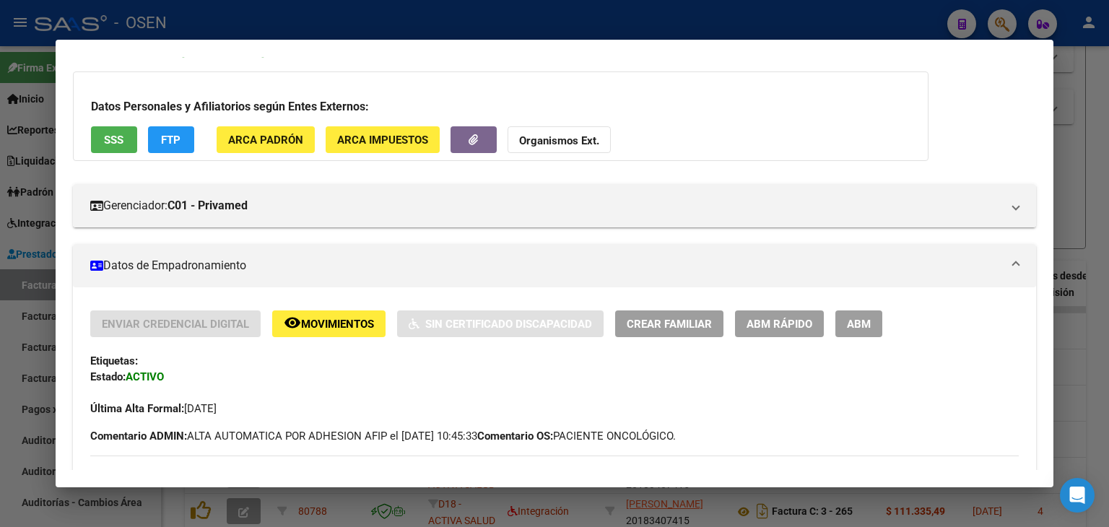
scroll to position [0, 0]
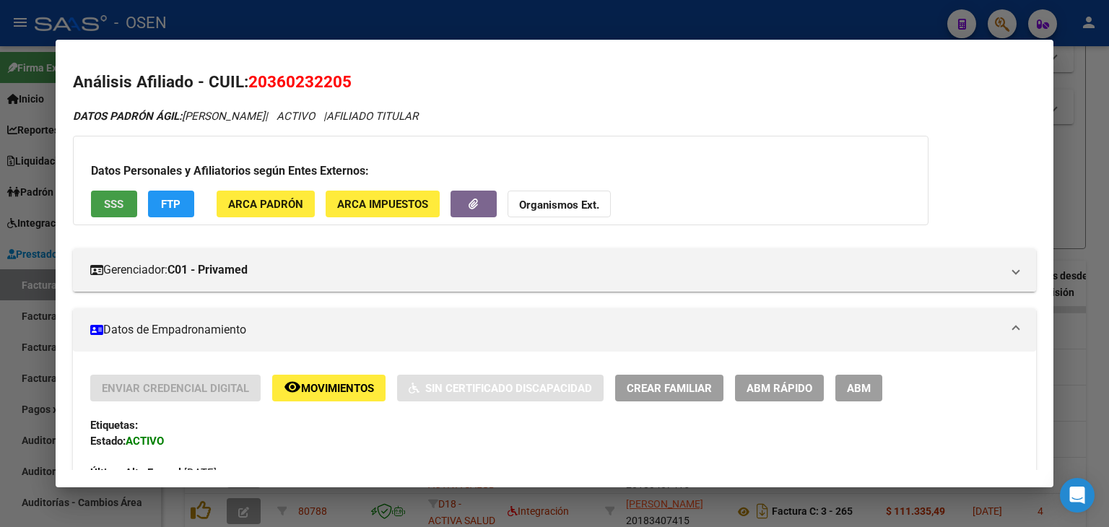
click at [121, 209] on span "SSS" at bounding box center [114, 204] width 20 height 13
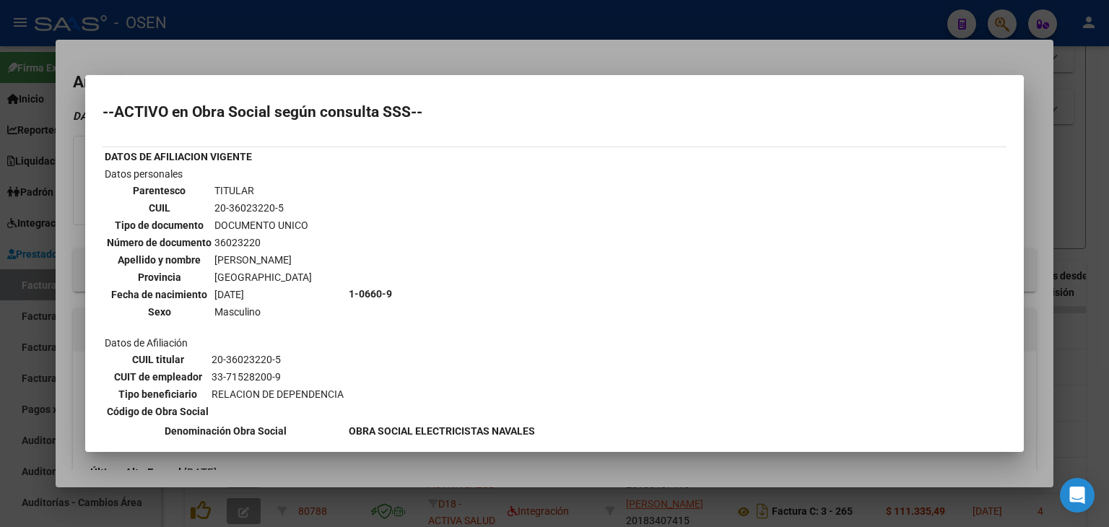
drag, startPoint x: 376, startPoint y: 69, endPoint x: 379, endPoint y: 59, distance: 10.7
click at [376, 68] on div at bounding box center [554, 263] width 1109 height 527
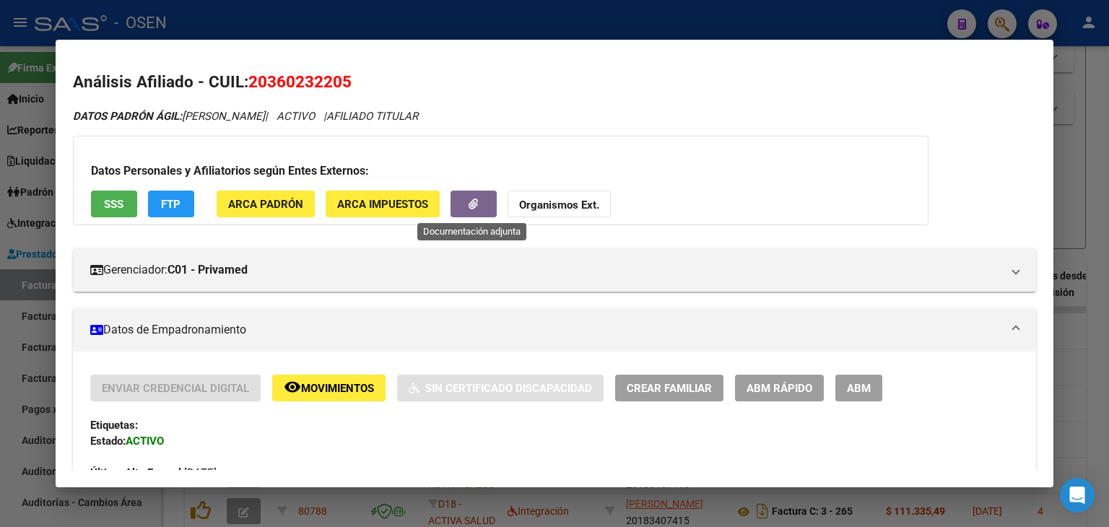
click at [472, 194] on button "button" at bounding box center [474, 204] width 46 height 27
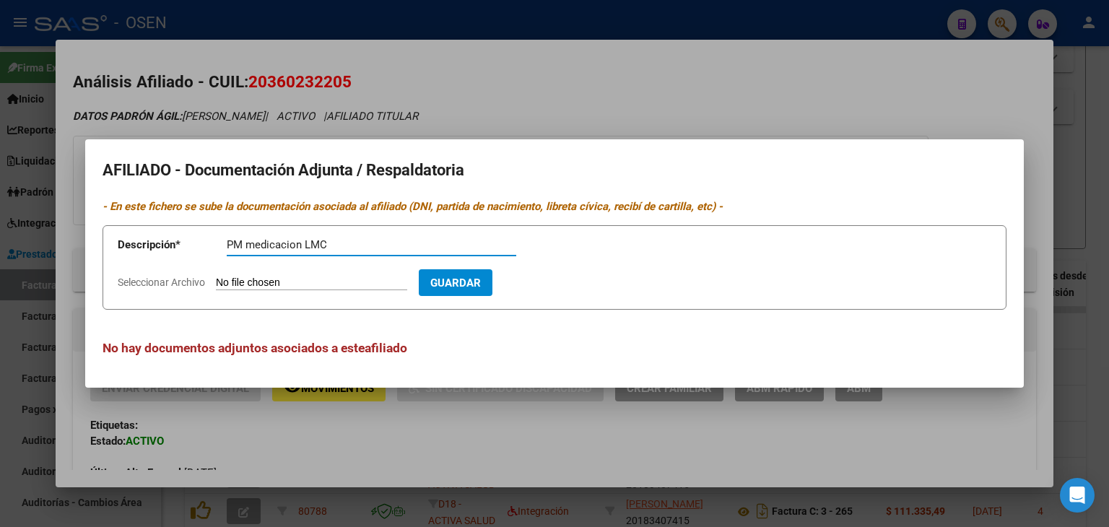
type input "PM medicacion LMC"
click at [216, 277] on input "Seleccionar Archivo" at bounding box center [311, 284] width 191 height 14
type input "C:\fakepath\pro-RtpKlmNG.jpeg"
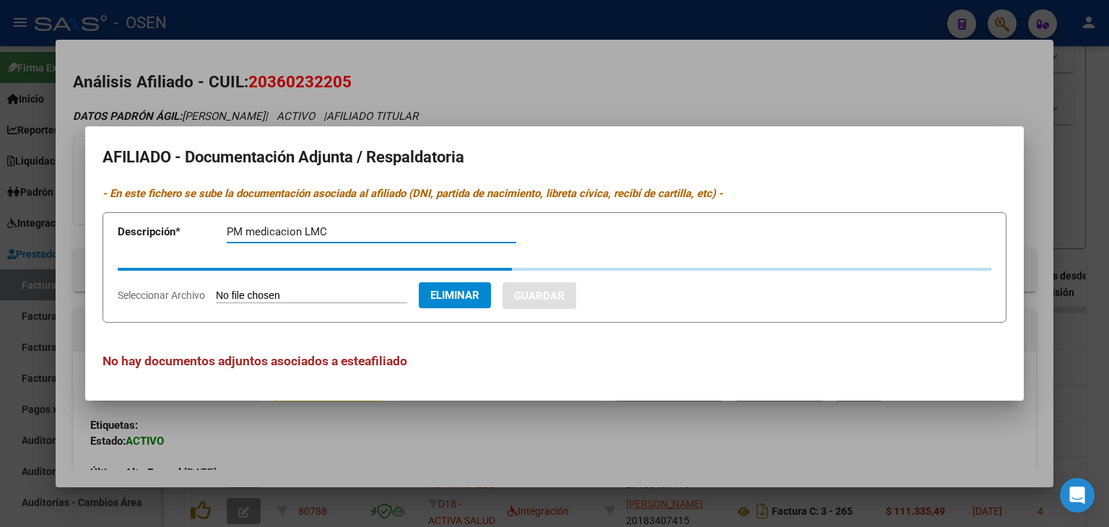
click at [388, 229] on input "PM medicacion LMC" at bounding box center [372, 231] width 290 height 13
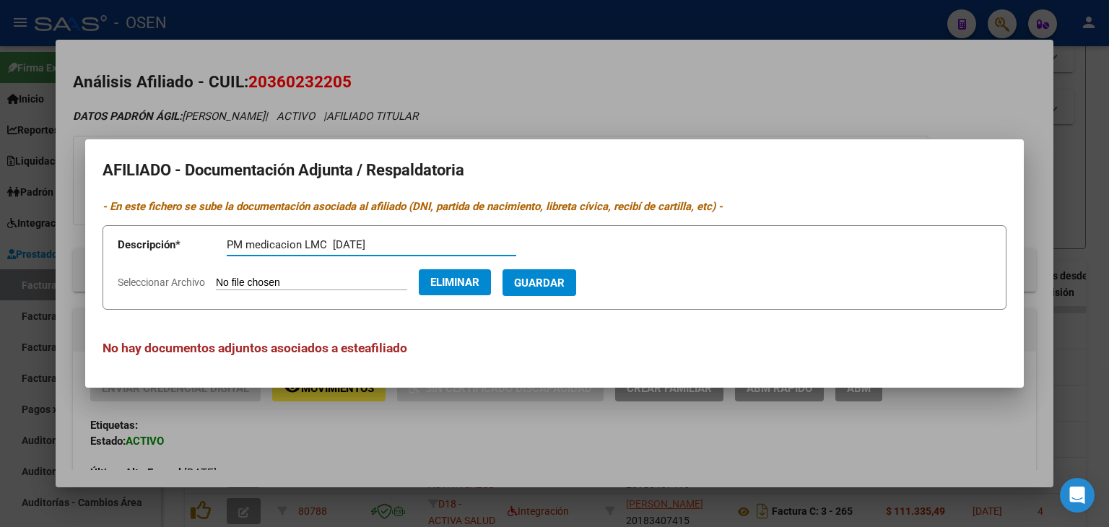
type input "PM medicacion LMC [DATE]"
click at [553, 284] on span "Guardar" at bounding box center [539, 283] width 51 height 13
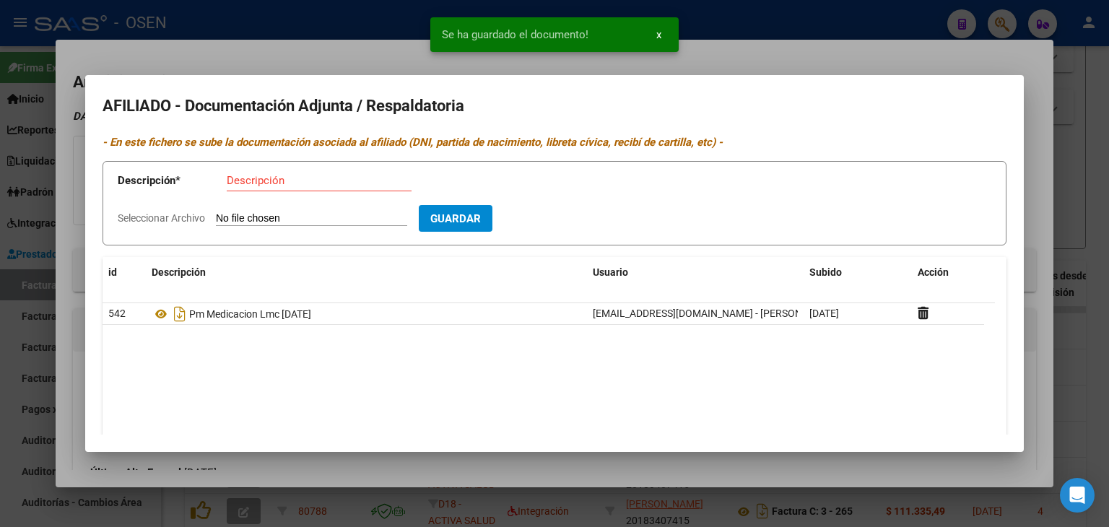
click at [316, 66] on div at bounding box center [554, 263] width 1109 height 527
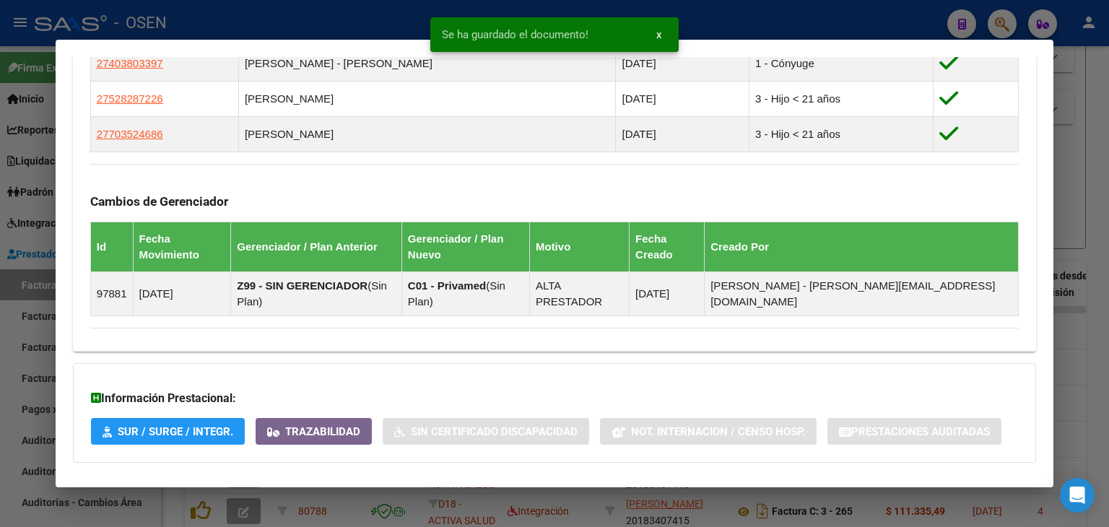
scroll to position [893, 0]
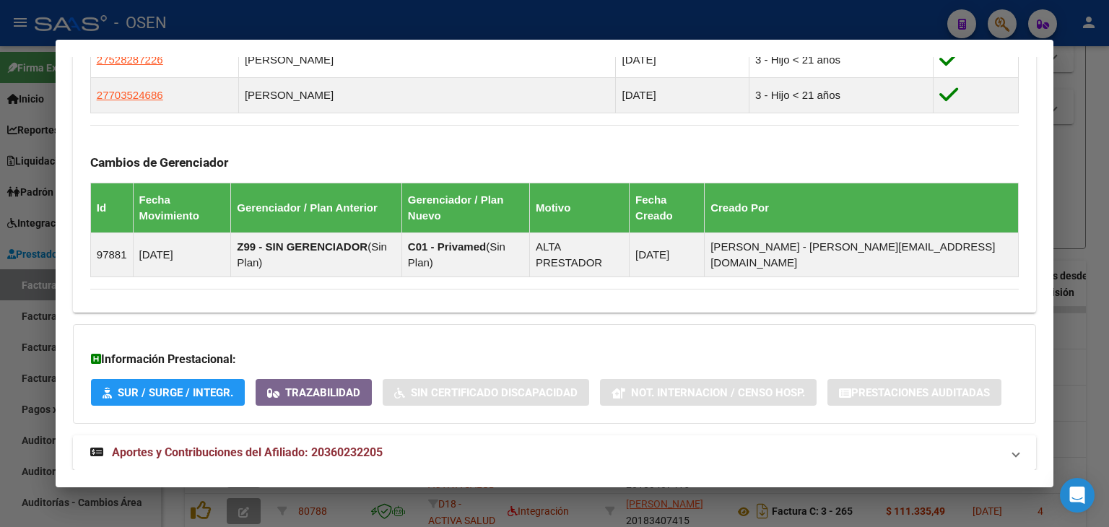
click at [196, 446] on span "Aportes y Contribuciones del Afiliado: 20360232205" at bounding box center [247, 453] width 271 height 14
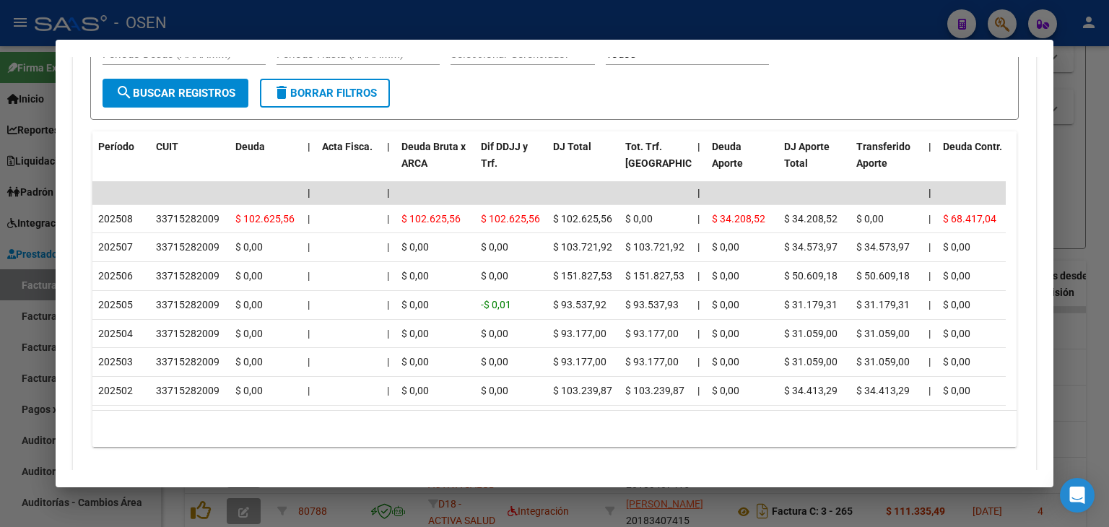
scroll to position [1511, 0]
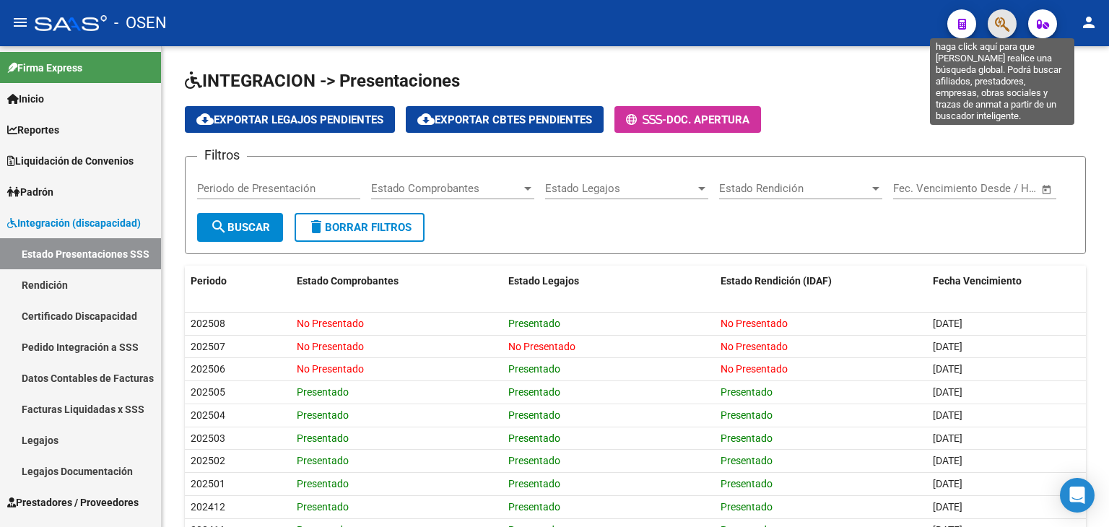
click at [1007, 18] on icon "button" at bounding box center [1002, 24] width 14 height 17
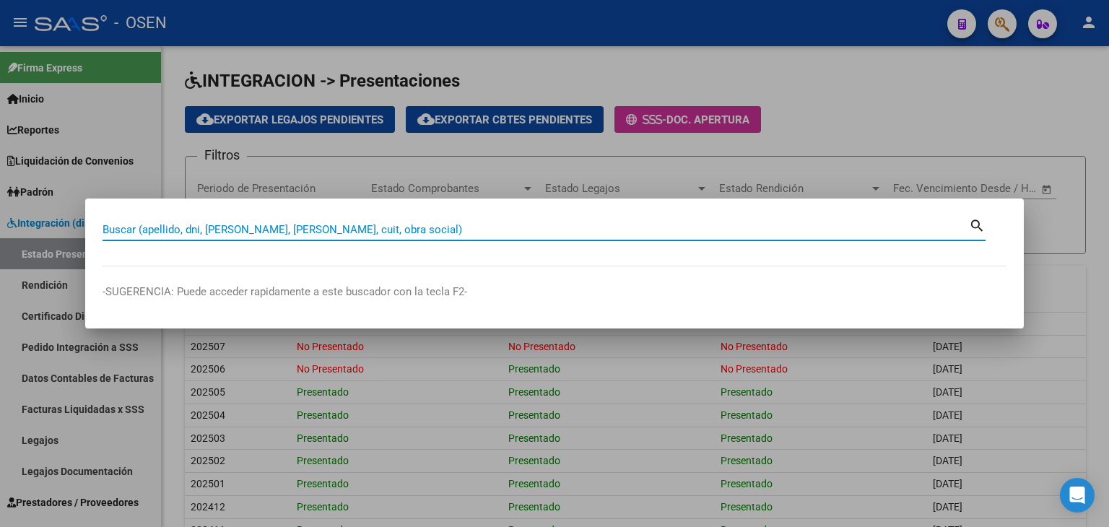
paste input "36023220"
type input "36023220"
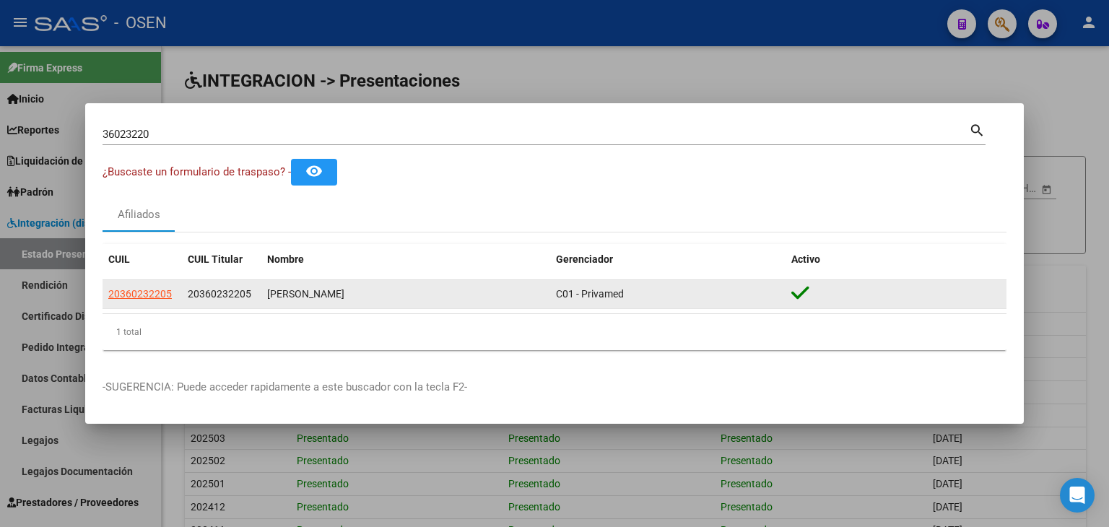
drag, startPoint x: 251, startPoint y: 300, endPoint x: 176, endPoint y: 299, distance: 75.1
click at [176, 299] on div "20360232205 20360232205 [PERSON_NAME] C01 - Privamed" at bounding box center [555, 294] width 904 height 29
copy div "20360232205"
drag, startPoint x: 395, startPoint y: 300, endPoint x: 266, endPoint y: 297, distance: 129.3
click at [266, 297] on datatable-body-cell "[PERSON_NAME]" at bounding box center [405, 294] width 289 height 28
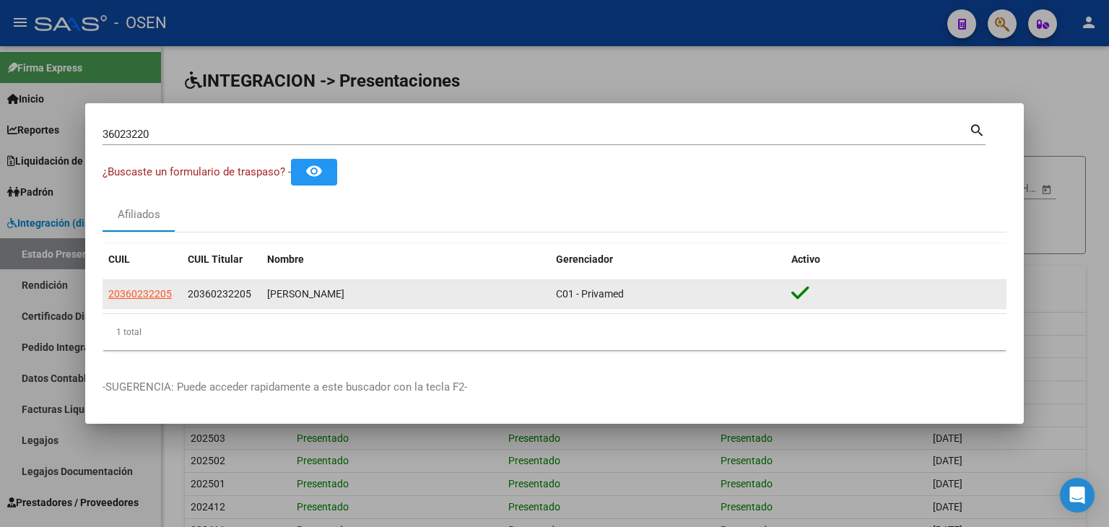
copy div "[PERSON_NAME]"
drag, startPoint x: 252, startPoint y: 298, endPoint x: 179, endPoint y: 285, distance: 74.0
click at [179, 285] on div "20360232205 20360232205 [PERSON_NAME] C01 - Privamed" at bounding box center [555, 294] width 904 height 29
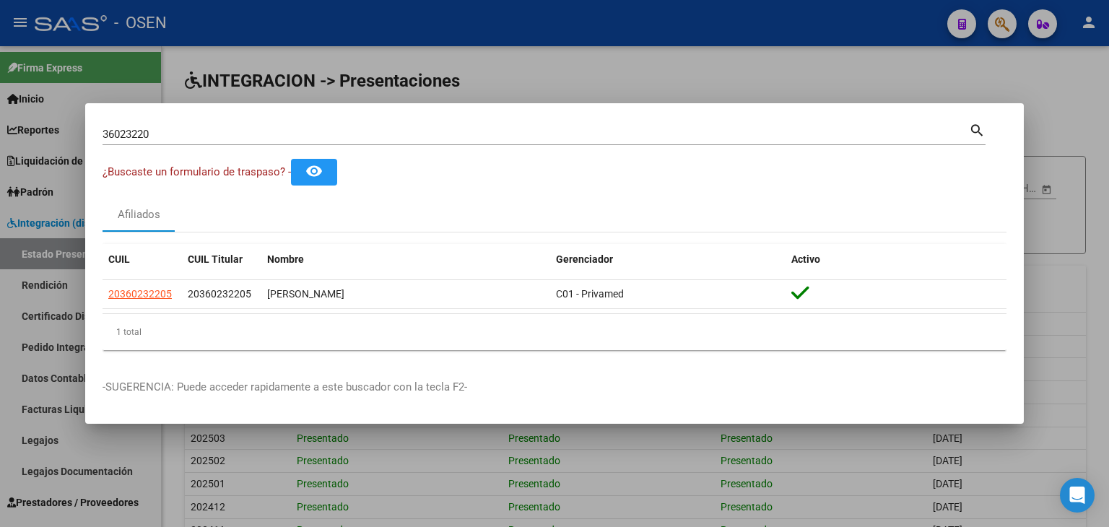
copy div "20360232205"
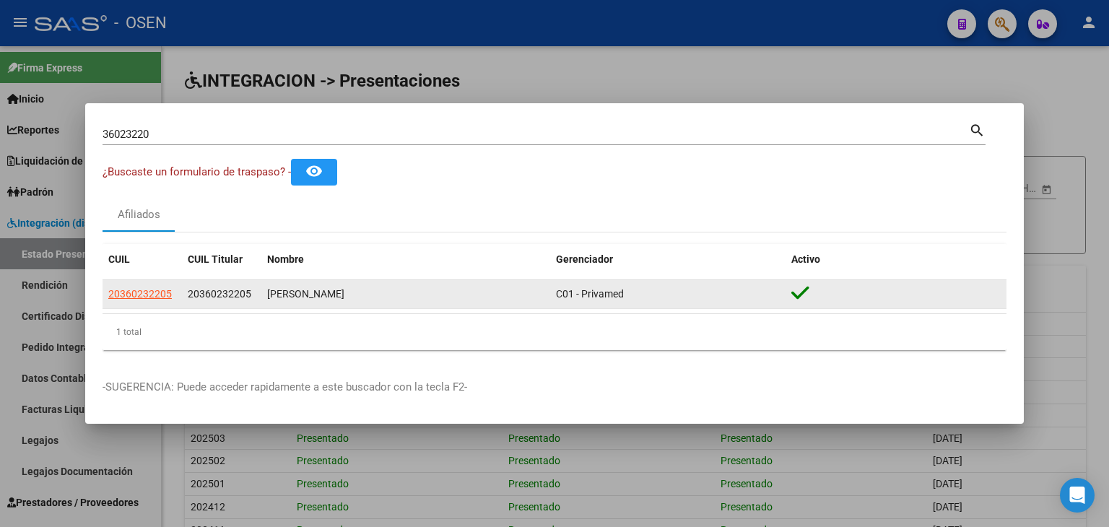
click at [155, 297] on span "20360232205" at bounding box center [140, 294] width 64 height 12
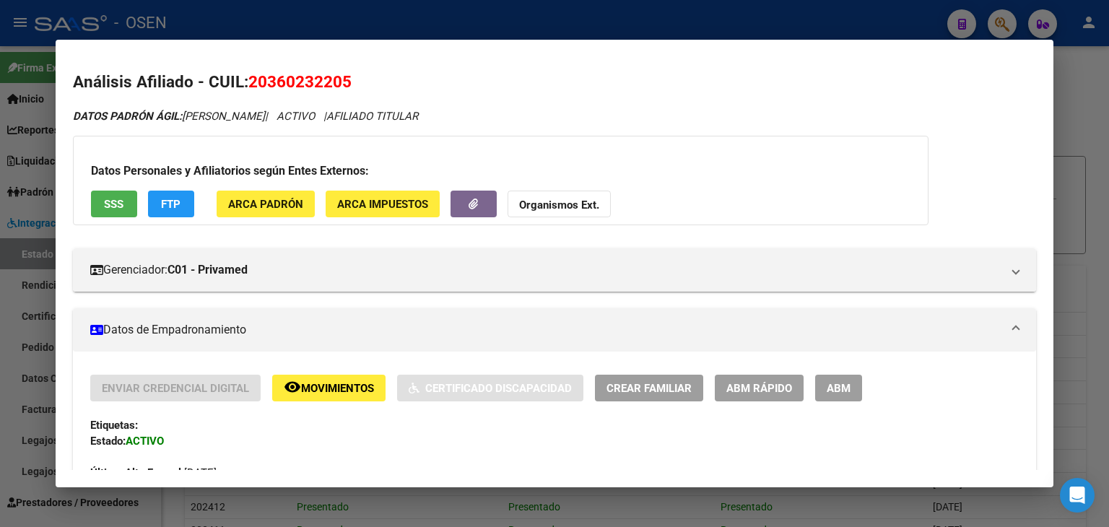
click at [123, 212] on button "SSS" at bounding box center [114, 204] width 46 height 27
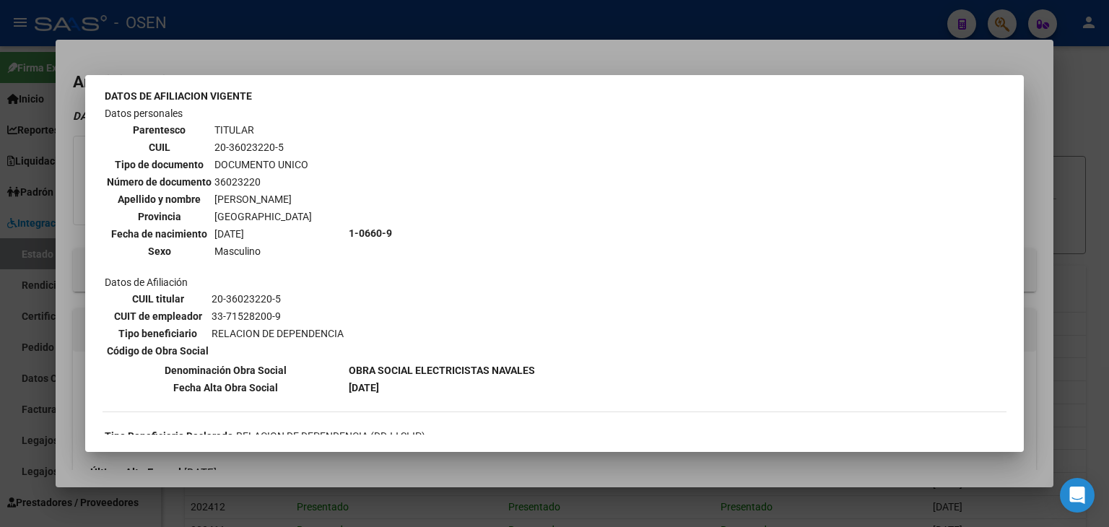
scroll to position [144, 0]
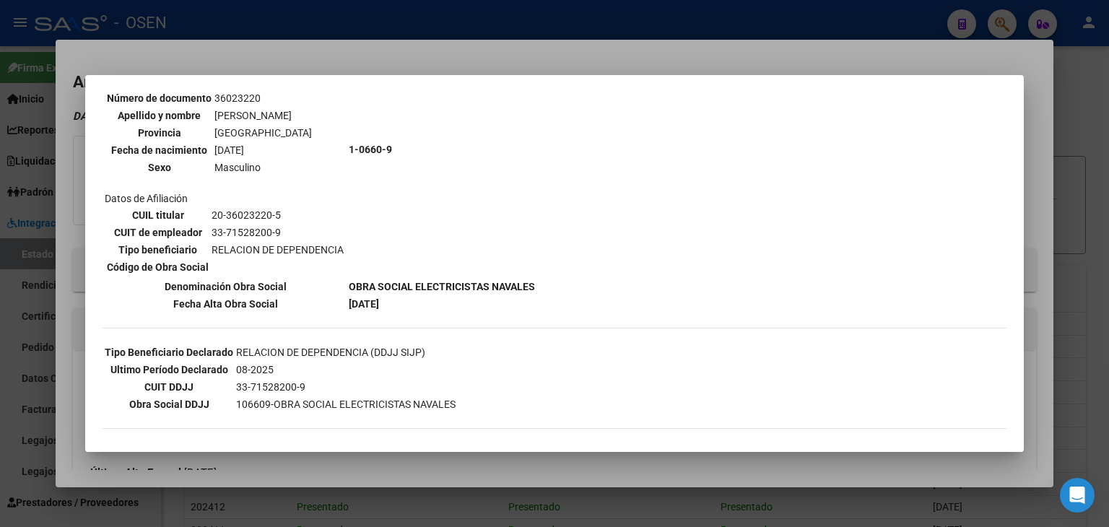
drag, startPoint x: 477, startPoint y: 18, endPoint x: 509, endPoint y: 1, distance: 36.2
click at [477, 19] on div at bounding box center [554, 263] width 1109 height 527
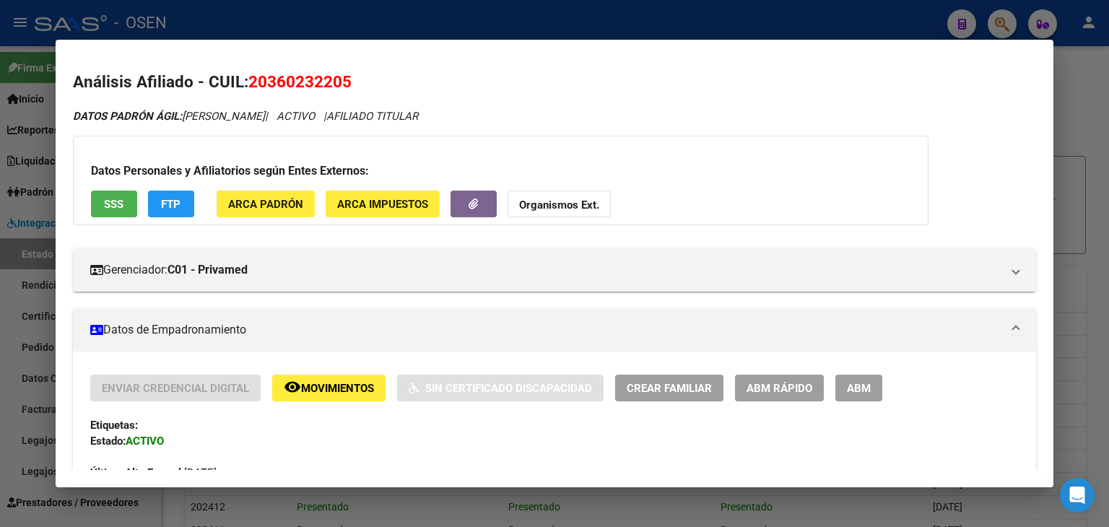
click at [448, 19] on div at bounding box center [554, 263] width 1109 height 527
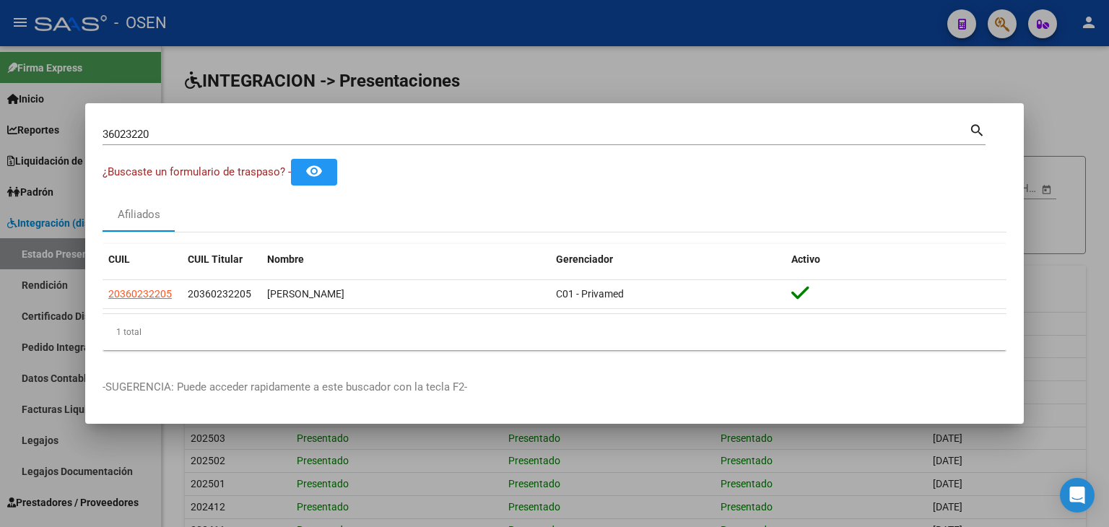
click at [442, 35] on div at bounding box center [554, 263] width 1109 height 527
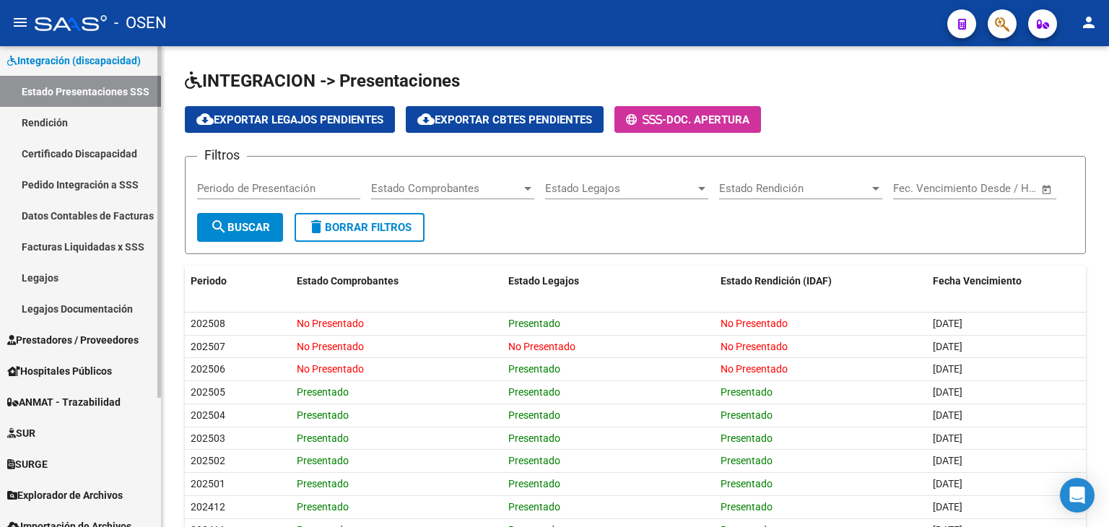
scroll to position [177, 0]
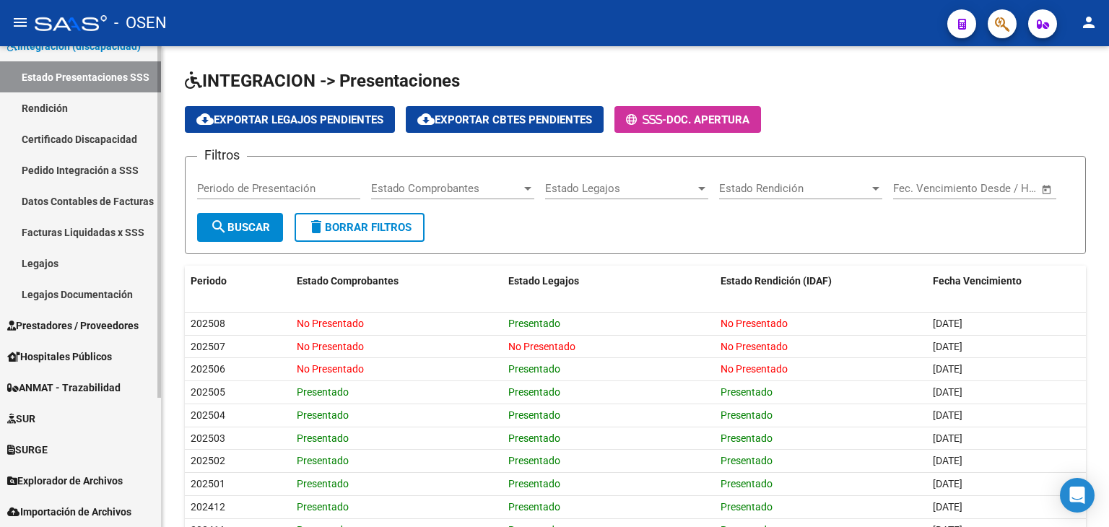
click at [92, 324] on span "Prestadores / Proveedores" at bounding box center [72, 326] width 131 height 16
click at [100, 321] on span "Prestadores / Proveedores" at bounding box center [72, 326] width 131 height 16
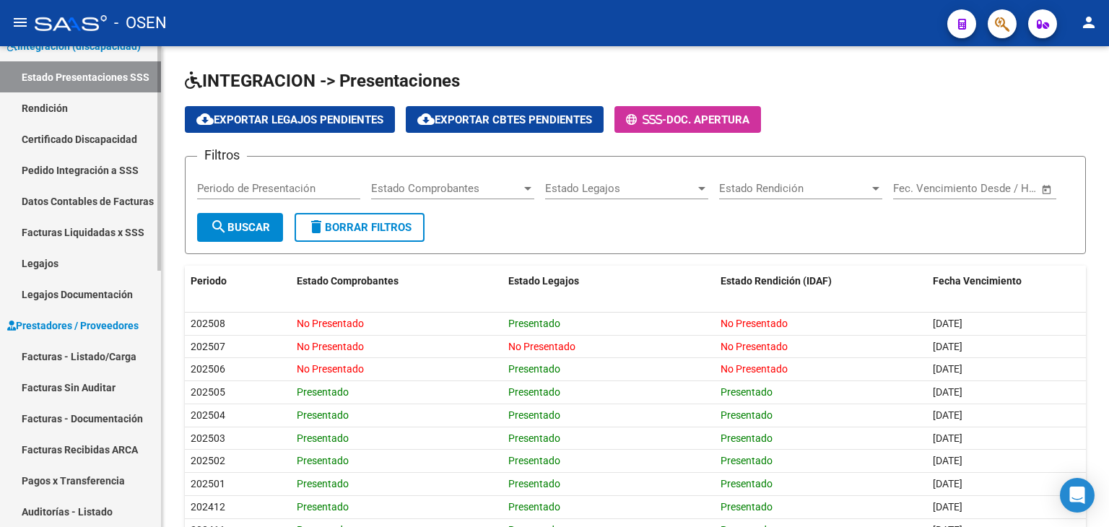
click at [109, 359] on link "Facturas - Listado/Carga" at bounding box center [80, 356] width 161 height 31
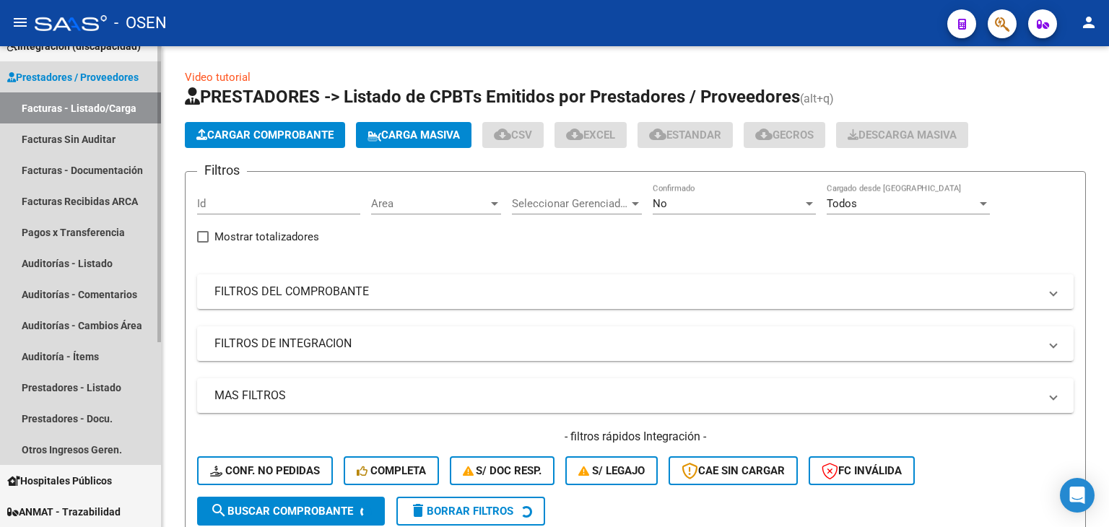
click at [67, 79] on span "Prestadores / Proveedores" at bounding box center [72, 77] width 131 height 16
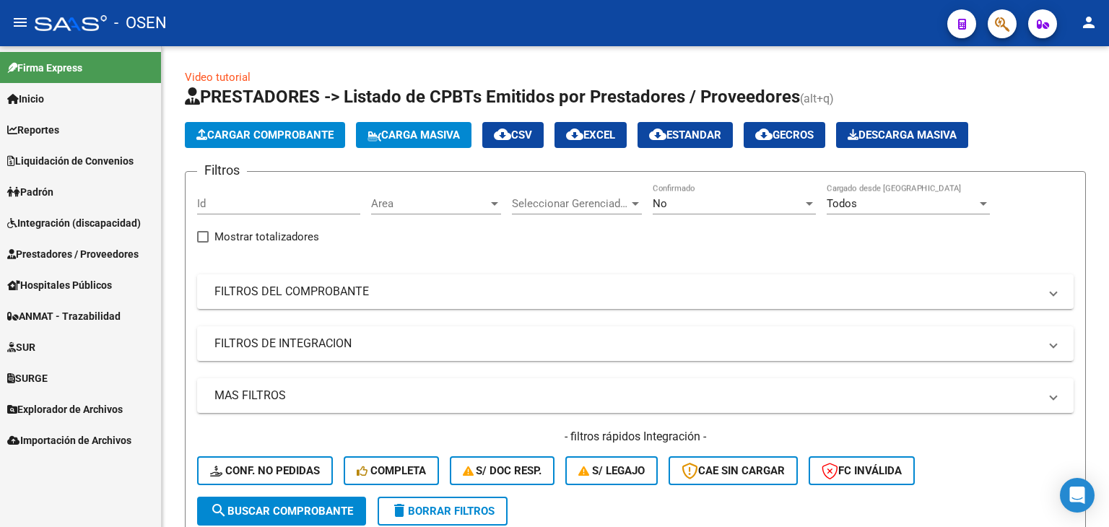
click at [57, 223] on span "Integración (discapacidad)" at bounding box center [74, 223] width 134 height 16
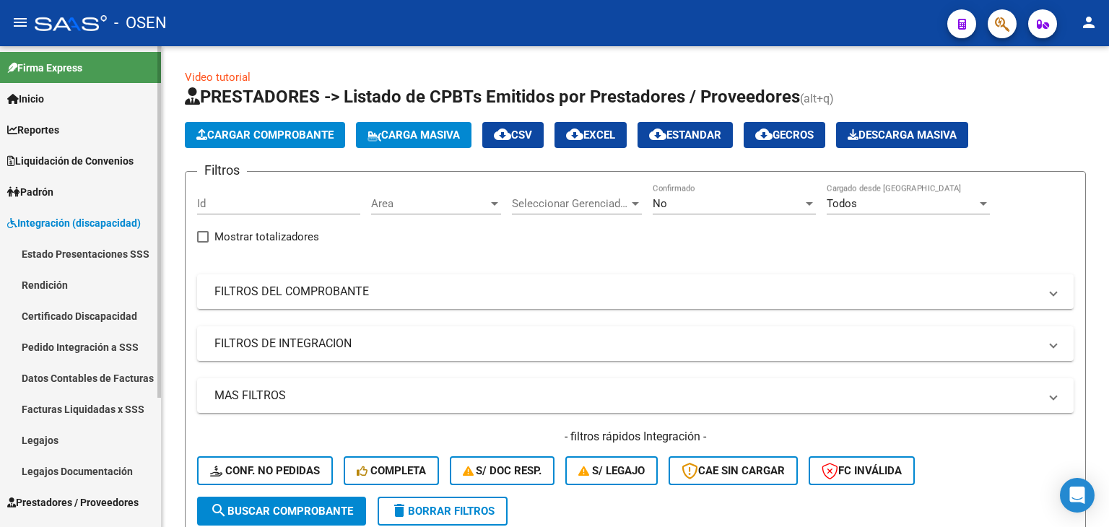
click at [61, 252] on link "Estado Presentaciones SSS" at bounding box center [80, 253] width 161 height 31
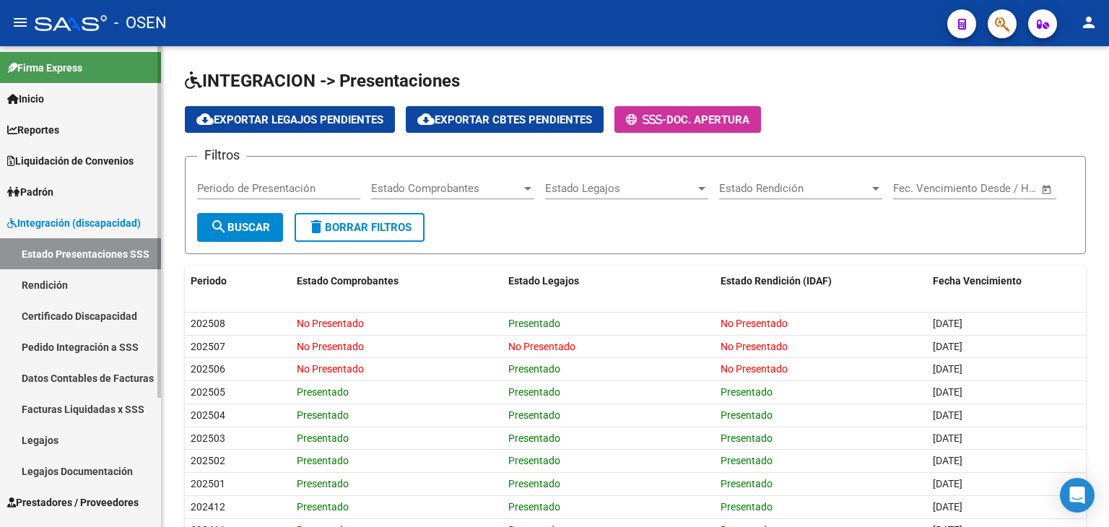
click at [81, 290] on link "Rendición" at bounding box center [80, 284] width 161 height 31
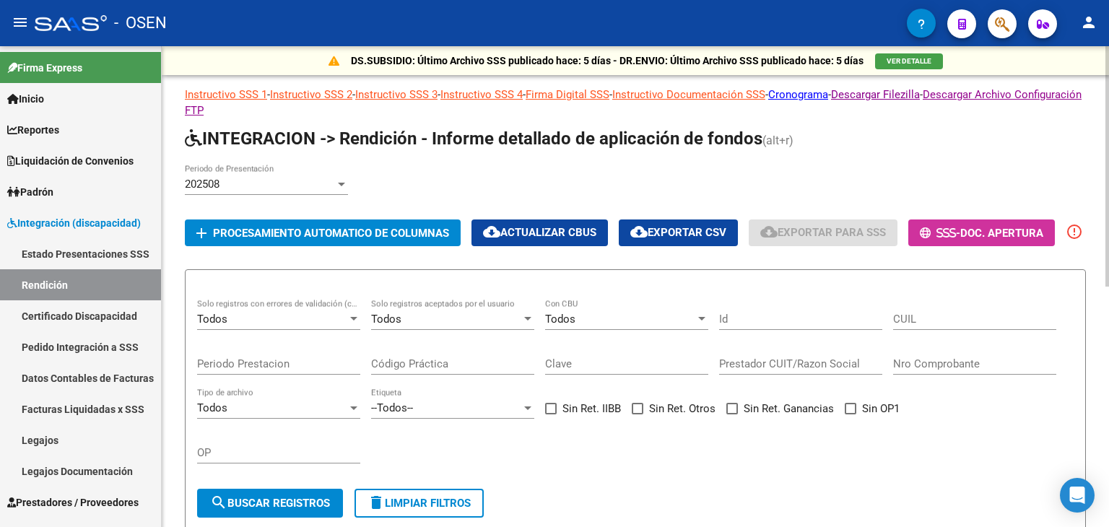
click at [301, 184] on div "202508" at bounding box center [260, 184] width 150 height 13
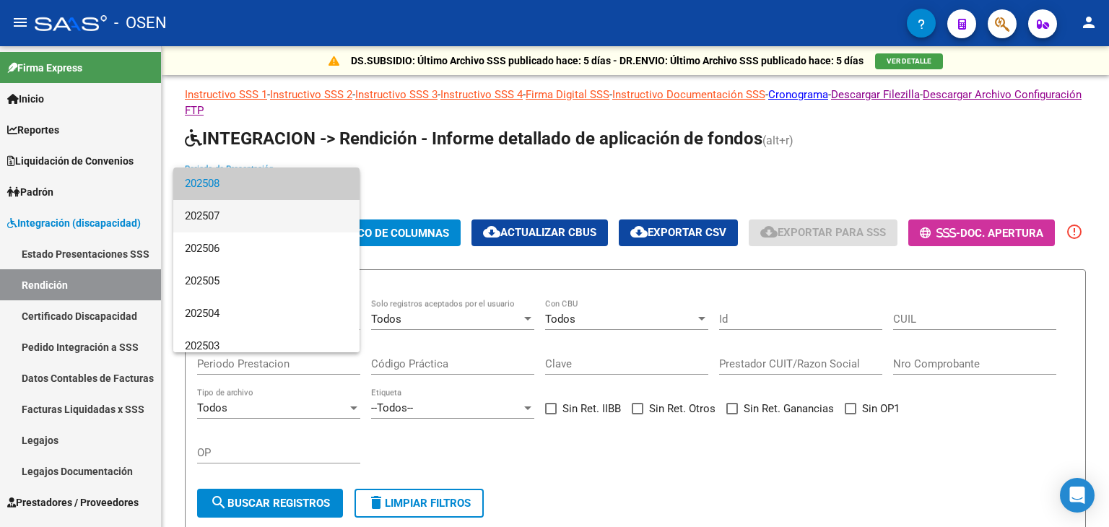
click at [253, 215] on span "202507" at bounding box center [266, 216] width 163 height 33
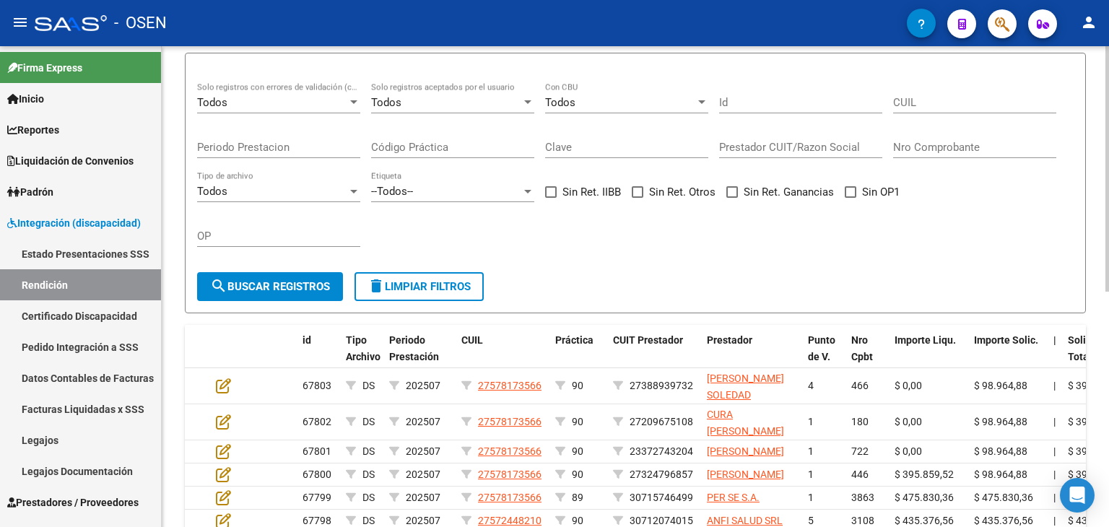
click at [280, 284] on button "search Buscar registros" at bounding box center [270, 286] width 146 height 29
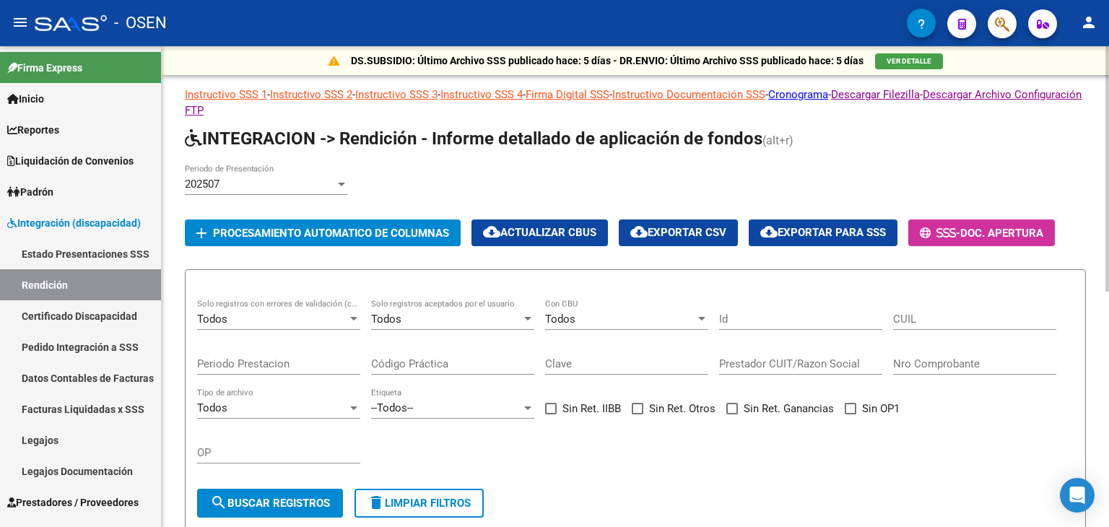
click at [234, 180] on div "202507" at bounding box center [260, 184] width 150 height 13
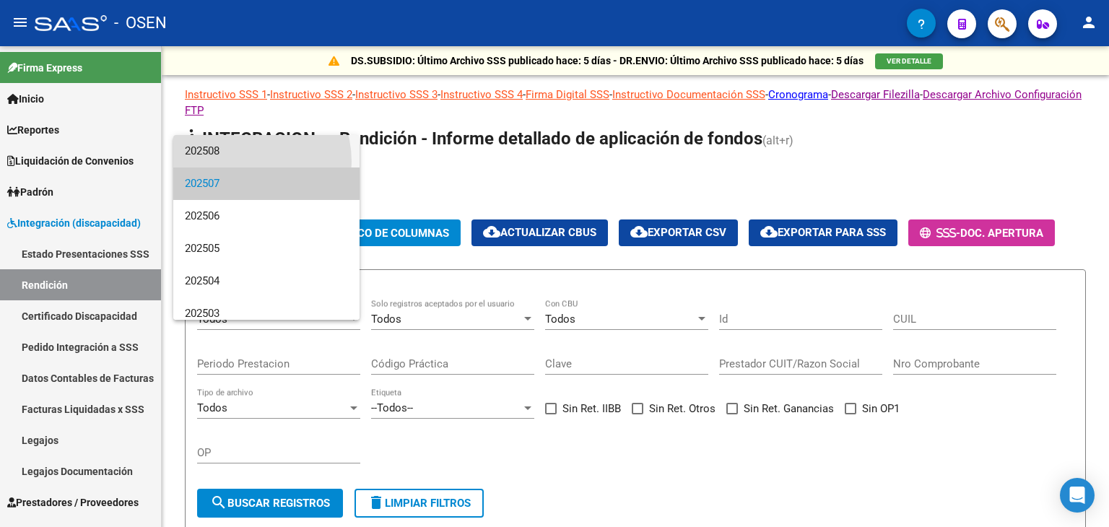
click at [239, 162] on span "202508" at bounding box center [266, 151] width 163 height 33
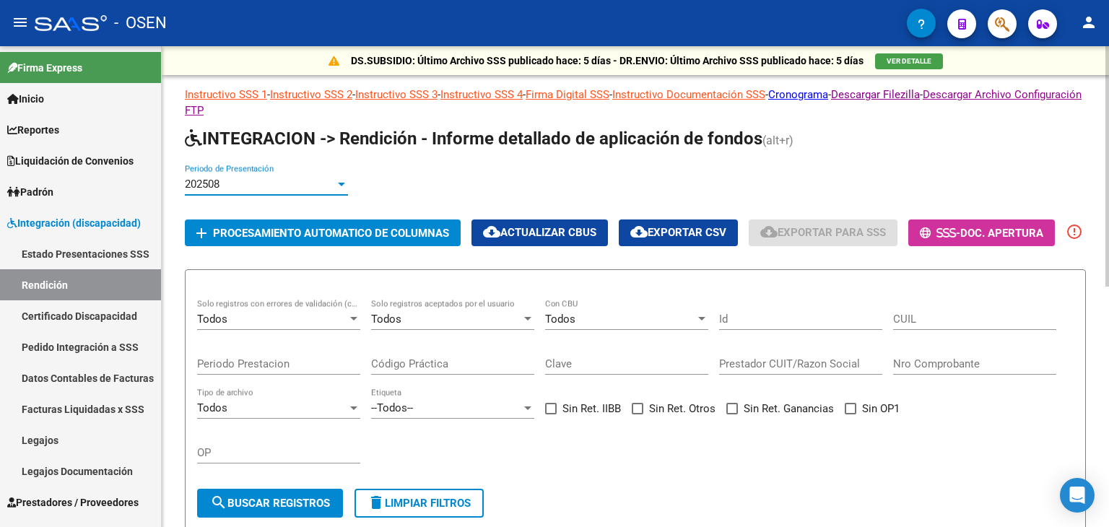
scroll to position [217, 0]
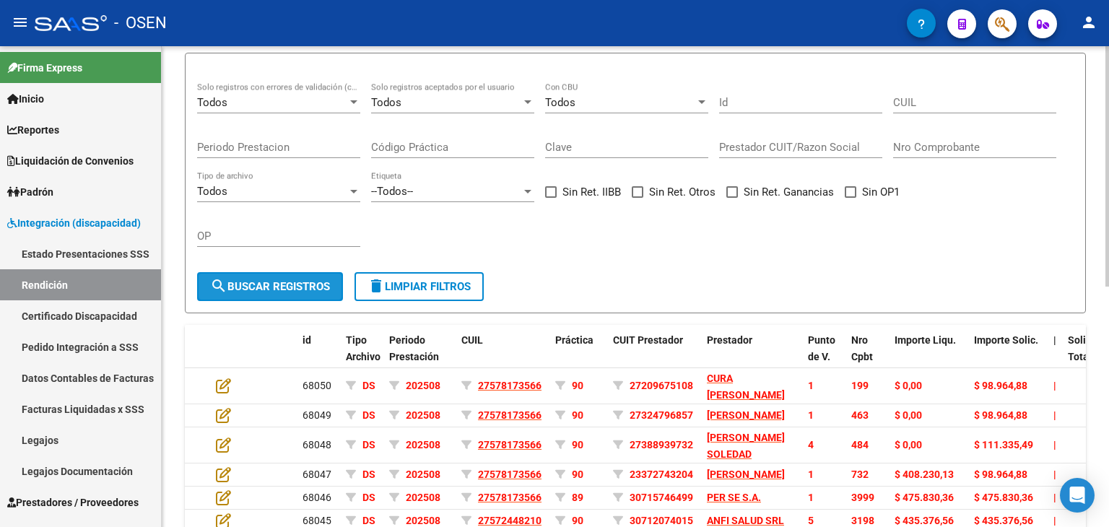
click at [256, 293] on span "search Buscar registros" at bounding box center [270, 286] width 120 height 13
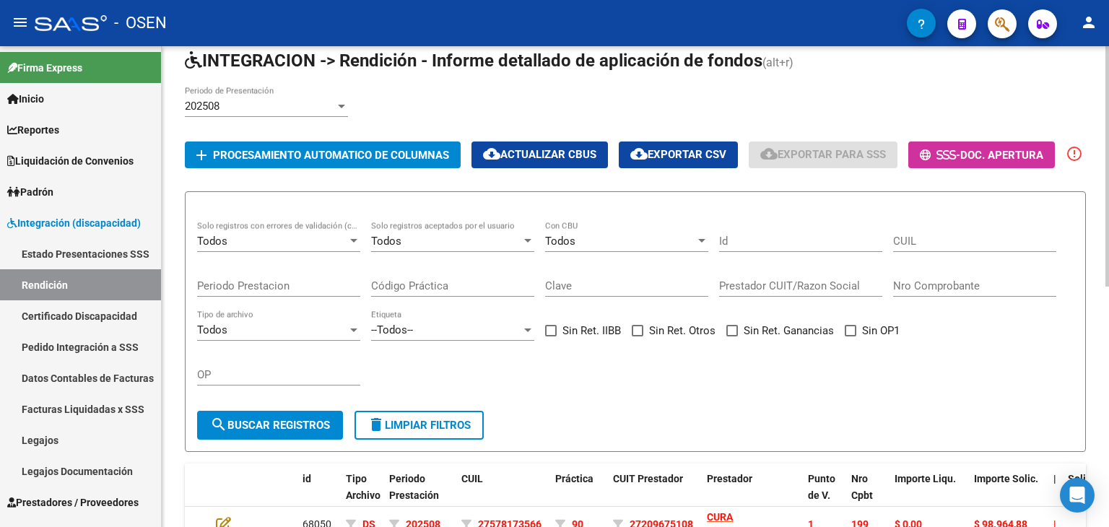
scroll to position [0, 0]
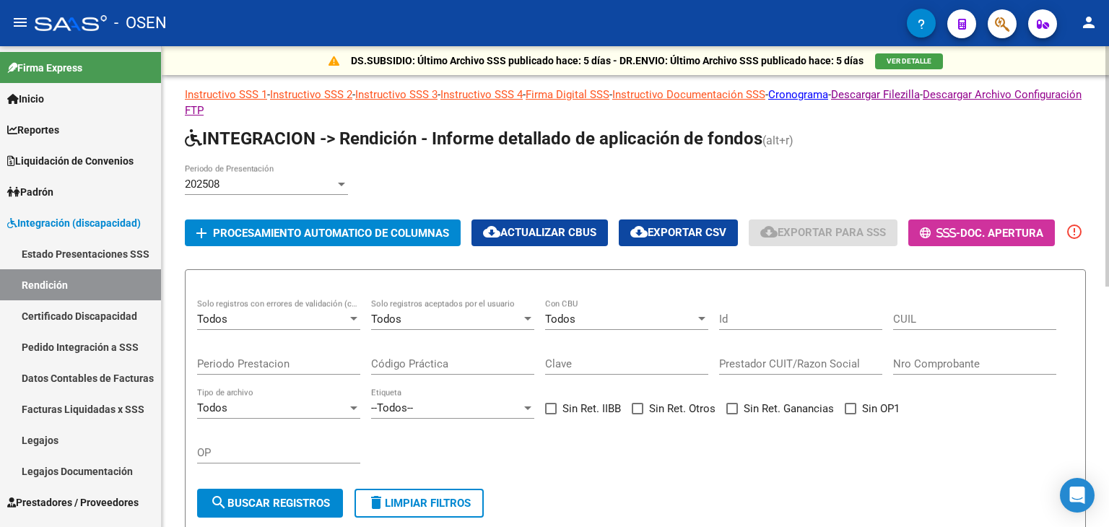
click at [381, 238] on span "Procesamiento automatico de columnas" at bounding box center [331, 233] width 236 height 13
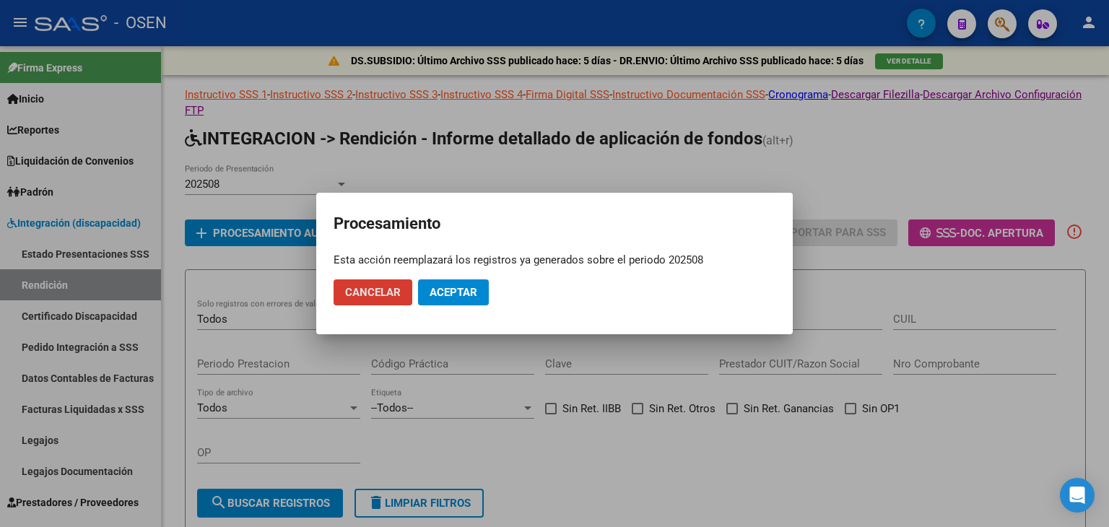
click at [476, 293] on span "Aceptar" at bounding box center [454, 292] width 48 height 13
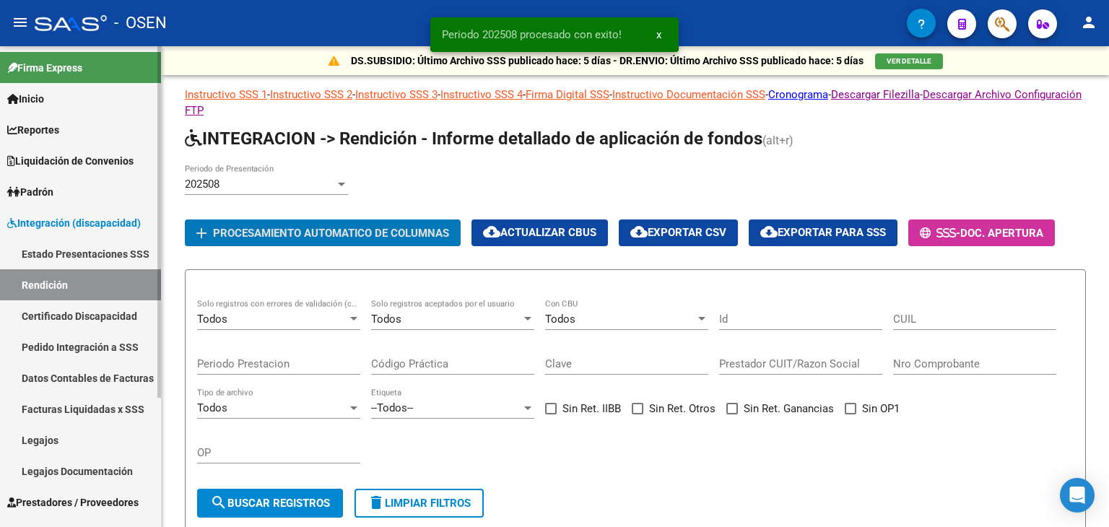
click at [113, 313] on link "Certificado Discapacidad" at bounding box center [80, 315] width 161 height 31
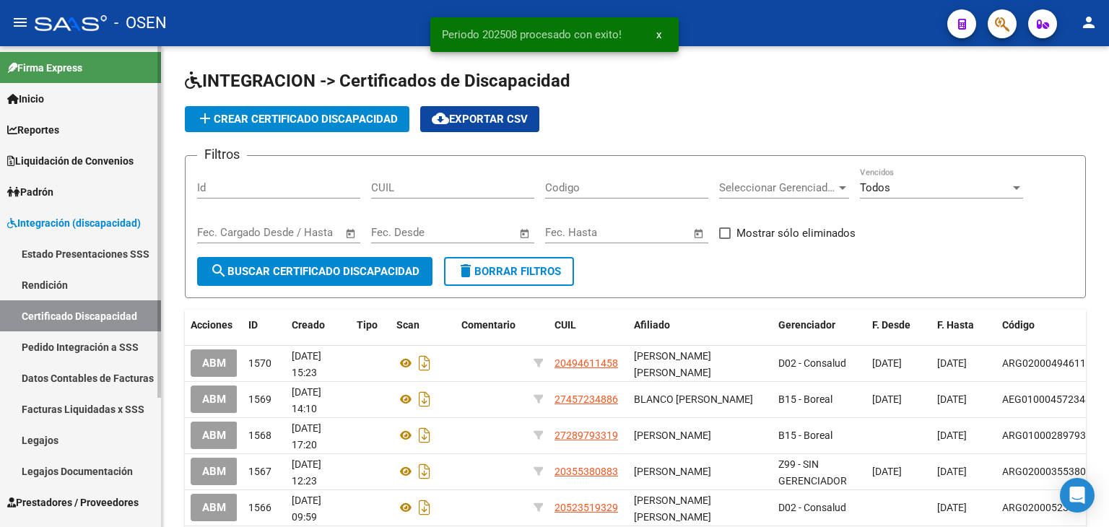
click at [114, 338] on link "Pedido Integración a SSS" at bounding box center [80, 347] width 161 height 31
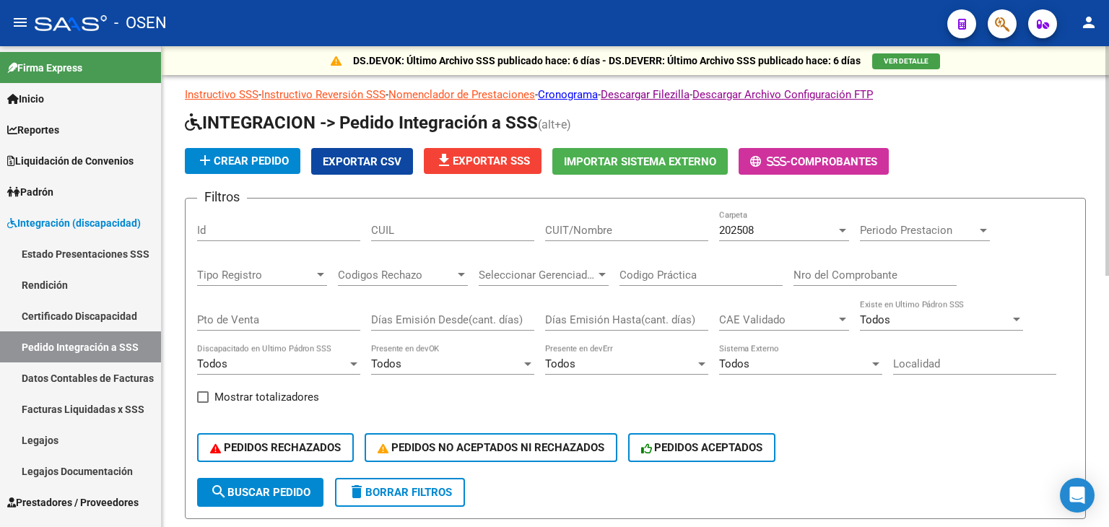
drag, startPoint x: 277, startPoint y: 490, endPoint x: 290, endPoint y: 462, distance: 30.7
click at [277, 489] on span "search Buscar Pedido" at bounding box center [260, 492] width 100 height 13
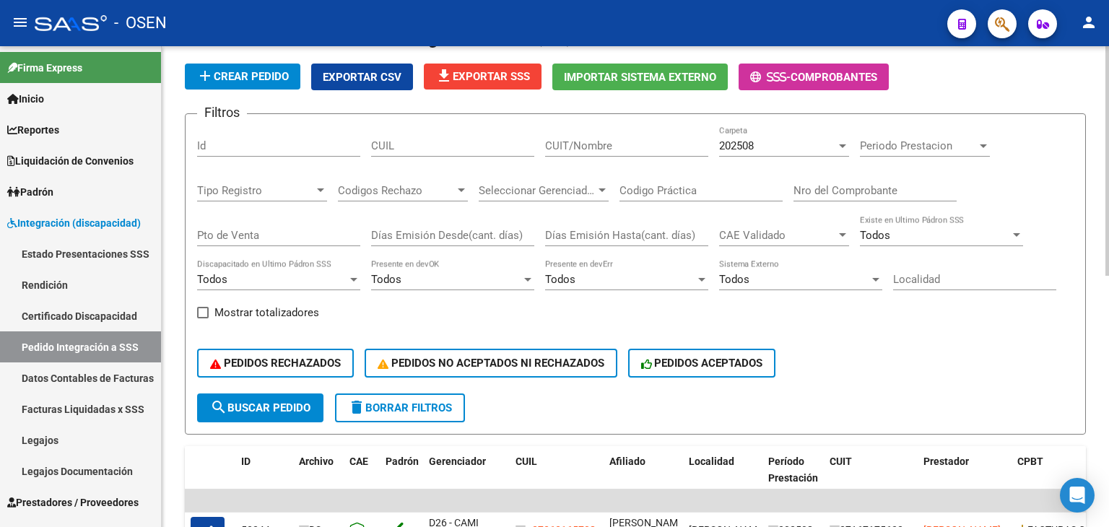
scroll to position [289, 0]
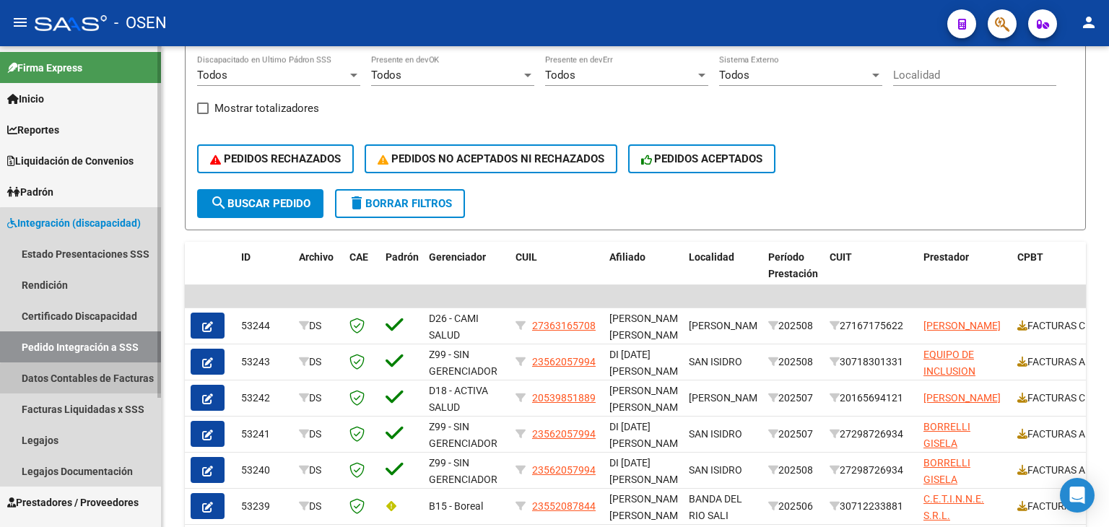
click at [100, 381] on link "Datos Contables de Facturas" at bounding box center [80, 378] width 161 height 31
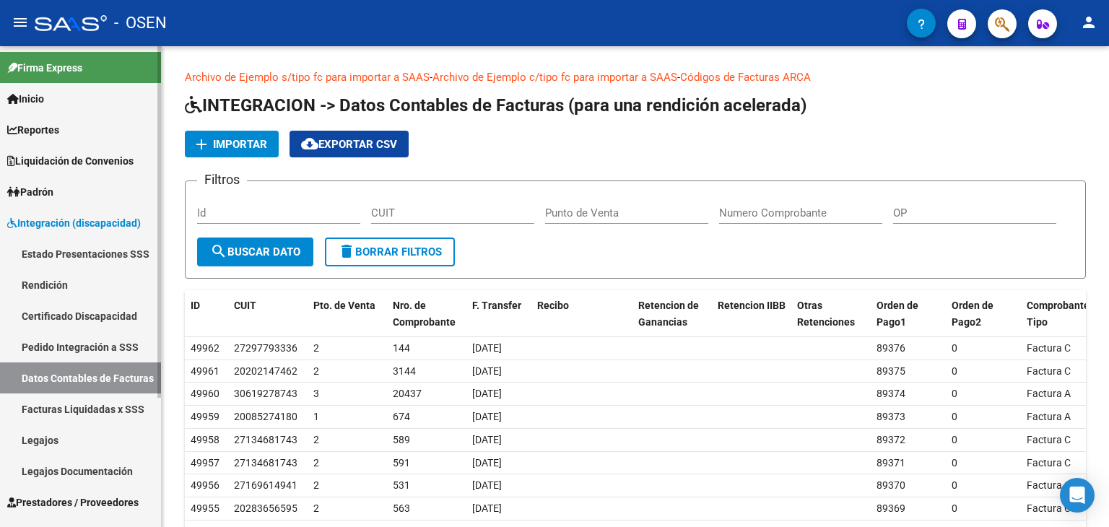
click at [95, 403] on link "Facturas Liquidadas x SSS" at bounding box center [80, 409] width 161 height 31
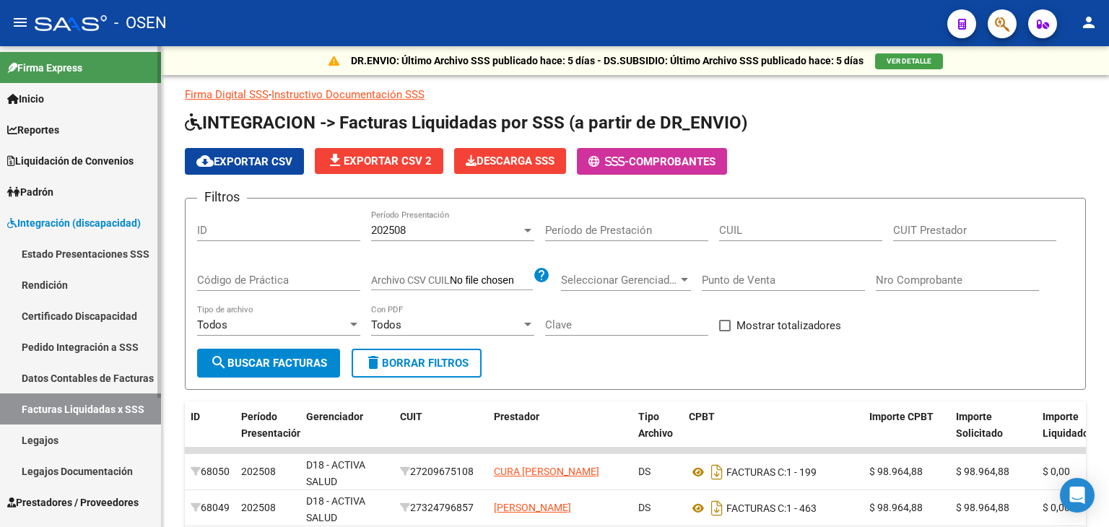
click at [64, 214] on link "Integración (discapacidad)" at bounding box center [80, 222] width 161 height 31
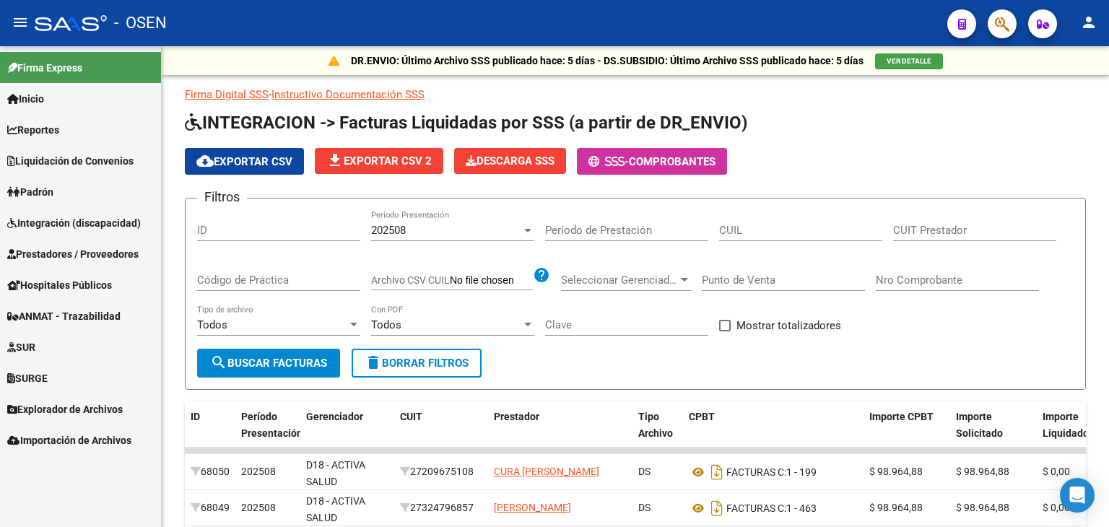
click at [64, 214] on link "Integración (discapacidad)" at bounding box center [80, 222] width 161 height 31
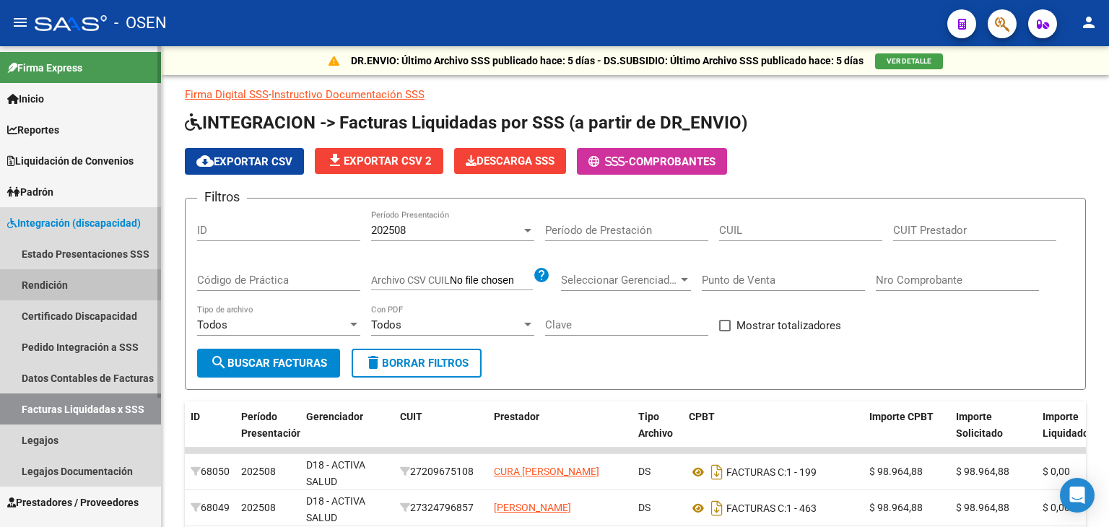
click at [56, 281] on link "Rendición" at bounding box center [80, 284] width 161 height 31
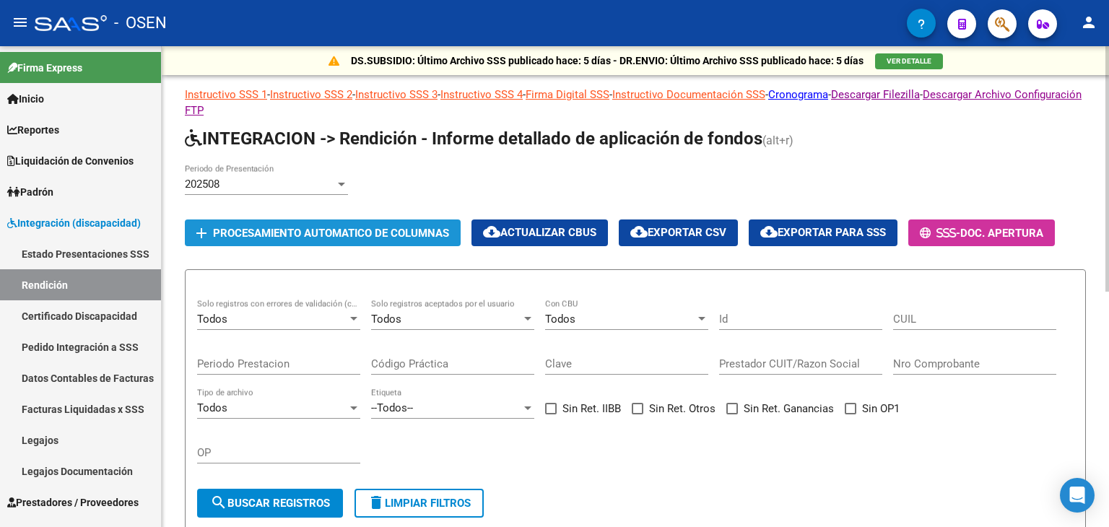
click at [257, 230] on span "Procesamiento automatico de columnas" at bounding box center [331, 233] width 236 height 13
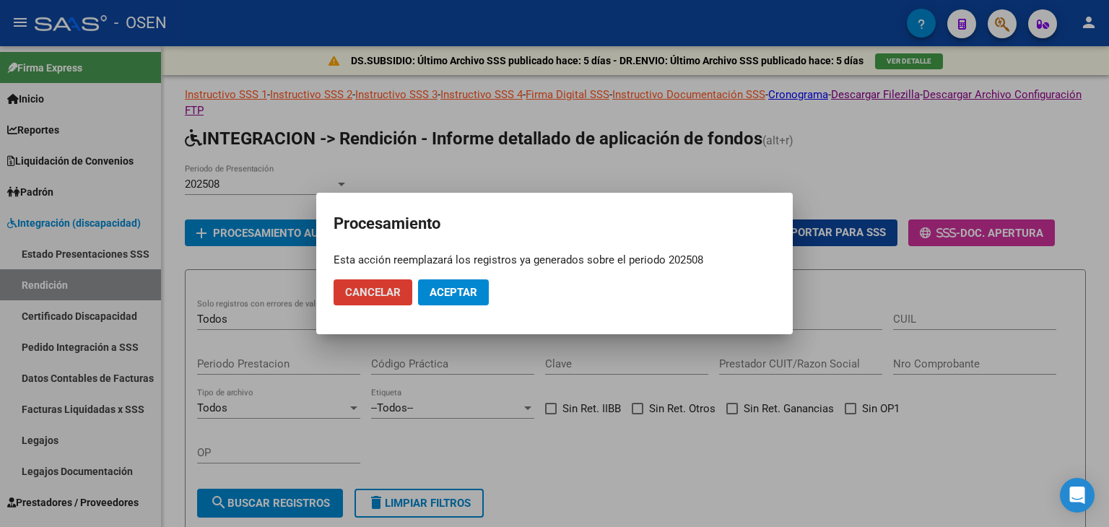
click at [455, 292] on span "Aceptar" at bounding box center [454, 292] width 48 height 13
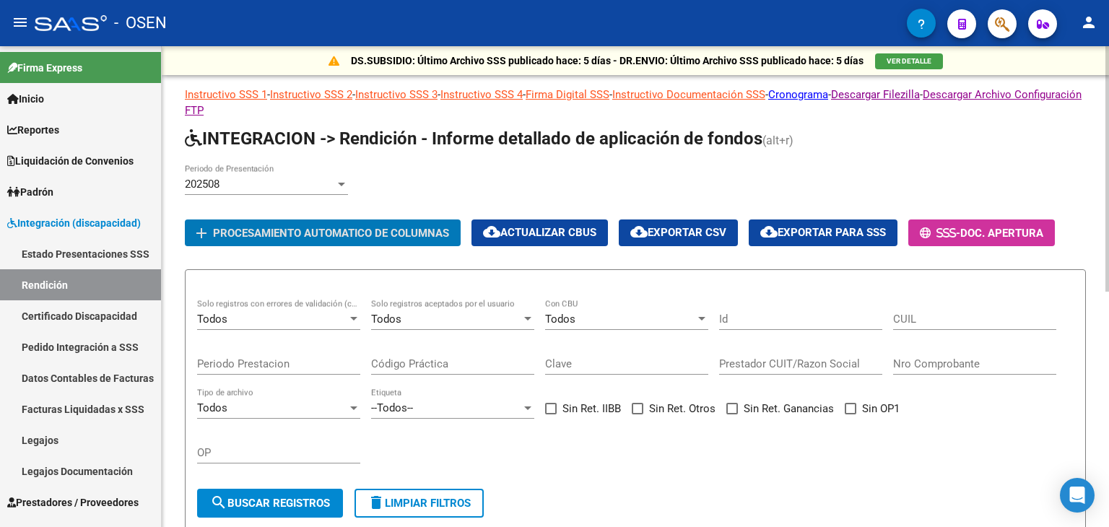
click at [282, 183] on div "202508" at bounding box center [260, 184] width 150 height 13
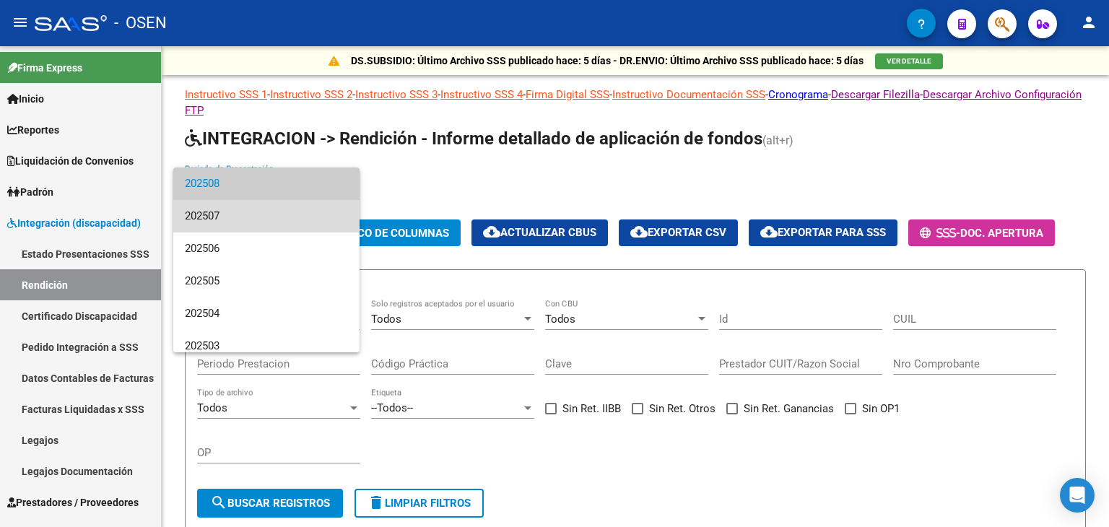
click at [267, 212] on span "202507" at bounding box center [266, 216] width 163 height 33
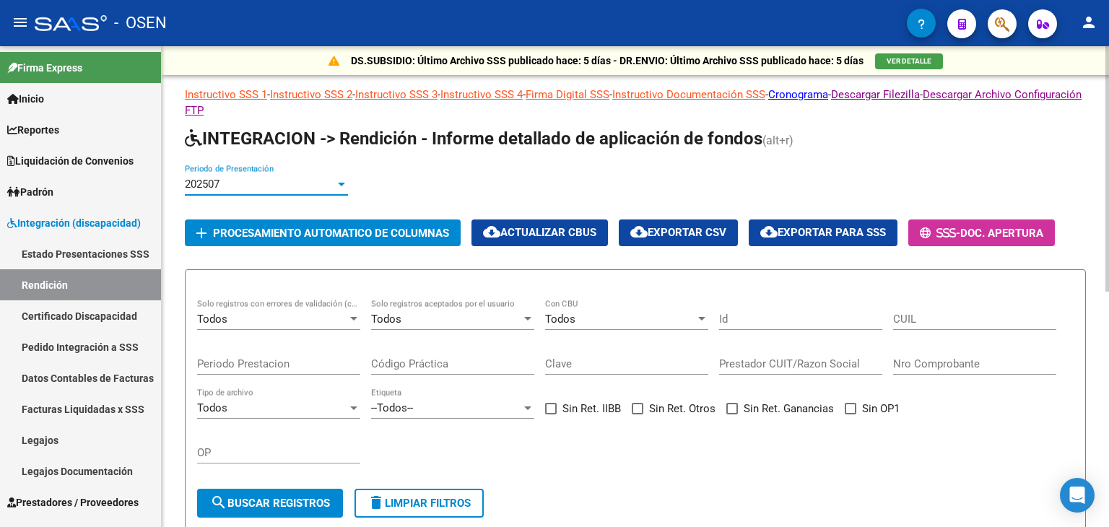
click at [243, 182] on div "202507" at bounding box center [260, 184] width 150 height 13
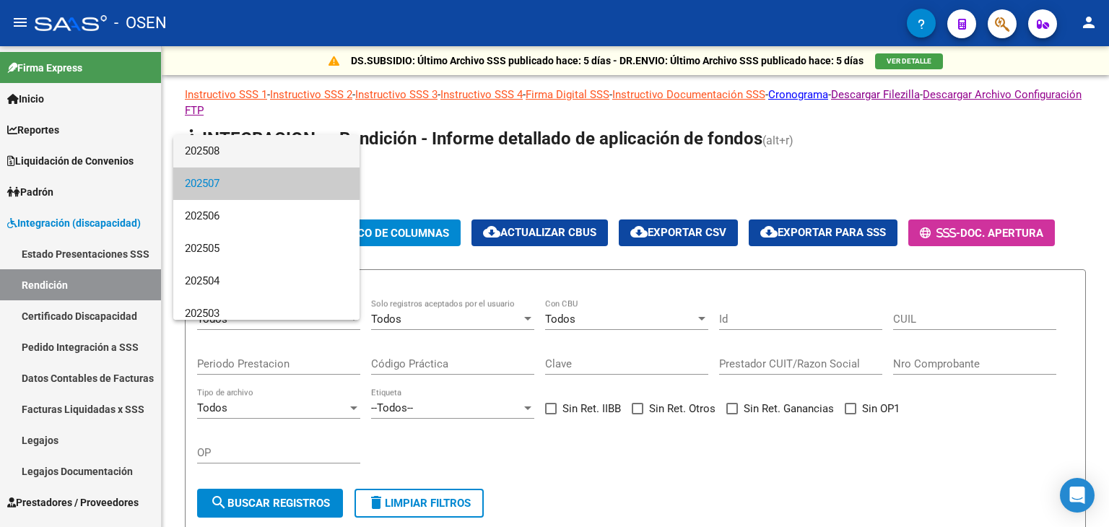
click at [240, 144] on span "202508" at bounding box center [266, 151] width 163 height 33
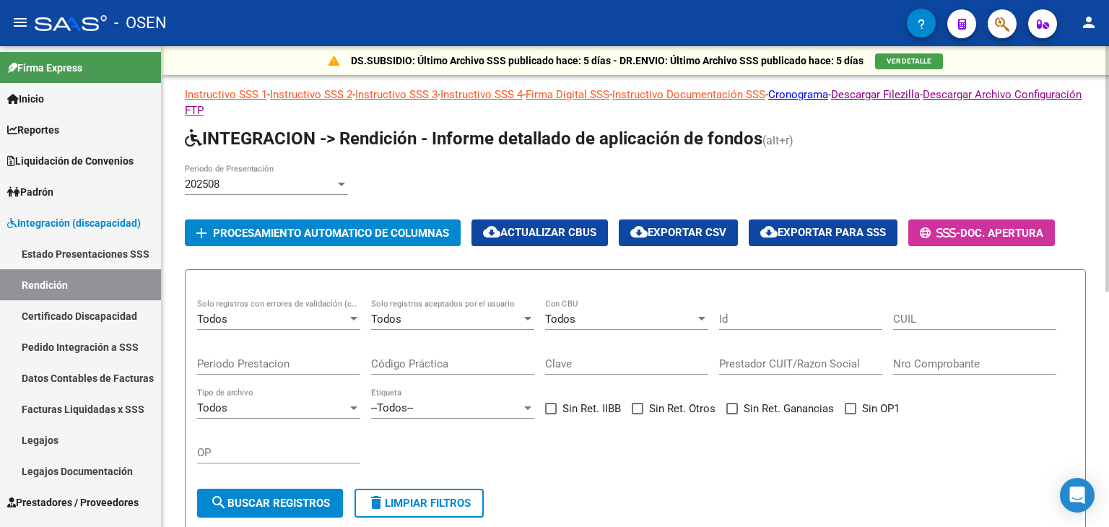
click at [1033, 135] on h1 "INTEGRACION -> Rendición - Informe detallado de aplicación de fondos (alt+r)" at bounding box center [635, 139] width 901 height 25
click at [913, 64] on span "VER DETALLE" at bounding box center [909, 61] width 45 height 8
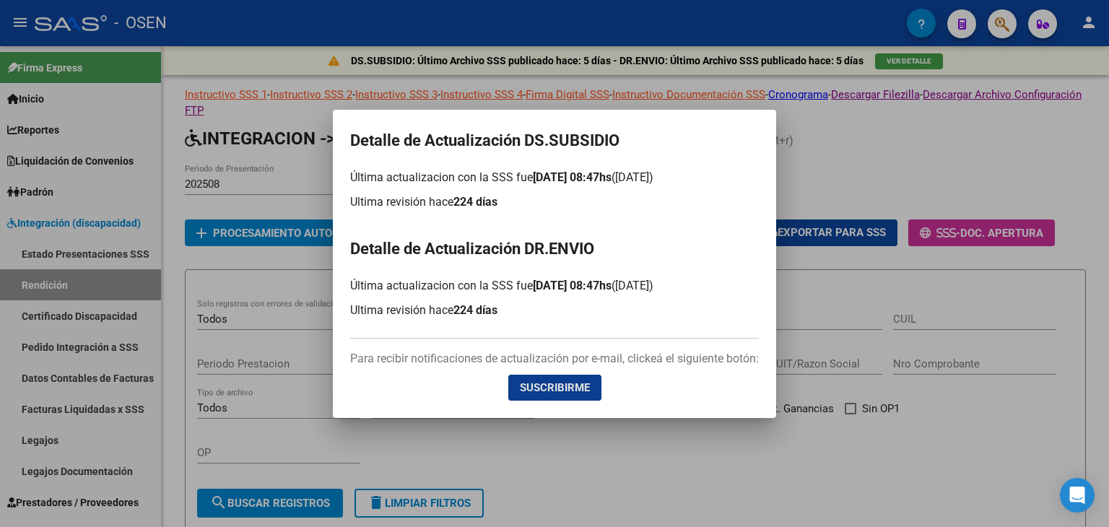
click at [1043, 146] on div at bounding box center [554, 263] width 1109 height 527
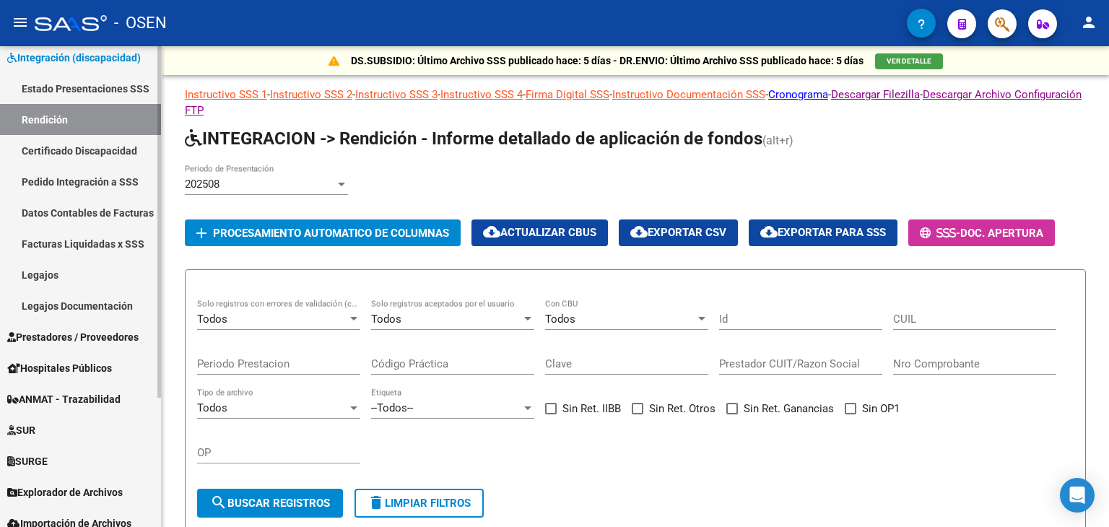
scroll to position [177, 0]
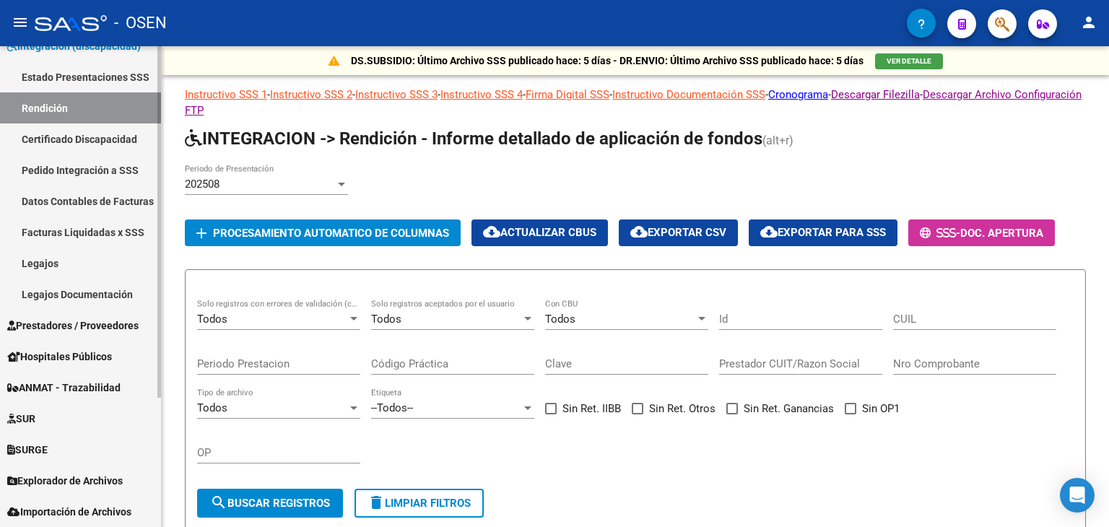
click at [96, 475] on span "Explorador de Archivos" at bounding box center [65, 481] width 116 height 16
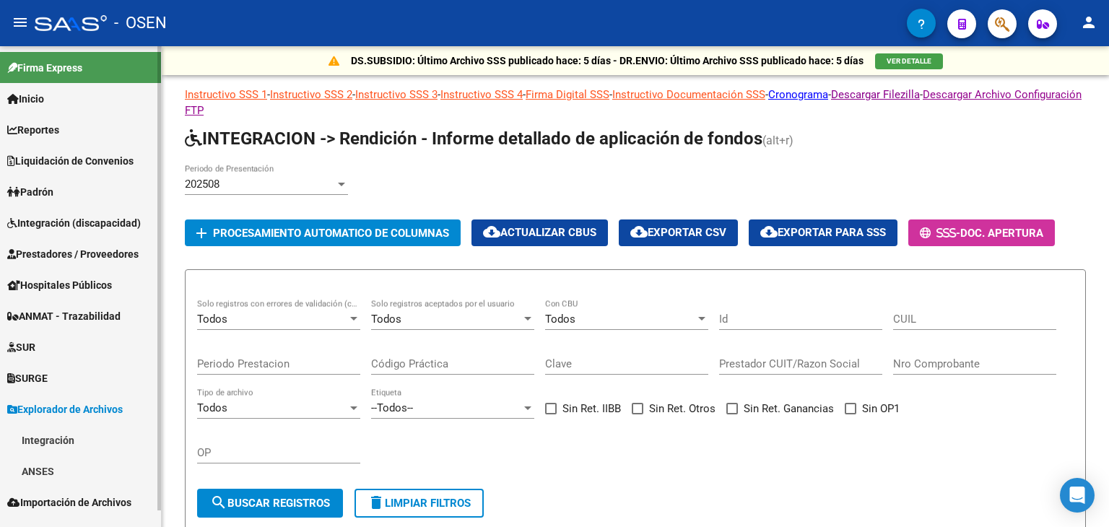
scroll to position [0, 0]
click at [79, 447] on link "Integración" at bounding box center [80, 440] width 161 height 31
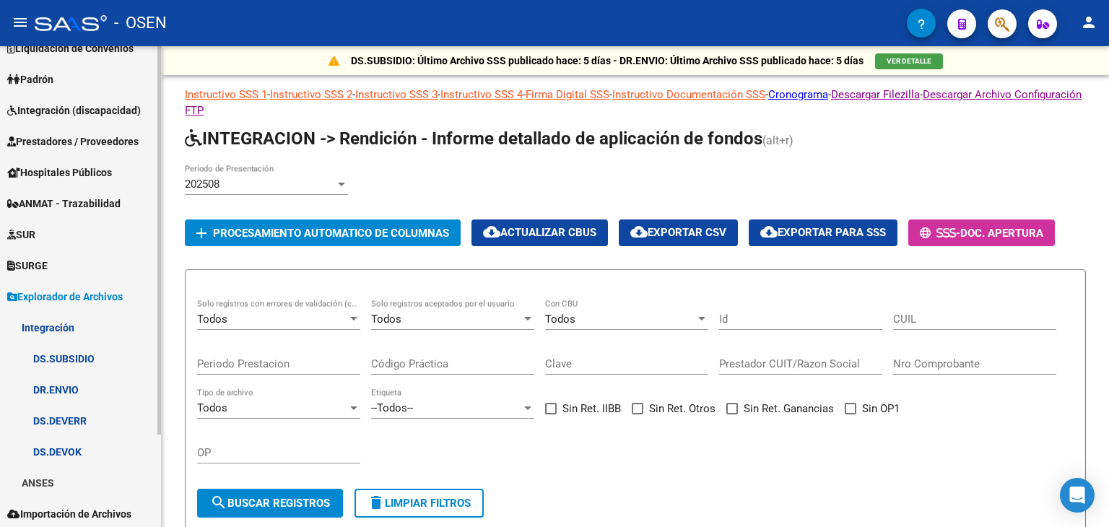
scroll to position [115, 0]
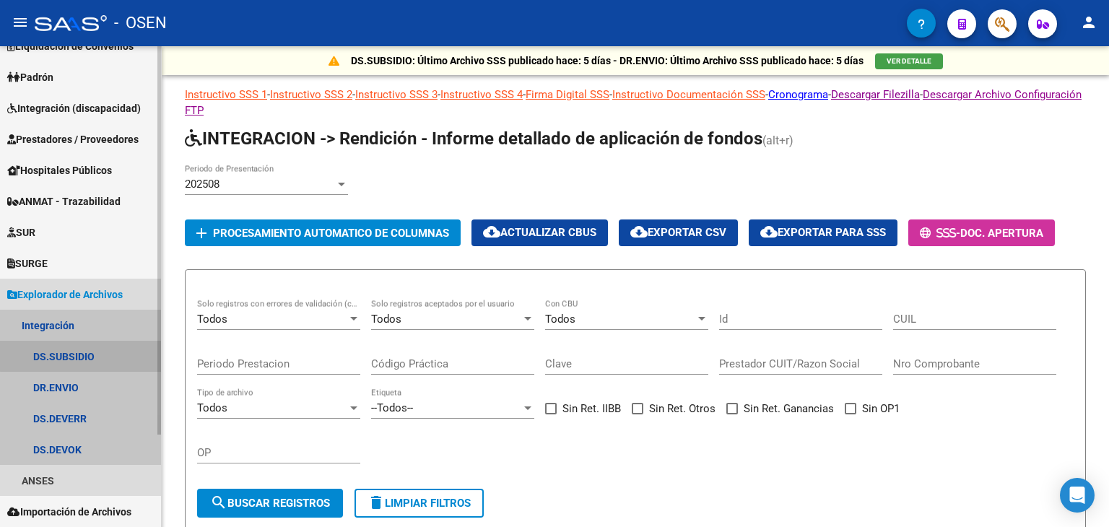
click at [98, 351] on link "DS.SUBSIDIO" at bounding box center [80, 356] width 161 height 31
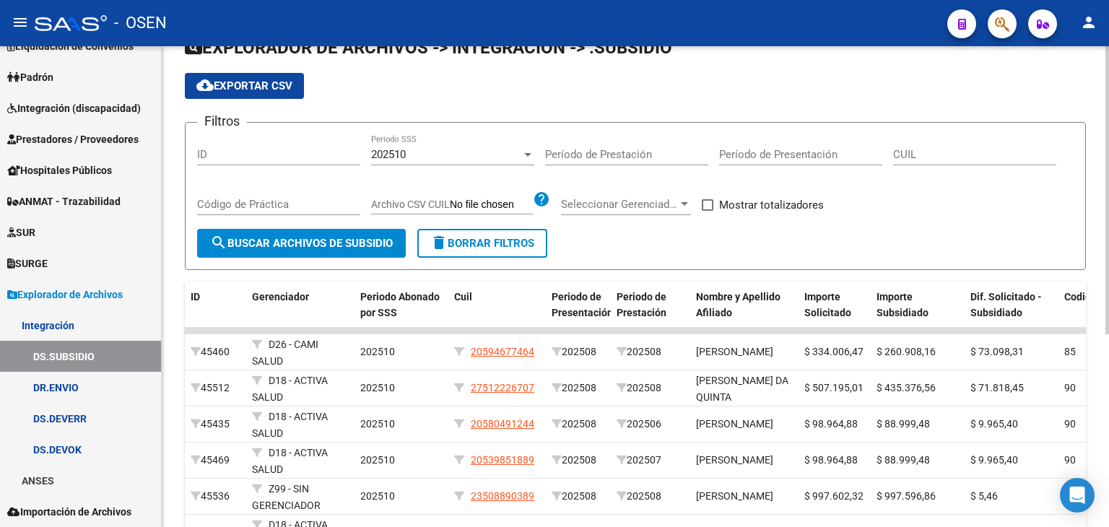
scroll to position [217, 0]
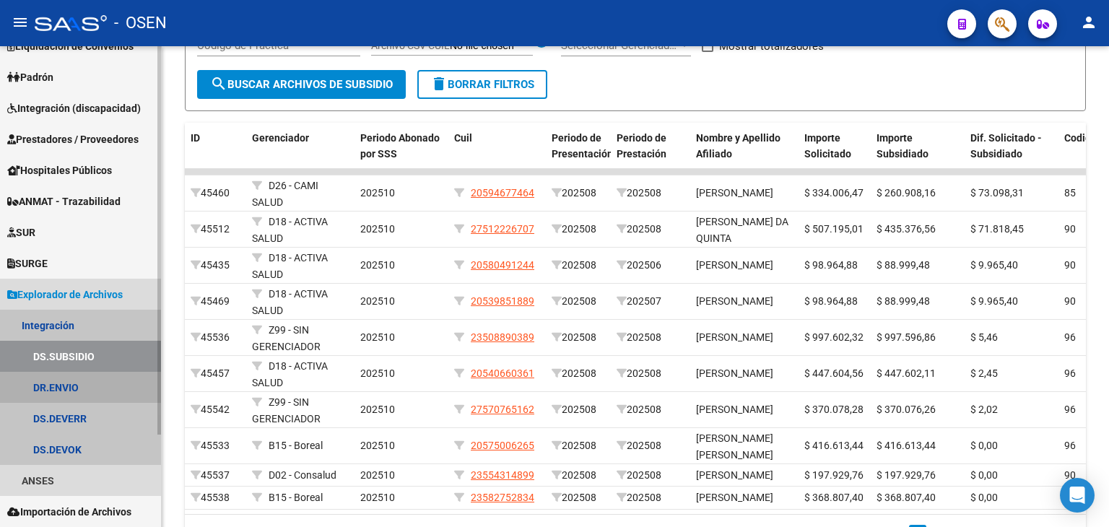
click at [84, 385] on link "DR.ENVIO" at bounding box center [80, 387] width 161 height 31
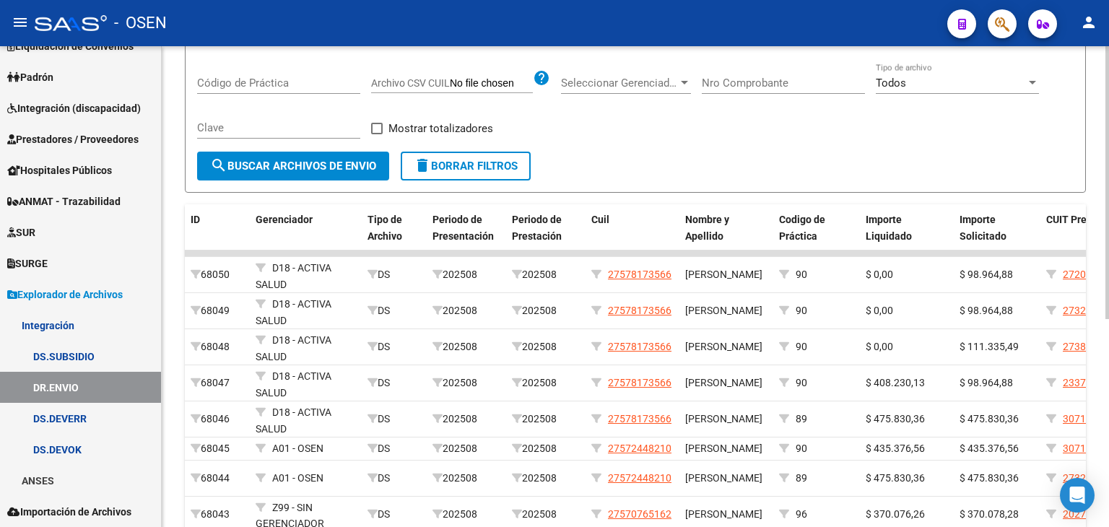
scroll to position [217, 0]
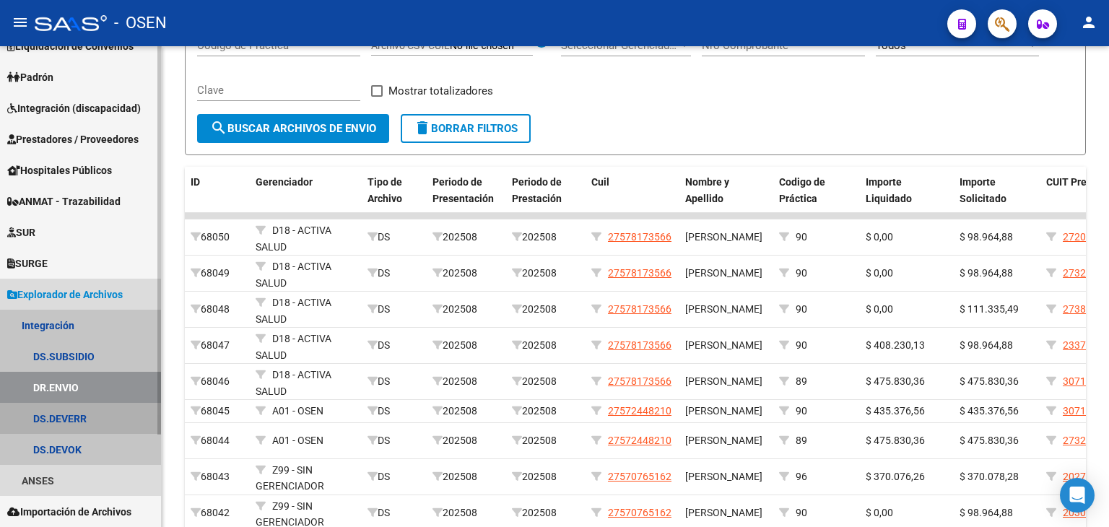
click at [79, 418] on link "DS.DEVERR" at bounding box center [80, 418] width 161 height 31
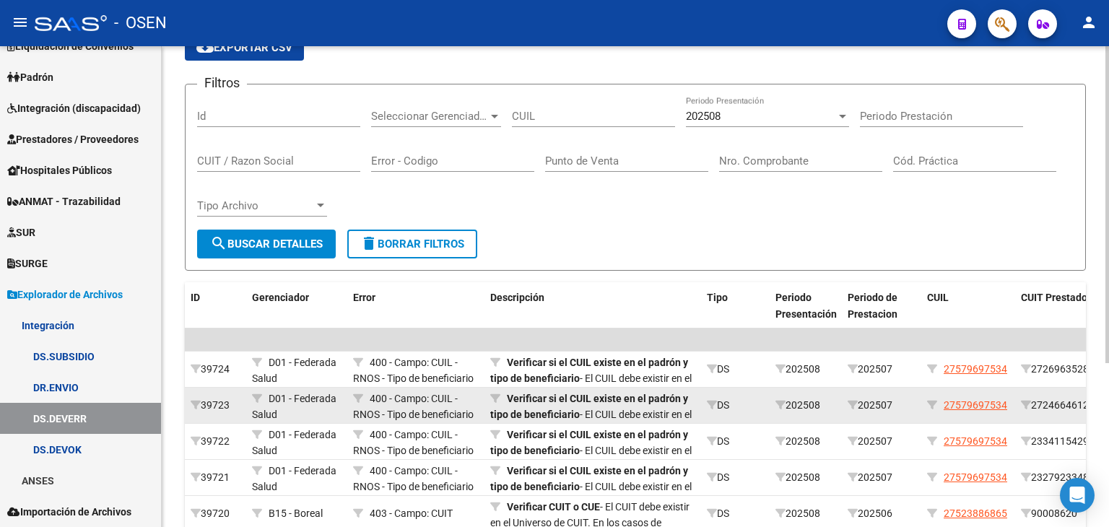
scroll to position [249, 0]
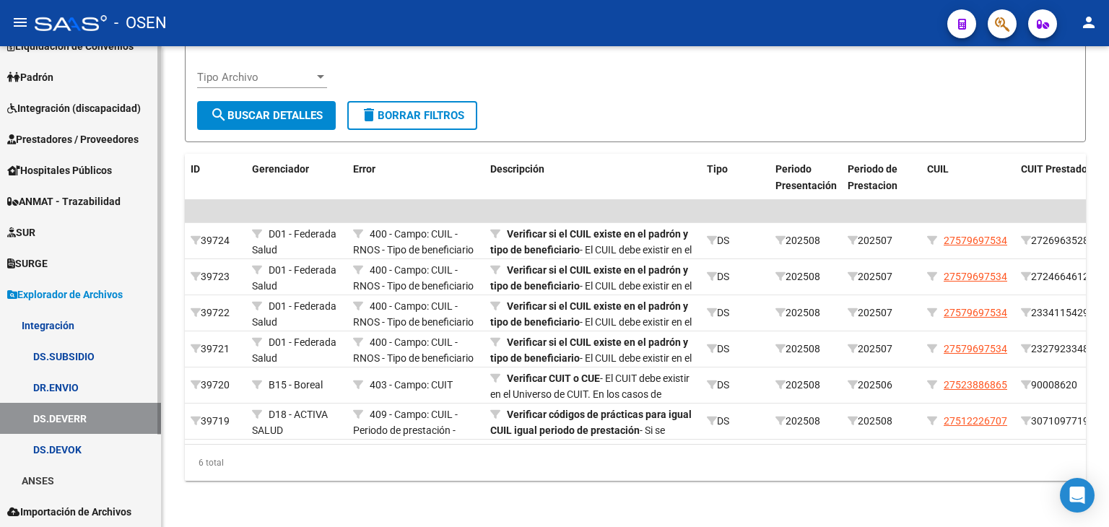
click at [86, 451] on link "DS.DEVOK" at bounding box center [80, 449] width 161 height 31
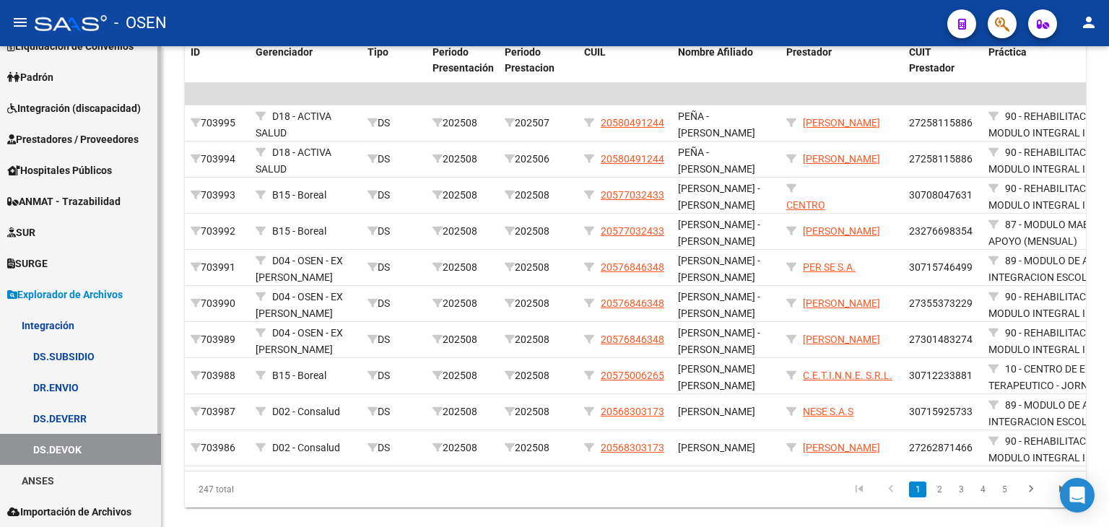
click at [103, 417] on link "DS.DEVERR" at bounding box center [80, 418] width 161 height 31
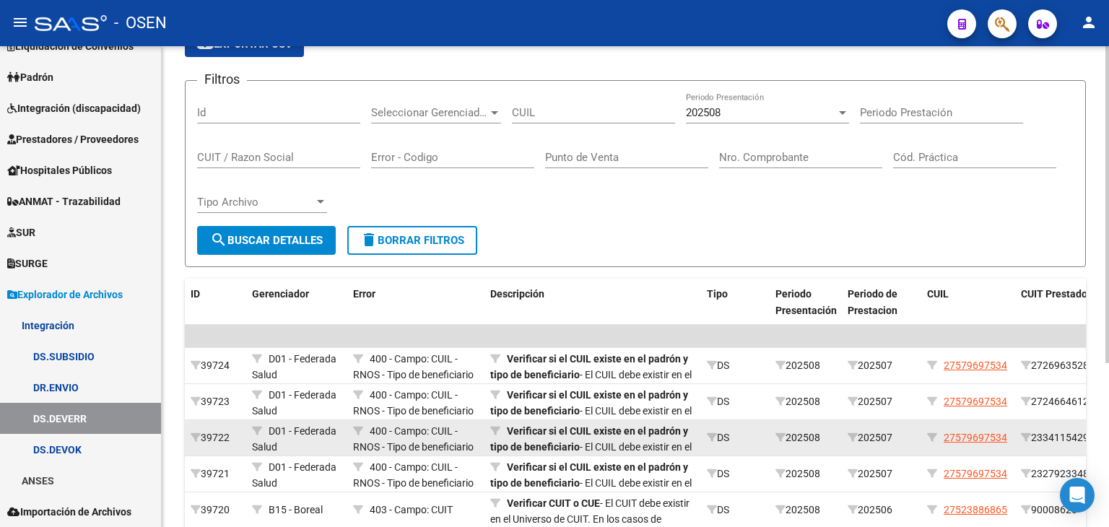
scroll to position [249, 0]
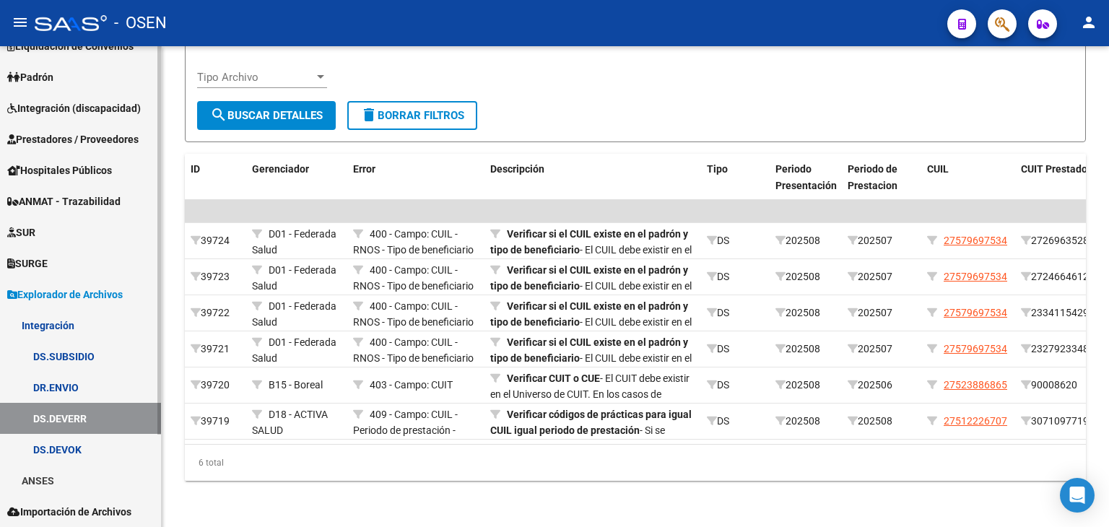
click at [88, 391] on link "DR.ENVIO" at bounding box center [80, 387] width 161 height 31
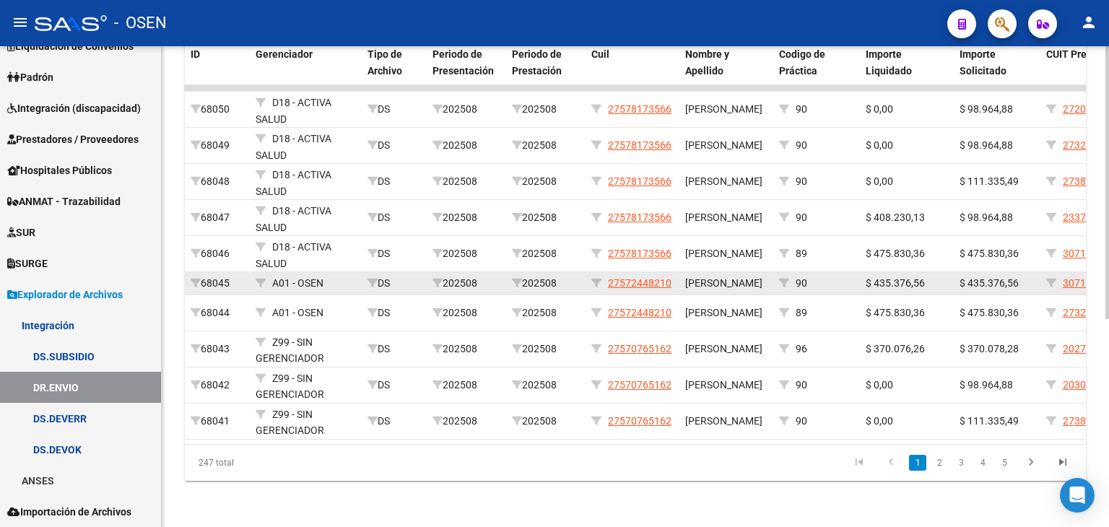
scroll to position [367, 0]
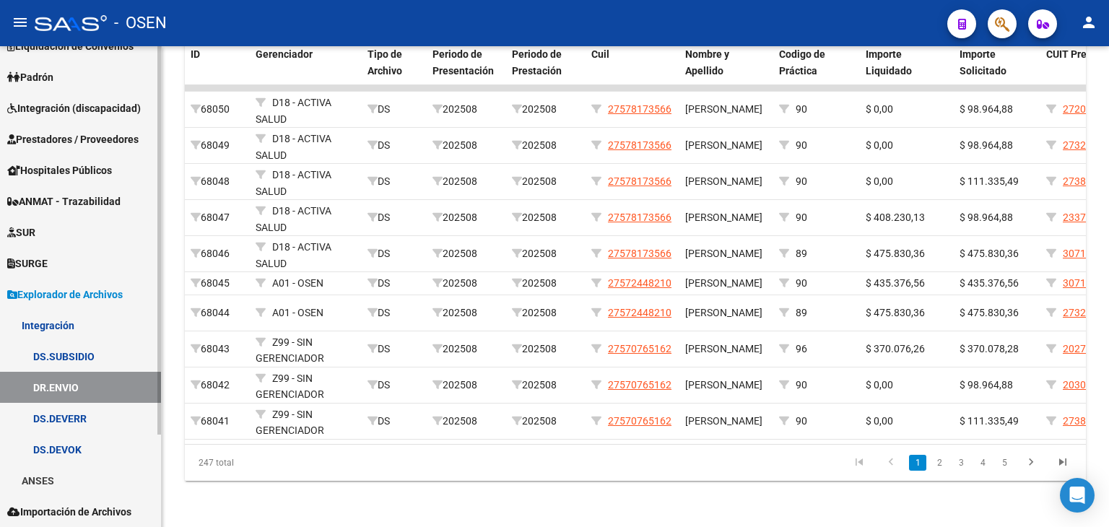
click at [117, 448] on link "DS.DEVOK" at bounding box center [80, 449] width 161 height 31
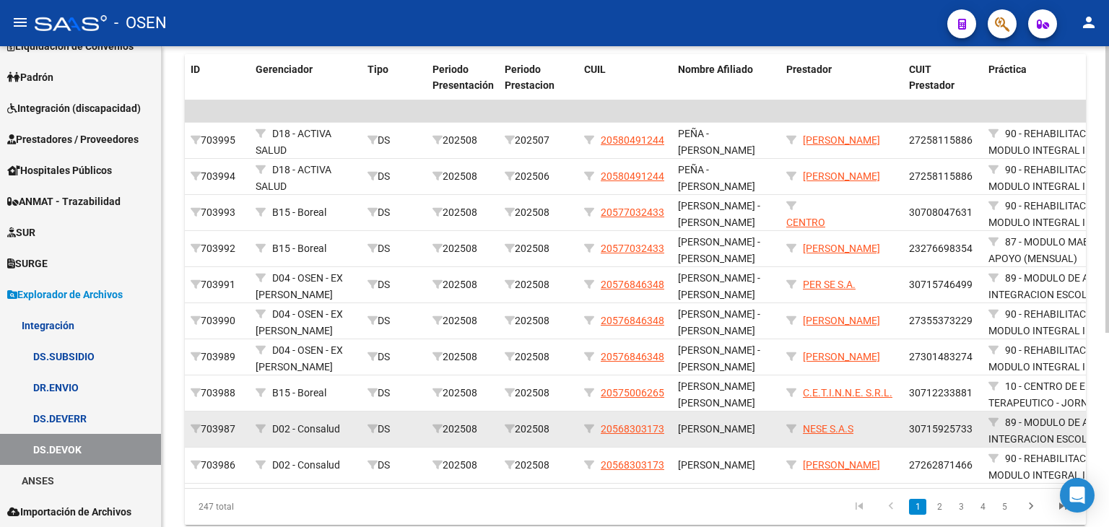
scroll to position [325, 0]
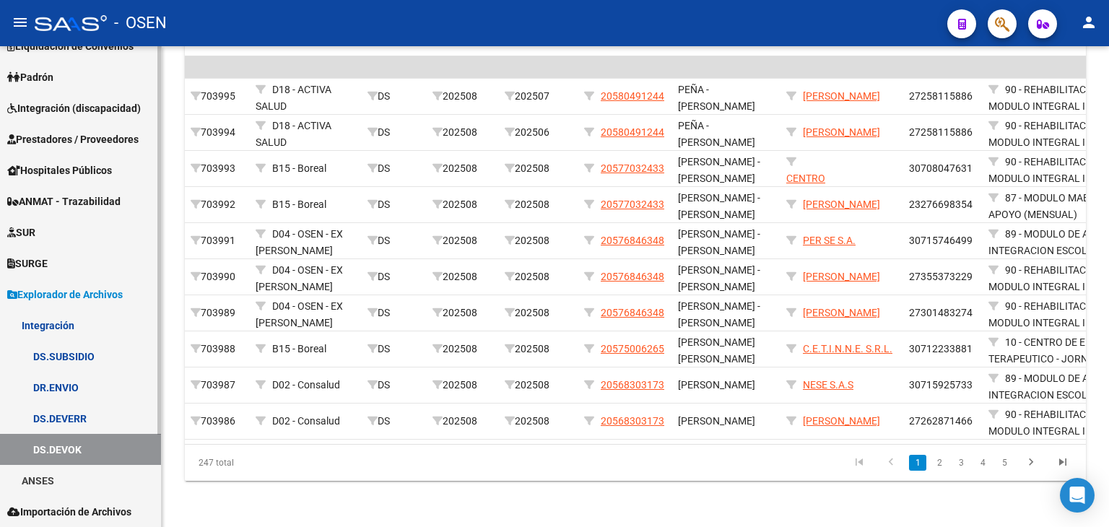
click at [113, 420] on link "DS.DEVERR" at bounding box center [80, 418] width 161 height 31
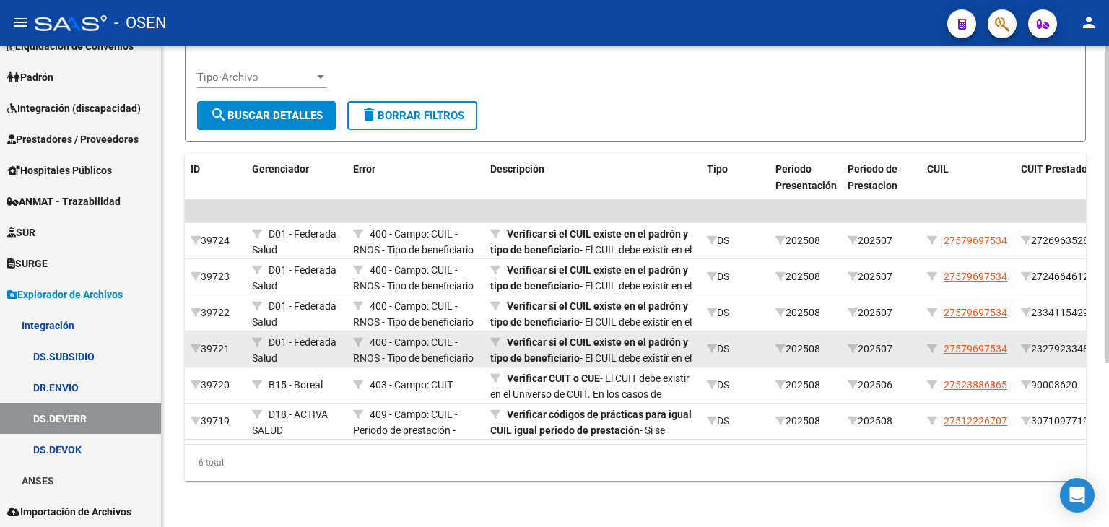
scroll to position [249, 0]
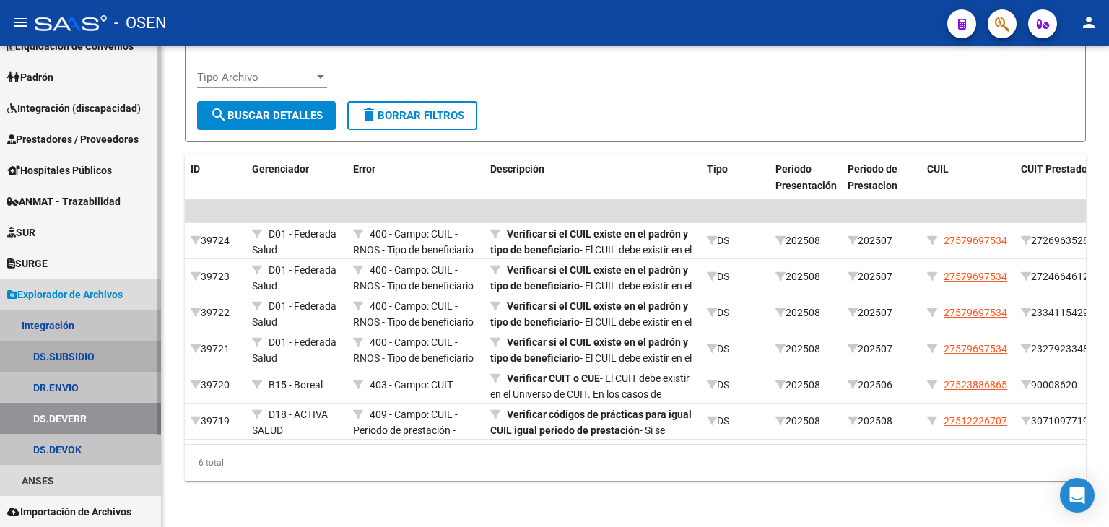
click at [102, 359] on link "DS.SUBSIDIO" at bounding box center [80, 356] width 161 height 31
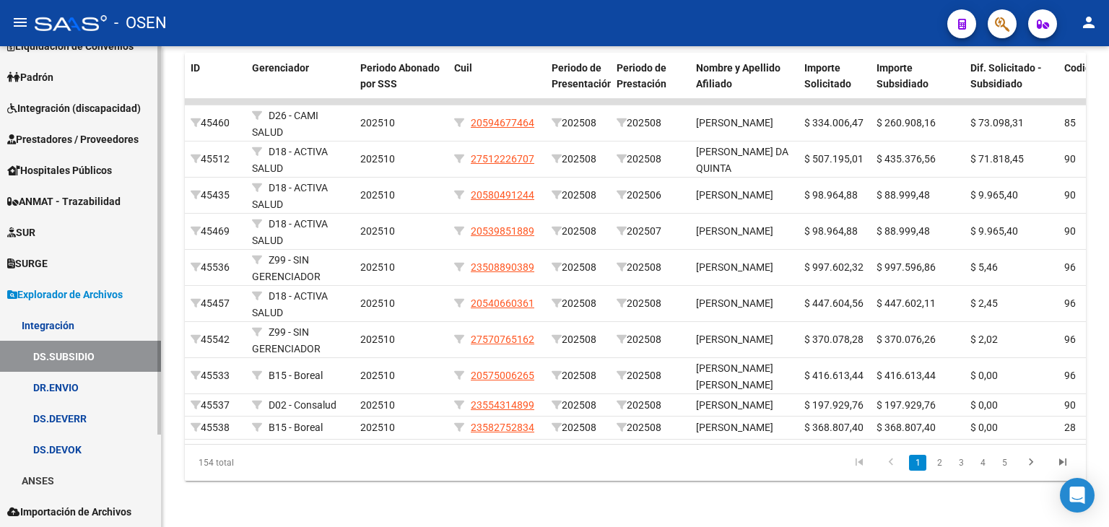
click at [86, 477] on link "ANSES" at bounding box center [80, 480] width 161 height 31
drag, startPoint x: 73, startPoint y: 328, endPoint x: 72, endPoint y: 299, distance: 28.9
click at [72, 328] on link "Integración" at bounding box center [80, 325] width 161 height 31
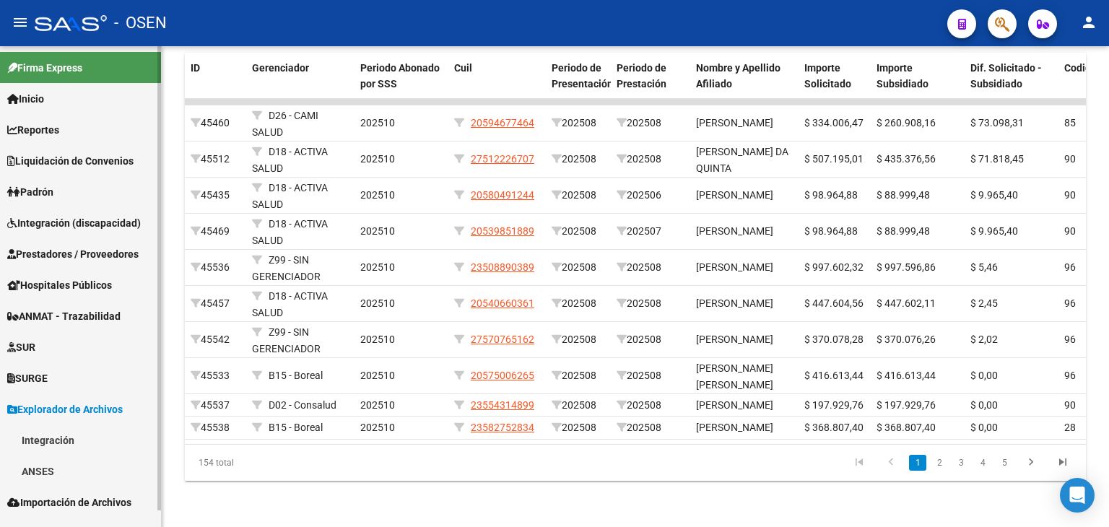
scroll to position [0, 0]
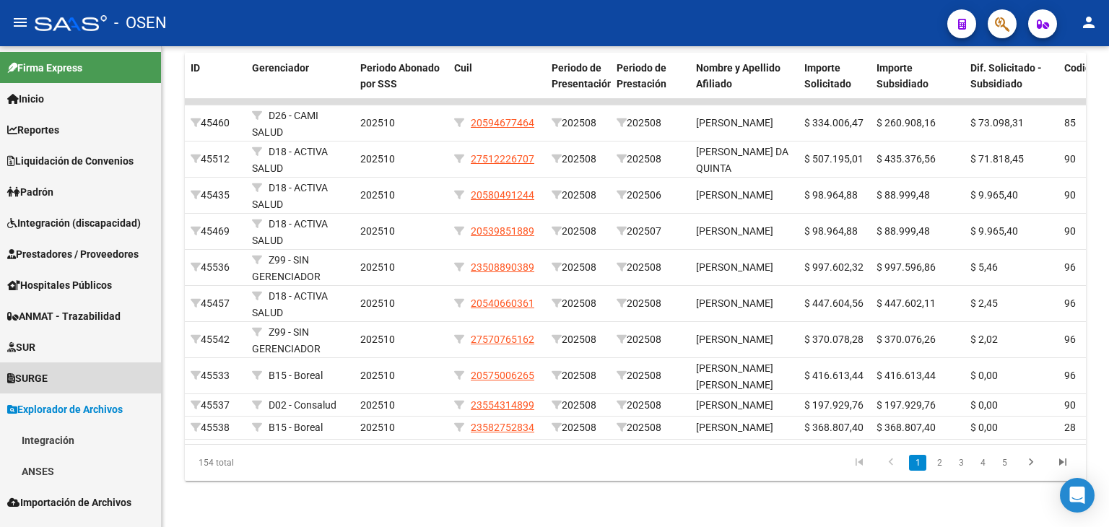
click at [68, 373] on link "SURGE" at bounding box center [80, 378] width 161 height 31
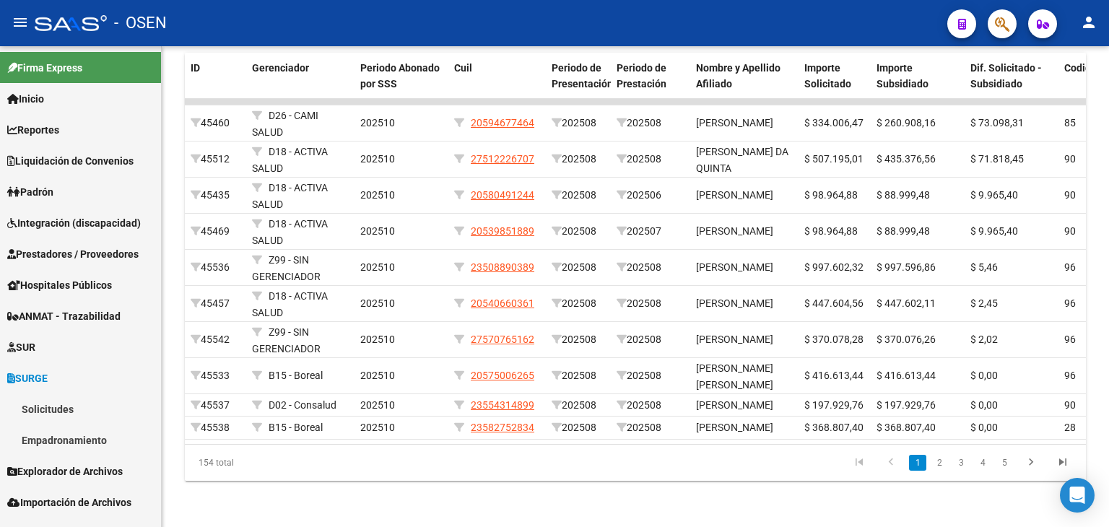
click at [87, 405] on link "Solicitudes" at bounding box center [80, 409] width 161 height 31
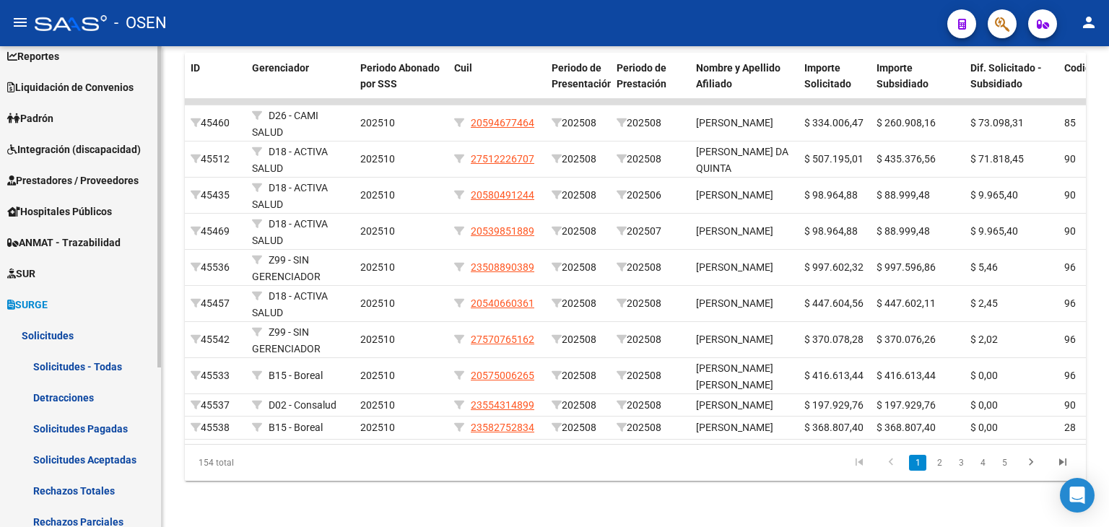
scroll to position [217, 0]
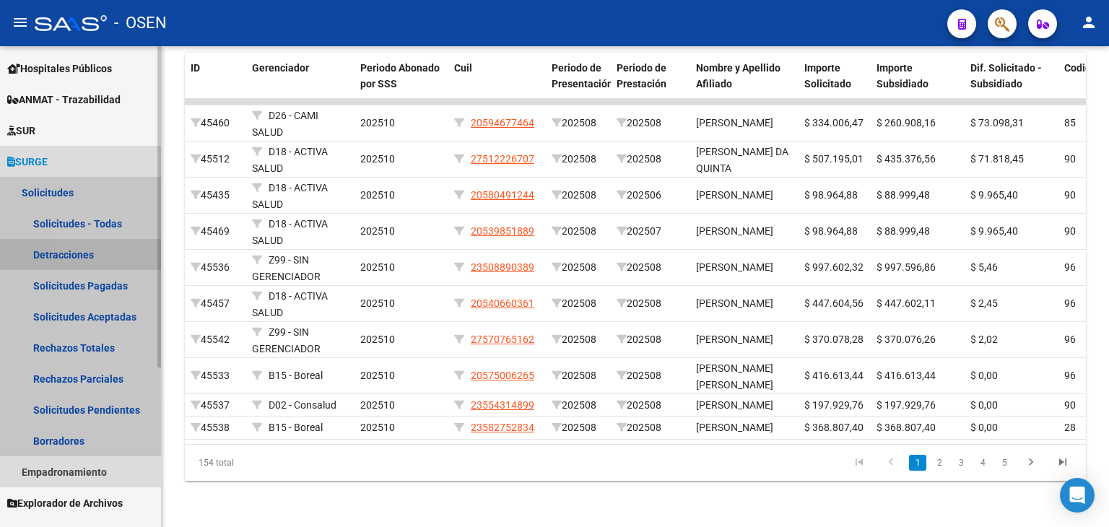
click at [95, 254] on link "Detracciones" at bounding box center [80, 254] width 161 height 31
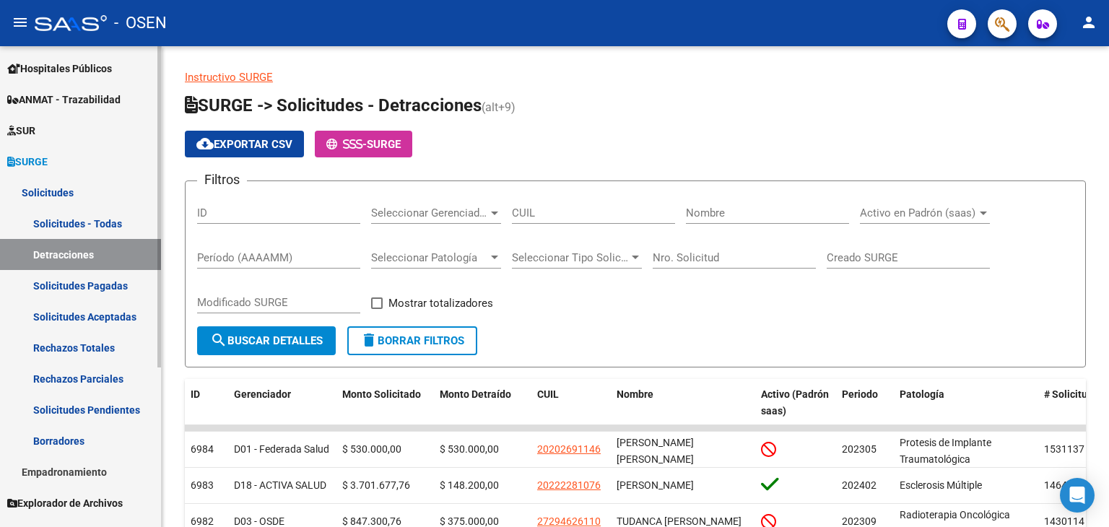
click at [93, 313] on link "Solicitudes Aceptadas" at bounding box center [80, 316] width 161 height 31
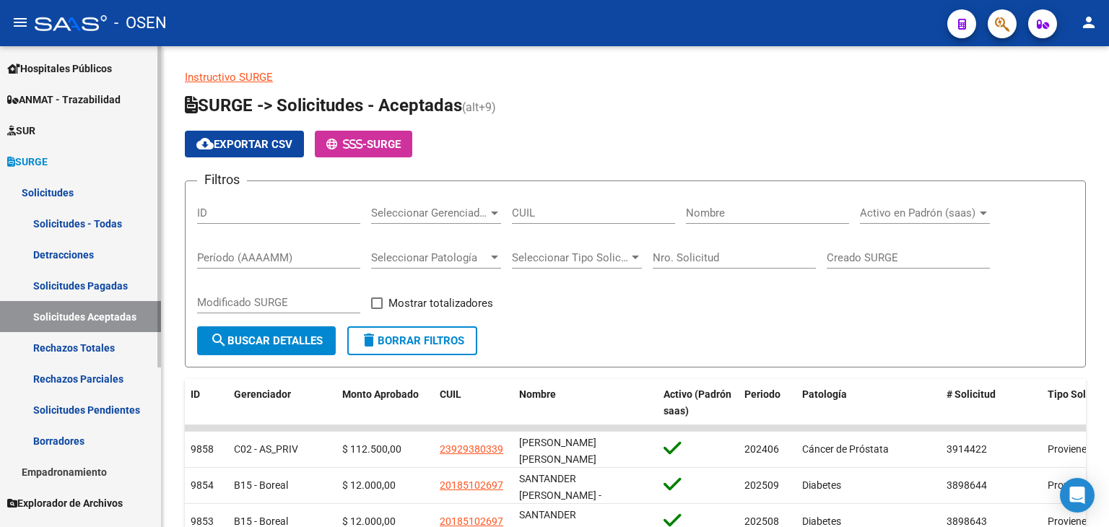
click at [78, 282] on link "Solicitudes Pagadas" at bounding box center [80, 285] width 161 height 31
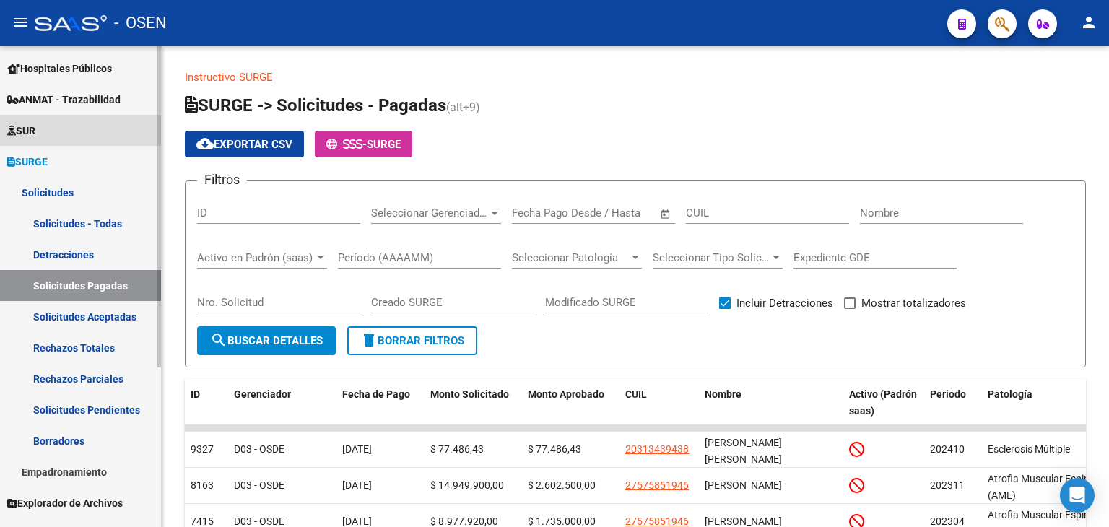
click at [53, 139] on link "SUR" at bounding box center [80, 130] width 161 height 31
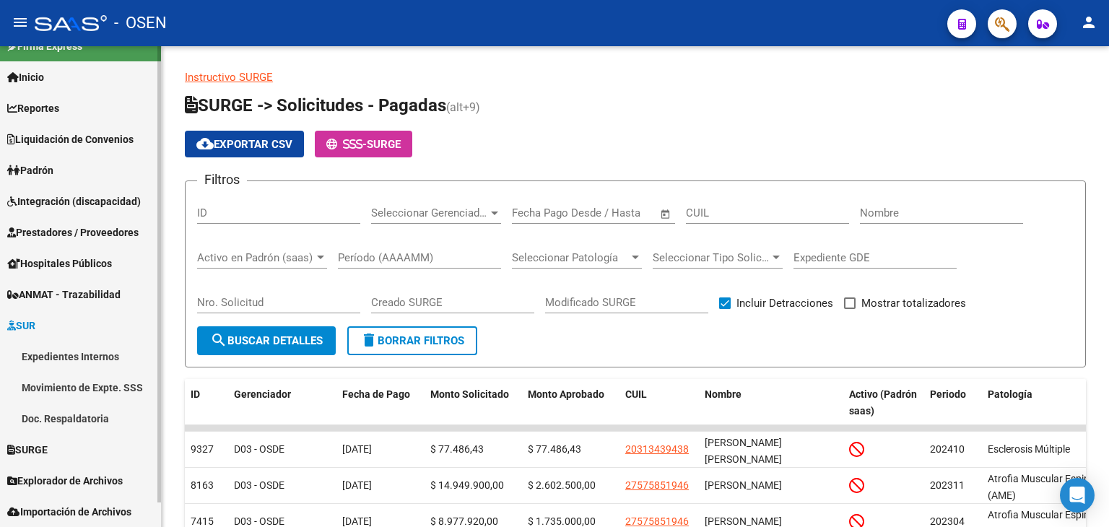
scroll to position [22, 0]
click at [82, 349] on link "Expedientes Internos" at bounding box center [80, 356] width 161 height 31
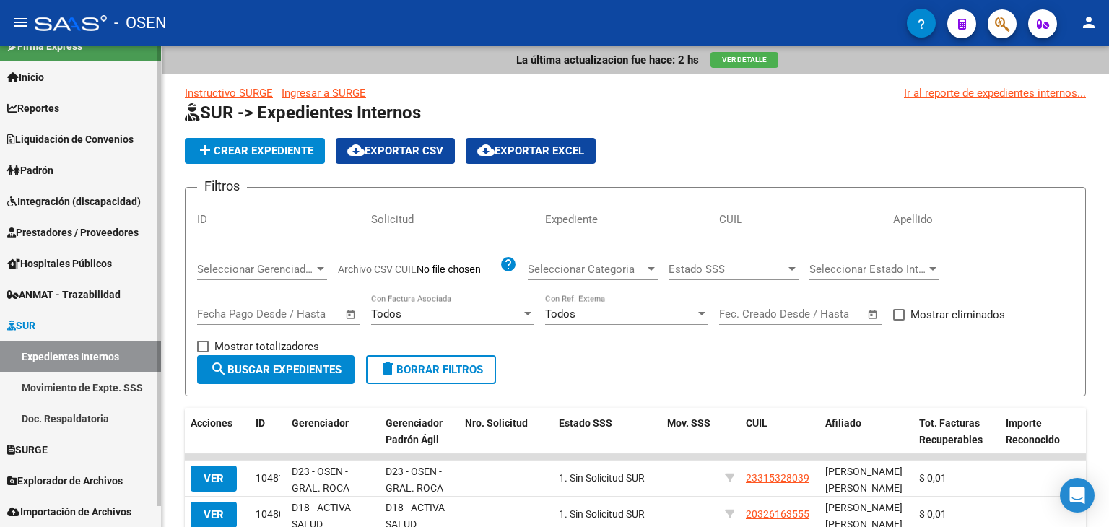
click at [102, 387] on link "Movimiento de Expte. SSS" at bounding box center [80, 387] width 161 height 31
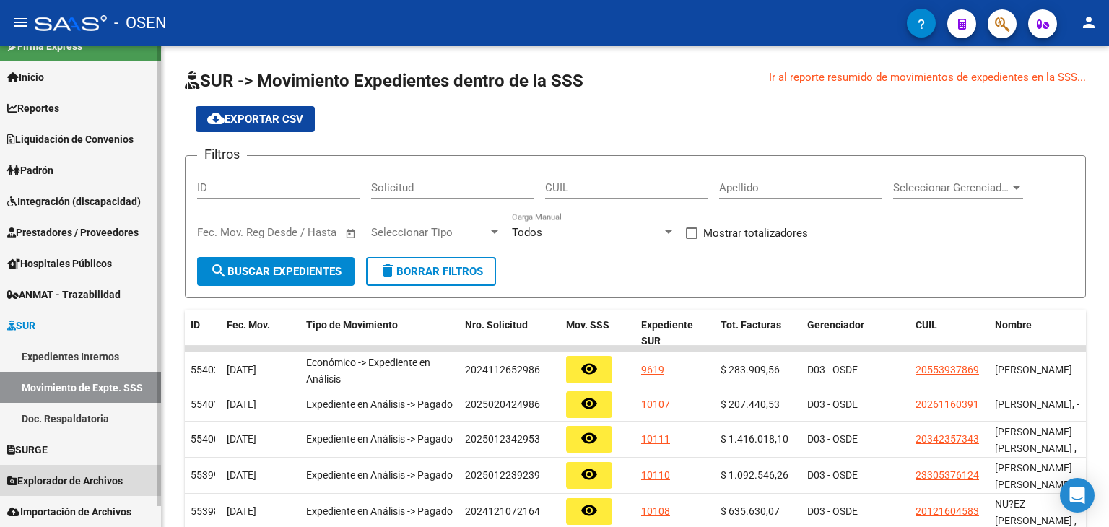
click at [69, 466] on link "Explorador de Archivos" at bounding box center [80, 480] width 161 height 31
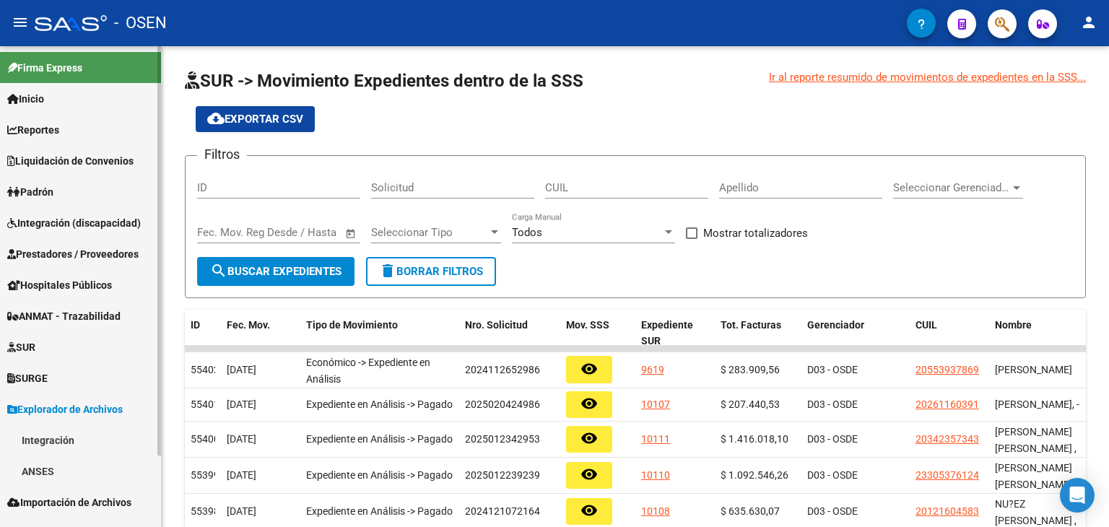
scroll to position [17, 0]
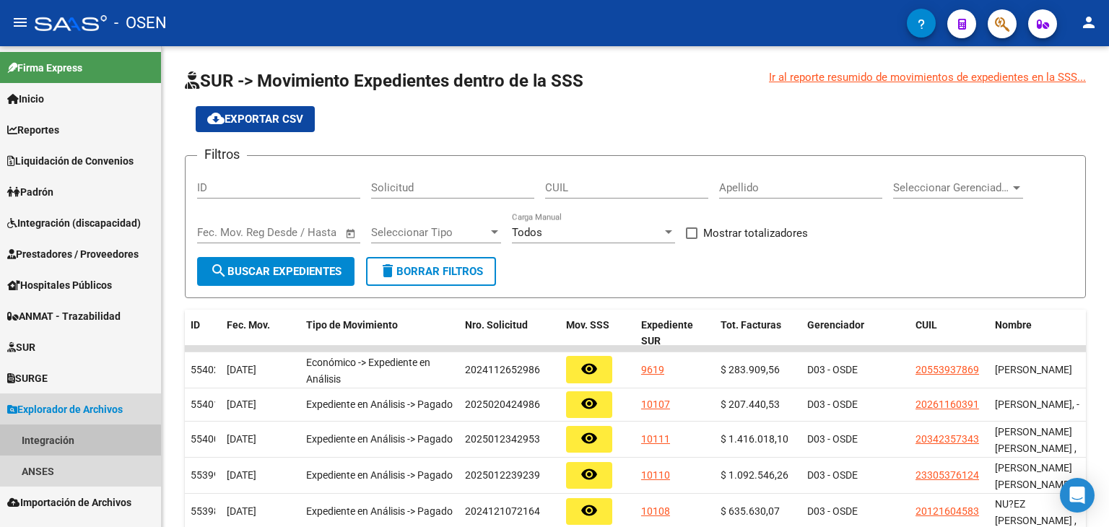
click at [68, 456] on link "Integración" at bounding box center [80, 440] width 161 height 31
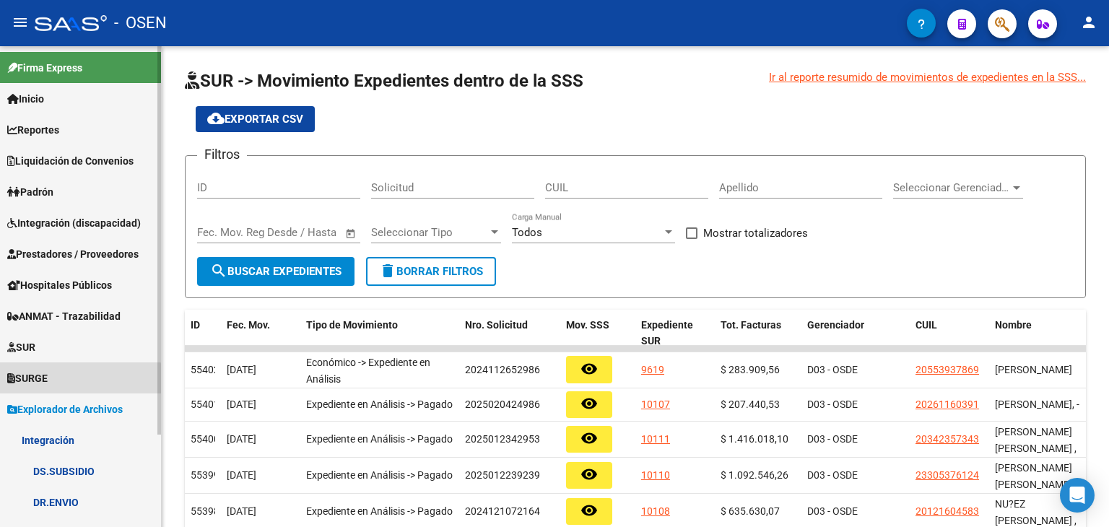
click at [59, 388] on link "SURGE" at bounding box center [80, 378] width 161 height 31
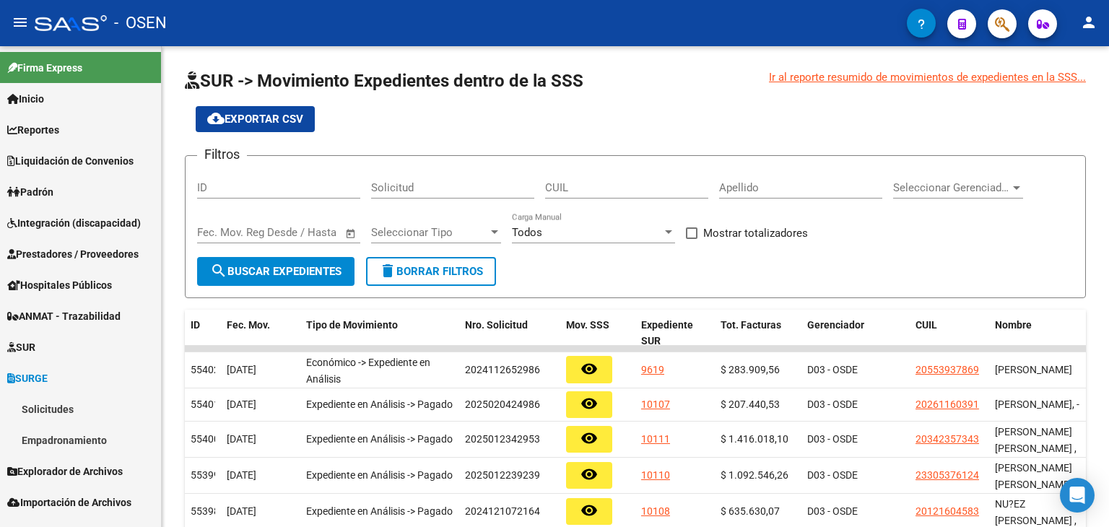
click at [66, 414] on link "Solicitudes" at bounding box center [80, 409] width 161 height 31
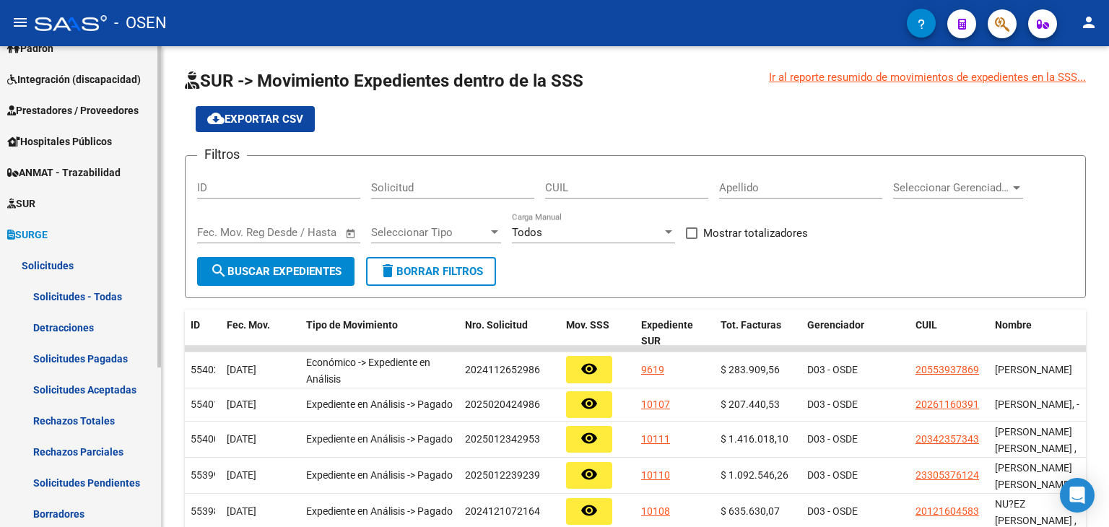
scroll to position [144, 0]
click at [95, 394] on link "Solicitudes Aceptadas" at bounding box center [80, 388] width 161 height 31
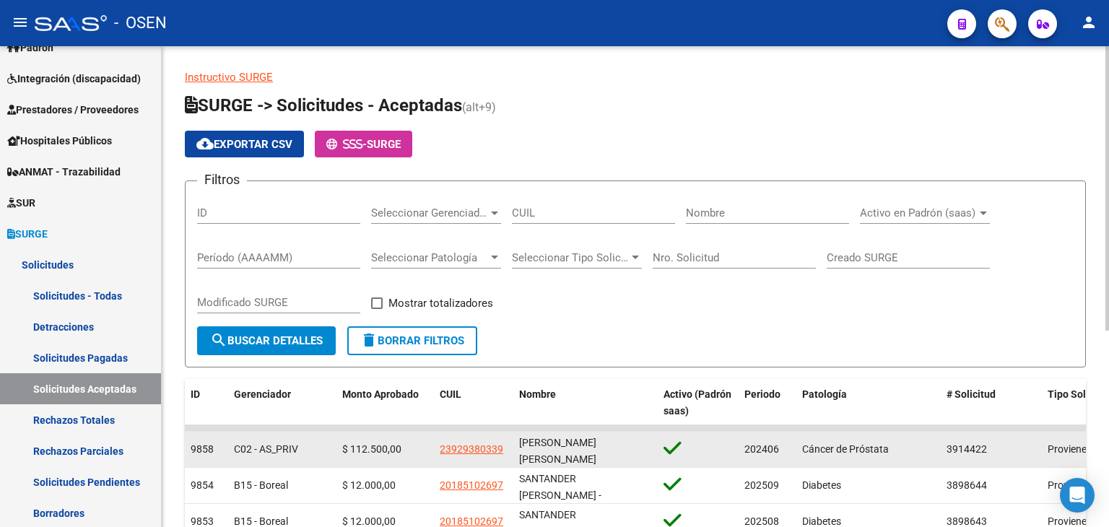
drag, startPoint x: 493, startPoint y: 454, endPoint x: 436, endPoint y: 450, distance: 57.2
click at [436, 450] on datatable-body-cell "23929380339" at bounding box center [473, 449] width 79 height 35
copy span "23929380339"
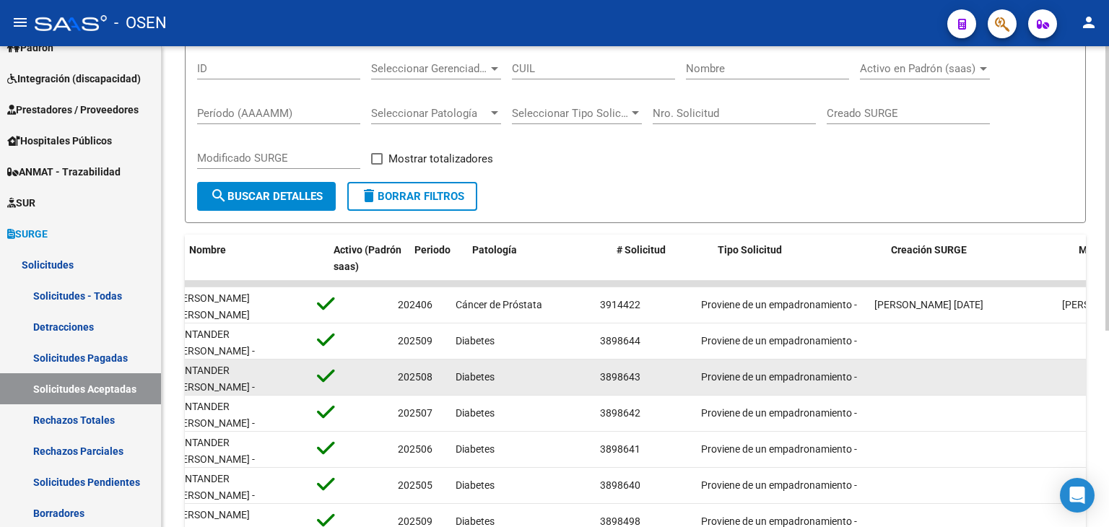
scroll to position [0, 584]
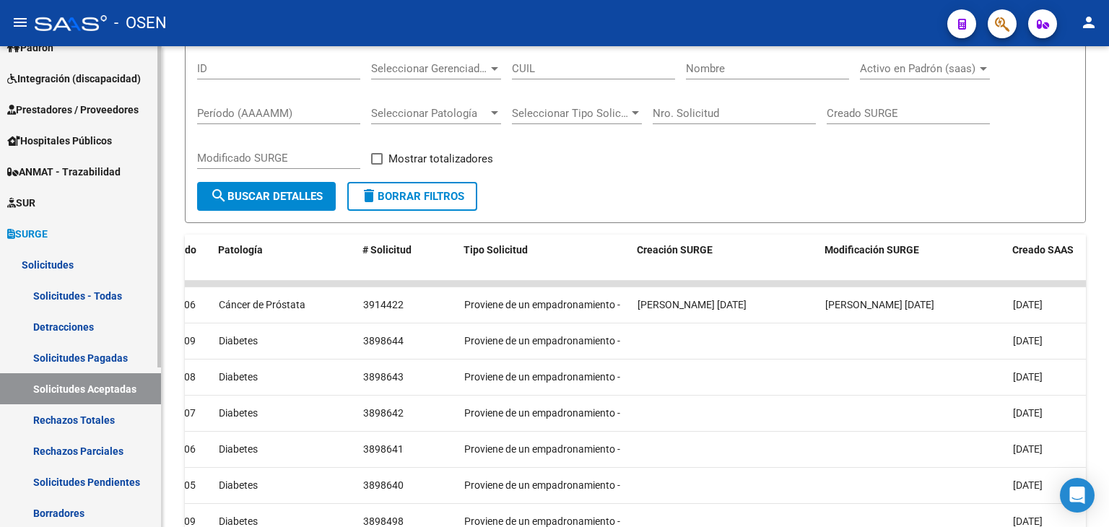
click at [38, 238] on span "SURGE" at bounding box center [27, 234] width 40 height 16
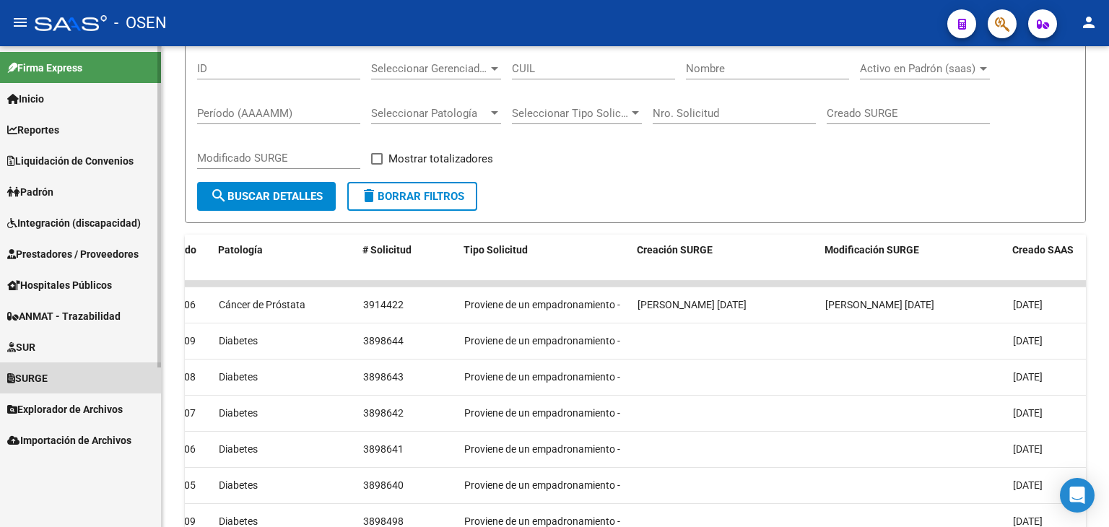
scroll to position [0, 0]
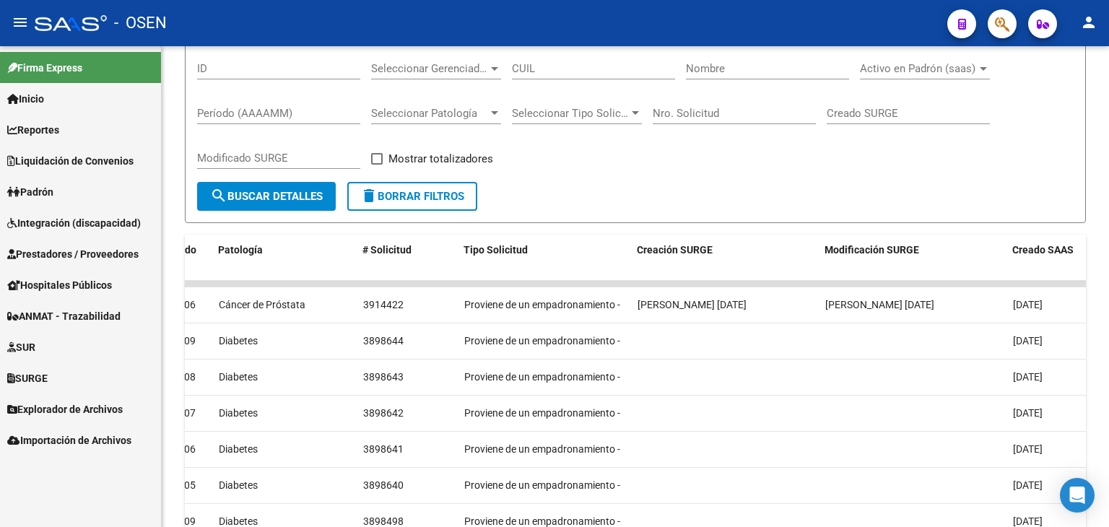
click at [35, 347] on span "SUR" at bounding box center [21, 347] width 28 height 16
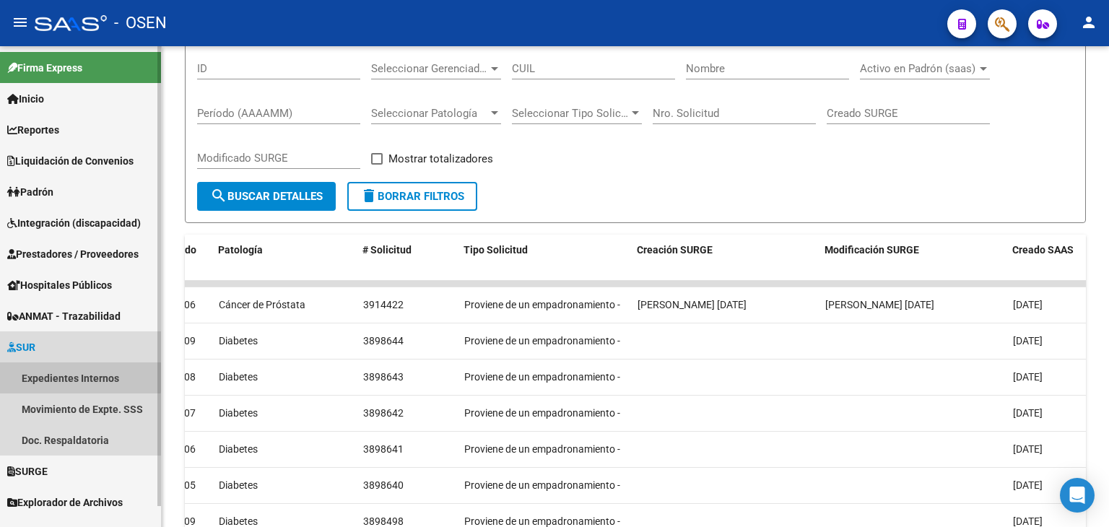
click at [45, 374] on link "Expedientes Internos" at bounding box center [80, 378] width 161 height 31
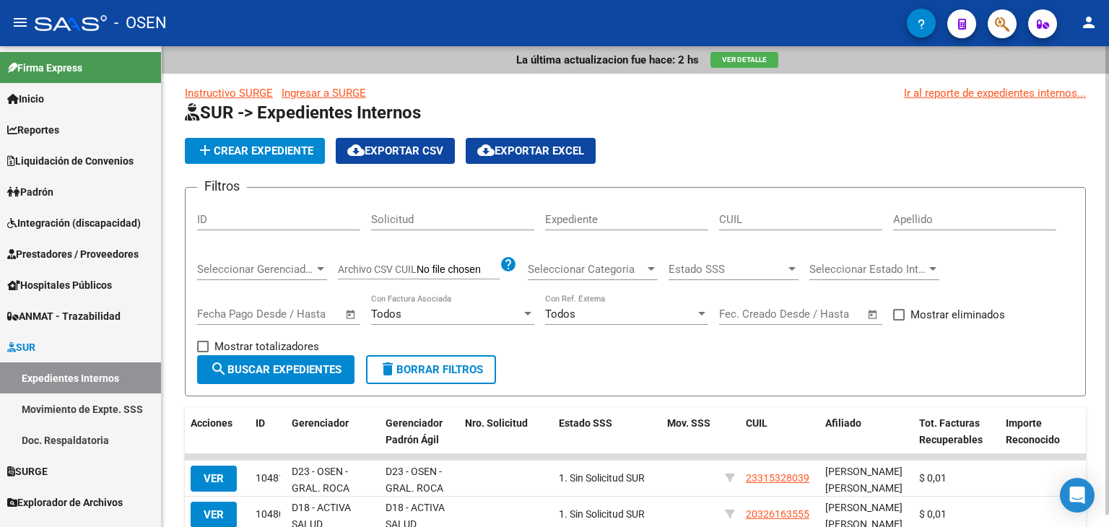
click at [237, 220] on input "ID" at bounding box center [278, 219] width 163 height 13
paste input "7951"
type input "7951"
click at [261, 365] on span "search Buscar Expedientes" at bounding box center [275, 369] width 131 height 13
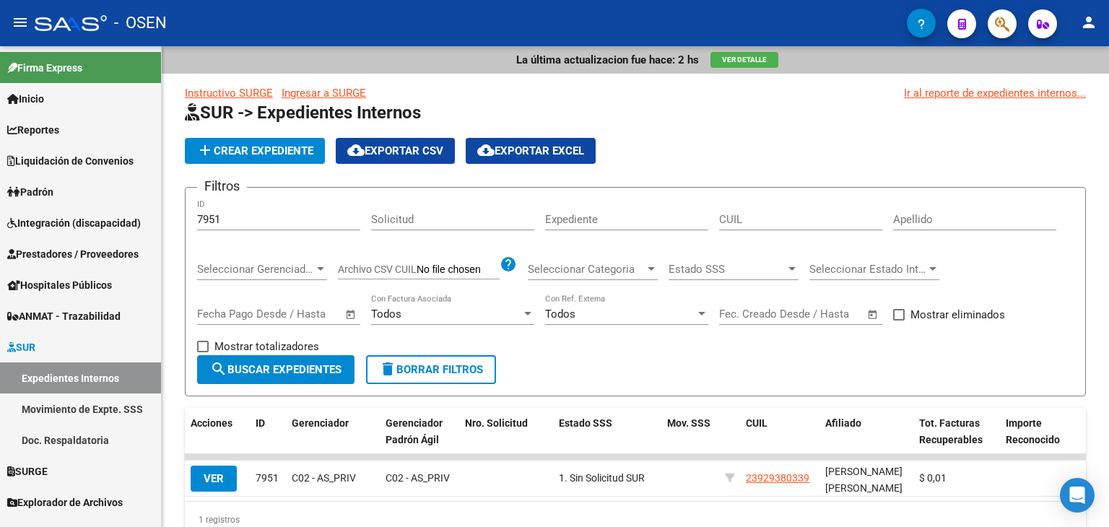
drag, startPoint x: 217, startPoint y: 480, endPoint x: 460, endPoint y: 365, distance: 269.1
click at [217, 480] on span "VER" at bounding box center [214, 478] width 20 height 13
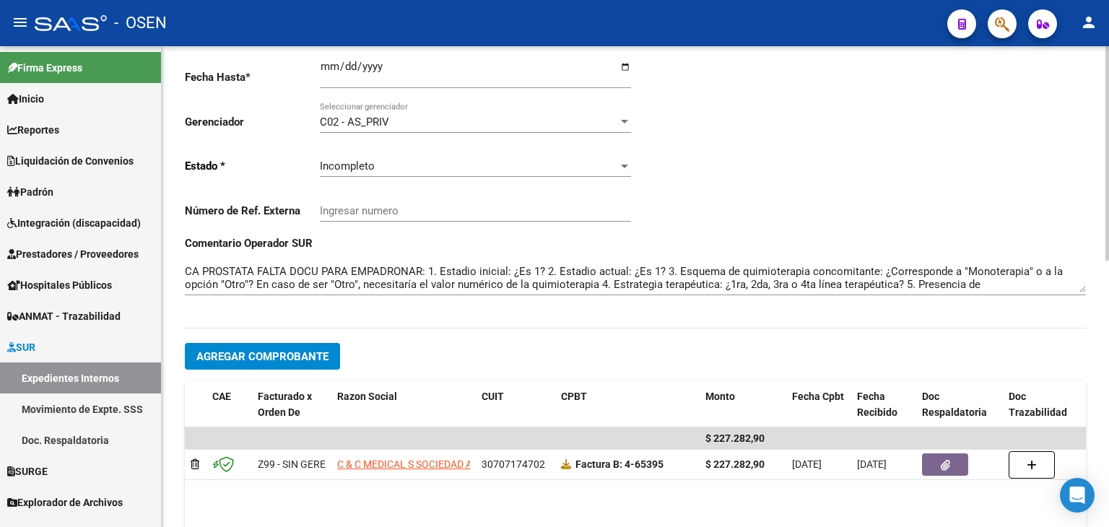
scroll to position [72, 0]
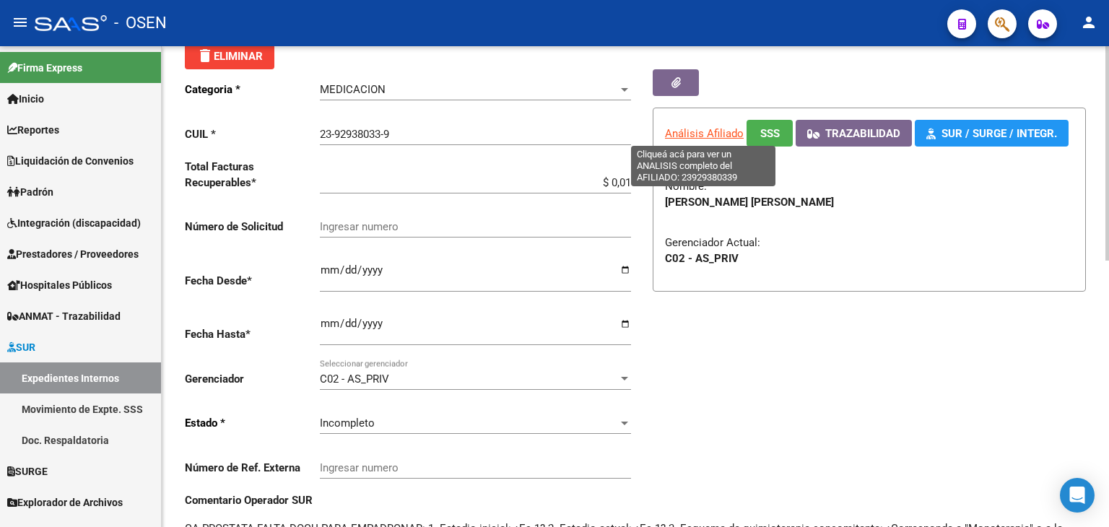
click at [693, 134] on span "Análisis Afiliado" at bounding box center [704, 133] width 79 height 13
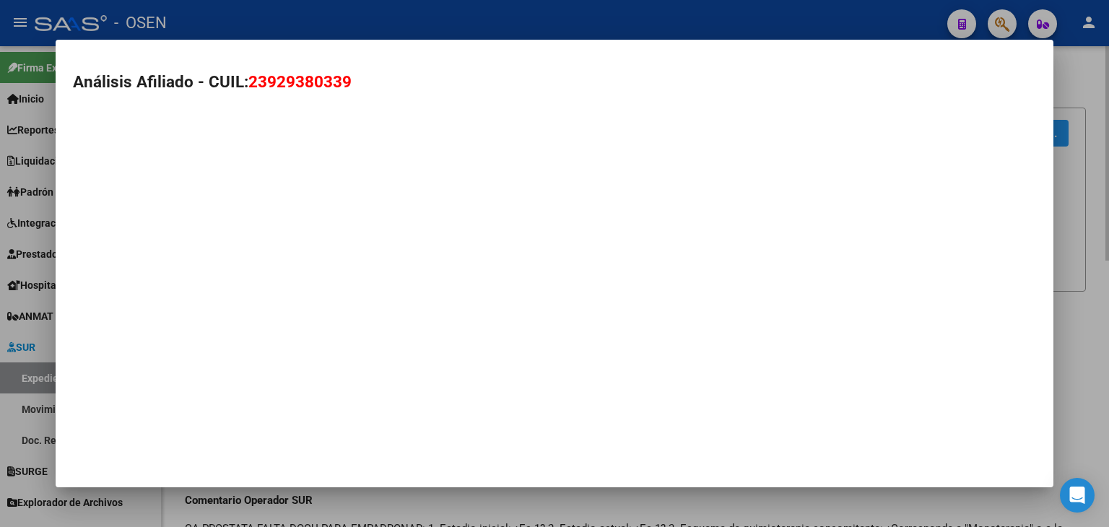
type textarea "23929380339"
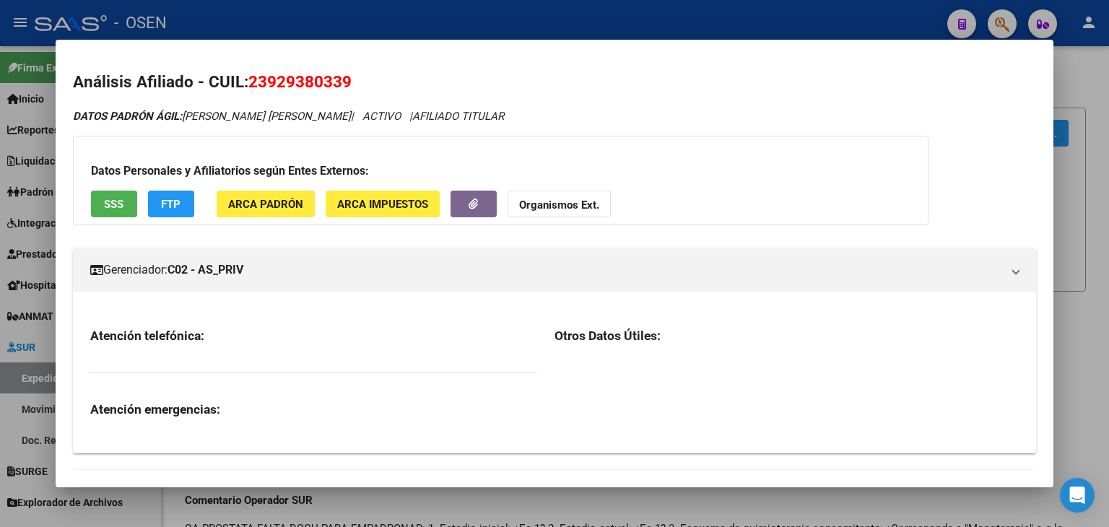
click at [254, 87] on span "23929380339" at bounding box center [299, 81] width 103 height 19
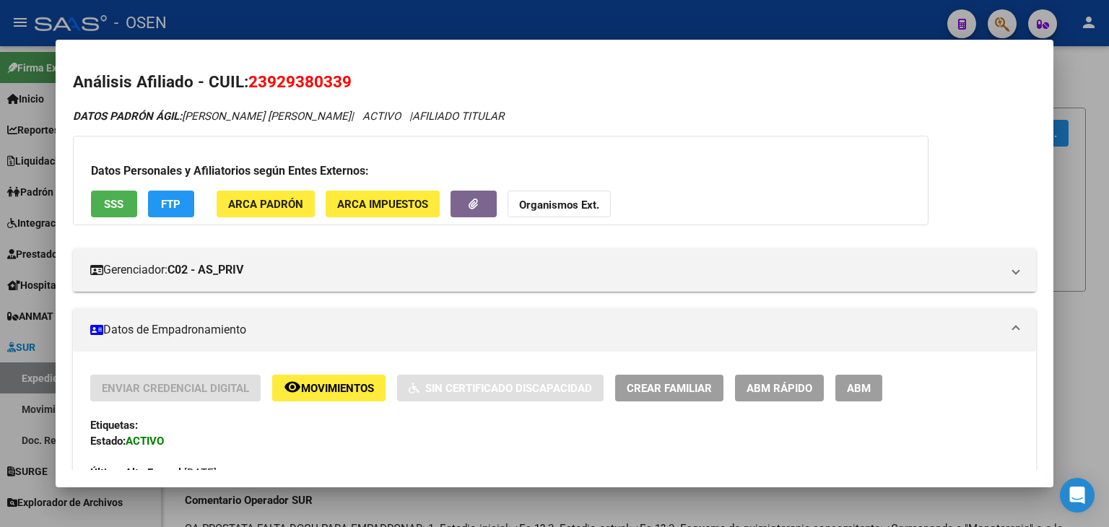
drag, startPoint x: 251, startPoint y: 86, endPoint x: 358, endPoint y: 87, distance: 106.9
click at [358, 87] on h2 "Análisis Afiliado - CUIL: 23929380339" at bounding box center [555, 82] width 964 height 25
copy span "23929380339"
click at [465, 9] on div at bounding box center [554, 263] width 1109 height 527
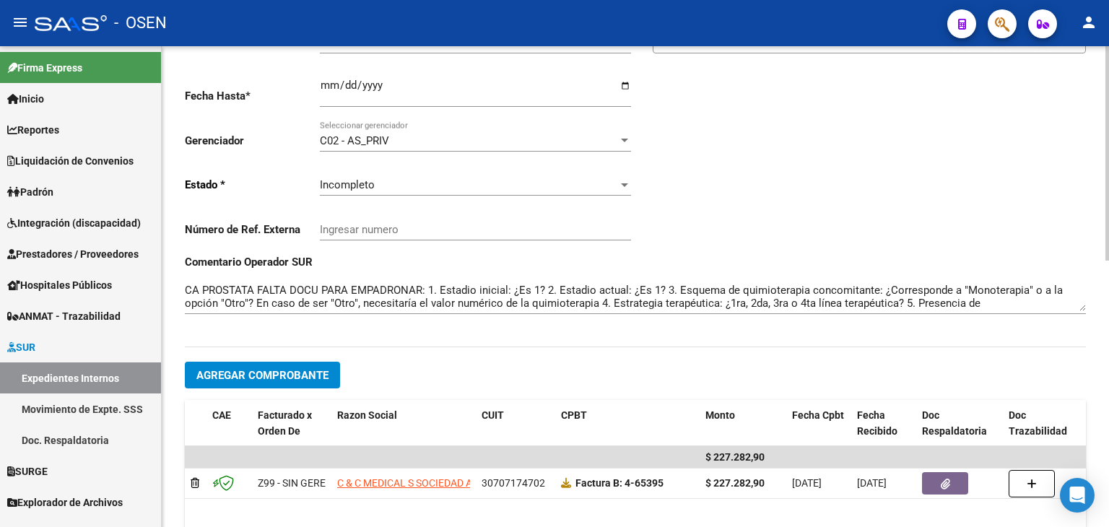
scroll to position [597, 0]
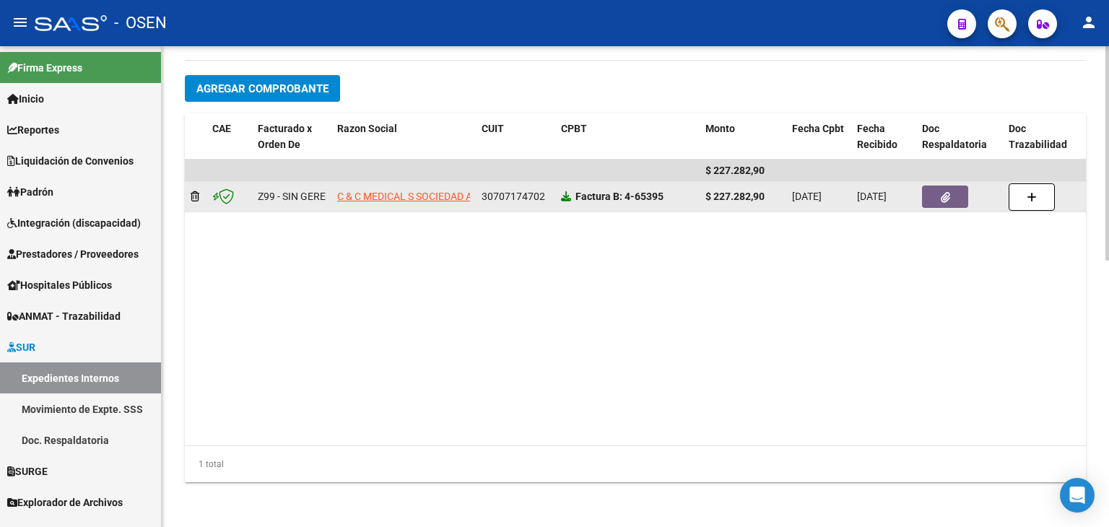
click at [566, 191] on icon at bounding box center [566, 196] width 10 height 10
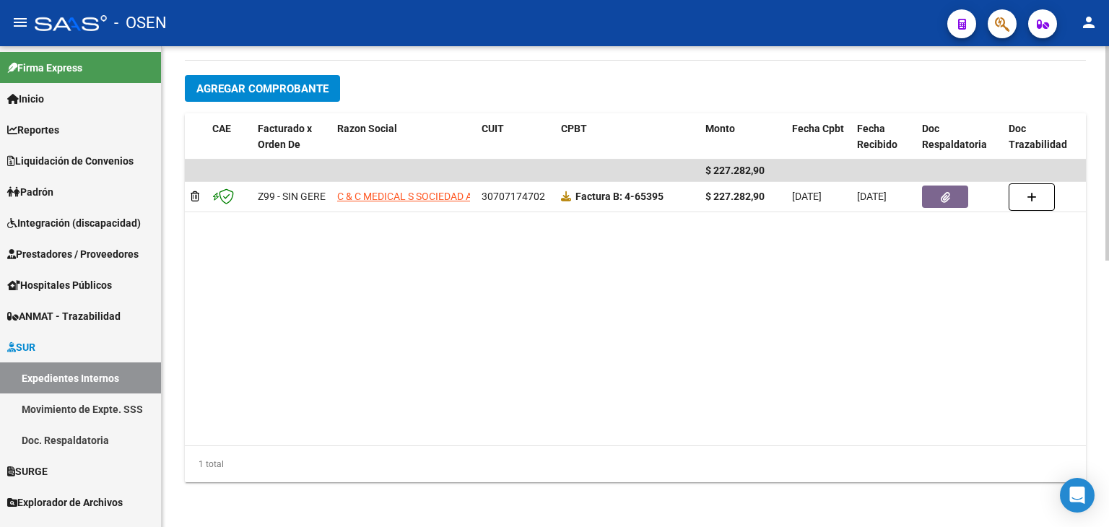
scroll to position [308, 0]
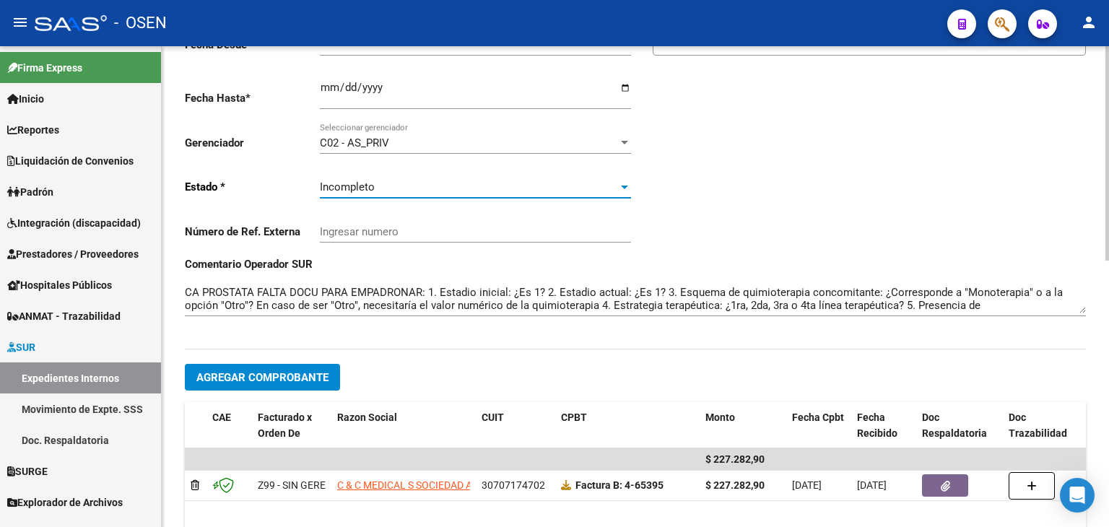
click at [399, 187] on div "Incompleto" at bounding box center [469, 187] width 298 height 13
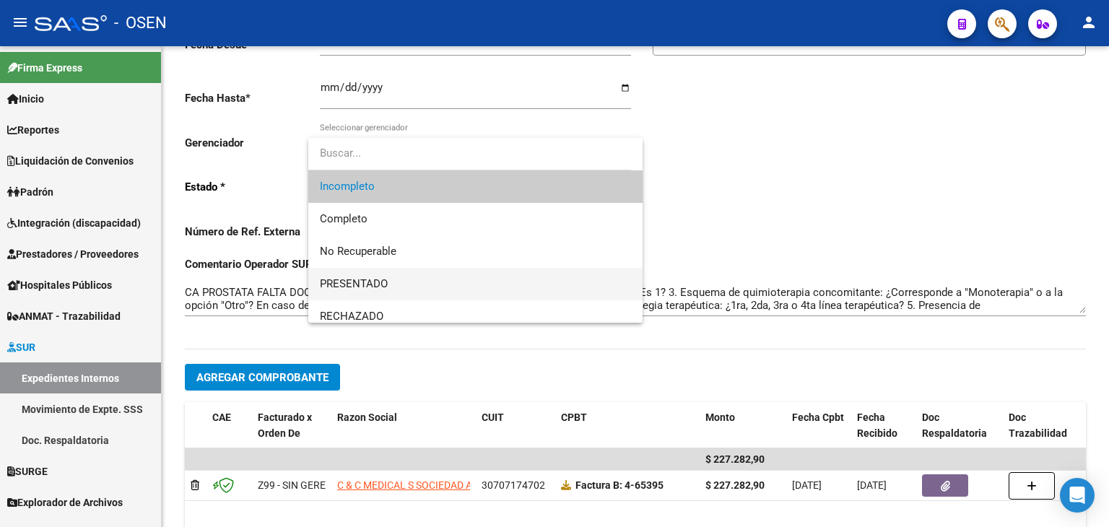
click at [405, 291] on span "PRESENTADO" at bounding box center [475, 284] width 311 height 33
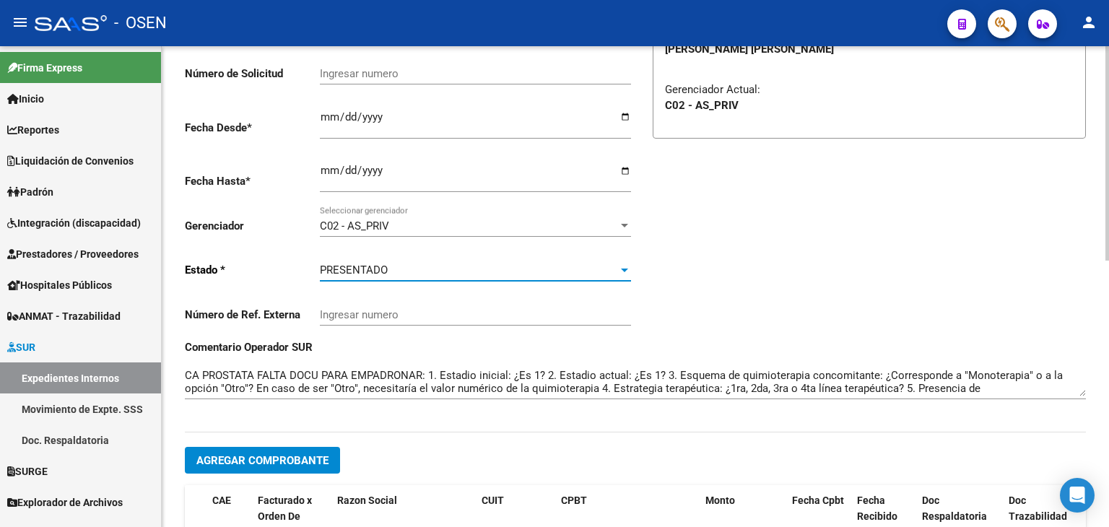
scroll to position [164, 0]
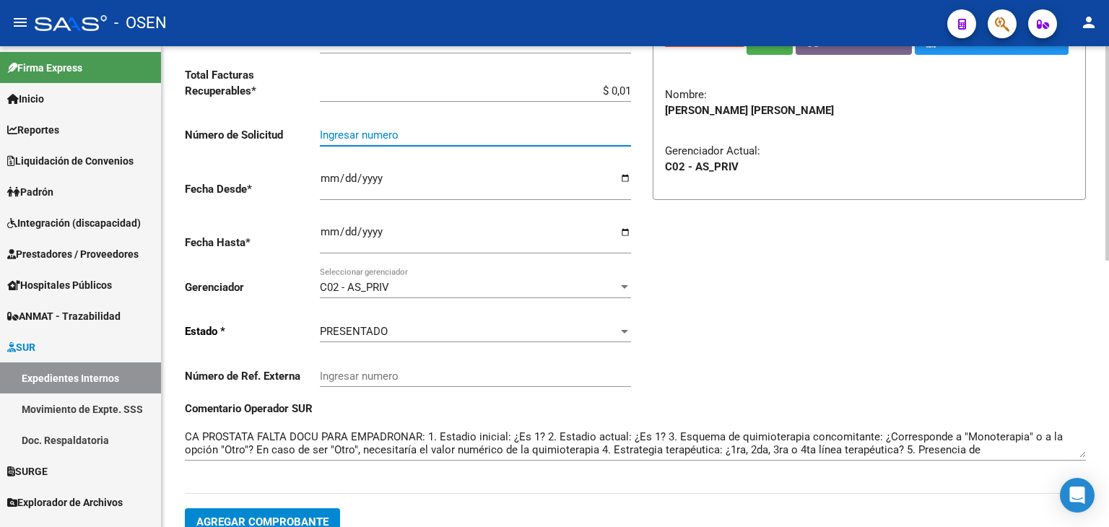
click at [423, 138] on input "Ingresar numero" at bounding box center [475, 135] width 311 height 13
paste input "3928577"
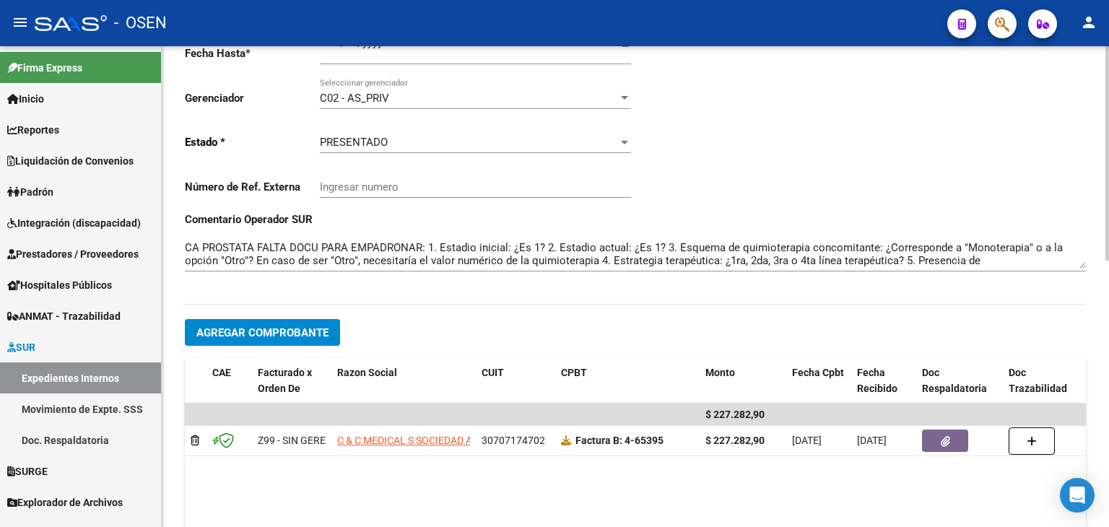
scroll to position [381, 0]
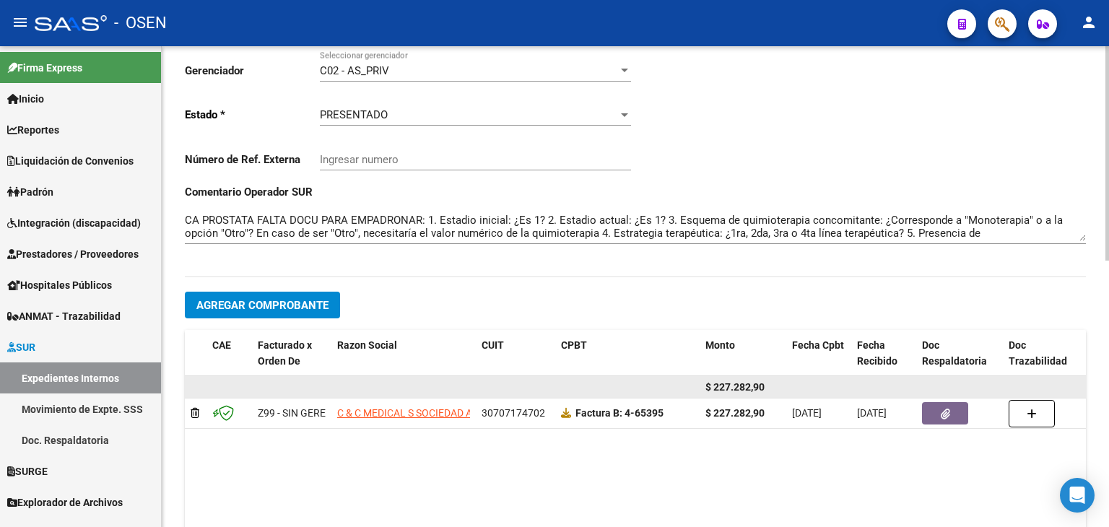
type input "3928577"
drag, startPoint x: 711, startPoint y: 389, endPoint x: 786, endPoint y: 389, distance: 75.1
click at [786, 389] on div "$ 227.282,90" at bounding box center [778, 387] width 1187 height 23
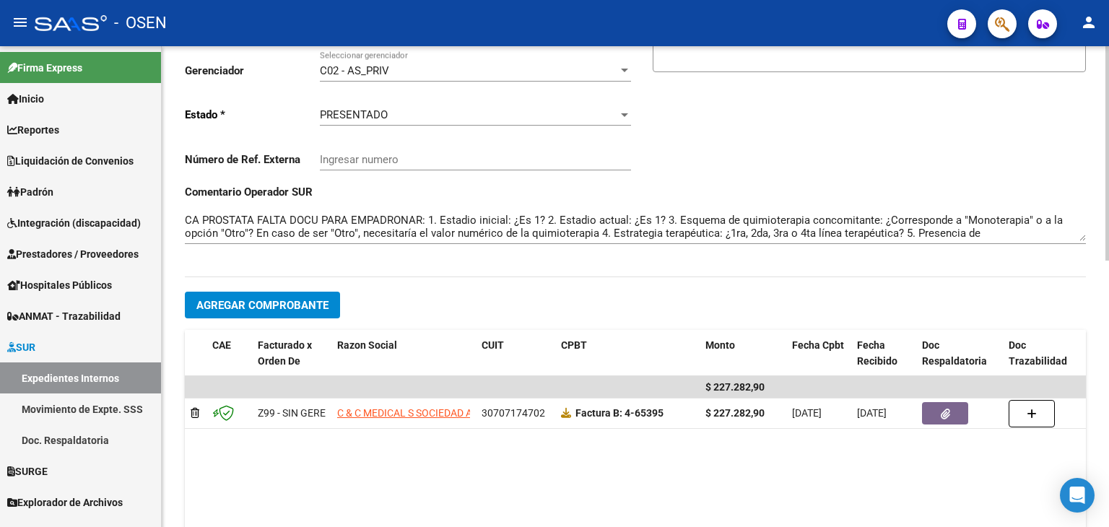
copy div "227.282,90"
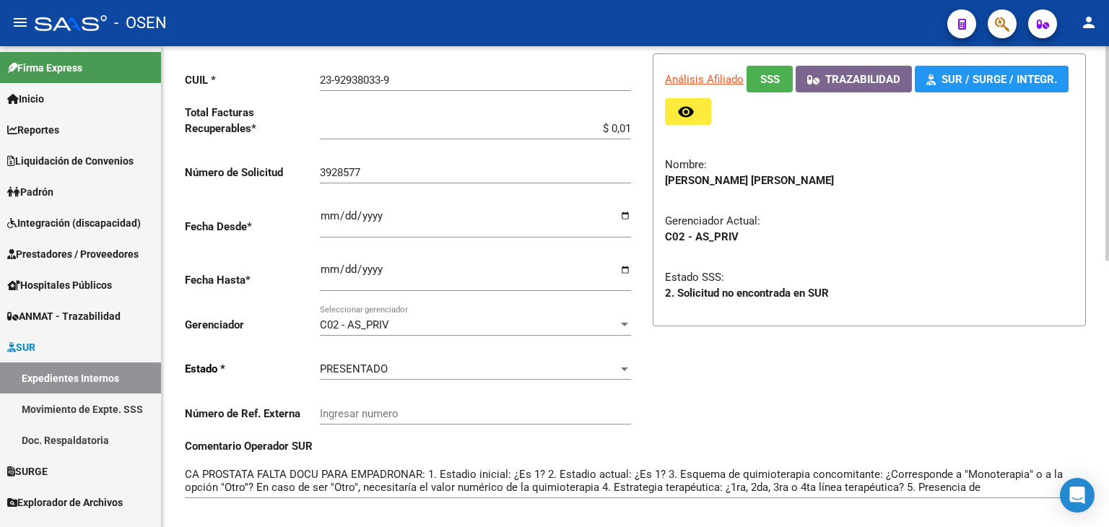
scroll to position [92, 0]
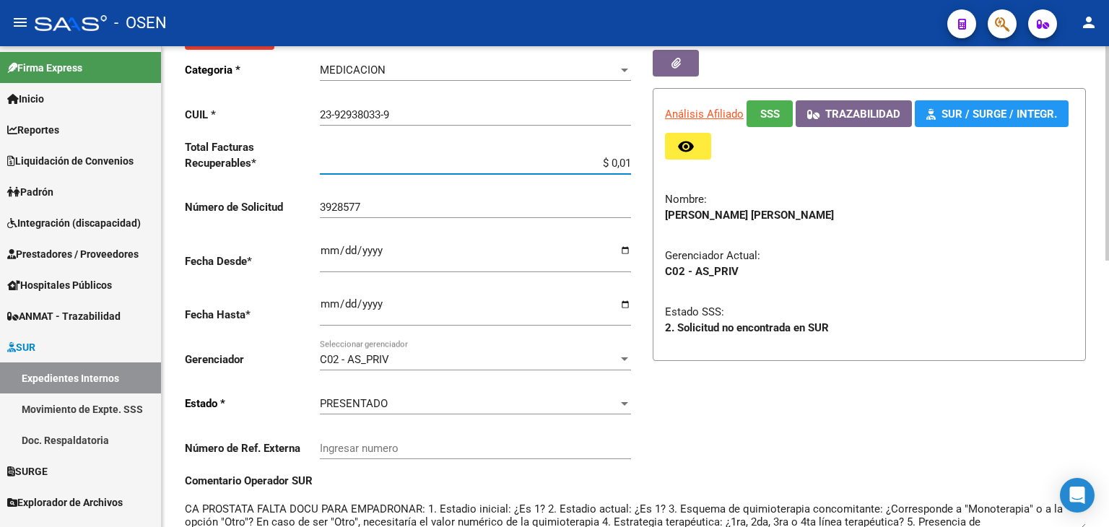
click at [629, 163] on input "$ 0,01" at bounding box center [475, 163] width 311 height 13
paste input "227.282,90"
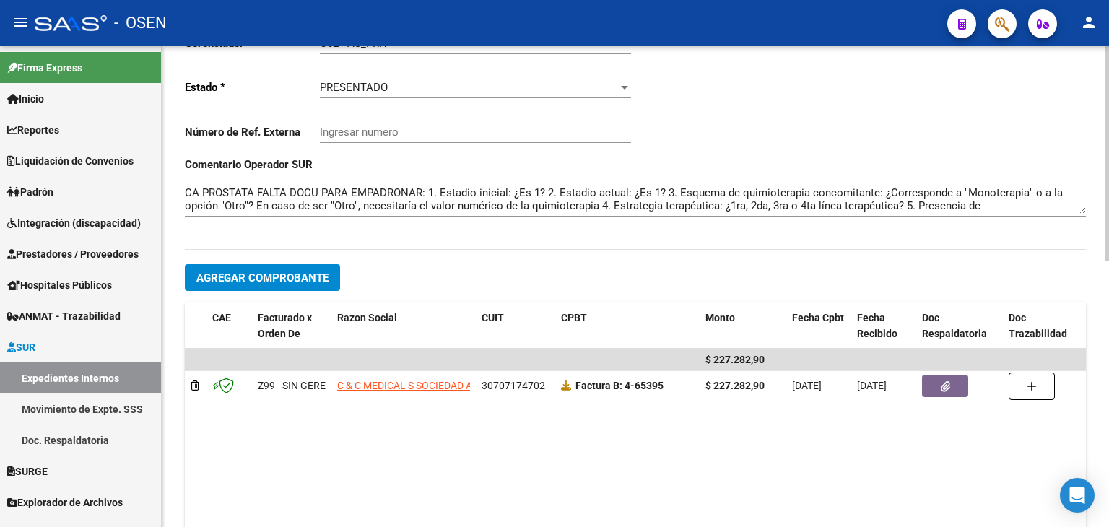
scroll to position [0, 0]
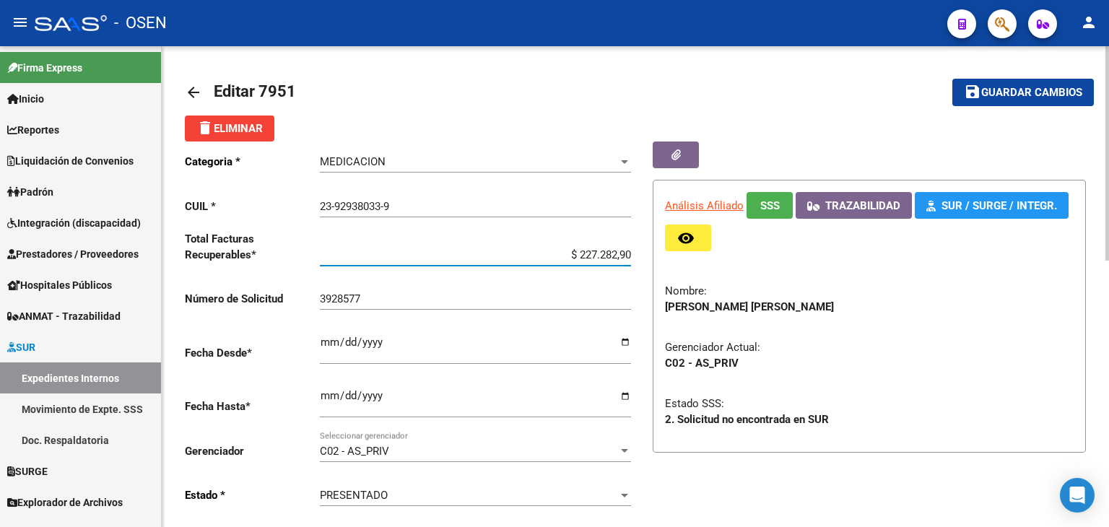
type input "$ 227.282,90"
click at [993, 90] on span "Guardar cambios" at bounding box center [1032, 93] width 101 height 13
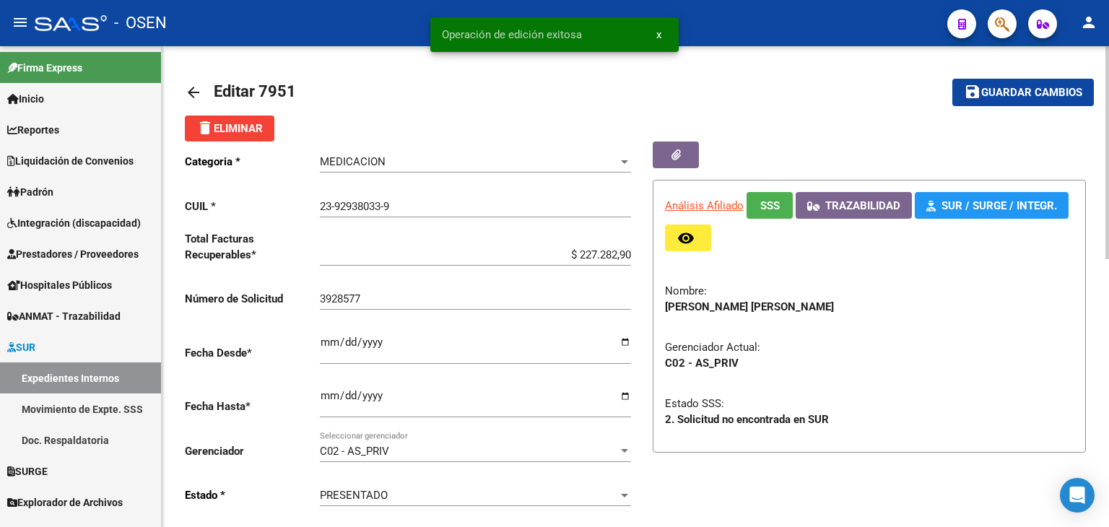
click at [1023, 93] on span "Guardar cambios" at bounding box center [1032, 93] width 101 height 13
click at [1034, 103] on button "save Guardar cambios" at bounding box center [1024, 92] width 142 height 27
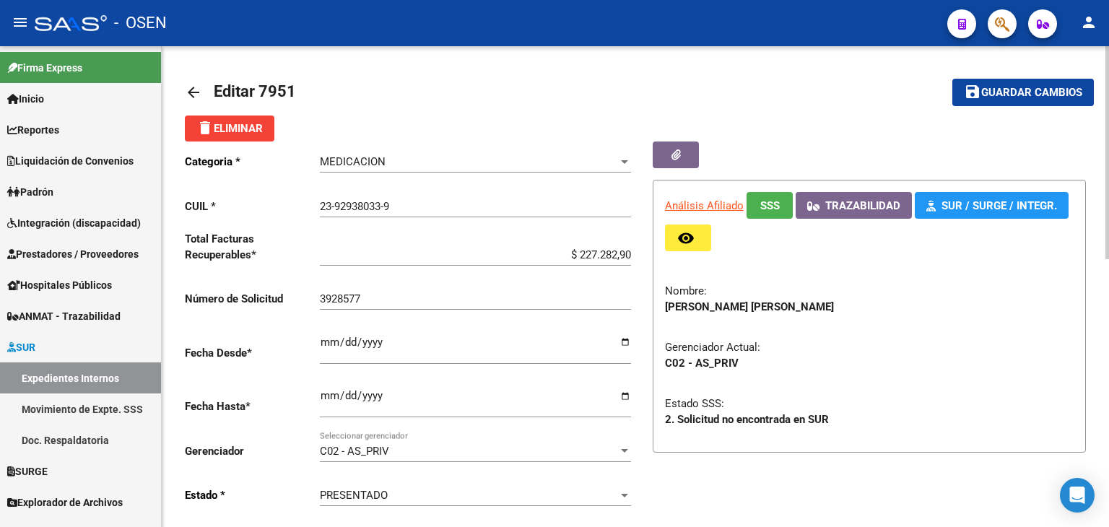
click at [1031, 103] on button "save Guardar cambios" at bounding box center [1024, 92] width 142 height 27
drag, startPoint x: 997, startPoint y: 87, endPoint x: 664, endPoint y: 199, distance: 350.8
click at [996, 87] on span "Guardar cambios" at bounding box center [1032, 93] width 101 height 13
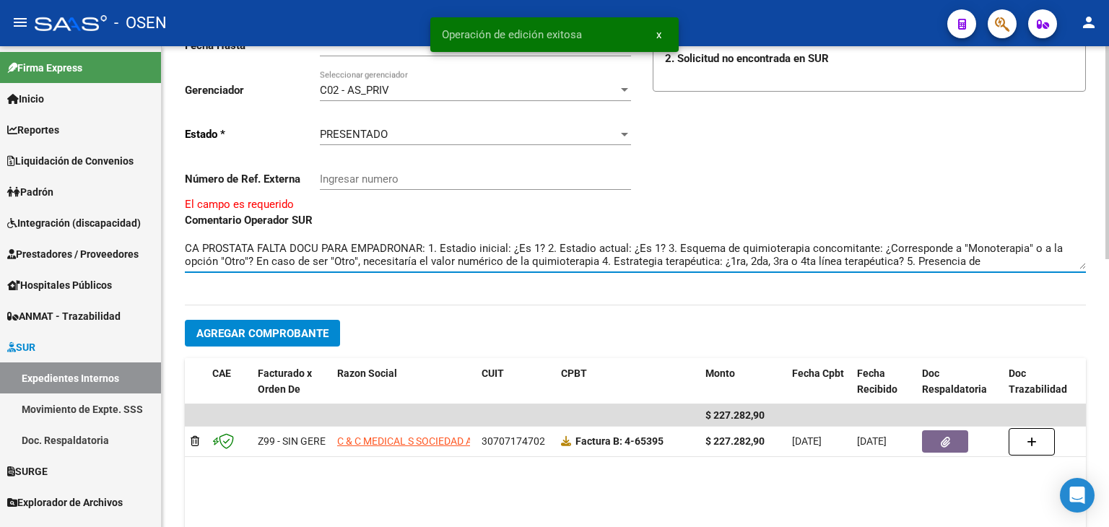
scroll to position [26, 0]
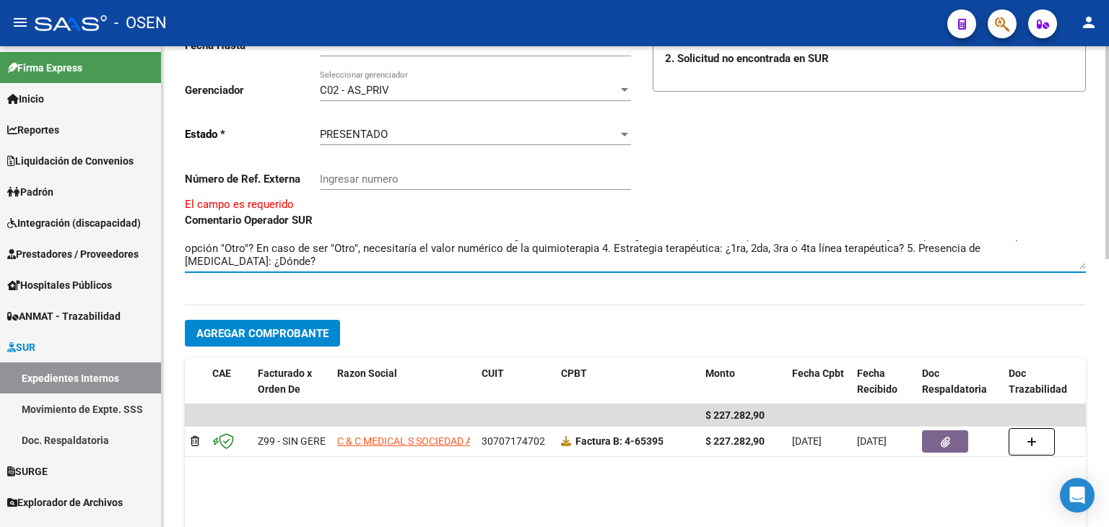
drag, startPoint x: 259, startPoint y: 247, endPoint x: 913, endPoint y: 303, distance: 656.7
click at [913, 303] on div "Categoria * MEDICACION Seleccionar categoria CUIL * 23-92938033-9 Ingresar CUIL…" at bounding box center [635, 259] width 901 height 958
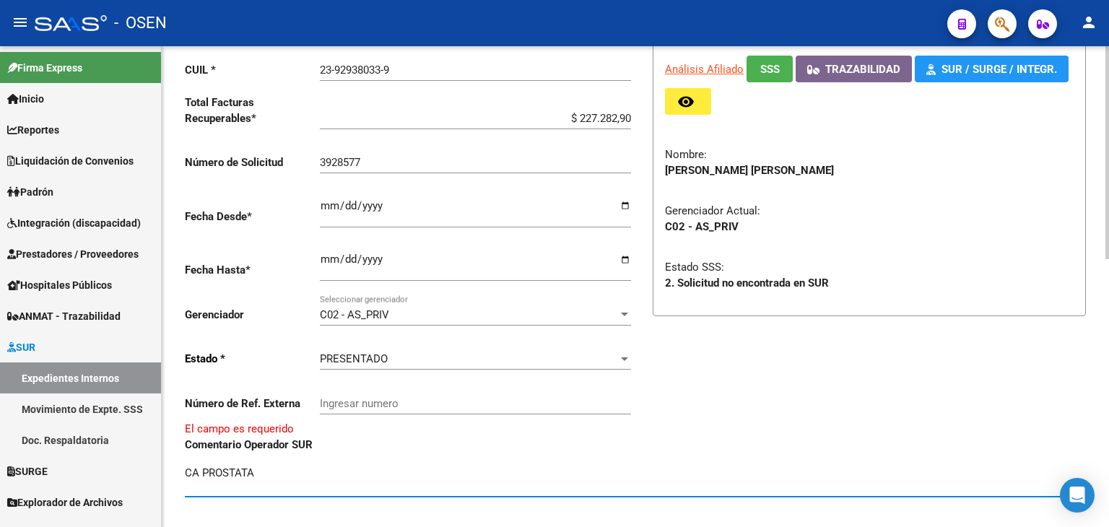
scroll to position [0, 0]
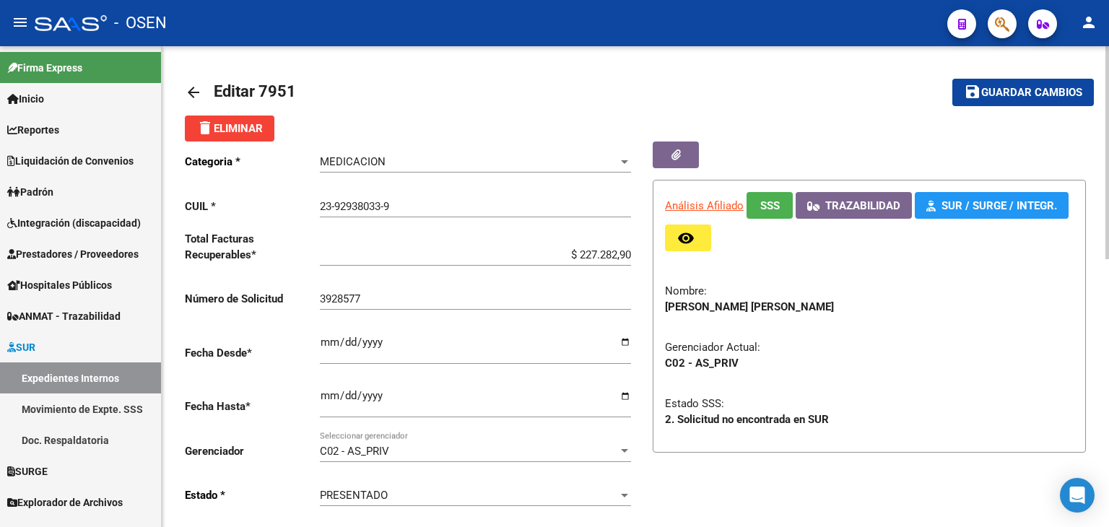
type textarea "CA PROSTATA"
click at [1029, 96] on span "Guardar cambios" at bounding box center [1032, 93] width 101 height 13
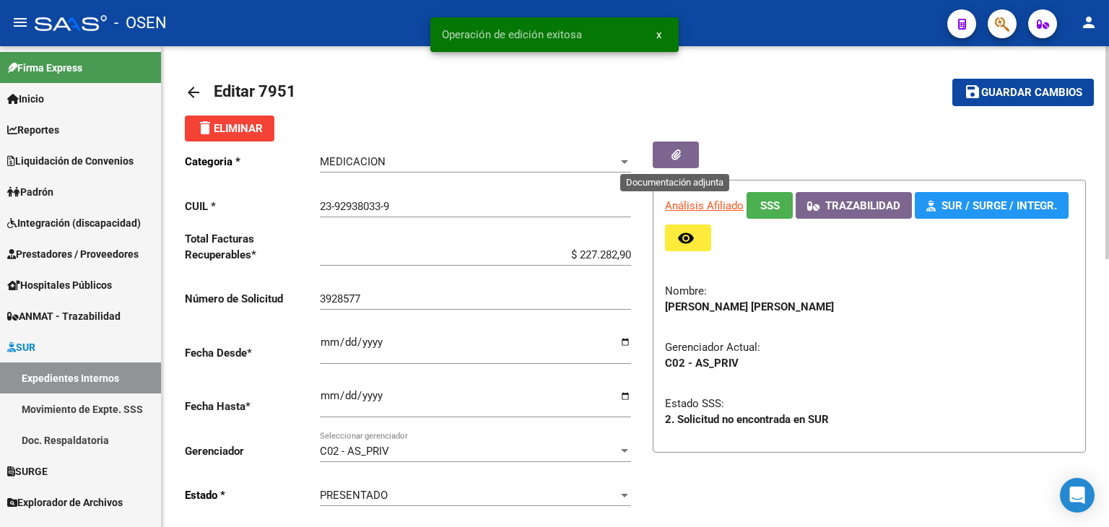
click at [670, 158] on button "button" at bounding box center [676, 155] width 46 height 27
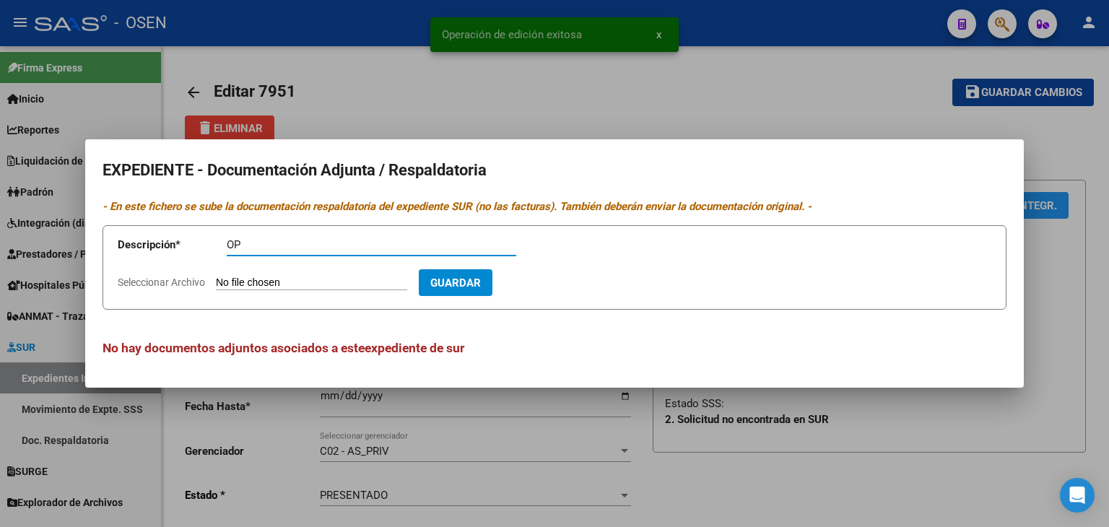
type input "OP"
click at [398, 283] on input "Seleccionar Archivo" at bounding box center [311, 284] width 191 height 14
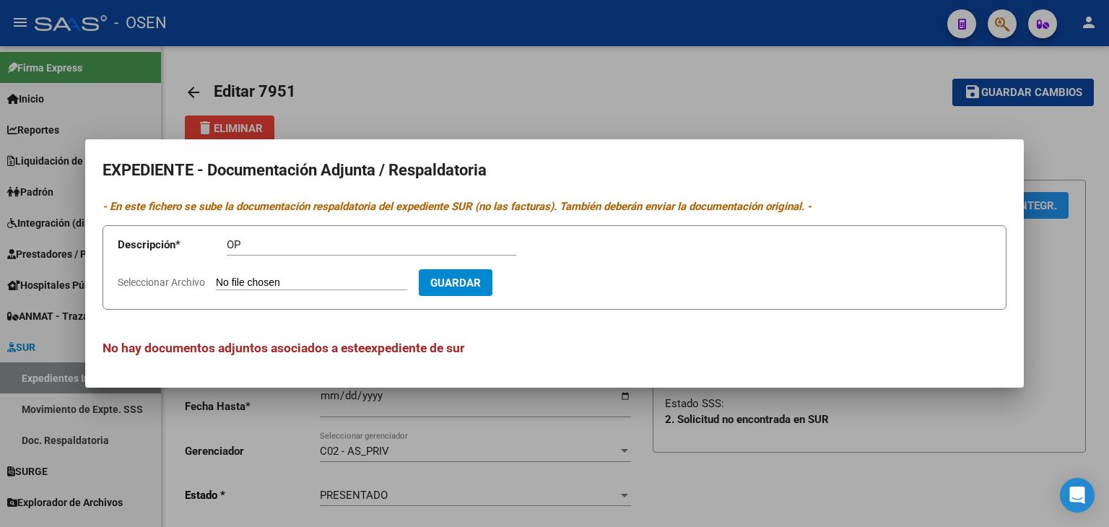
type input "C:\fakepath\OP 77687 CYC MEDICALS_signed.pdf"
drag, startPoint x: 560, startPoint y: 282, endPoint x: 550, endPoint y: 277, distance: 11.6
click at [559, 281] on span "Guardar" at bounding box center [539, 283] width 51 height 13
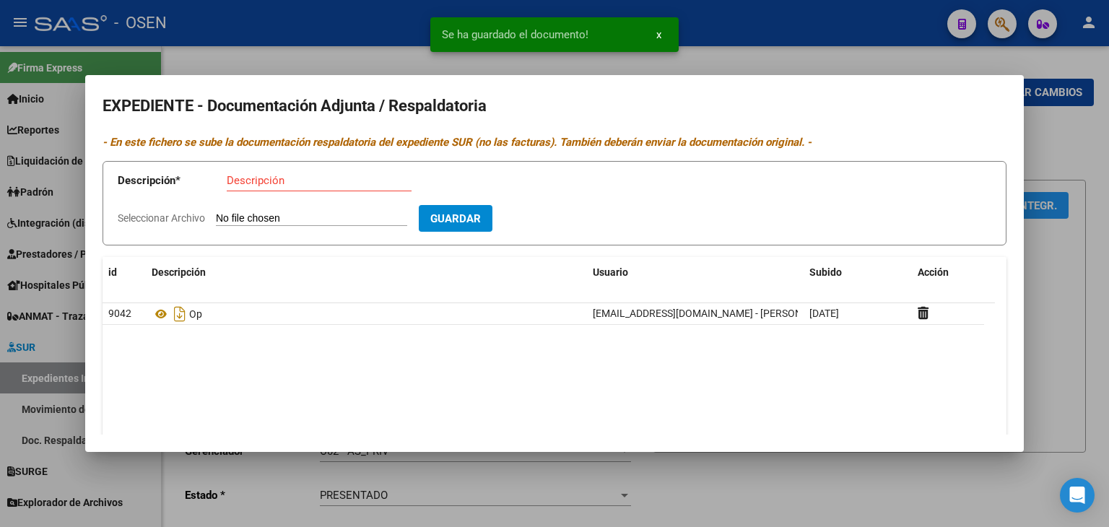
click at [249, 185] on input "Descripción" at bounding box center [319, 180] width 185 height 13
type input "TR"
click at [259, 209] on form "Descripción * TR Descripción Seleccionar Archivo Guardar" at bounding box center [555, 203] width 904 height 85
click at [261, 215] on input "Seleccionar Archivo" at bounding box center [311, 219] width 191 height 14
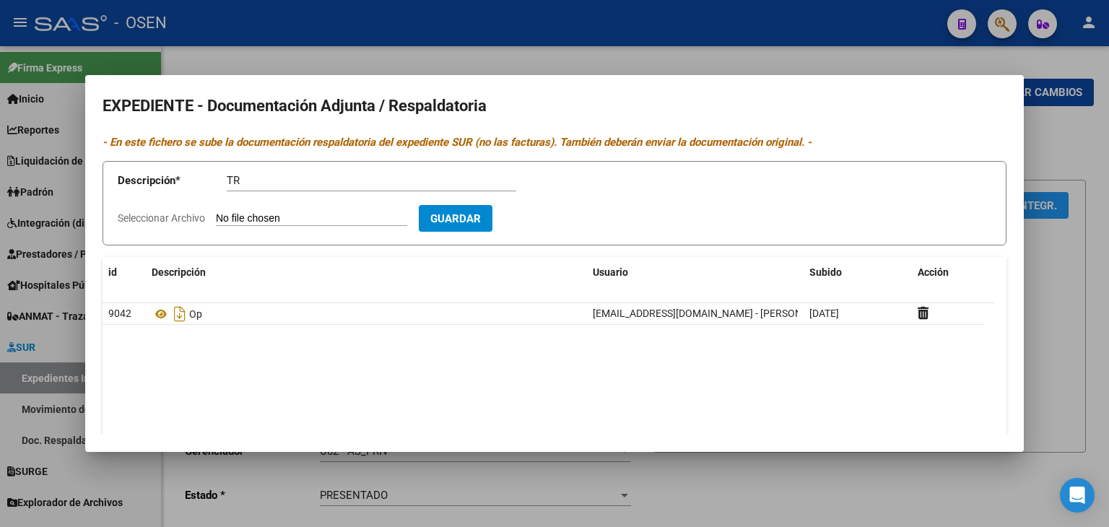
type input "C:\fakepath\TR.pdf"
click at [572, 226] on button "Guardar" at bounding box center [540, 218] width 74 height 27
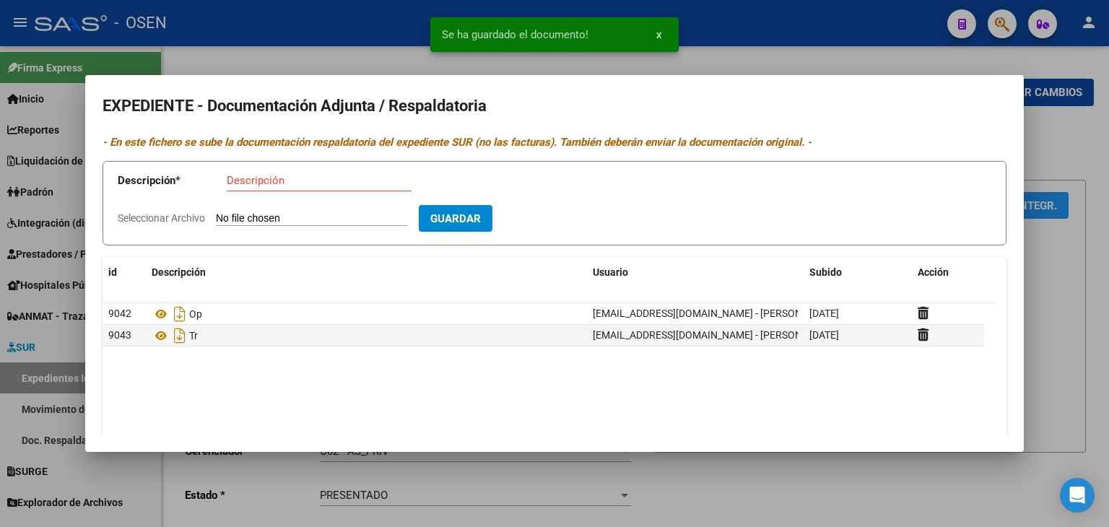
click at [1092, 137] on div at bounding box center [554, 263] width 1109 height 527
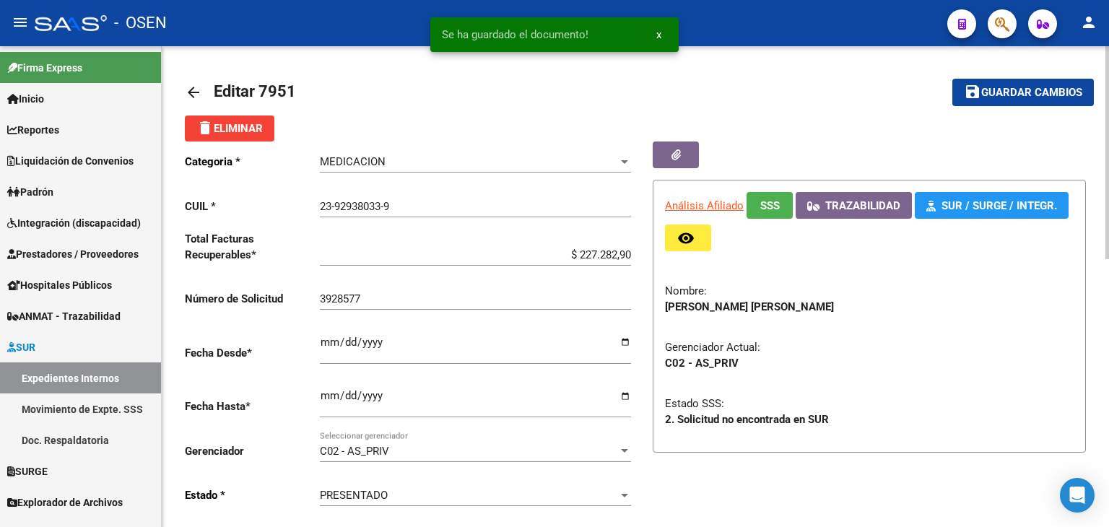
drag, startPoint x: 98, startPoint y: 379, endPoint x: 181, endPoint y: 280, distance: 129.7
click at [98, 379] on link "Expedientes Internos" at bounding box center [80, 378] width 161 height 31
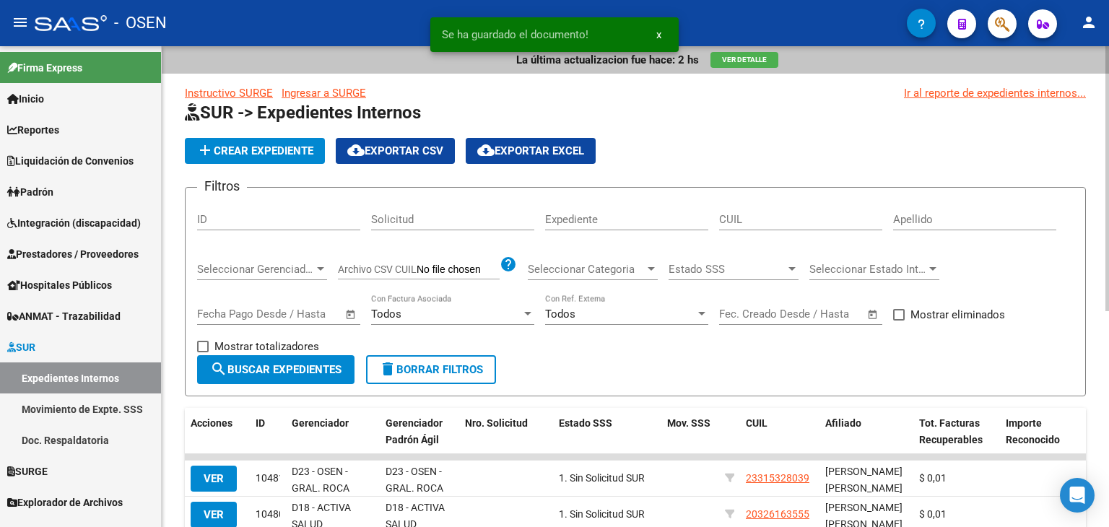
drag, startPoint x: 237, startPoint y: 212, endPoint x: 234, endPoint y: 220, distance: 9.1
click at [236, 212] on div "ID" at bounding box center [278, 214] width 163 height 31
paste input "8482"
type input "8482"
click at [257, 353] on span "Mostrar totalizadores" at bounding box center [267, 346] width 105 height 17
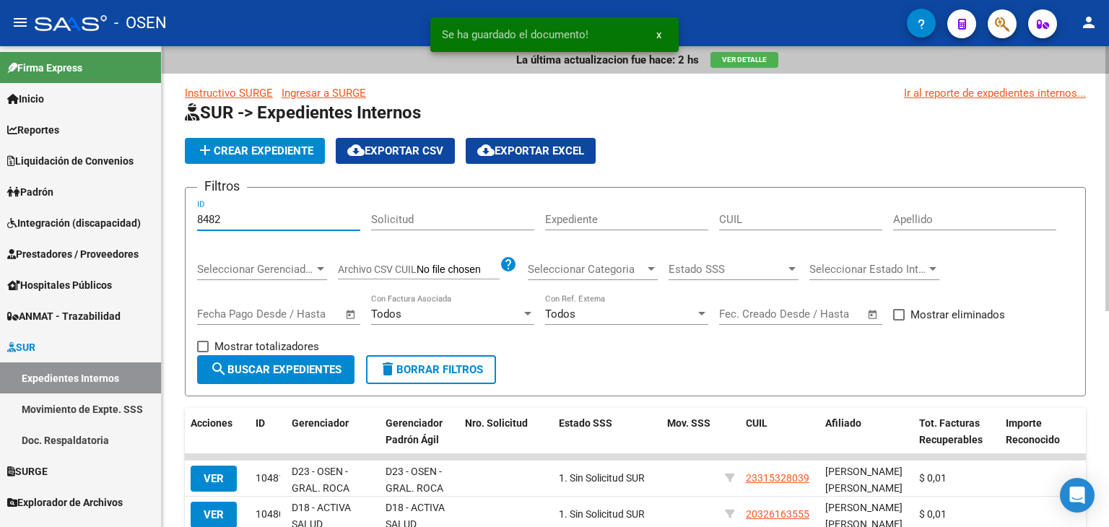
click at [203, 353] on input "Mostrar totalizadores" at bounding box center [202, 352] width 1 height 1
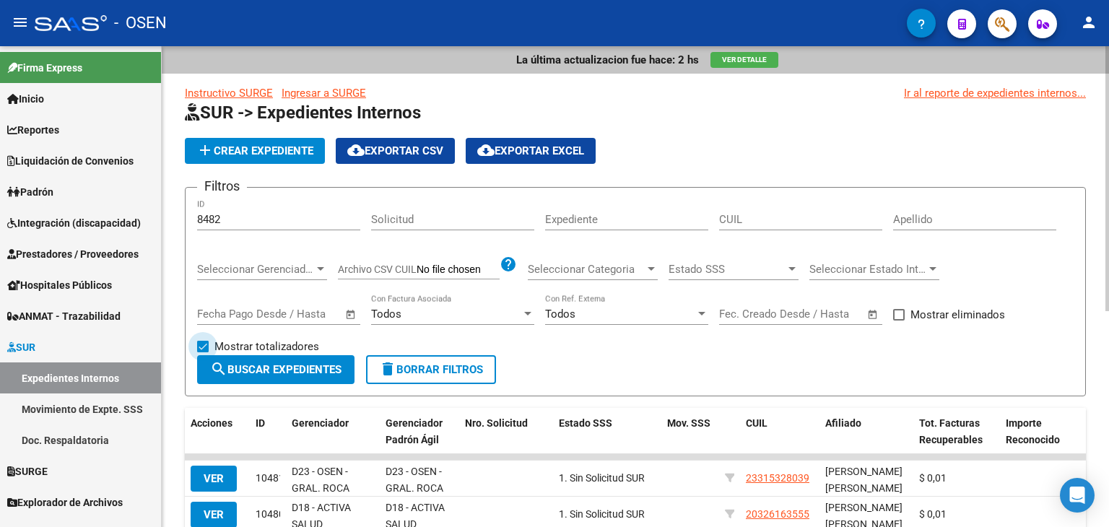
click at [247, 347] on span "Mostrar totalizadores" at bounding box center [267, 346] width 105 height 17
click at [203, 352] on input "Mostrar totalizadores" at bounding box center [202, 352] width 1 height 1
checkbox input "false"
click at [247, 366] on span "search Buscar Expedientes" at bounding box center [275, 369] width 131 height 13
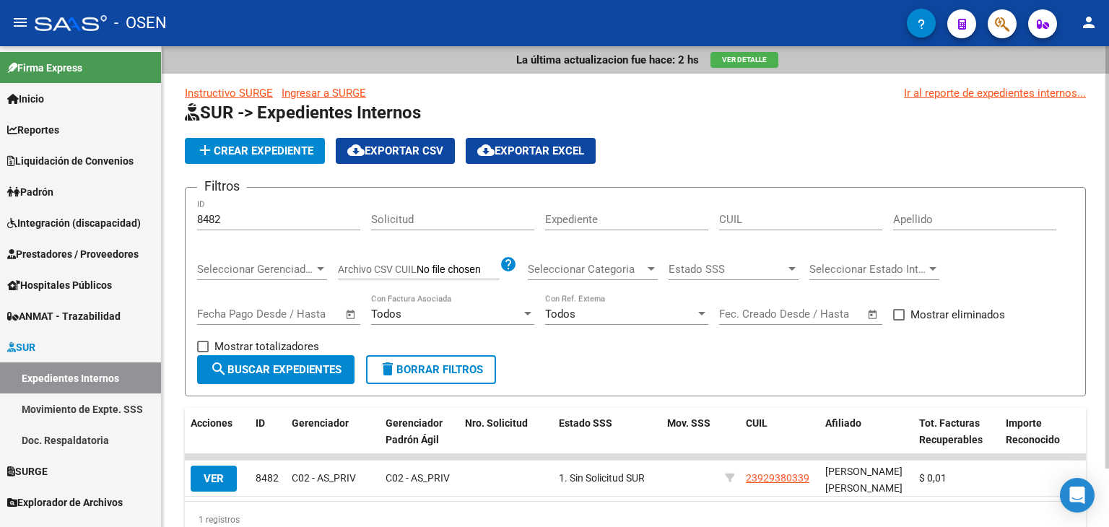
scroll to position [66, 0]
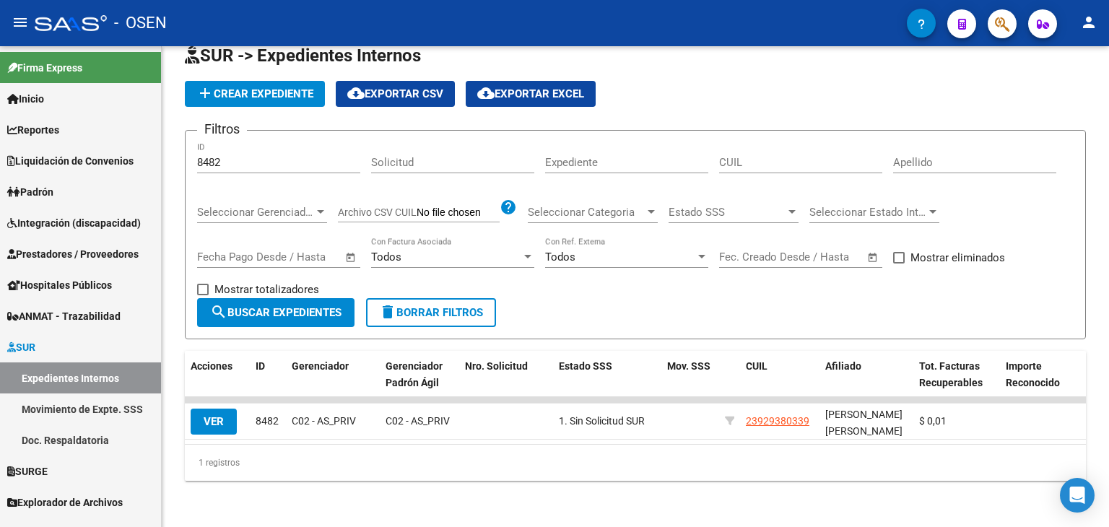
drag, startPoint x: 216, startPoint y: 410, endPoint x: 286, endPoint y: 396, distance: 71.5
click at [217, 415] on span "VER" at bounding box center [214, 421] width 20 height 13
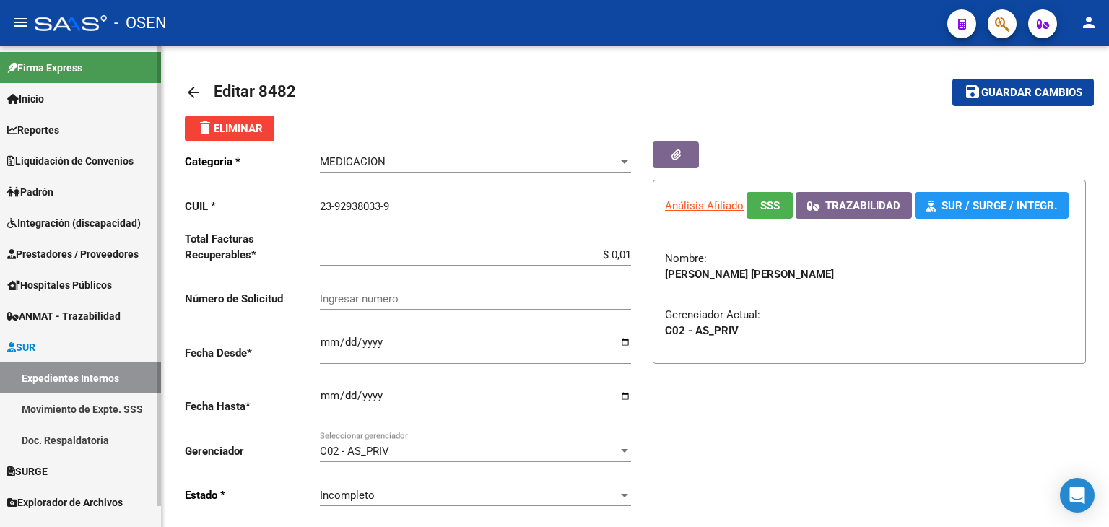
click at [107, 139] on link "Reportes" at bounding box center [80, 129] width 161 height 31
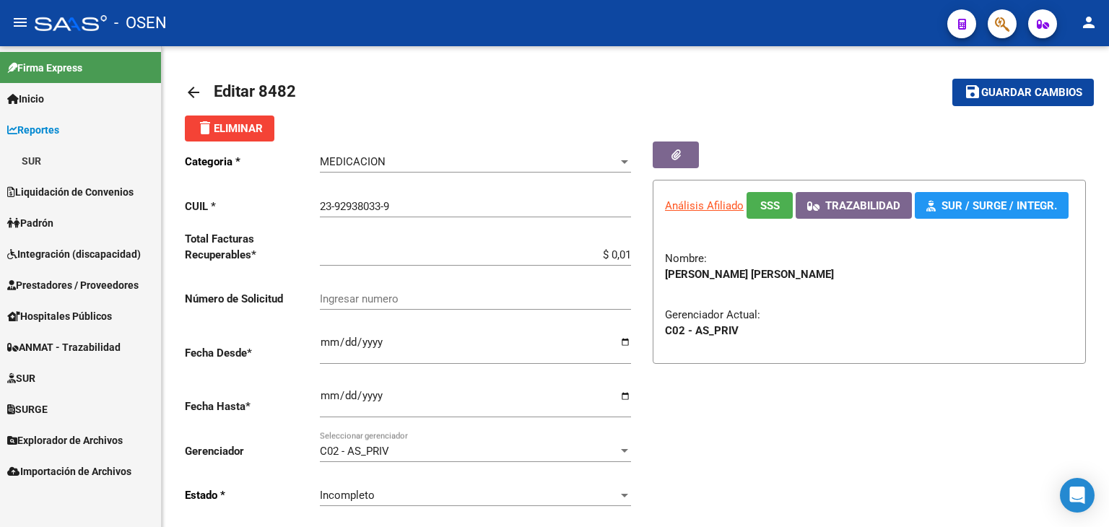
click at [98, 157] on link "SUR" at bounding box center [80, 160] width 161 height 31
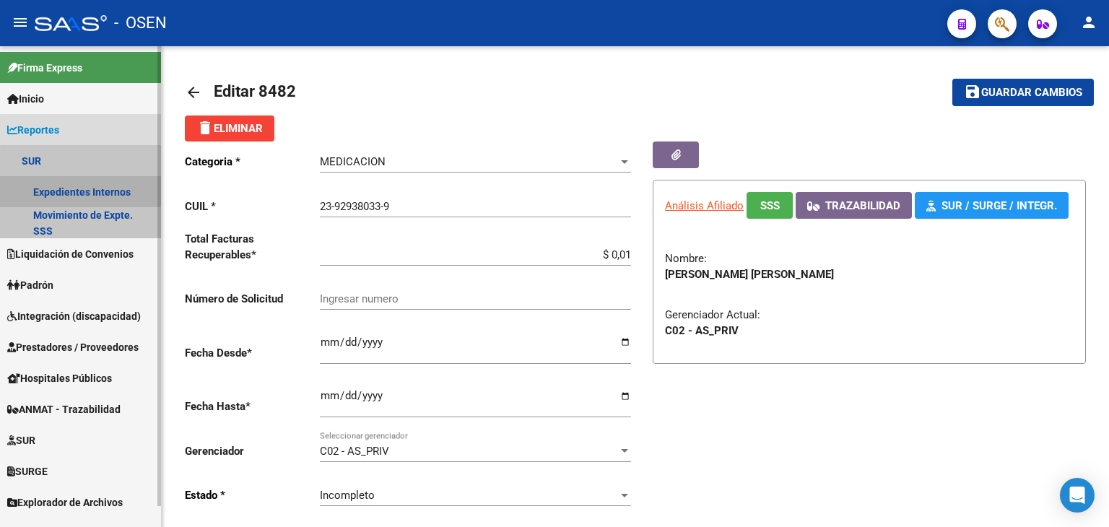
click at [103, 194] on link "Expedientes Internos" at bounding box center [80, 191] width 161 height 31
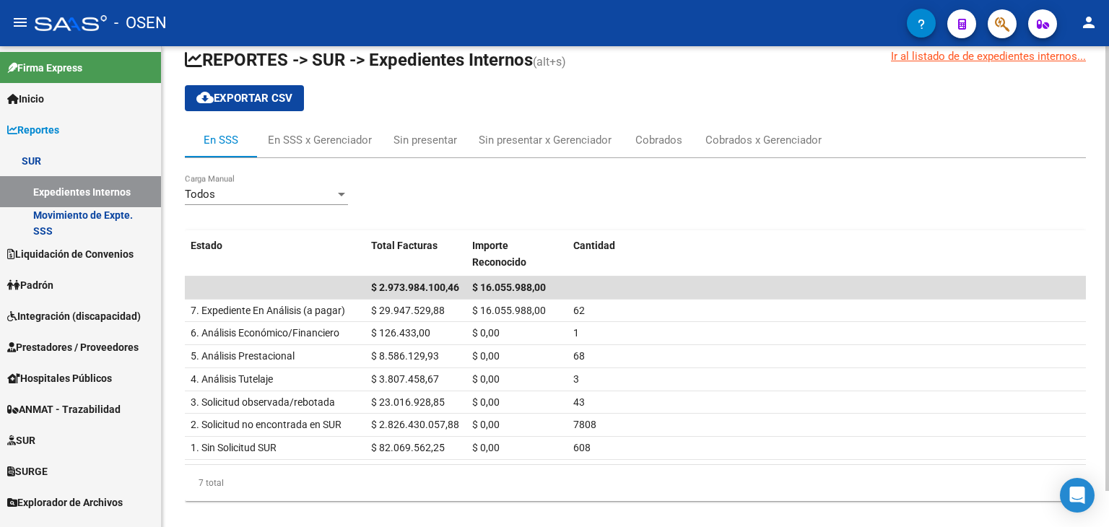
scroll to position [39, 0]
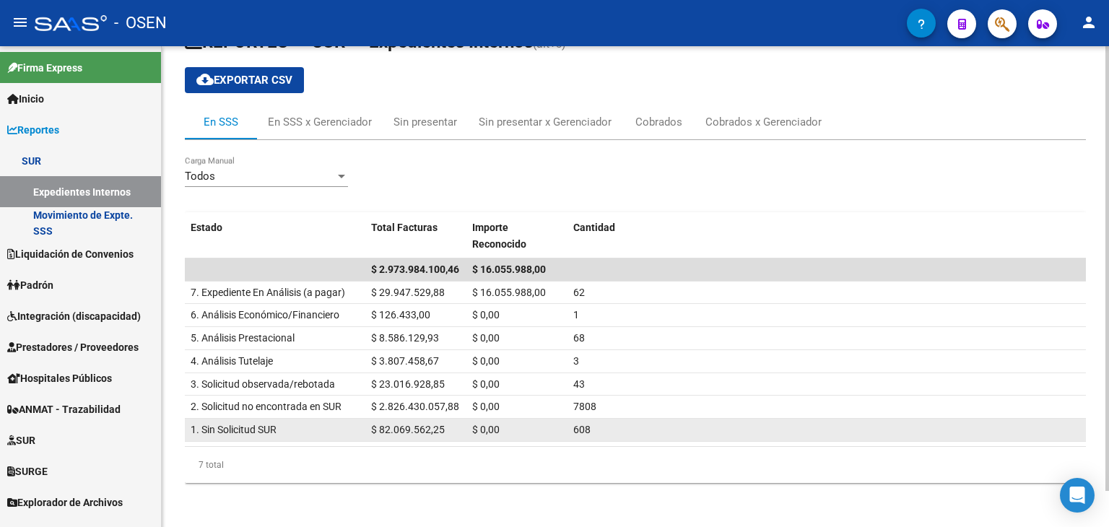
click at [578, 427] on span "608" at bounding box center [581, 430] width 17 height 12
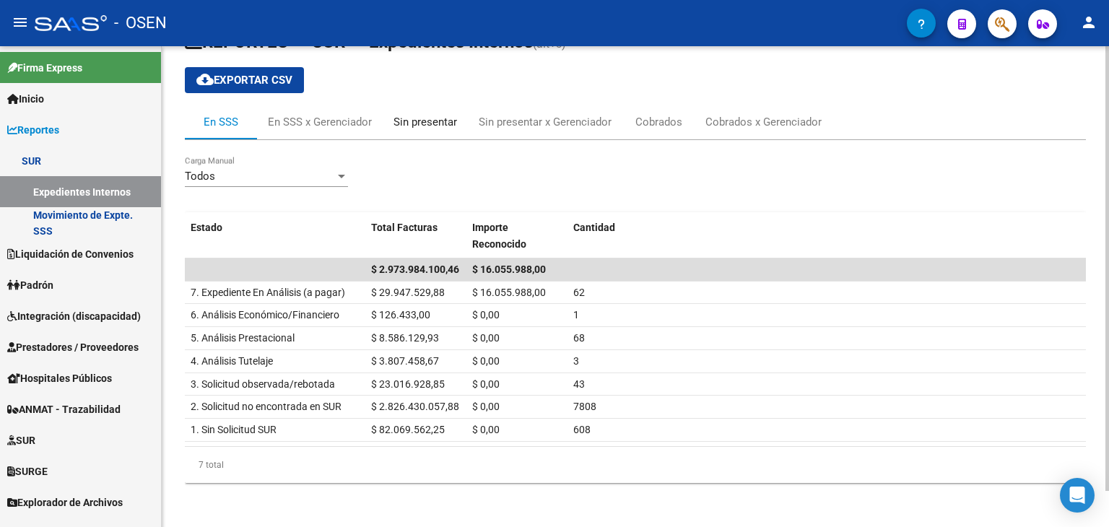
click at [403, 119] on div "Sin presentar" at bounding box center [426, 122] width 64 height 16
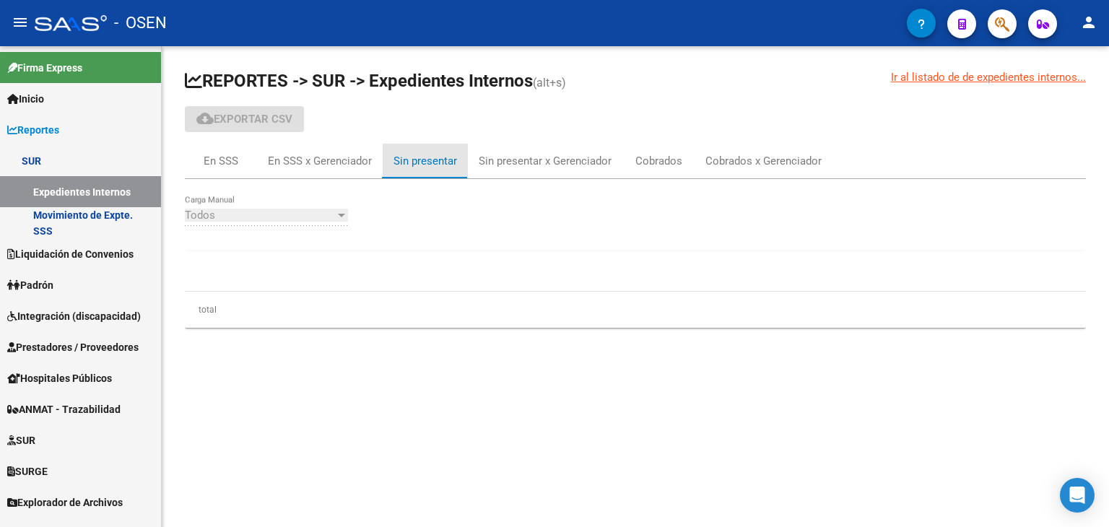
scroll to position [0, 0]
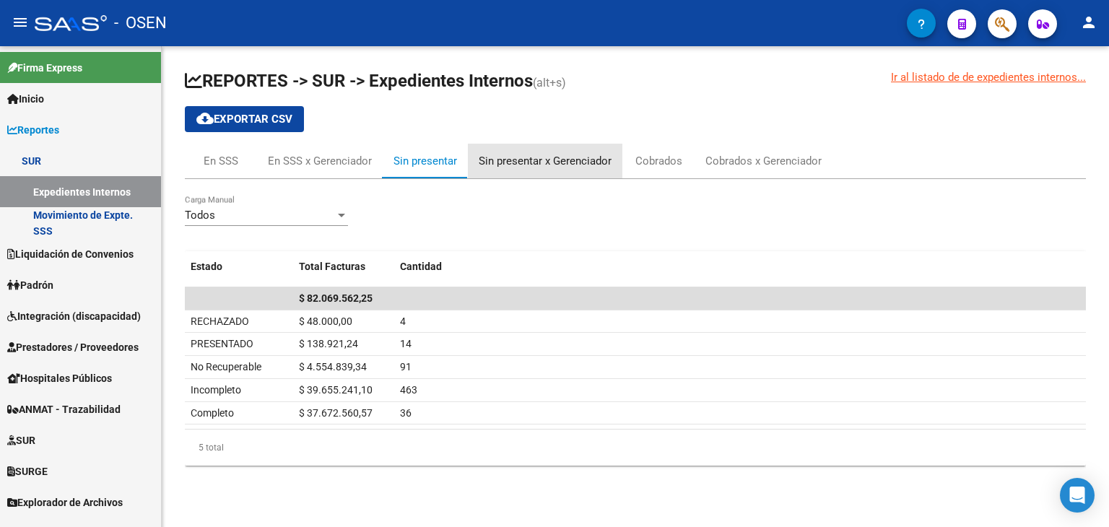
click at [521, 157] on div "Sin presentar x Gerenciador" at bounding box center [545, 161] width 133 height 16
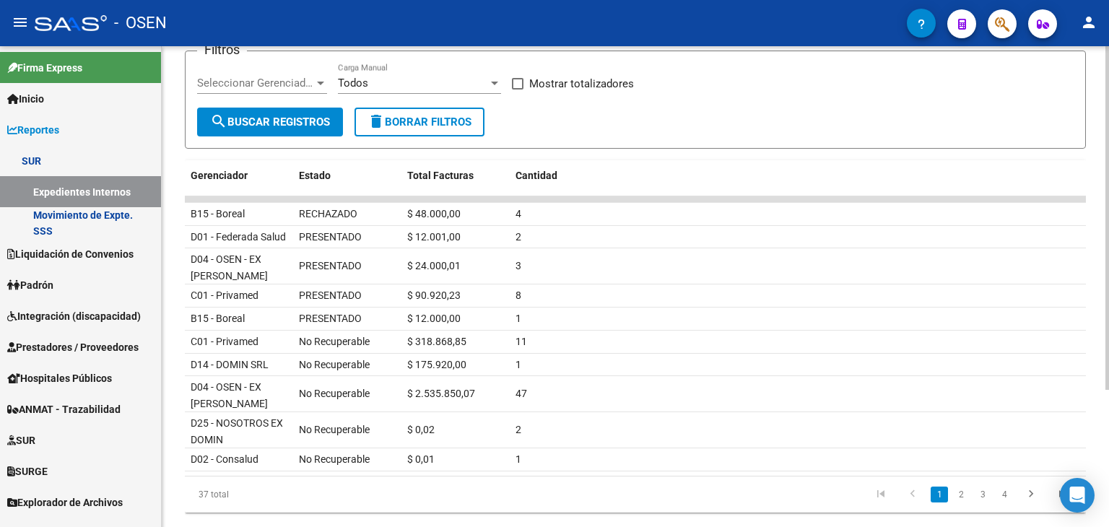
scroll to position [192, 0]
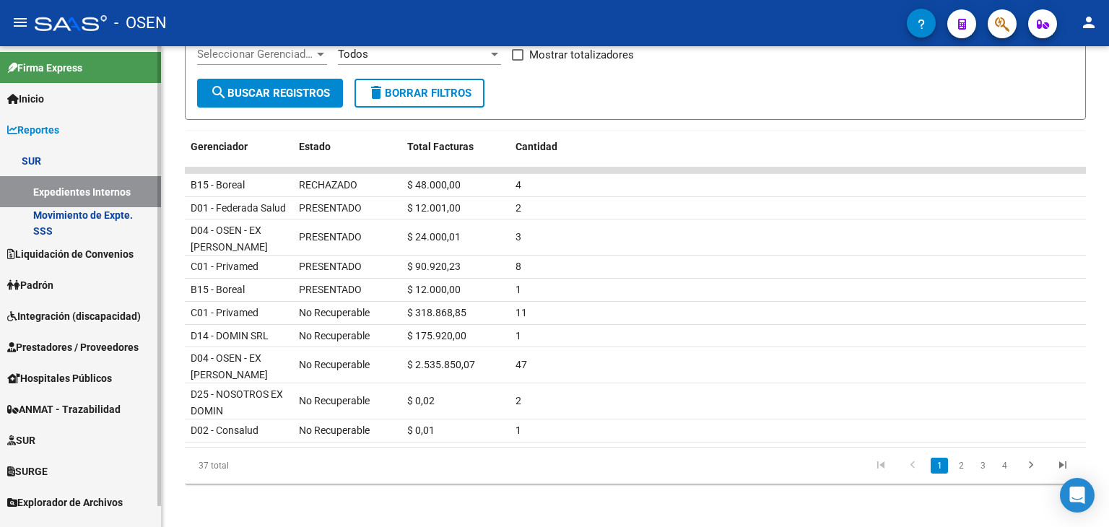
click at [55, 435] on link "SUR" at bounding box center [80, 440] width 161 height 31
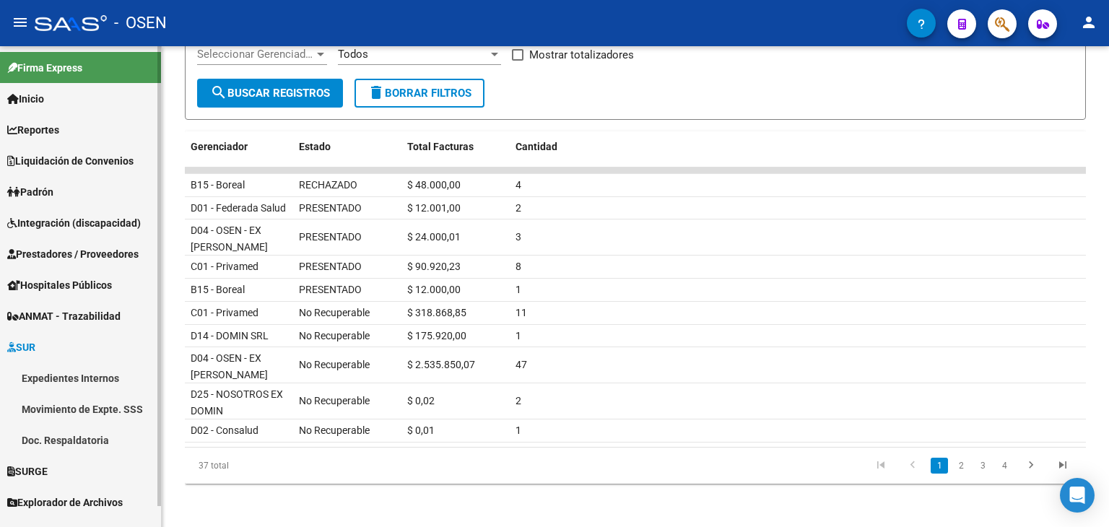
click at [79, 385] on link "Expedientes Internos" at bounding box center [80, 378] width 161 height 31
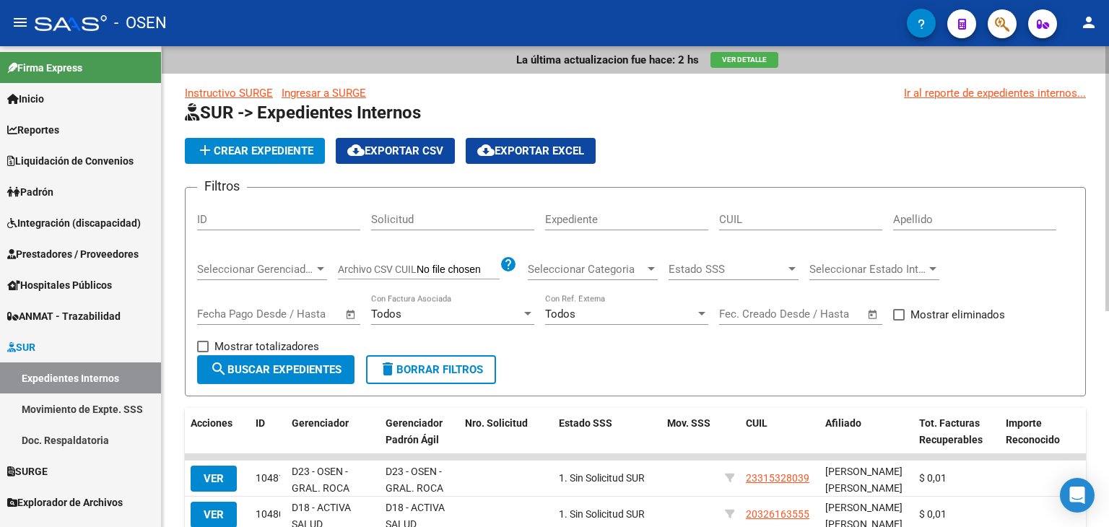
click at [877, 267] on span "Seleccionar Estado Interno" at bounding box center [868, 269] width 117 height 13
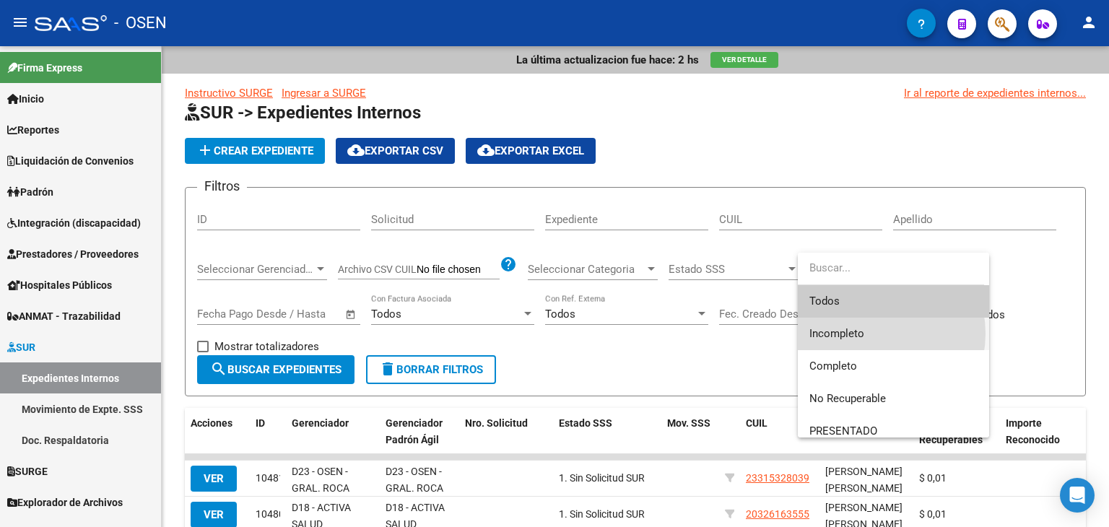
click at [870, 334] on span "Incompleto" at bounding box center [894, 334] width 168 height 33
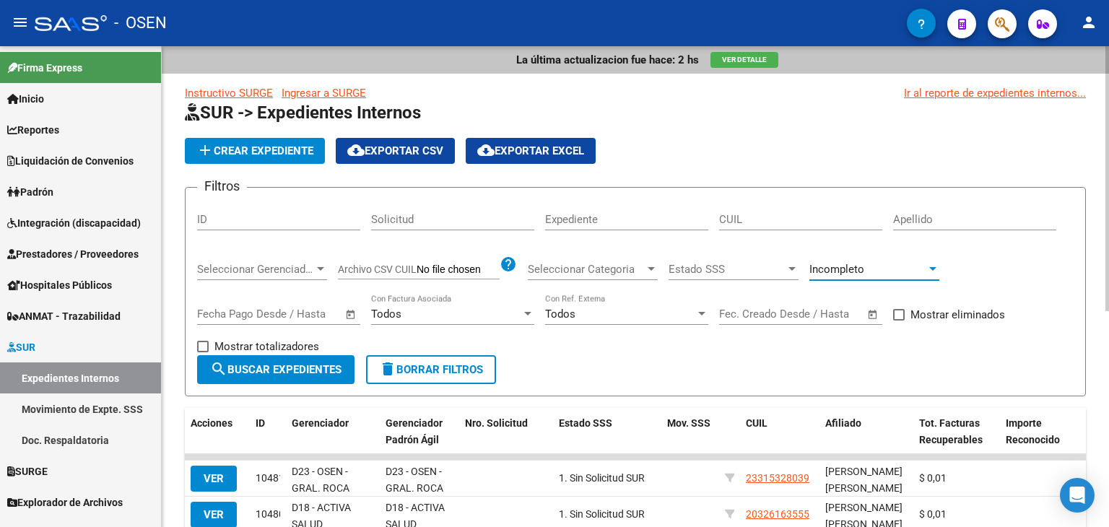
click at [273, 373] on span "search Buscar Expedientes" at bounding box center [275, 369] width 131 height 13
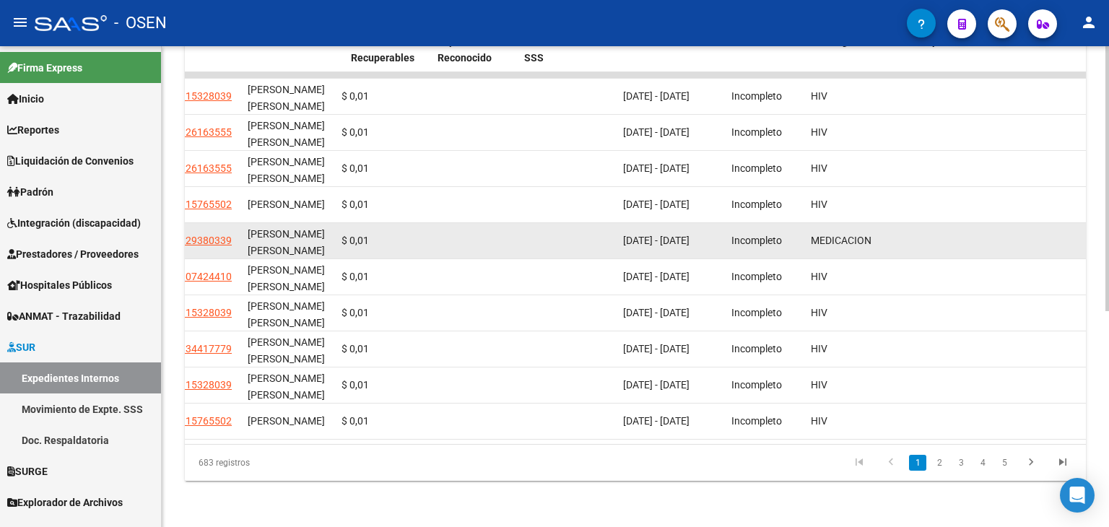
scroll to position [0, 583]
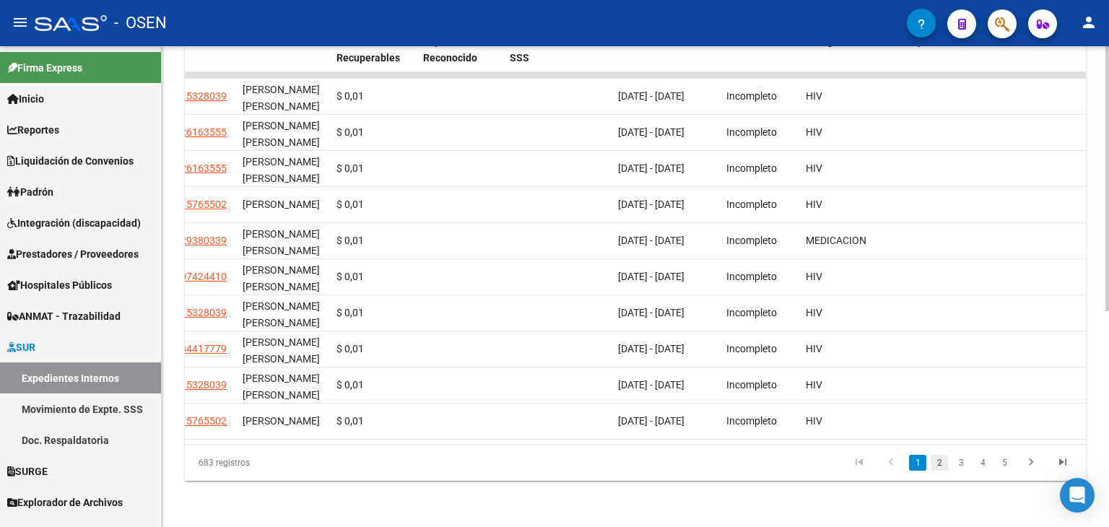
click at [939, 461] on link "2" at bounding box center [939, 463] width 17 height 16
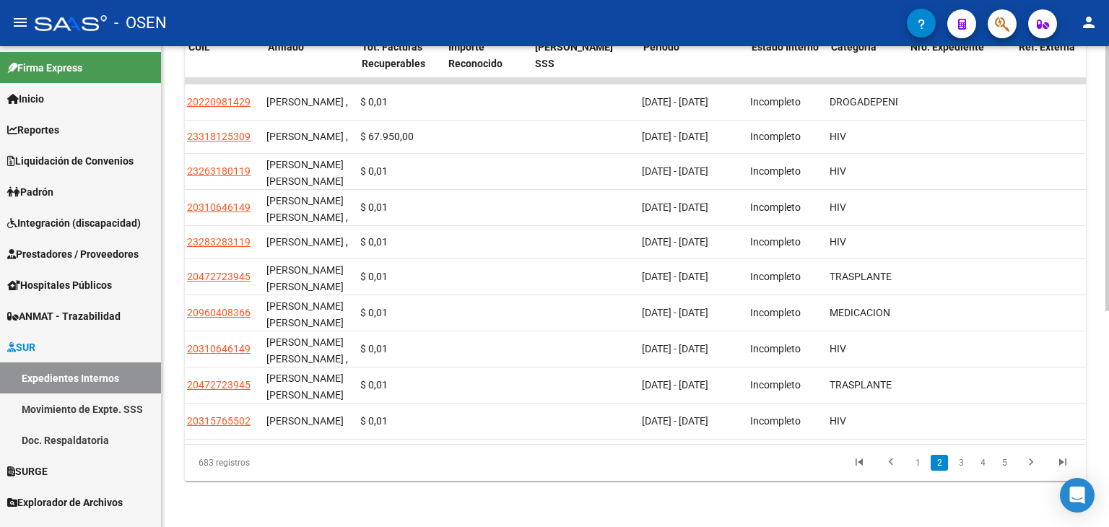
scroll to position [0, 560]
click at [960, 458] on link "3" at bounding box center [961, 463] width 17 height 16
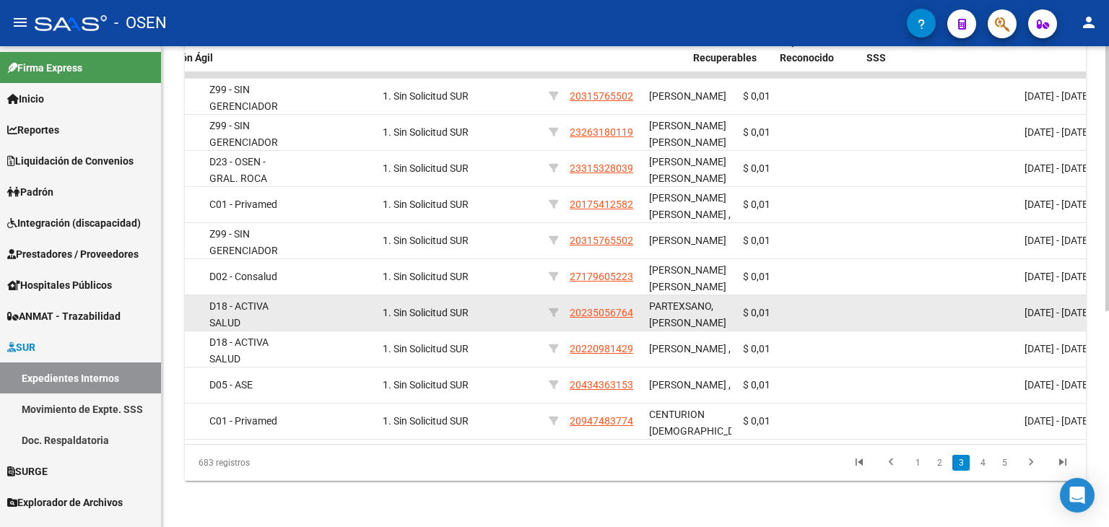
scroll to position [0, 0]
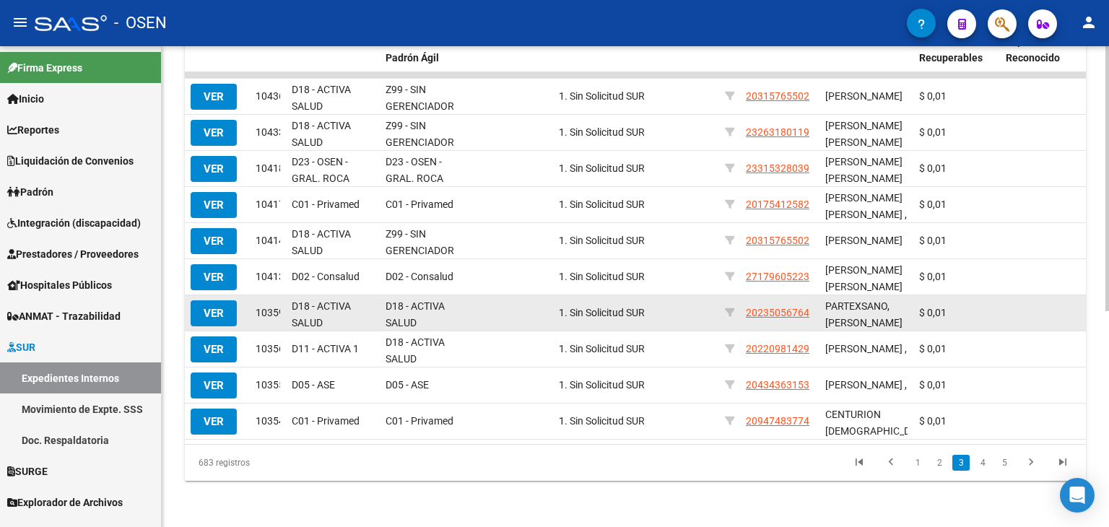
click at [209, 307] on span "VER" at bounding box center [214, 313] width 20 height 13
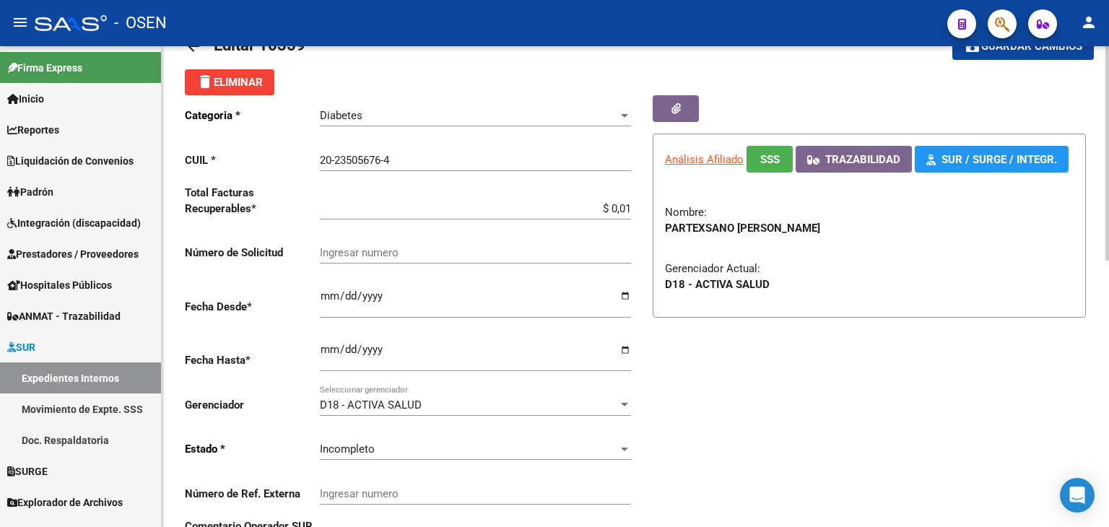
scroll to position [72, 0]
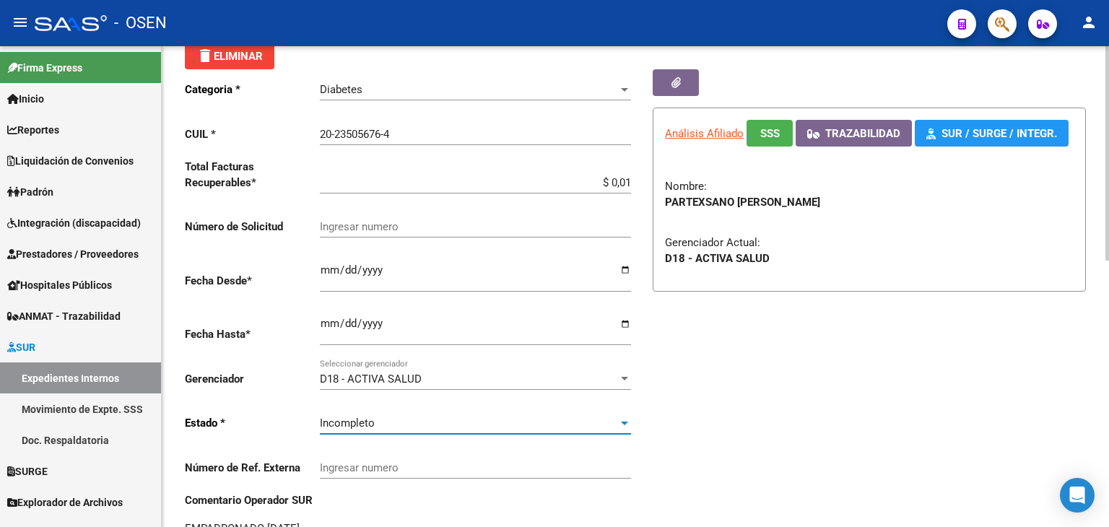
click at [381, 422] on div "Incompleto" at bounding box center [469, 423] width 298 height 13
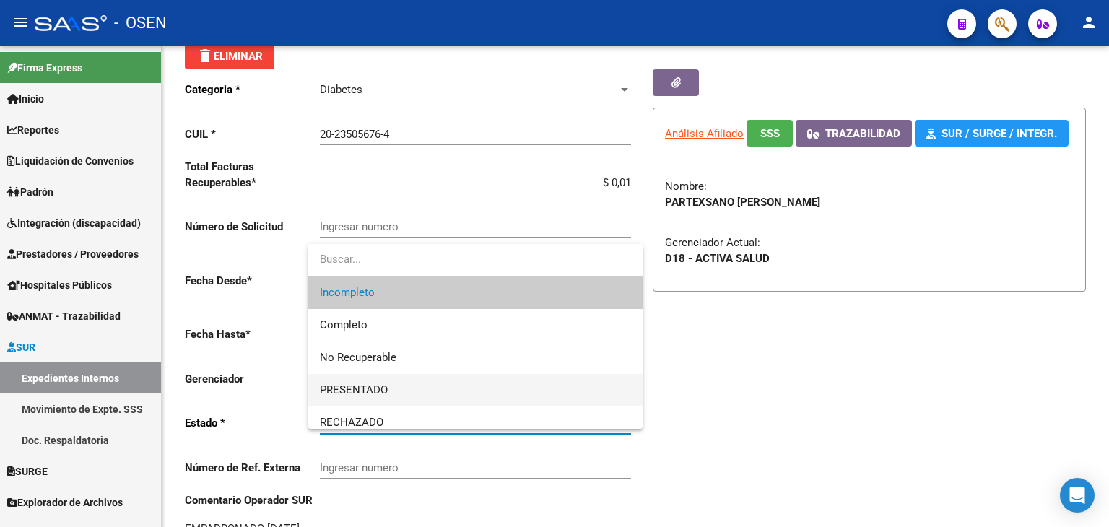
click at [412, 395] on span "PRESENTADO" at bounding box center [475, 390] width 311 height 33
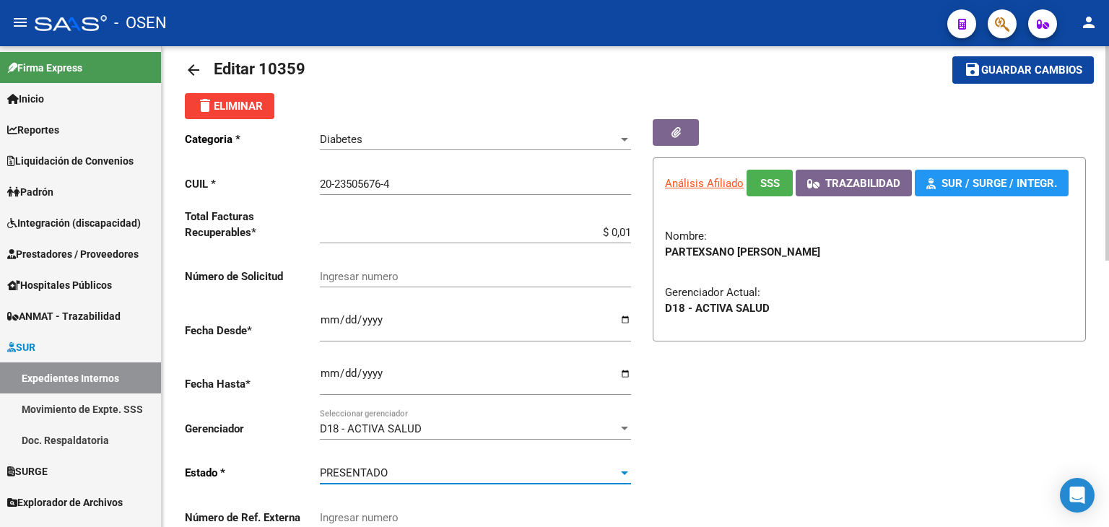
scroll to position [0, 0]
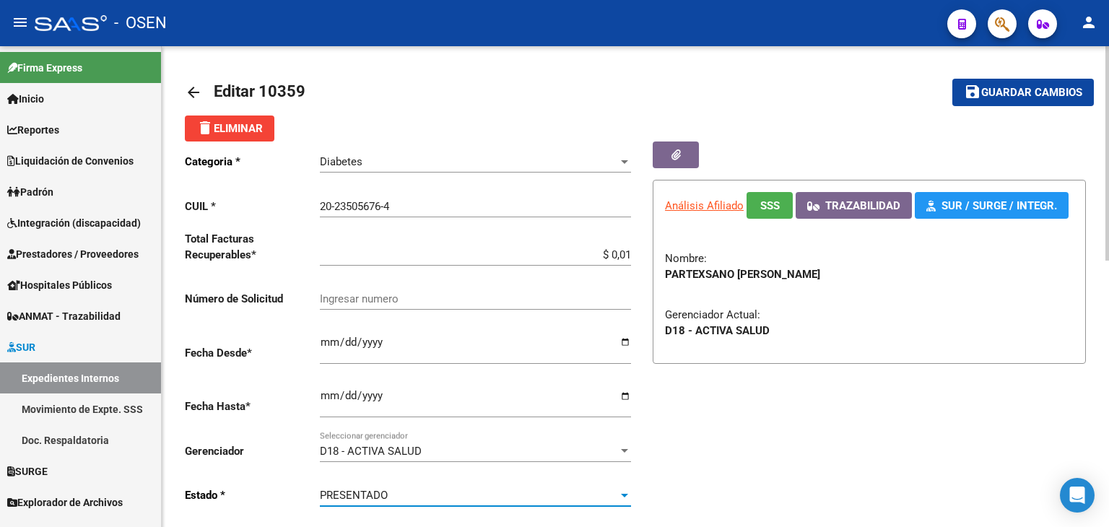
click at [1043, 98] on span "Guardar cambios" at bounding box center [1032, 93] width 101 height 13
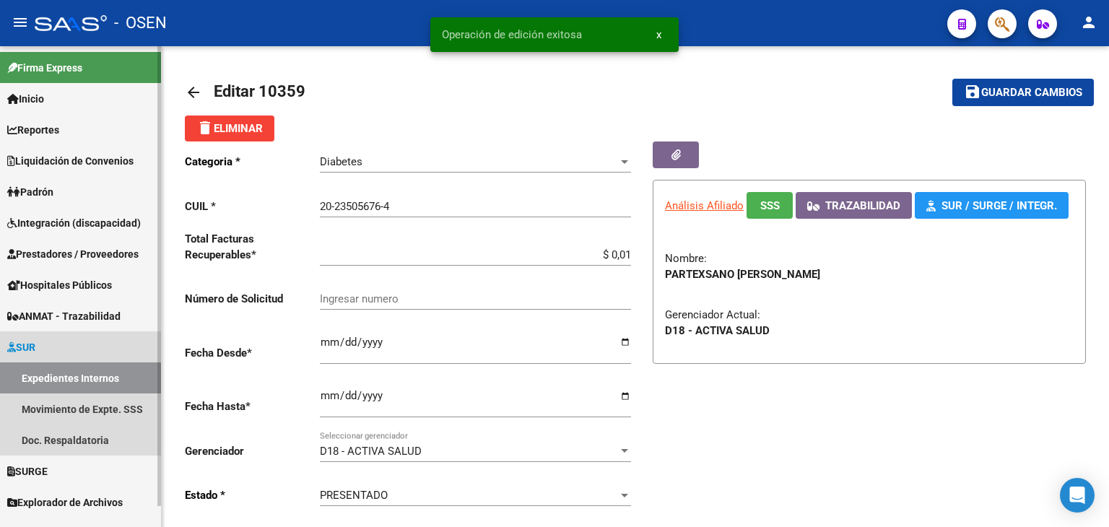
click at [116, 373] on link "Expedientes Internos" at bounding box center [80, 378] width 161 height 31
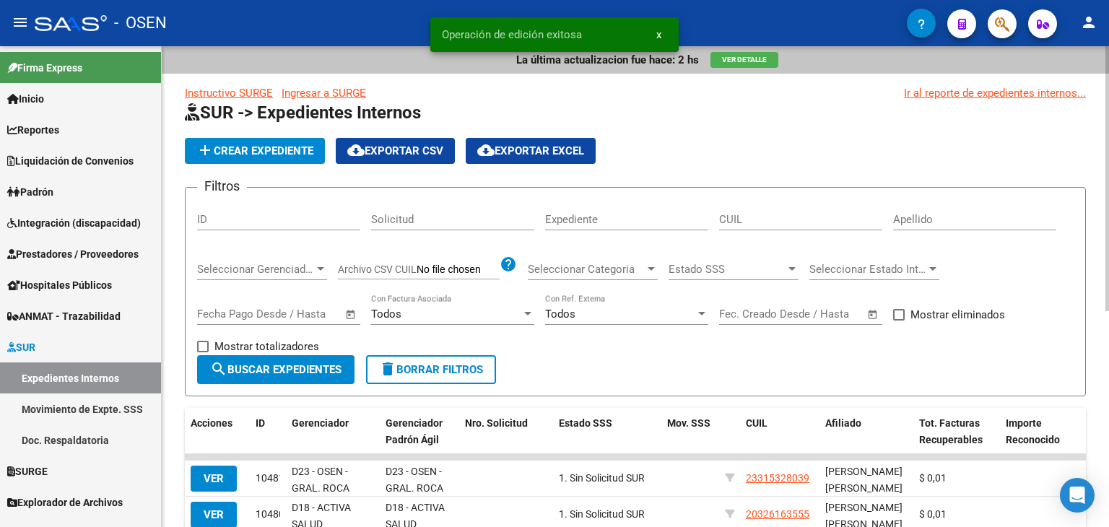
click at [621, 273] on span "Seleccionar Categoria" at bounding box center [586, 269] width 117 height 13
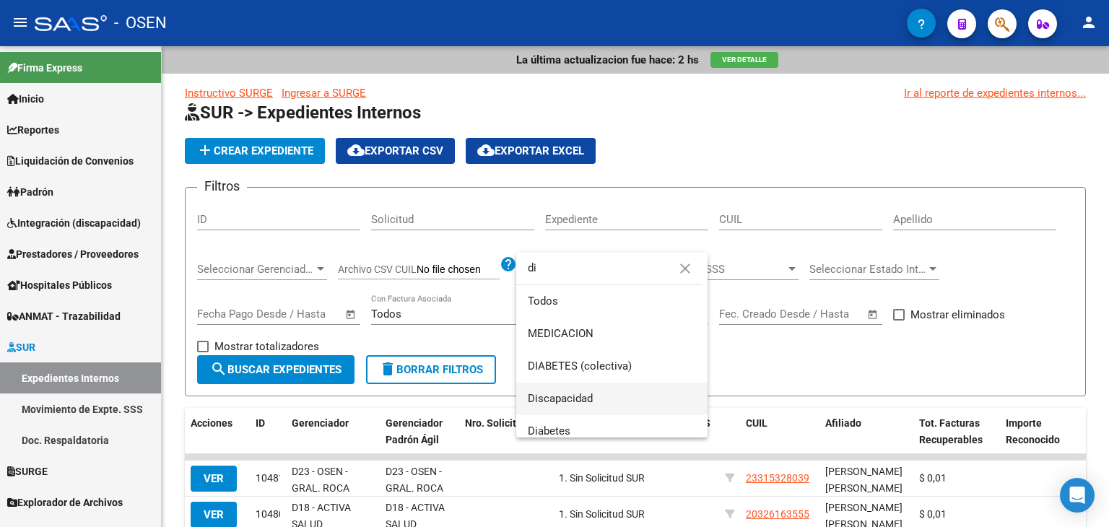
type input "di"
click at [581, 386] on span "Discapacidad" at bounding box center [612, 399] width 168 height 33
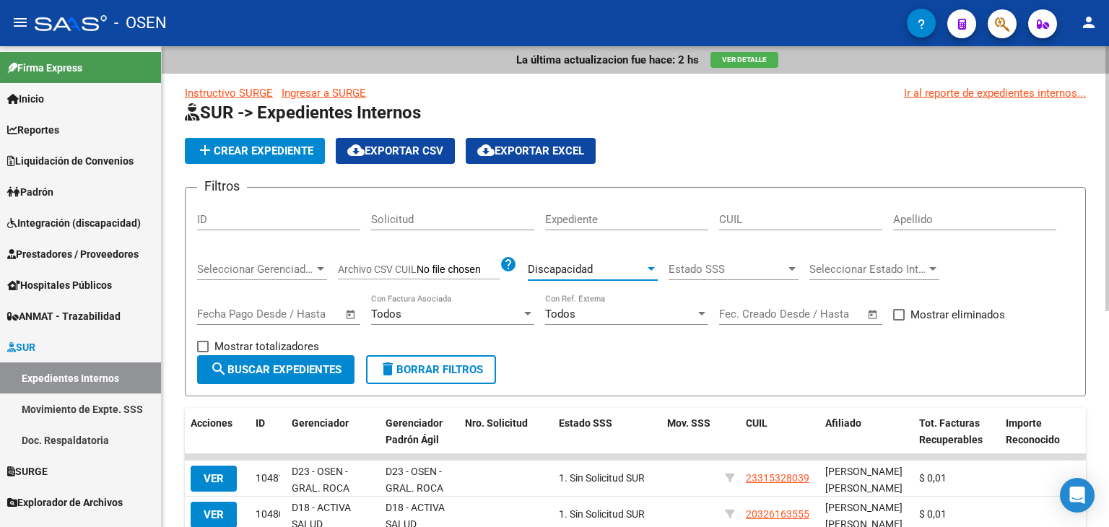
click at [581, 256] on div "Discapacidad Seleccionar Categoria" at bounding box center [593, 264] width 130 height 31
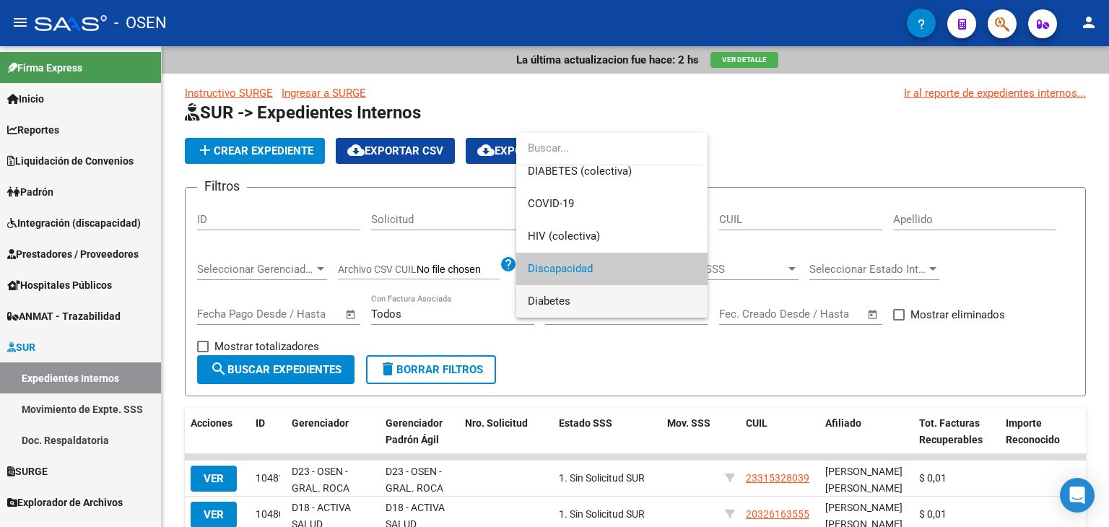
click at [575, 309] on span "Diabetes" at bounding box center [612, 301] width 168 height 33
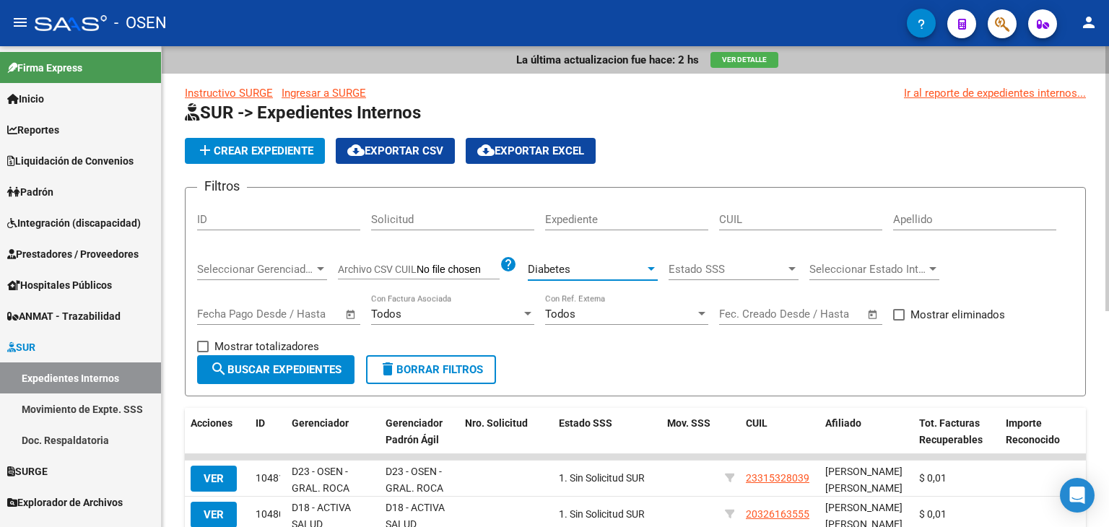
click at [321, 363] on span "search Buscar Expedientes" at bounding box center [275, 369] width 131 height 13
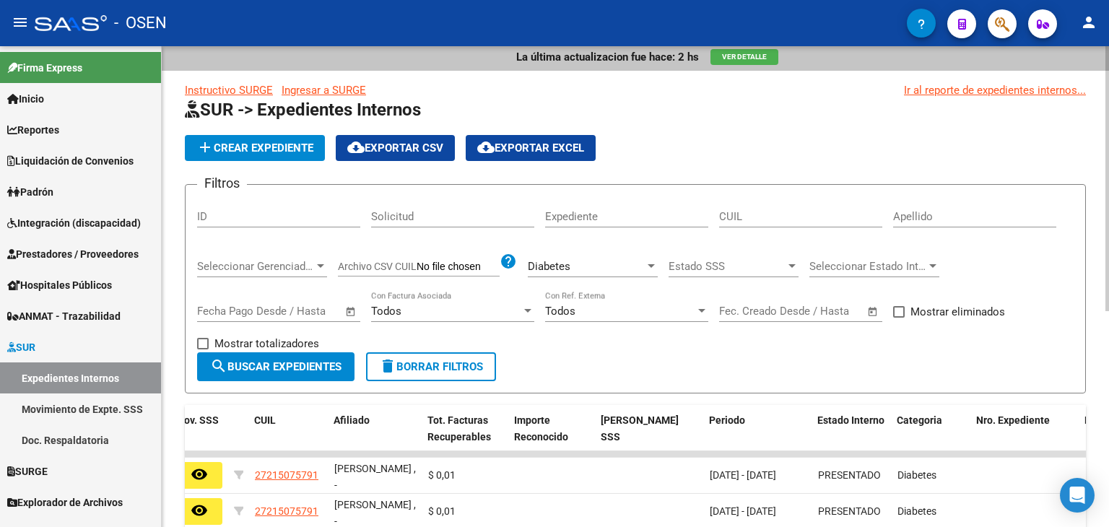
scroll to position [0, 0]
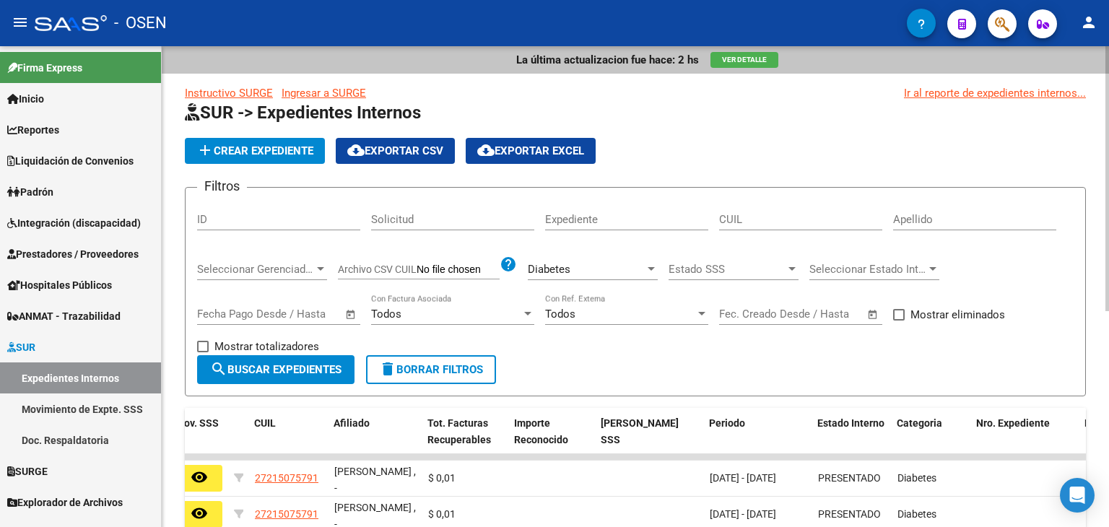
click at [886, 264] on span "Seleccionar Estado Interno" at bounding box center [868, 269] width 117 height 13
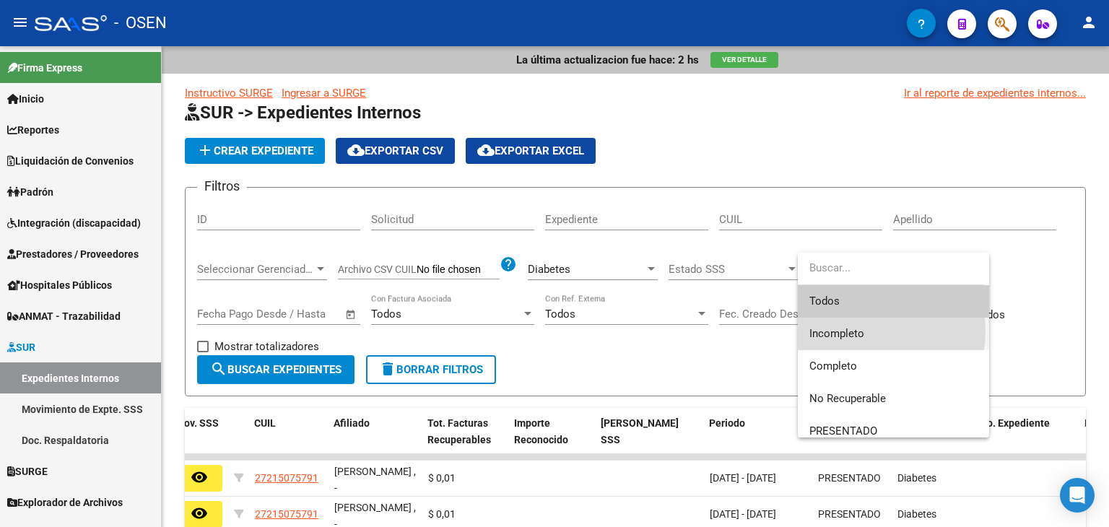
click at [867, 332] on span "Incompleto" at bounding box center [894, 334] width 168 height 33
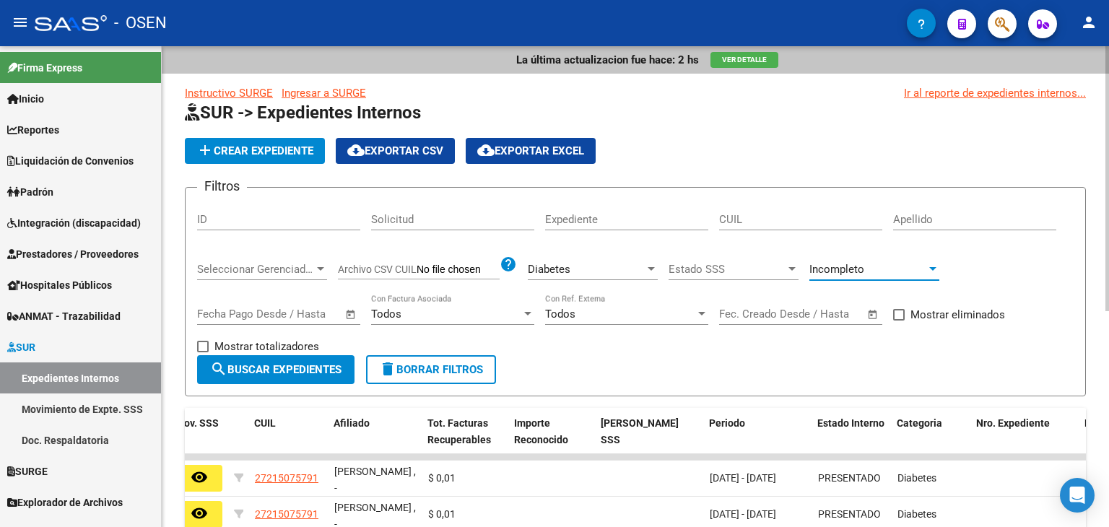
click at [274, 361] on button "search Buscar Expedientes" at bounding box center [275, 369] width 157 height 29
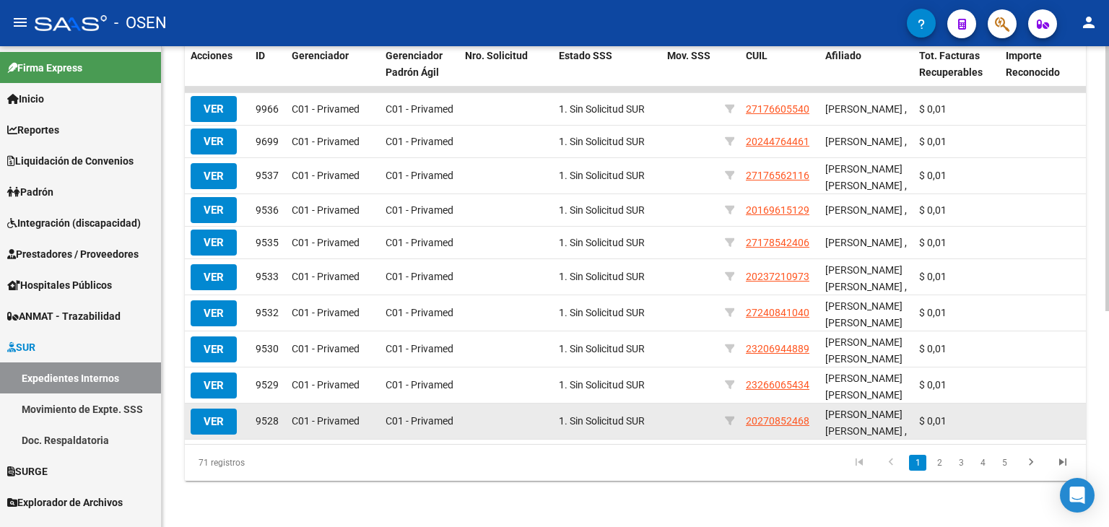
click at [222, 415] on span "VER" at bounding box center [214, 421] width 20 height 13
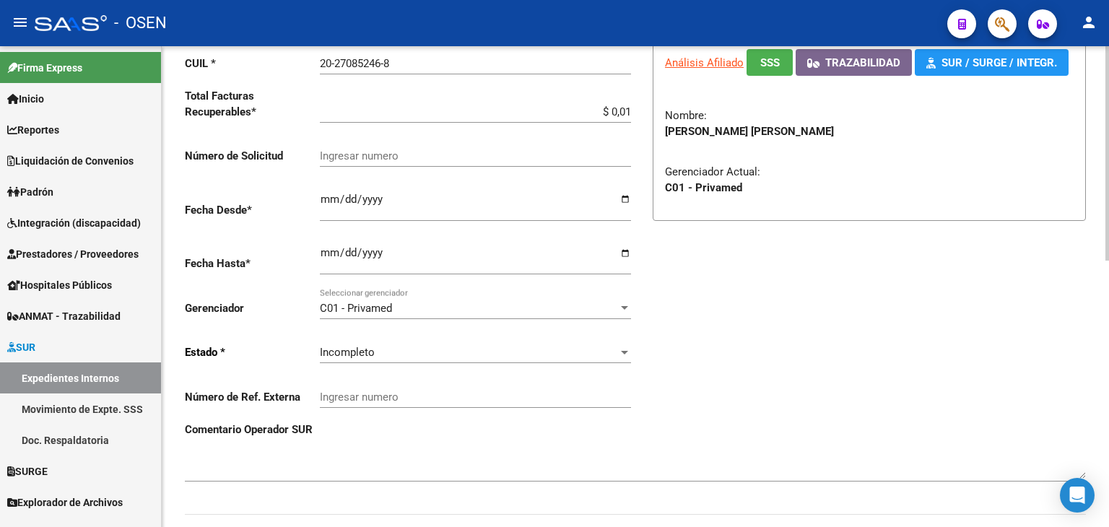
scroll to position [144, 0]
click at [396, 359] on div "Incompleto Seleccionar estado" at bounding box center [475, 346] width 311 height 31
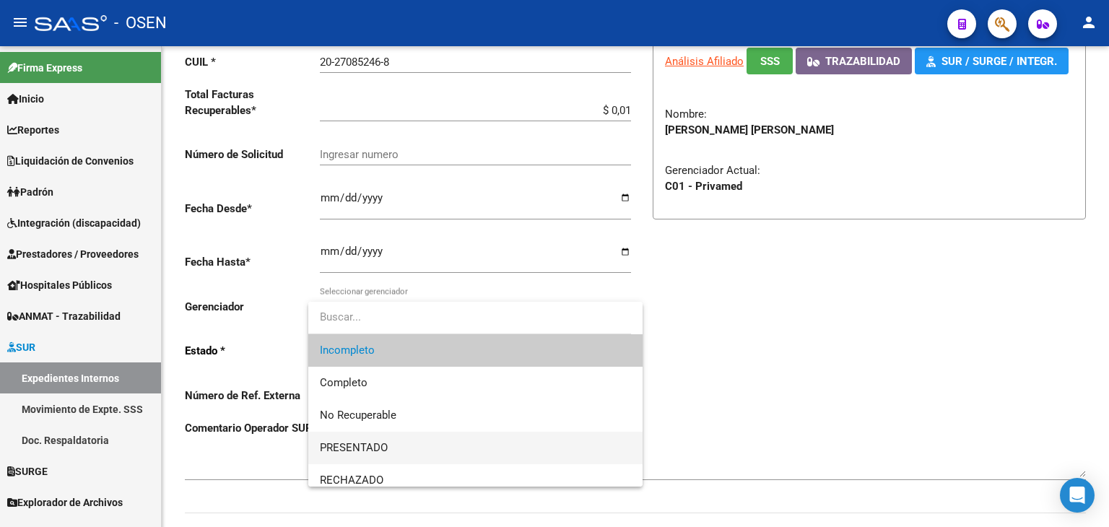
click at [402, 444] on span "PRESENTADO" at bounding box center [475, 448] width 311 height 33
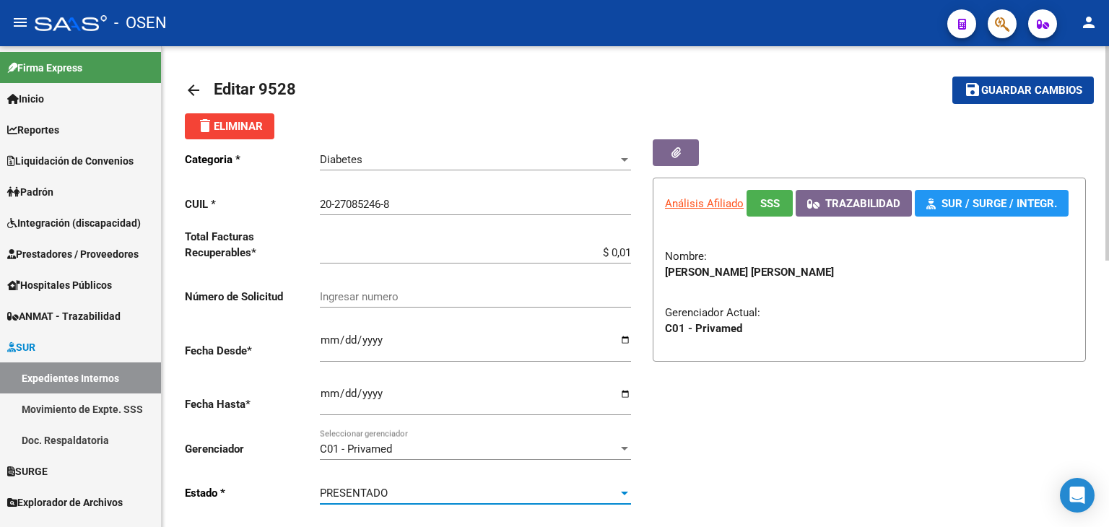
scroll to position [0, 0]
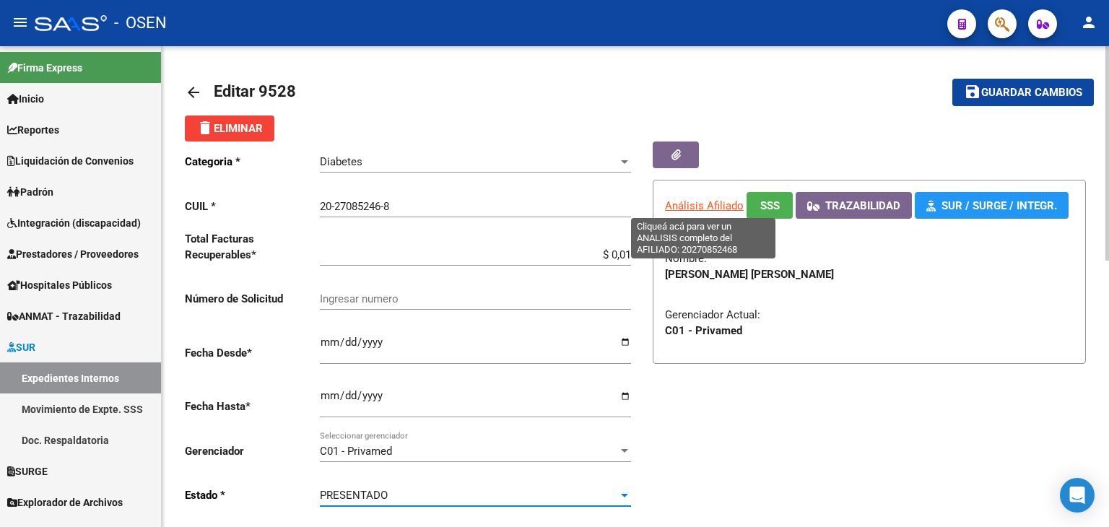
click at [705, 205] on span "Análisis Afiliado" at bounding box center [704, 205] width 79 height 13
type textarea "20270852468"
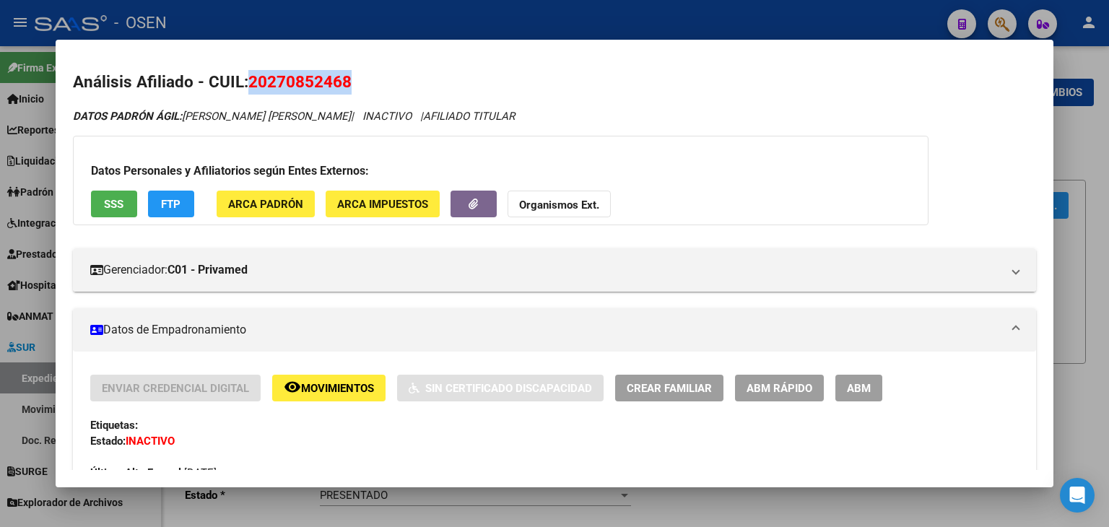
drag, startPoint x: 248, startPoint y: 82, endPoint x: 349, endPoint y: 79, distance: 100.4
click at [349, 79] on h2 "Análisis Afiliado - CUIL: 20270852468" at bounding box center [555, 82] width 964 height 25
copy span "20270852468"
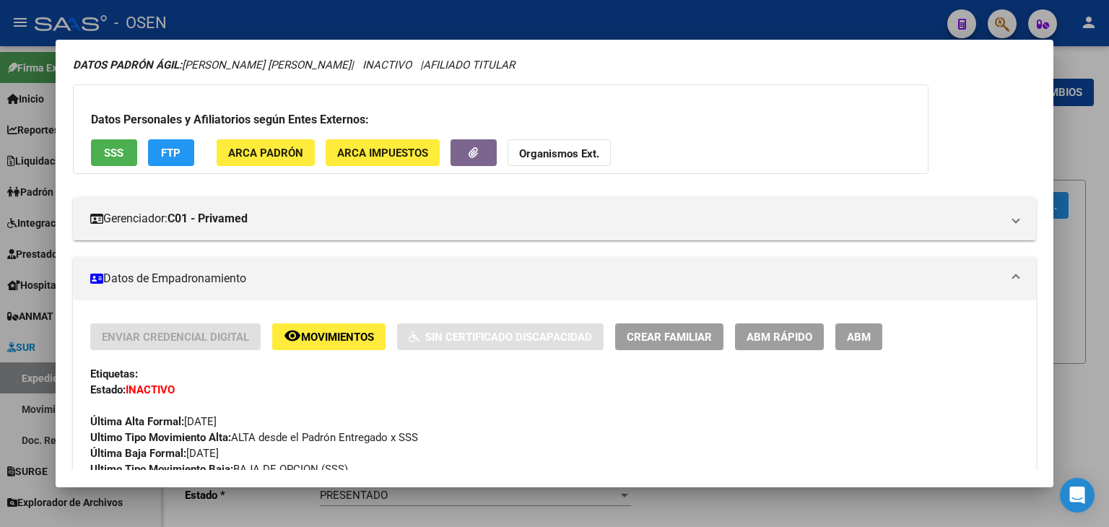
scroll to position [72, 0]
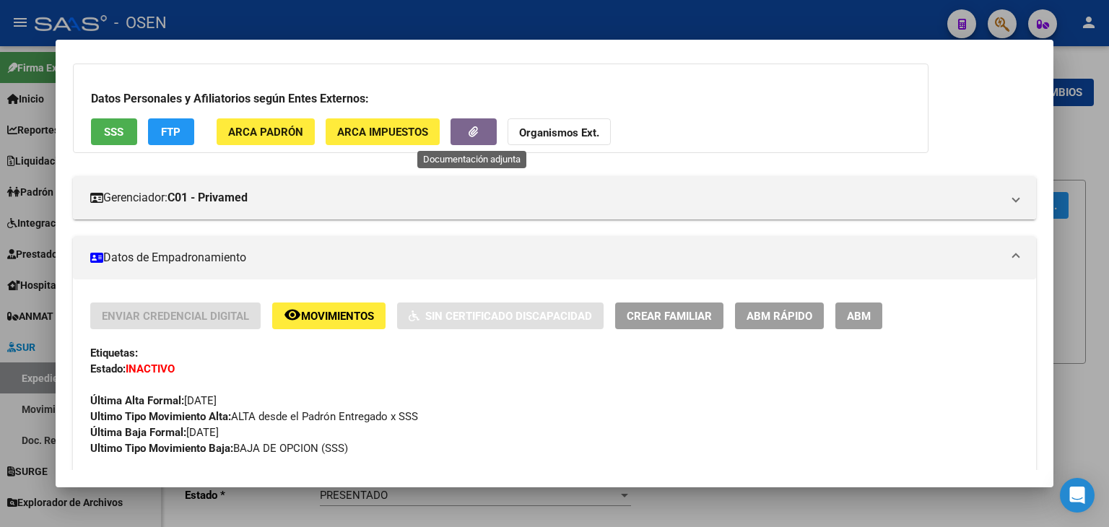
click at [470, 137] on icon "button" at bounding box center [473, 131] width 9 height 11
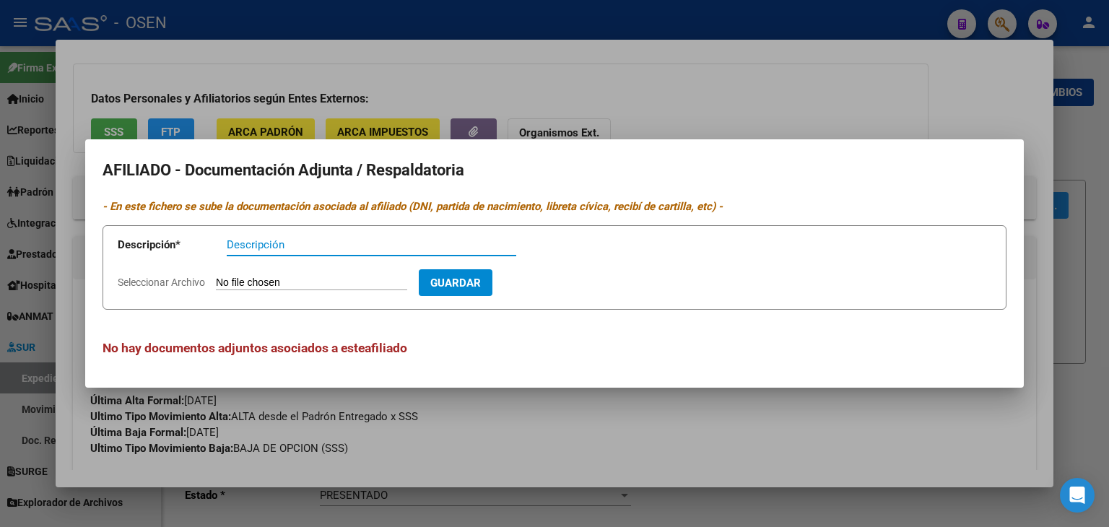
click at [491, 17] on div at bounding box center [554, 263] width 1109 height 527
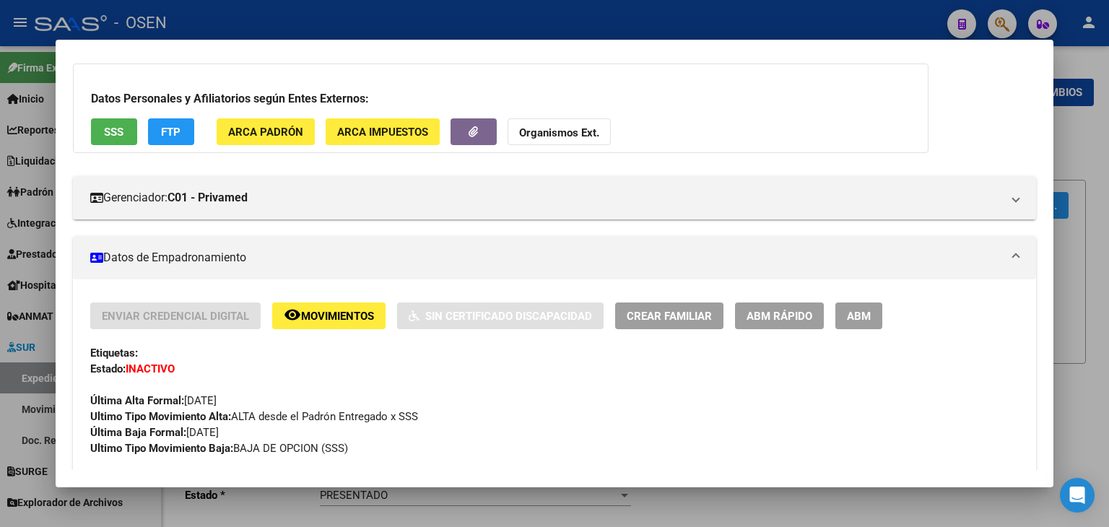
click at [624, 27] on div at bounding box center [554, 263] width 1109 height 527
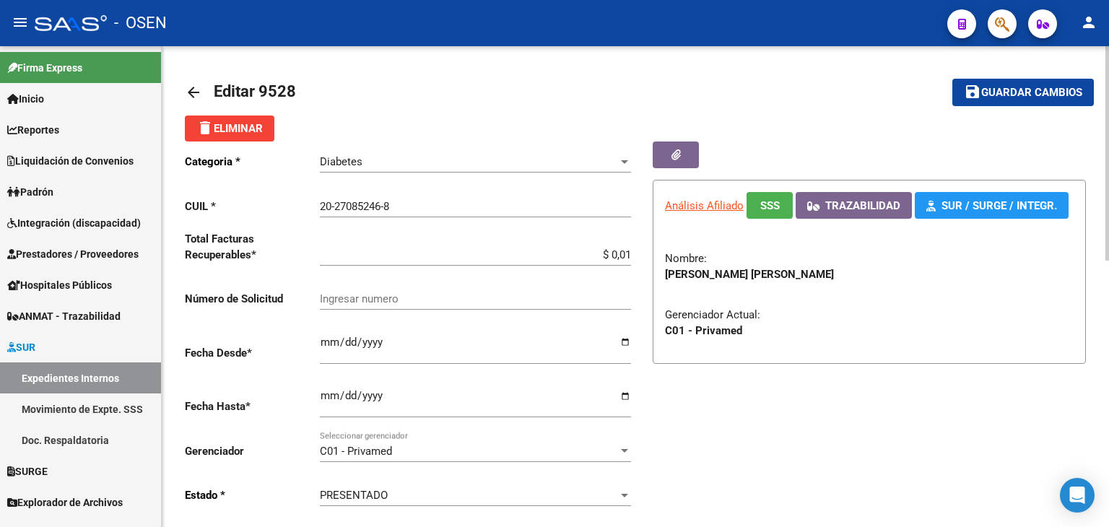
click at [663, 151] on button "button" at bounding box center [676, 155] width 46 height 27
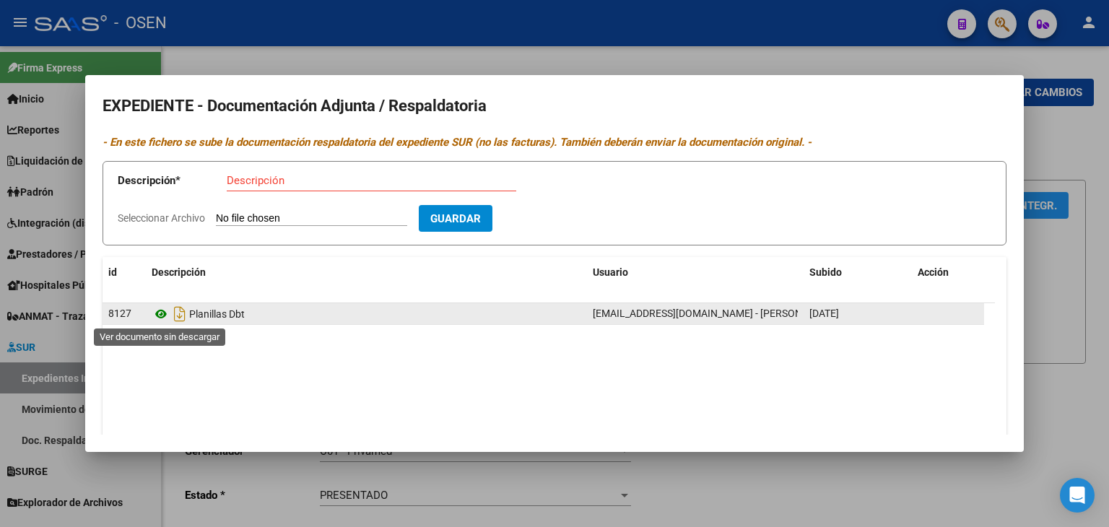
click at [159, 316] on icon at bounding box center [161, 314] width 19 height 17
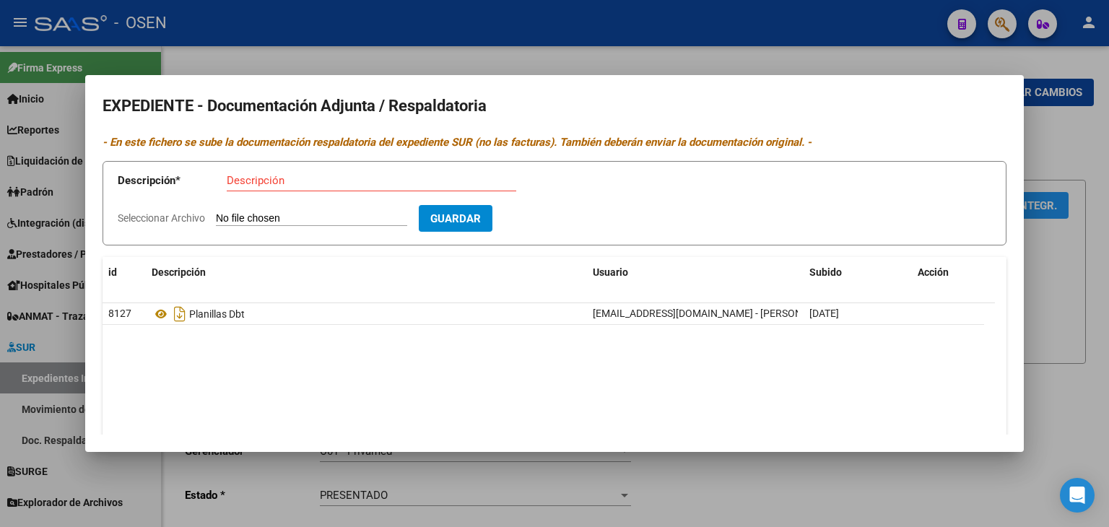
click at [527, 66] on div at bounding box center [554, 263] width 1109 height 527
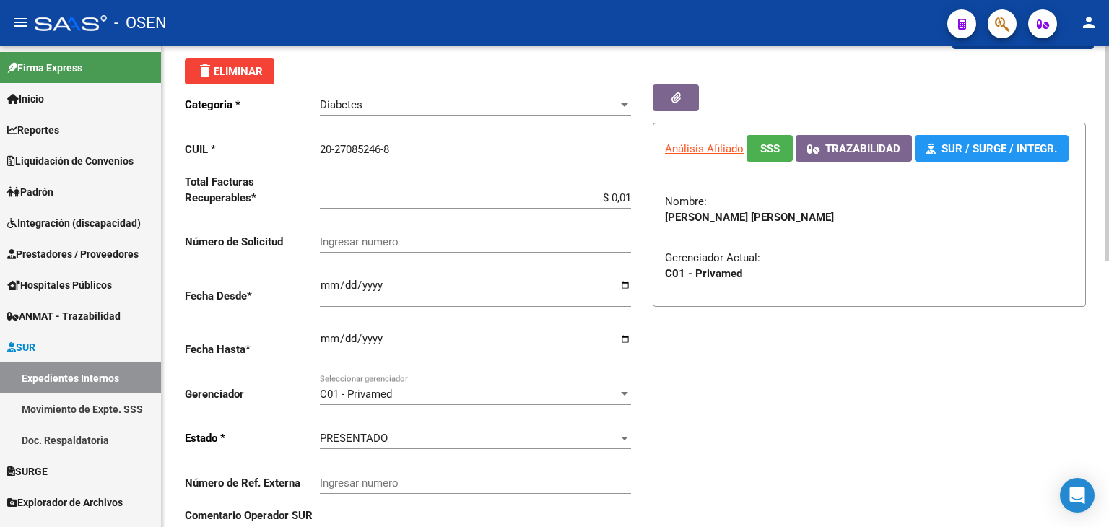
scroll to position [217, 0]
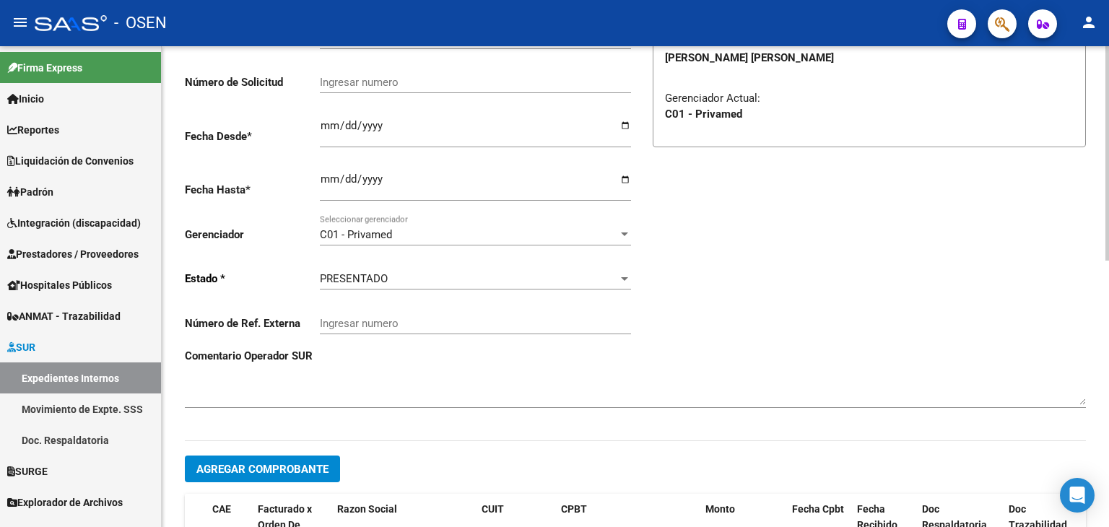
click at [304, 394] on textarea at bounding box center [635, 390] width 901 height 29
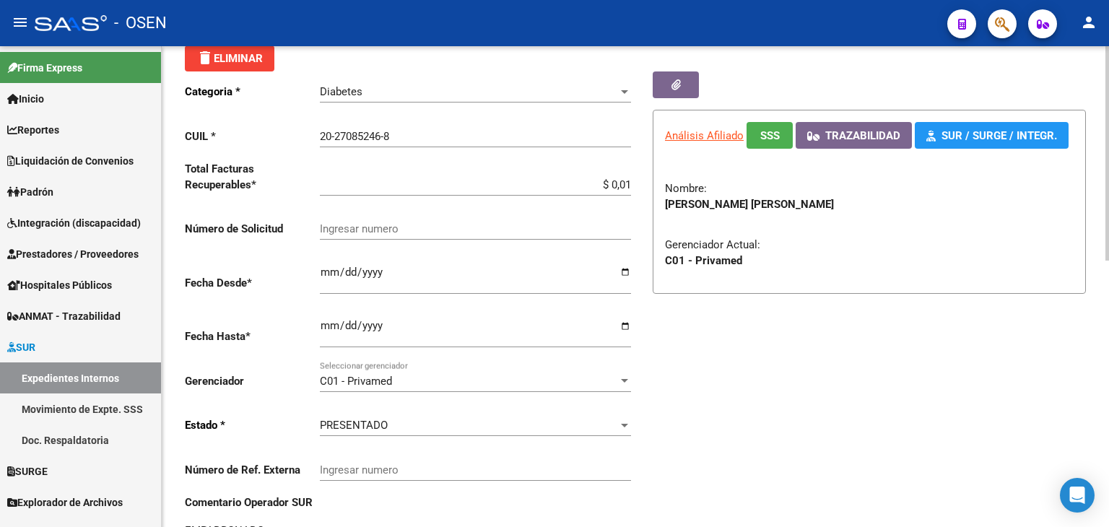
scroll to position [0, 0]
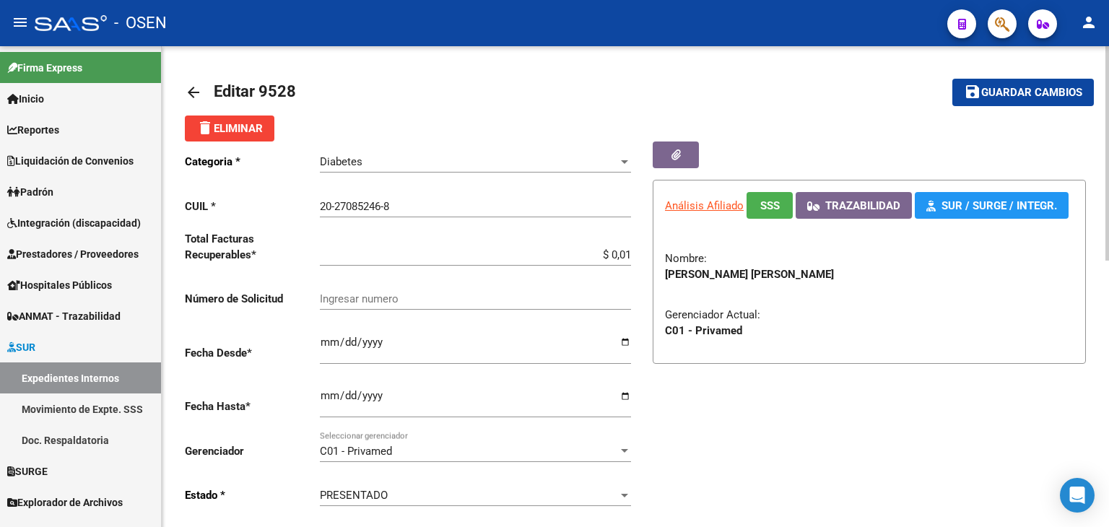
type textarea "EMPADRONADO"
click at [1008, 98] on span "Guardar cambios" at bounding box center [1032, 93] width 101 height 13
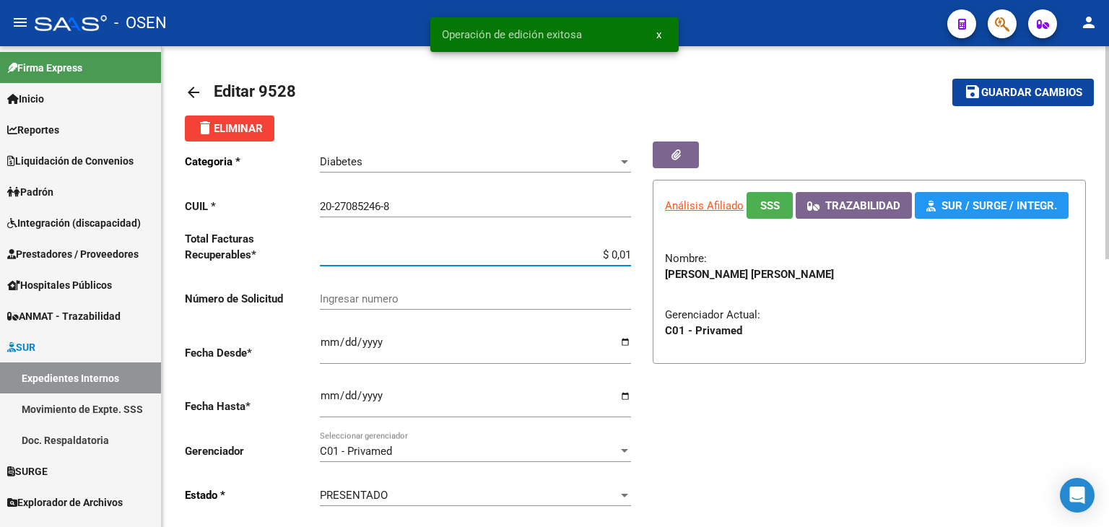
click at [630, 254] on input "$ 0,01" at bounding box center [475, 254] width 311 height 13
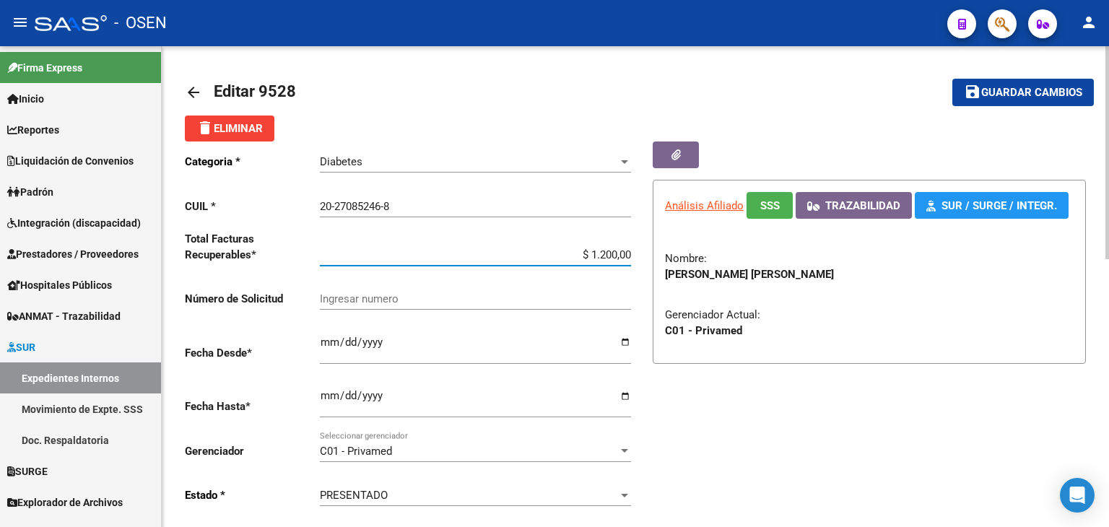
type input "$ 12.000,00"
click at [1005, 97] on span "Guardar cambios" at bounding box center [1032, 93] width 101 height 13
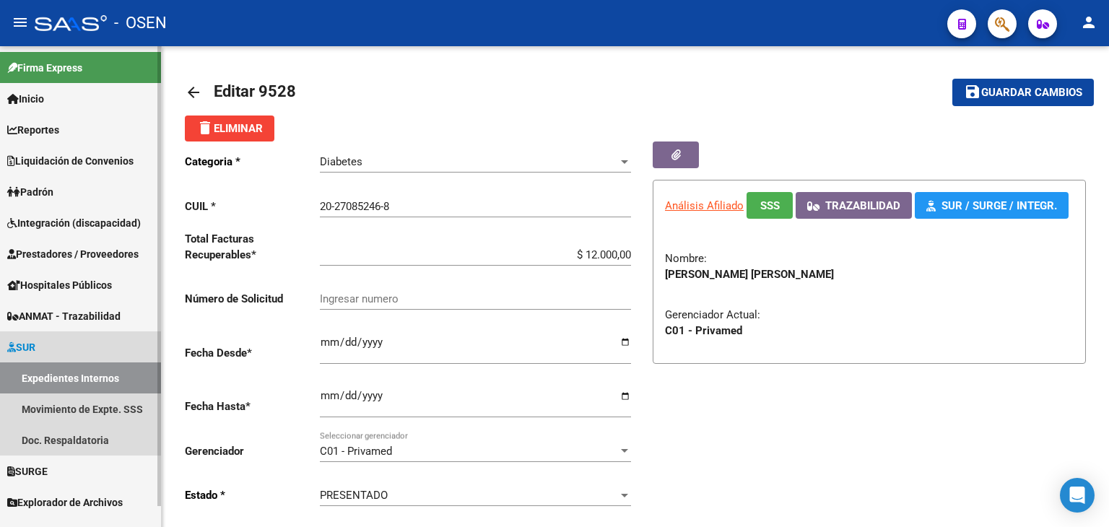
click at [108, 380] on link "Expedientes Internos" at bounding box center [80, 378] width 161 height 31
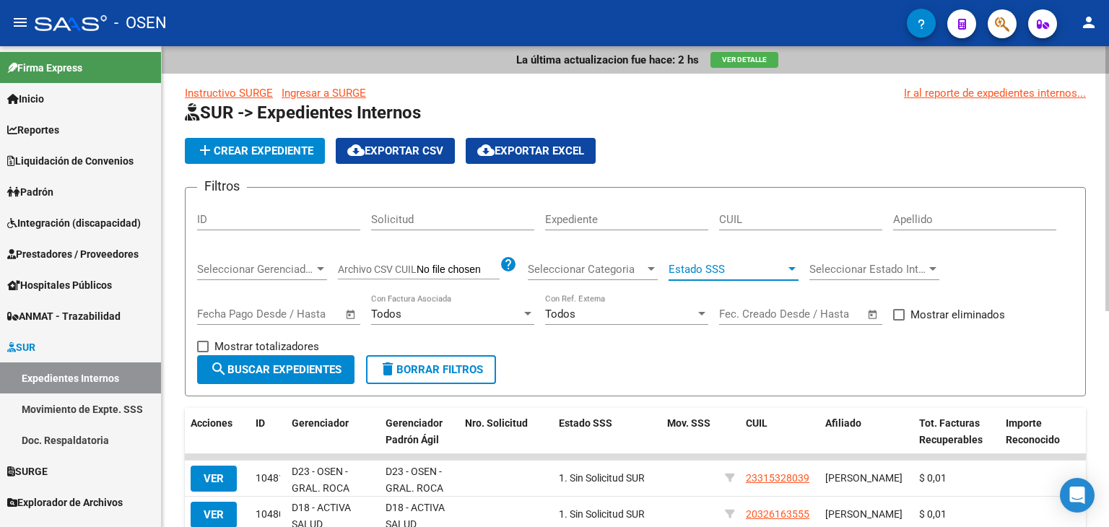
click at [724, 266] on span "Estado SSS" at bounding box center [727, 269] width 117 height 13
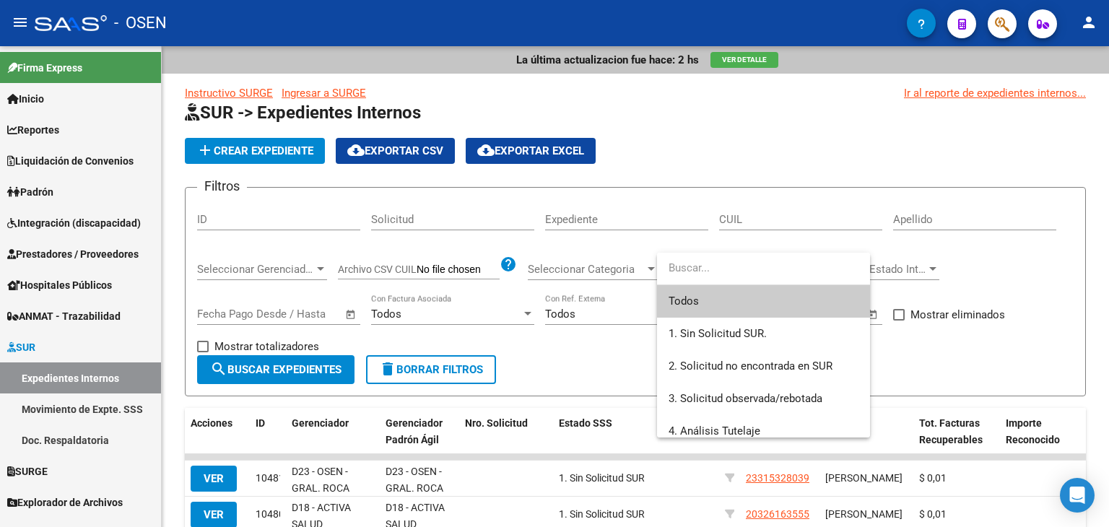
click at [1025, 282] on div at bounding box center [554, 263] width 1109 height 527
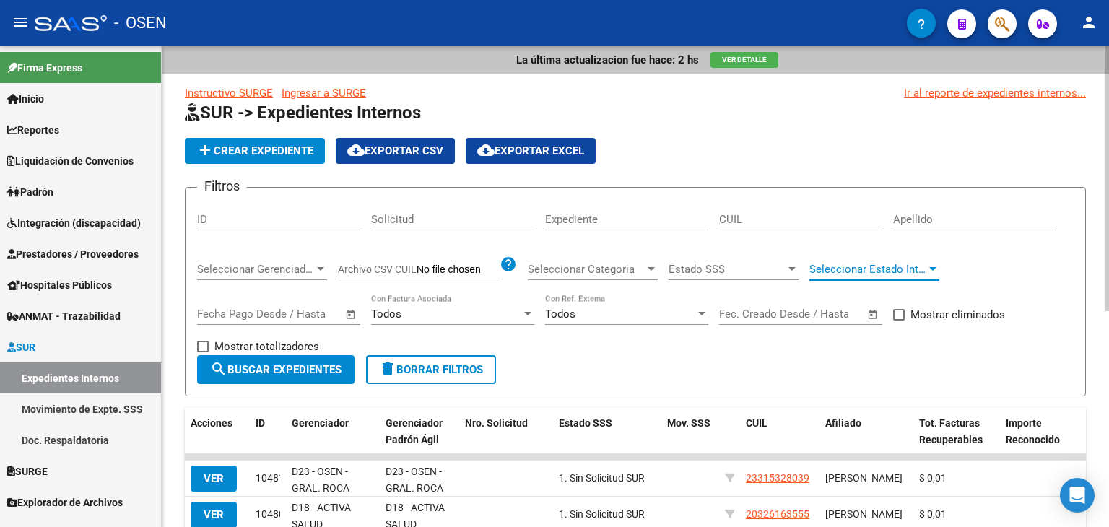
click at [900, 274] on span "Seleccionar Estado Interno" at bounding box center [868, 269] width 117 height 13
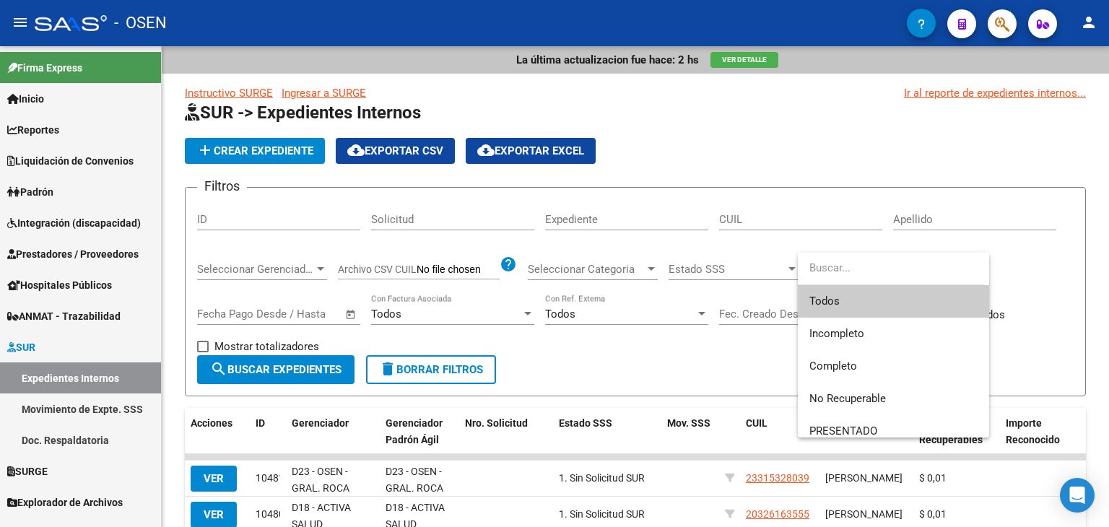
click at [1049, 267] on div at bounding box center [554, 263] width 1109 height 527
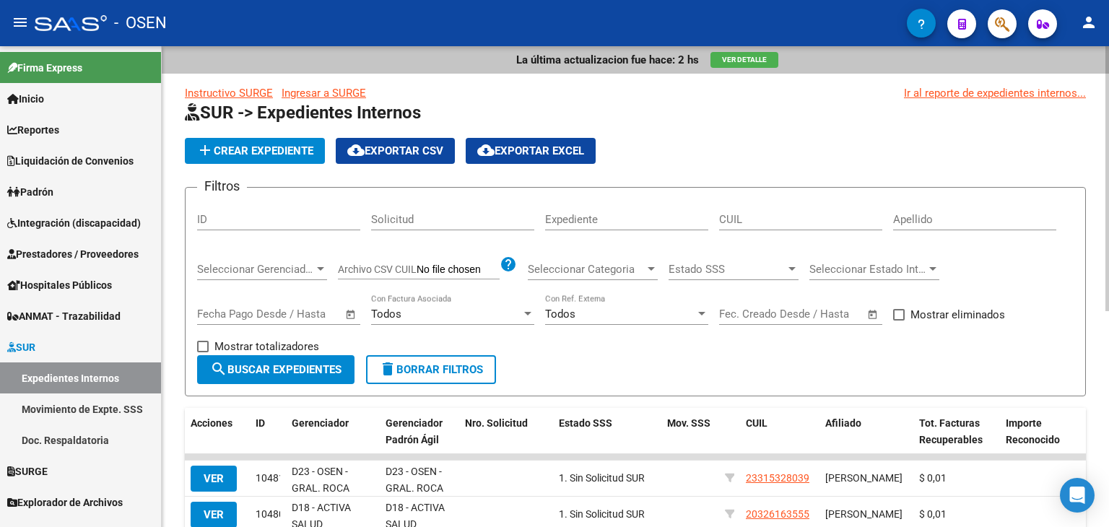
click at [610, 281] on div "Seleccionar Categoria Seleccionar Categoria" at bounding box center [593, 271] width 130 height 45
click at [610, 267] on span "Seleccionar Categoria" at bounding box center [586, 269] width 117 height 13
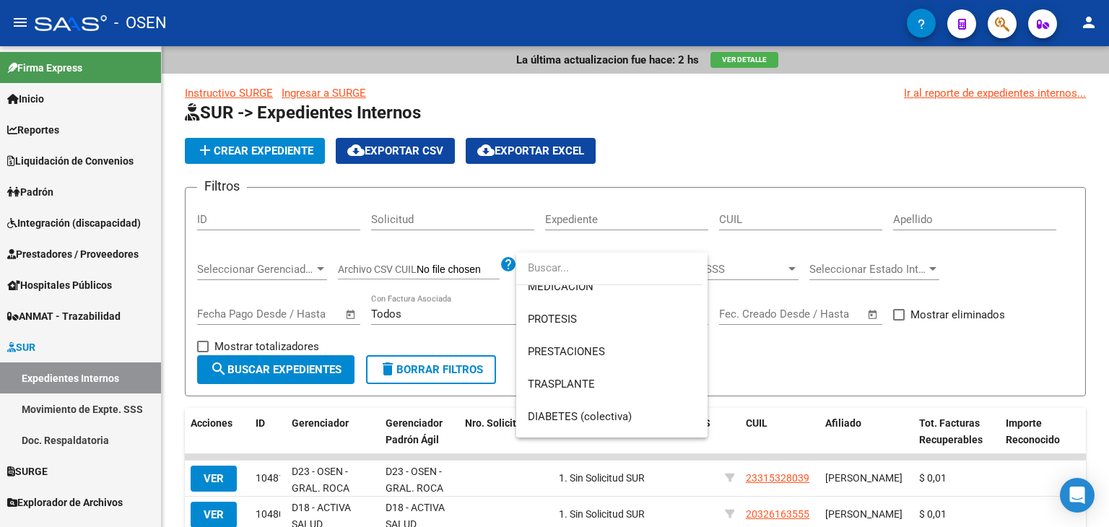
scroll to position [269, 0]
click at [633, 424] on span "Diabetes" at bounding box center [612, 422] width 168 height 33
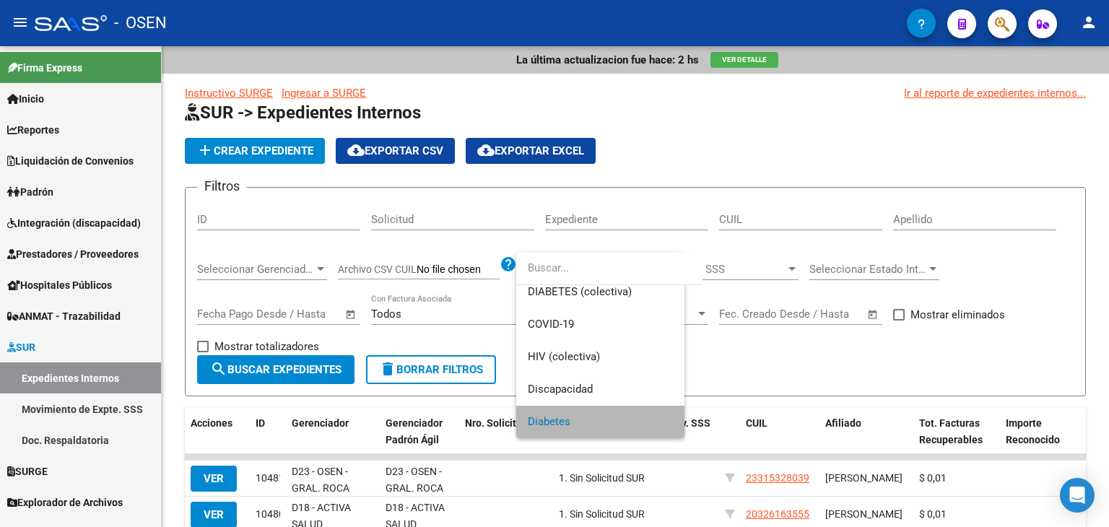
scroll to position [269, 0]
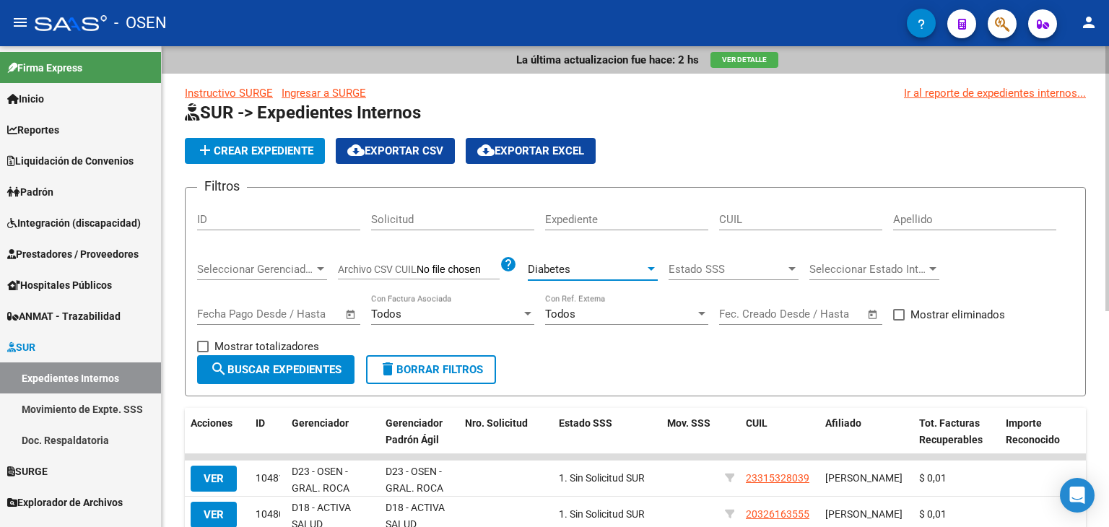
click at [287, 378] on button "search Buscar Expedientes" at bounding box center [275, 369] width 157 height 29
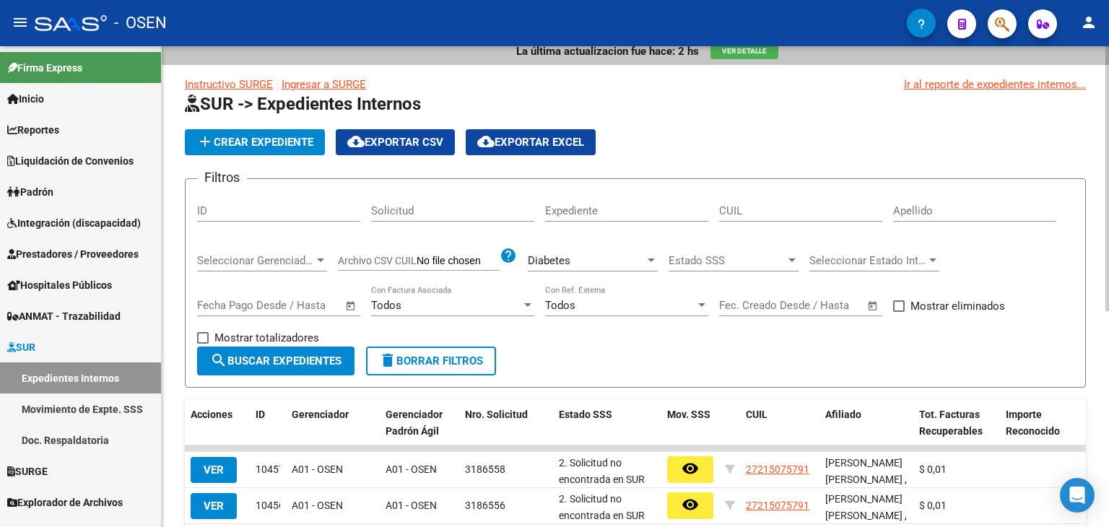
scroll to position [0, 0]
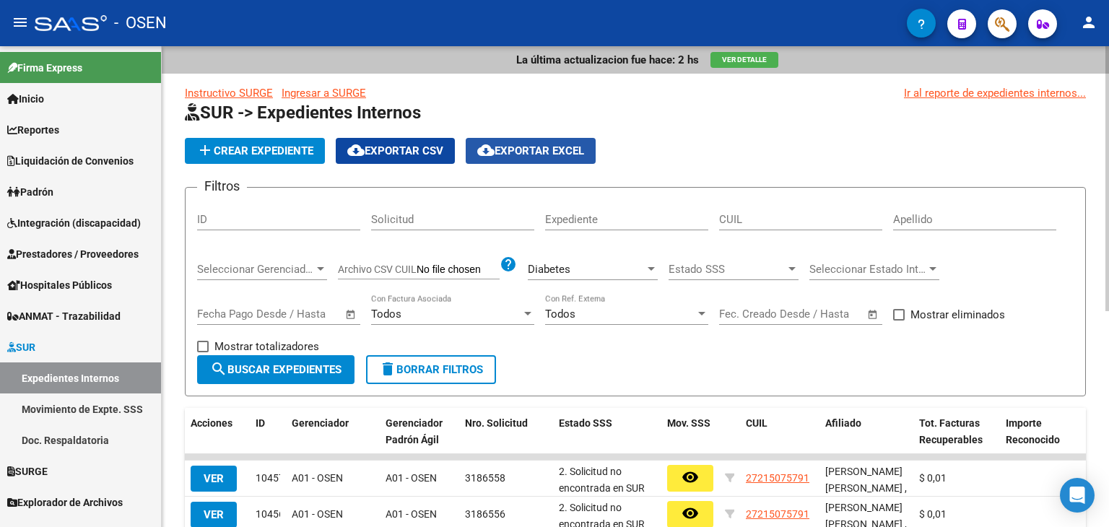
click at [563, 153] on span "cloud_download Exportar EXCEL" at bounding box center [530, 150] width 107 height 13
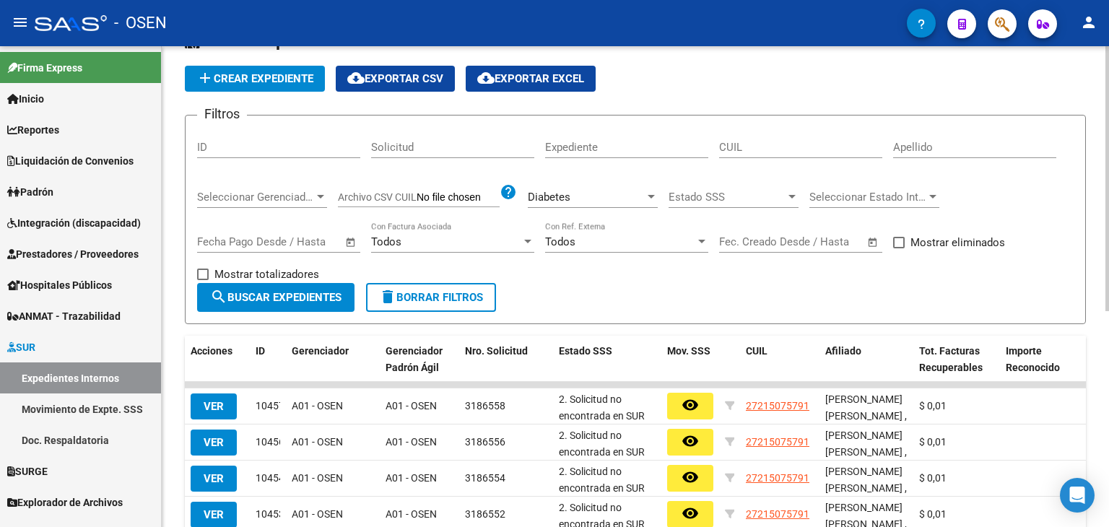
click at [280, 203] on span "Seleccionar Gerenciador" at bounding box center [255, 197] width 117 height 13
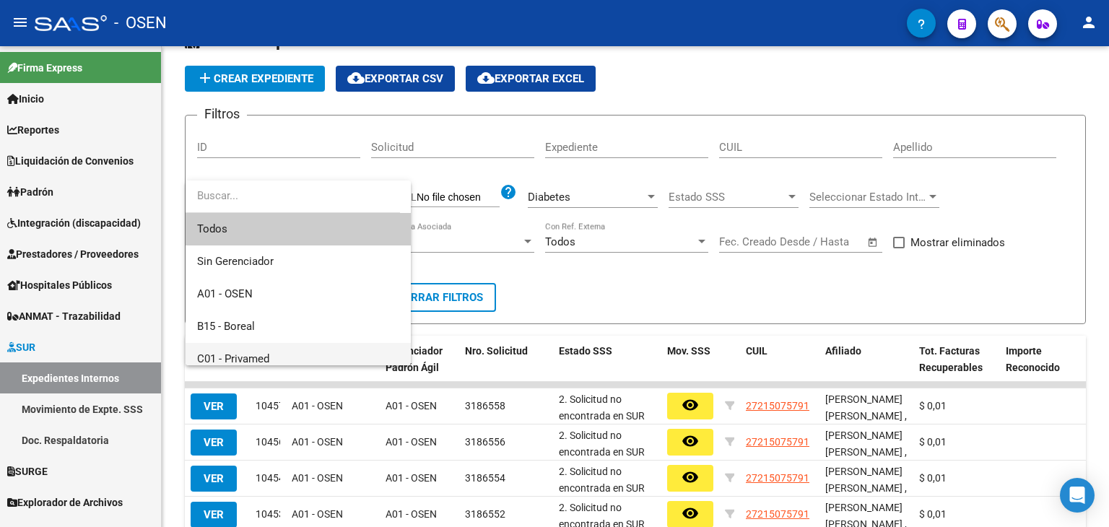
click at [262, 350] on span "C01 - Privamed" at bounding box center [298, 359] width 202 height 33
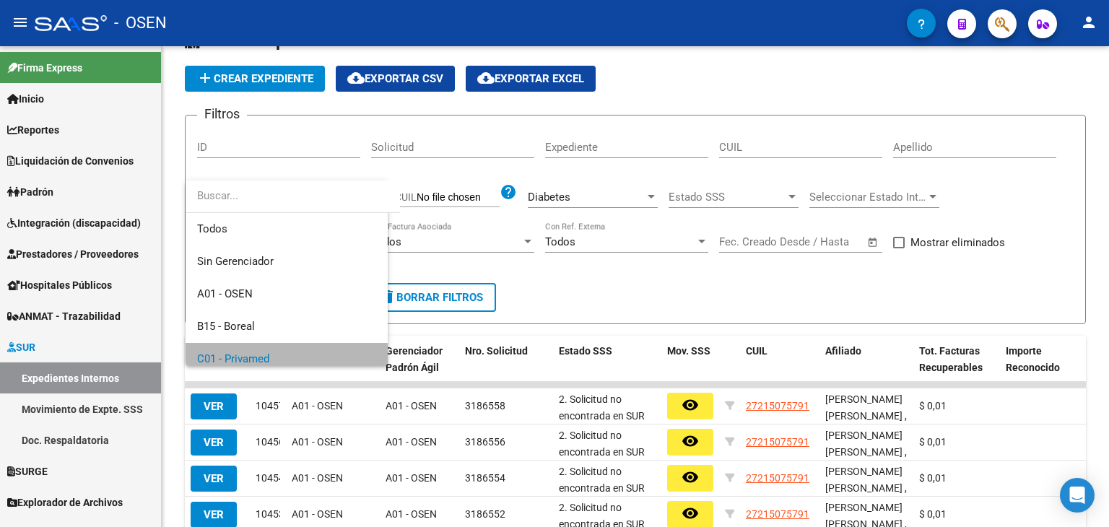
scroll to position [9, 0]
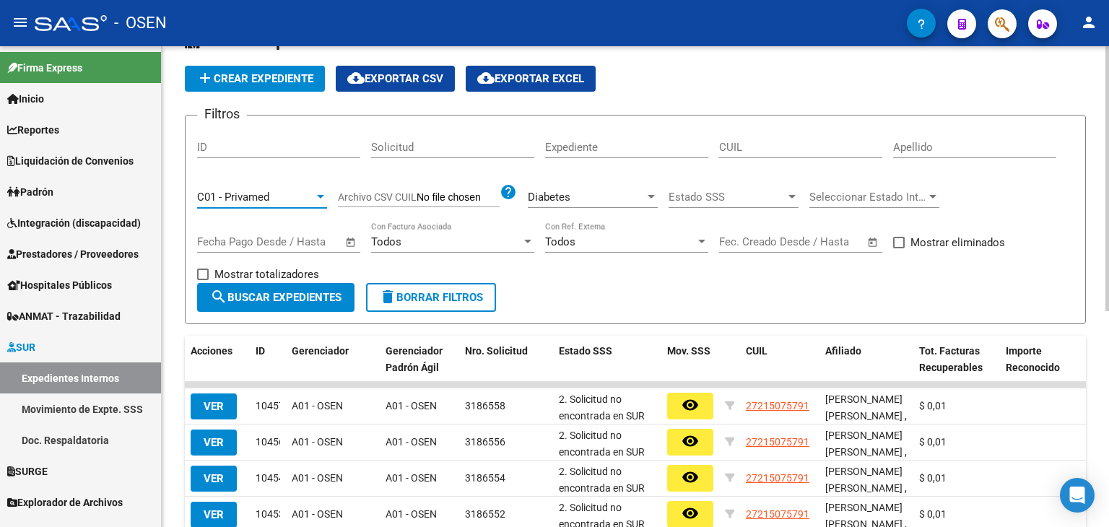
drag, startPoint x: 290, startPoint y: 299, endPoint x: 299, endPoint y: 295, distance: 10.1
click at [291, 299] on span "search Buscar Expedientes" at bounding box center [275, 297] width 131 height 13
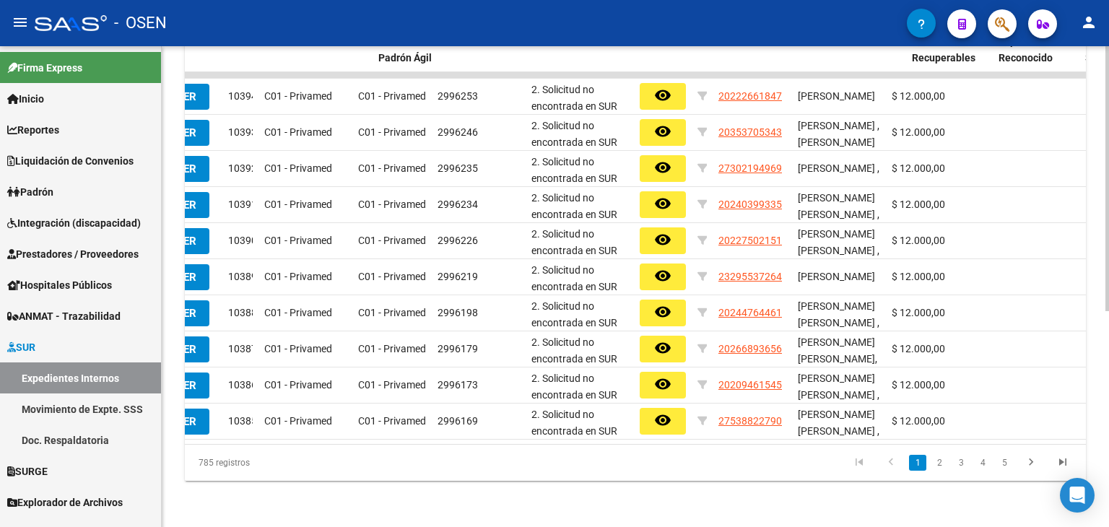
scroll to position [0, 0]
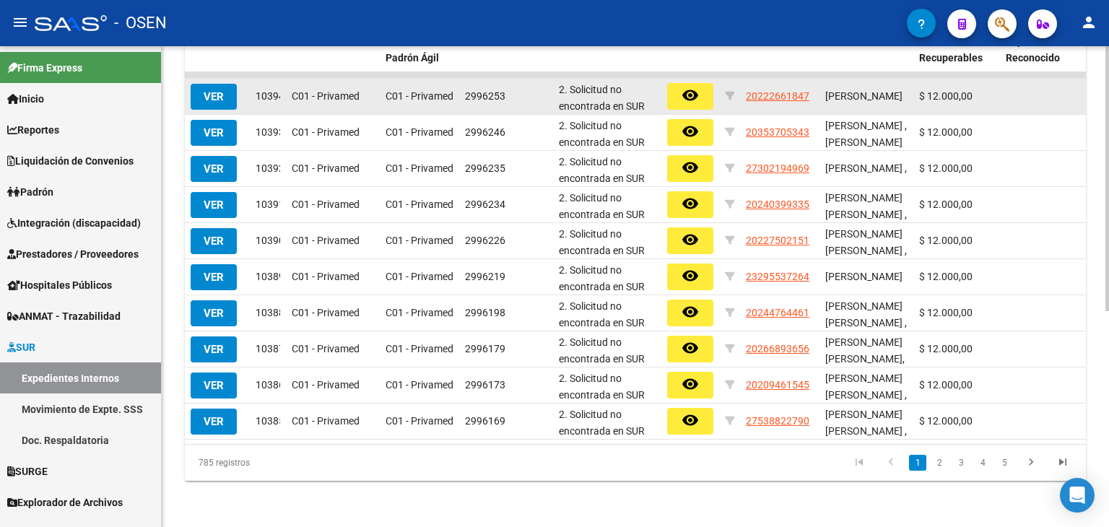
drag, startPoint x: 809, startPoint y: 93, endPoint x: 742, endPoint y: 85, distance: 67.0
click at [742, 85] on datatable-body-cell "20222661847" at bounding box center [779, 96] width 79 height 35
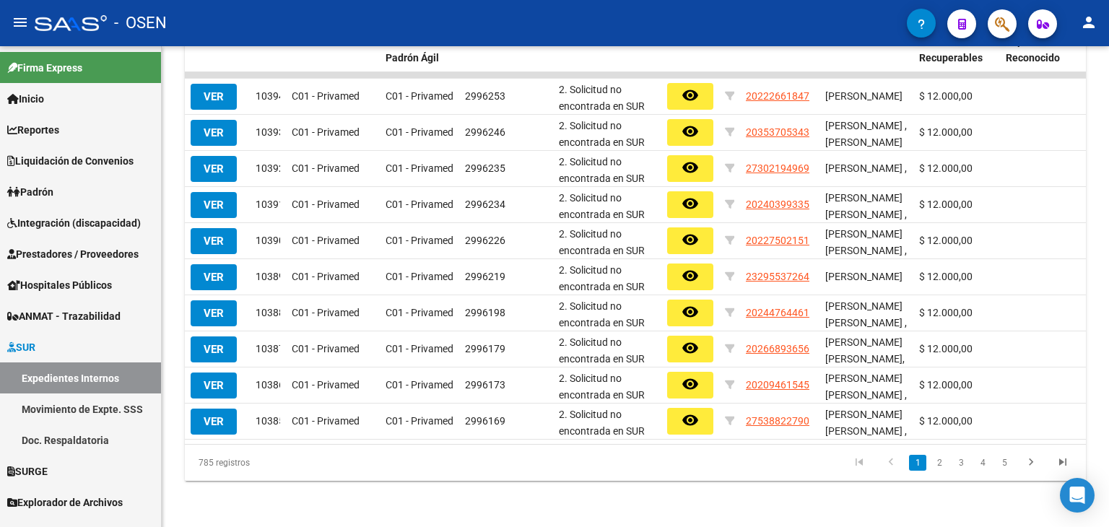
copy span "20222661847"
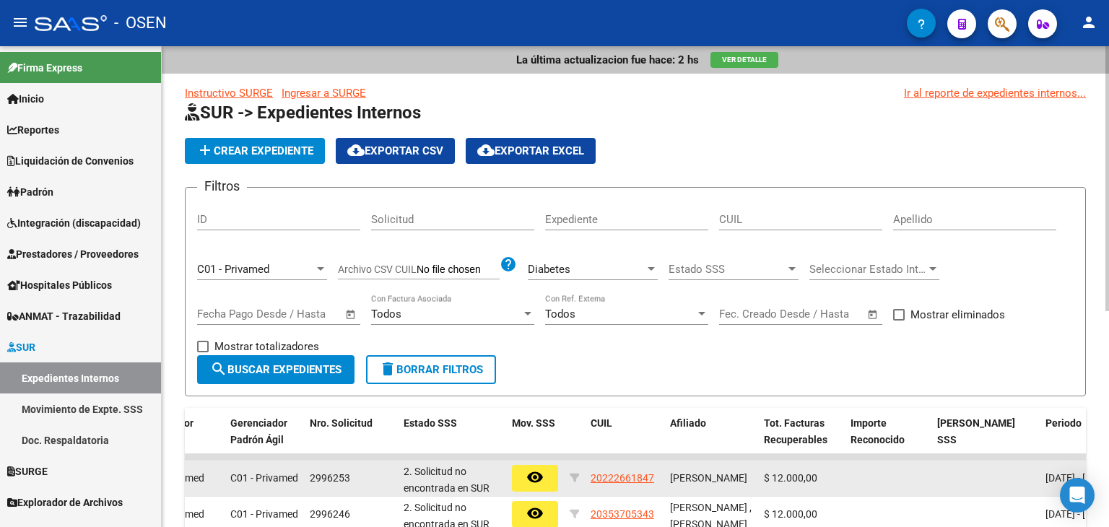
click at [542, 465] on button "remove_red_eye" at bounding box center [535, 478] width 46 height 27
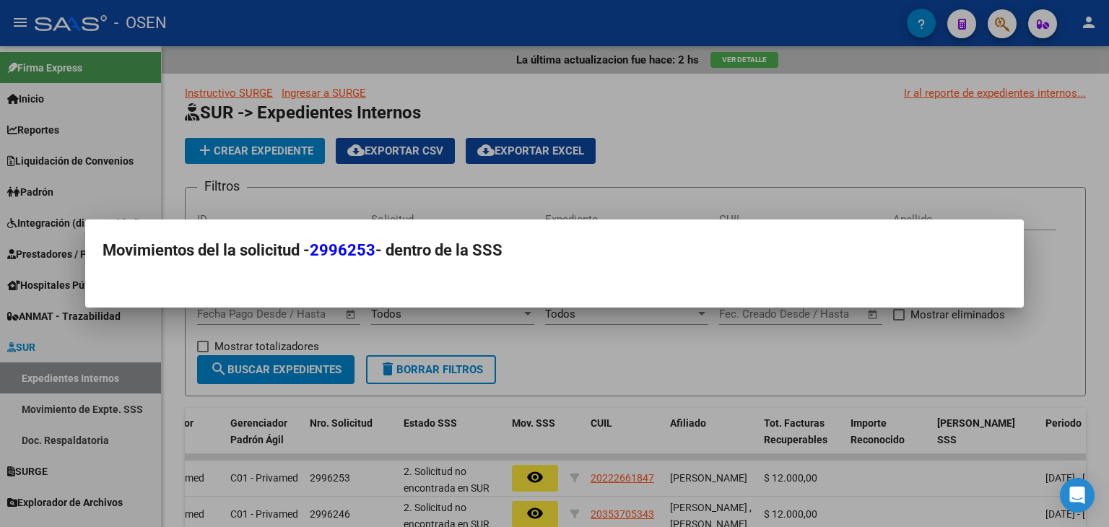
click at [1092, 257] on div at bounding box center [554, 263] width 1109 height 527
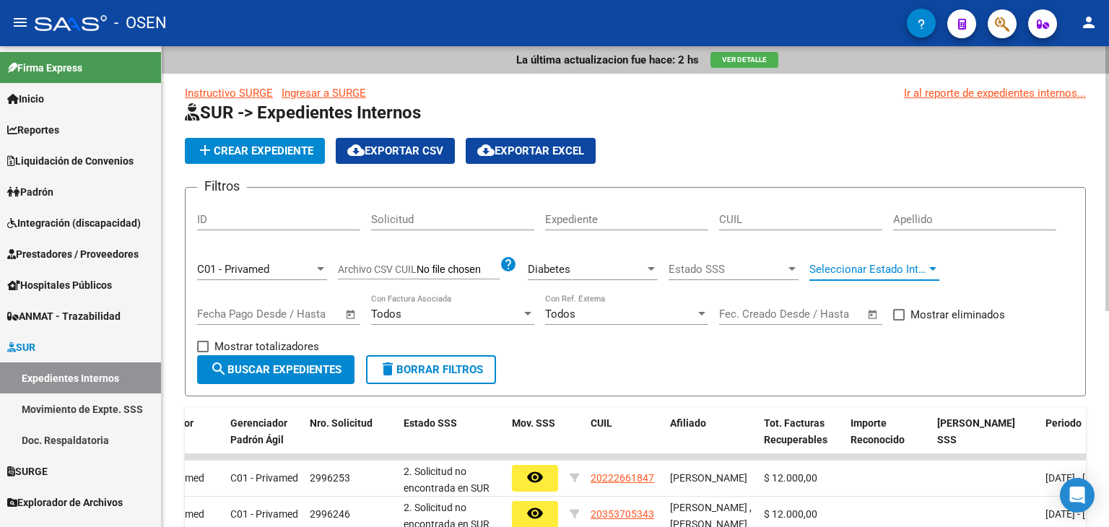
click at [873, 271] on span "Seleccionar Estado Interno" at bounding box center [868, 269] width 117 height 13
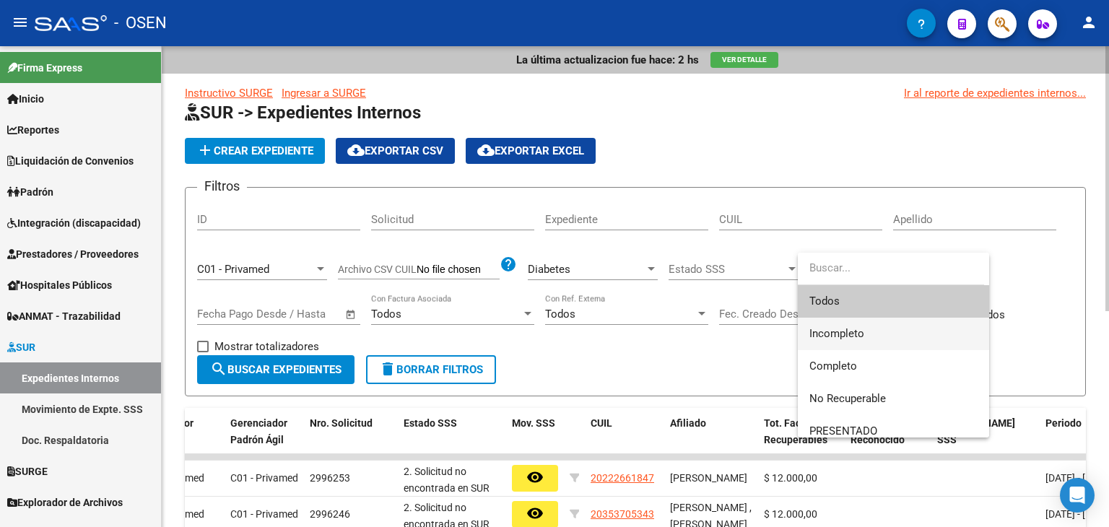
click at [924, 327] on span "Incompleto" at bounding box center [894, 334] width 168 height 33
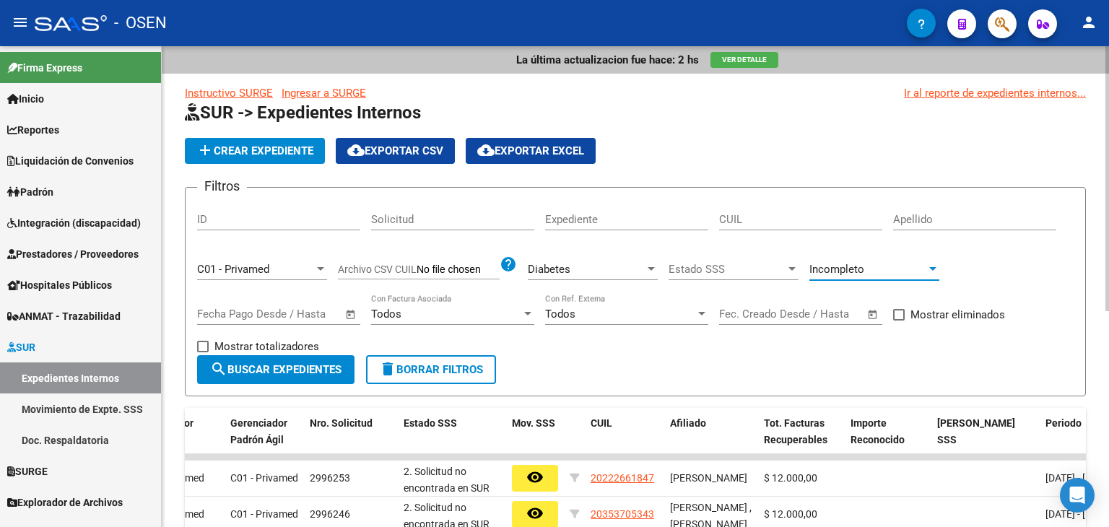
click at [238, 371] on span "search Buscar Expedientes" at bounding box center [275, 369] width 131 height 13
